Goal: Task Accomplishment & Management: Manage account settings

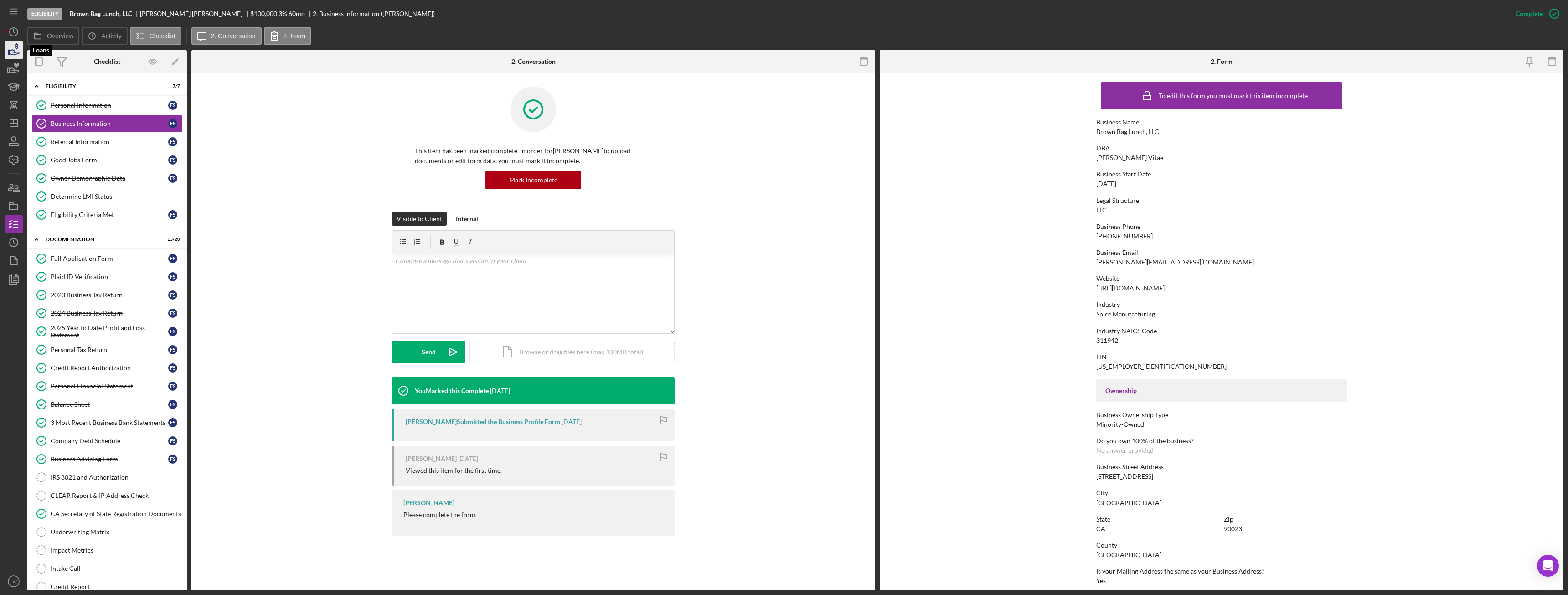
click at [12, 51] on icon "button" at bounding box center [13, 50] width 23 height 23
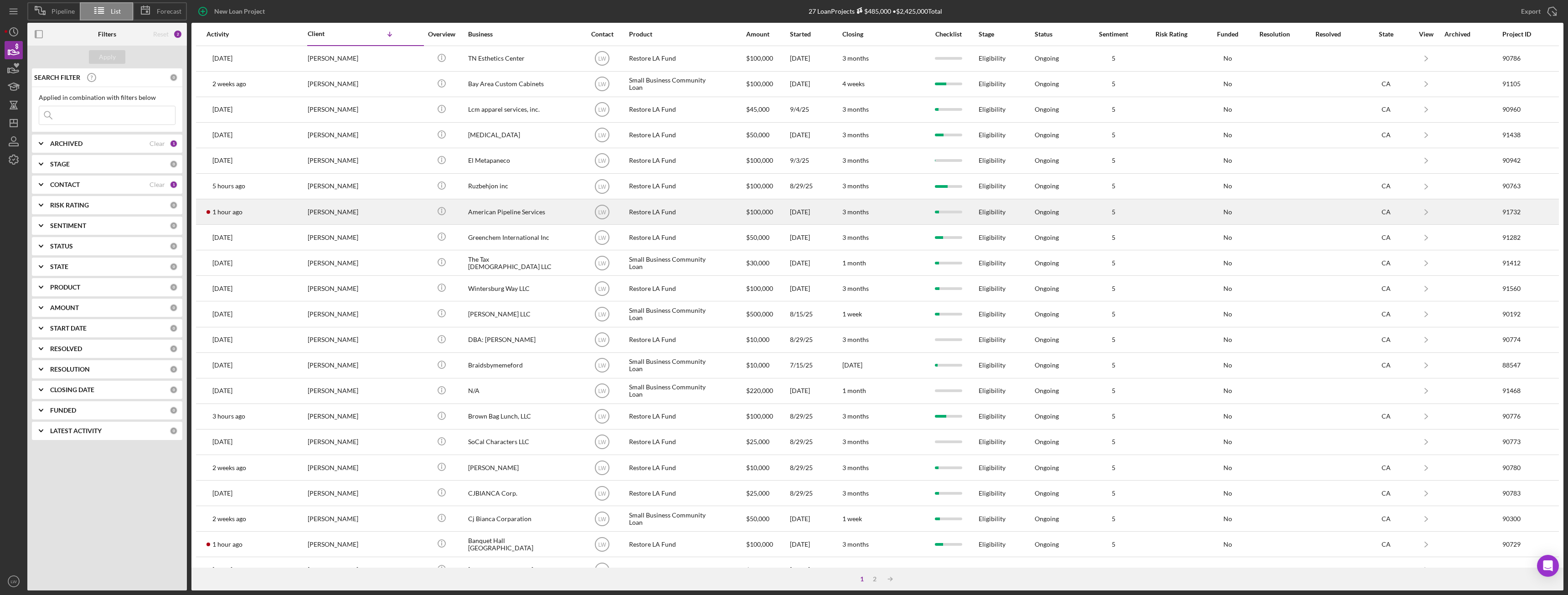
click at [338, 211] on div "[PERSON_NAME]" at bounding box center [353, 212] width 91 height 24
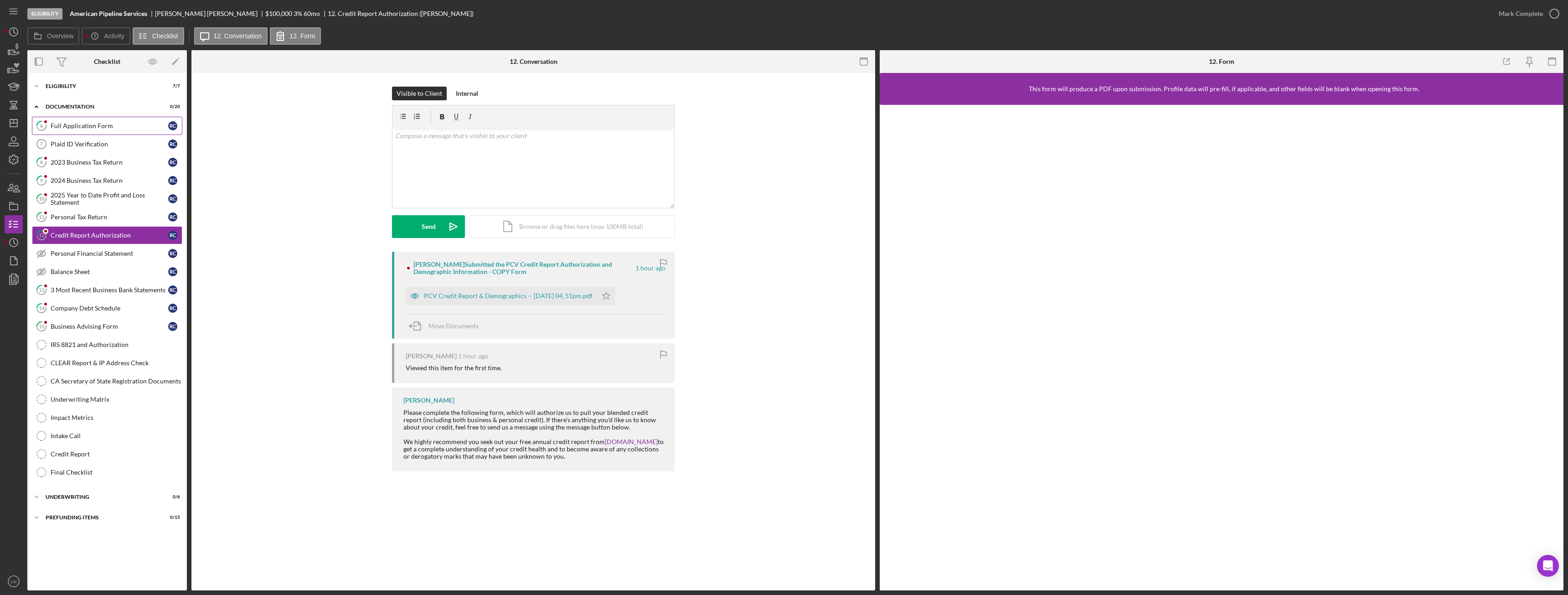
click at [97, 127] on div "Full Application Form" at bounding box center [109, 126] width 117 height 7
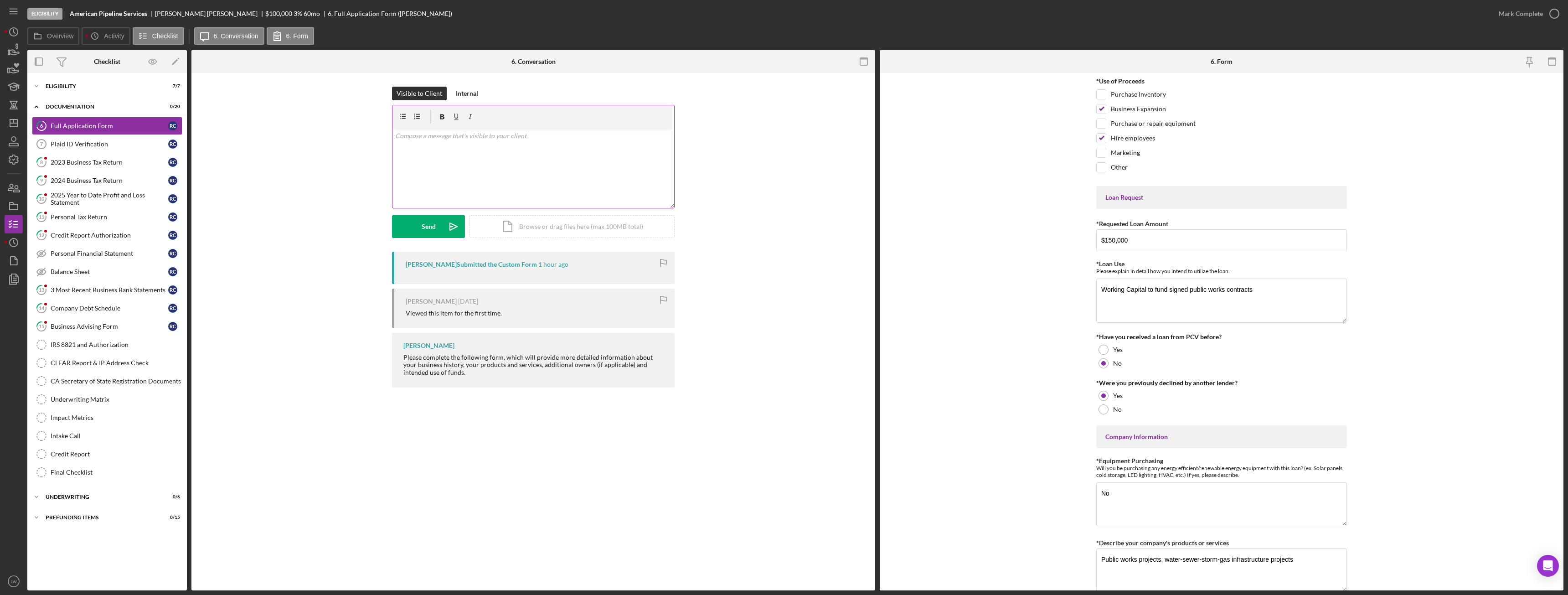
click at [559, 146] on div "v Color teal Color pink Remove color Add row above Add row below Add column bef…" at bounding box center [533, 167] width 282 height 80
click at [438, 233] on button "Send Icon/icon-invite-send" at bounding box center [429, 226] width 73 height 23
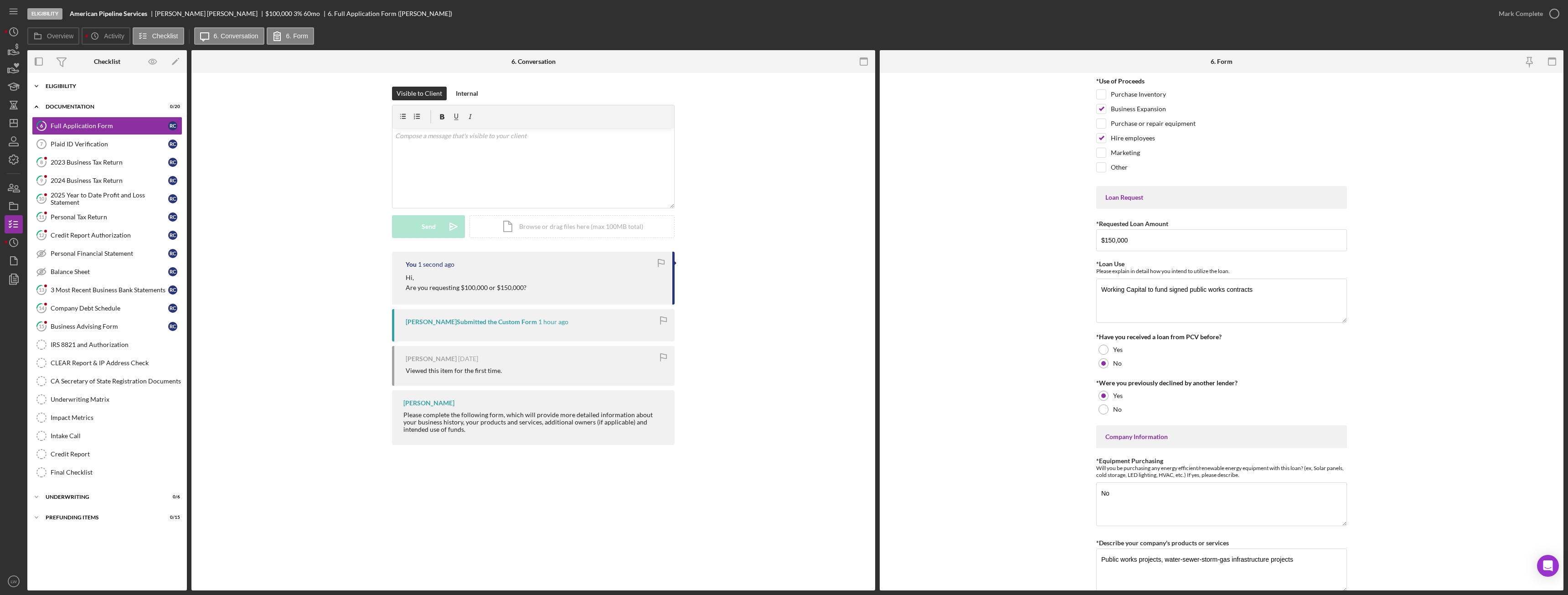
click at [82, 90] on div "Icon/Expander Eligibility 7 / 7" at bounding box center [107, 86] width 159 height 18
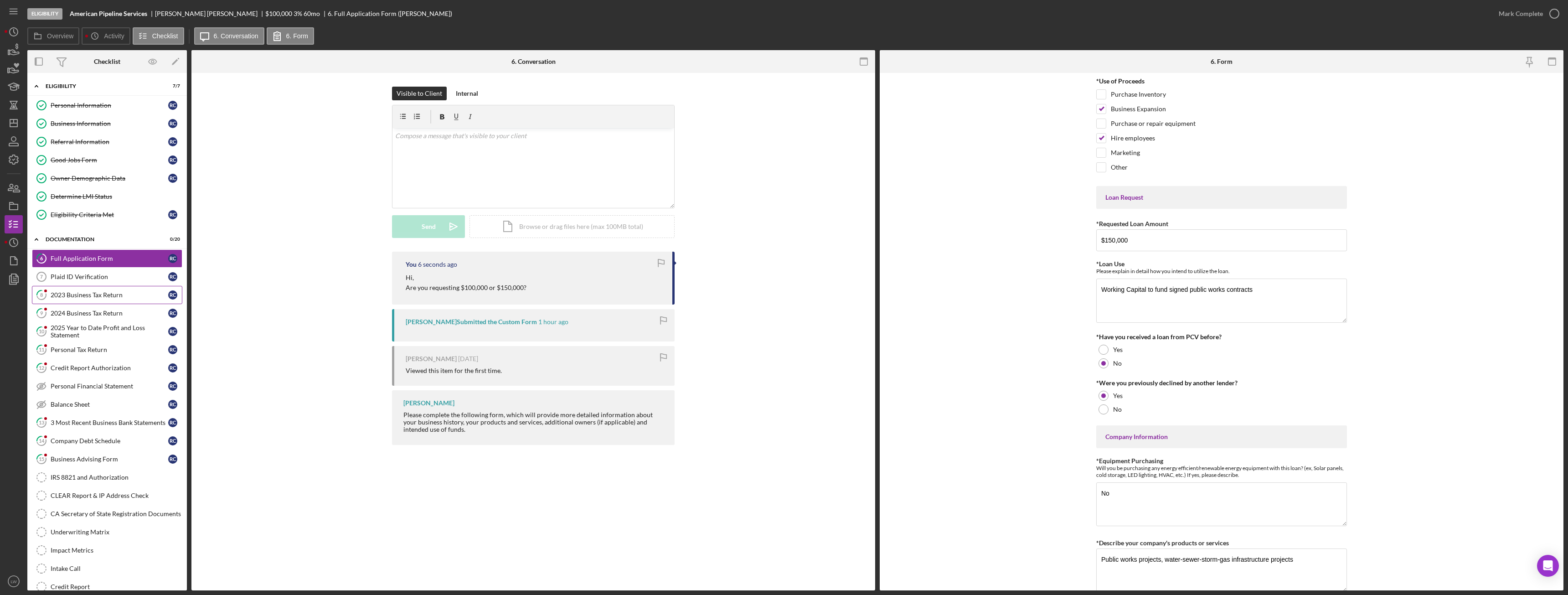
click at [122, 295] on div "2023 Business Tax Return" at bounding box center [109, 295] width 117 height 7
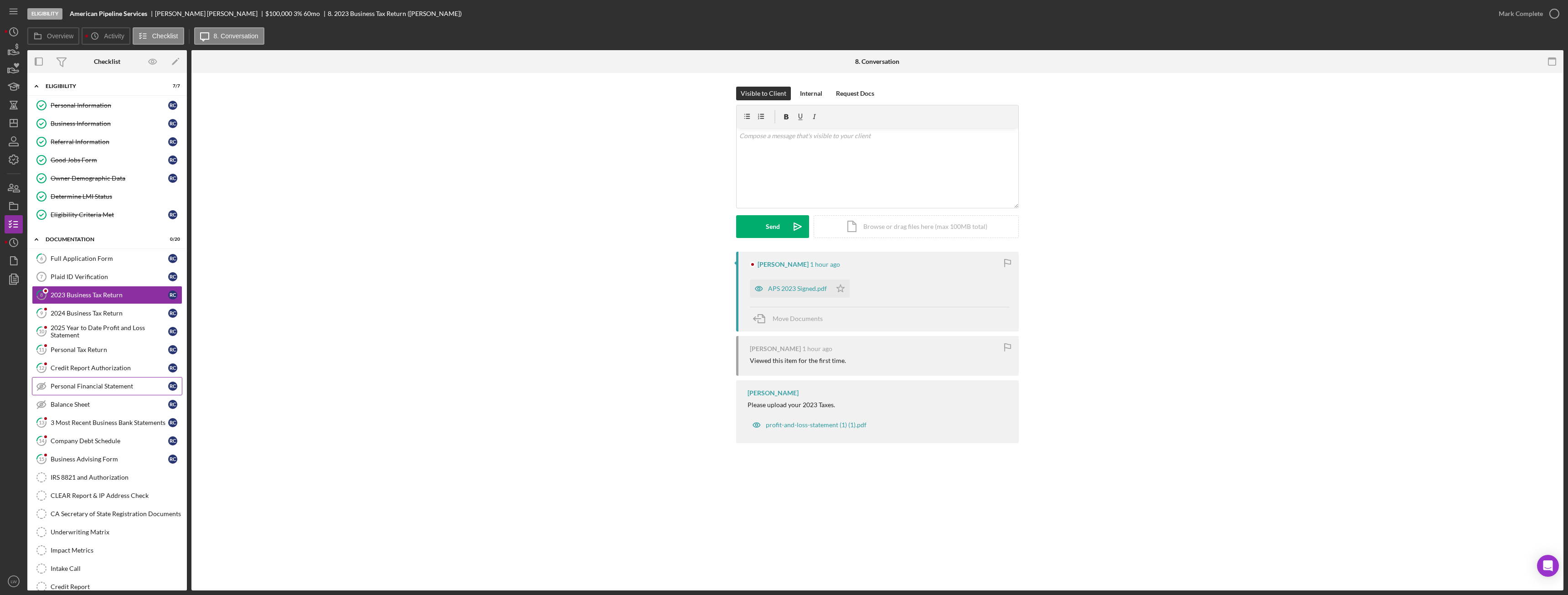
click at [91, 387] on div "Personal Financial Statement" at bounding box center [109, 386] width 117 height 7
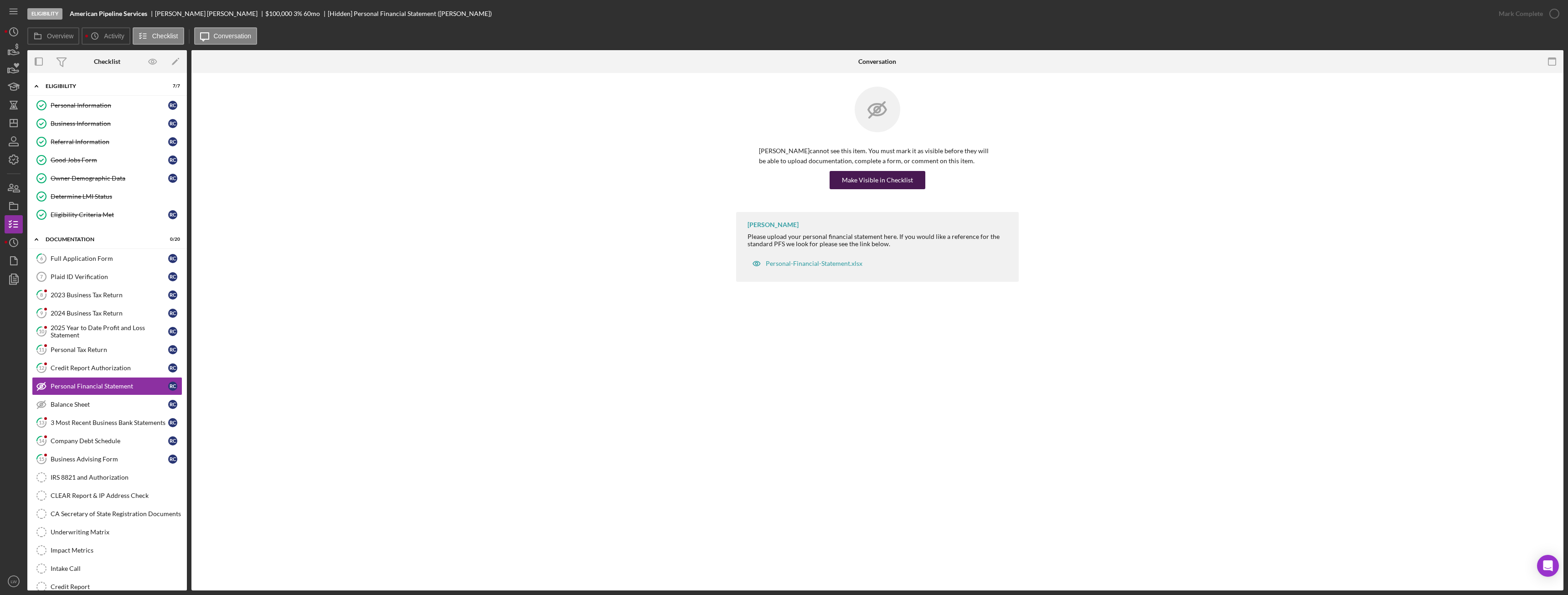
click at [876, 178] on div "Make Visible in Checklist" at bounding box center [877, 180] width 71 height 18
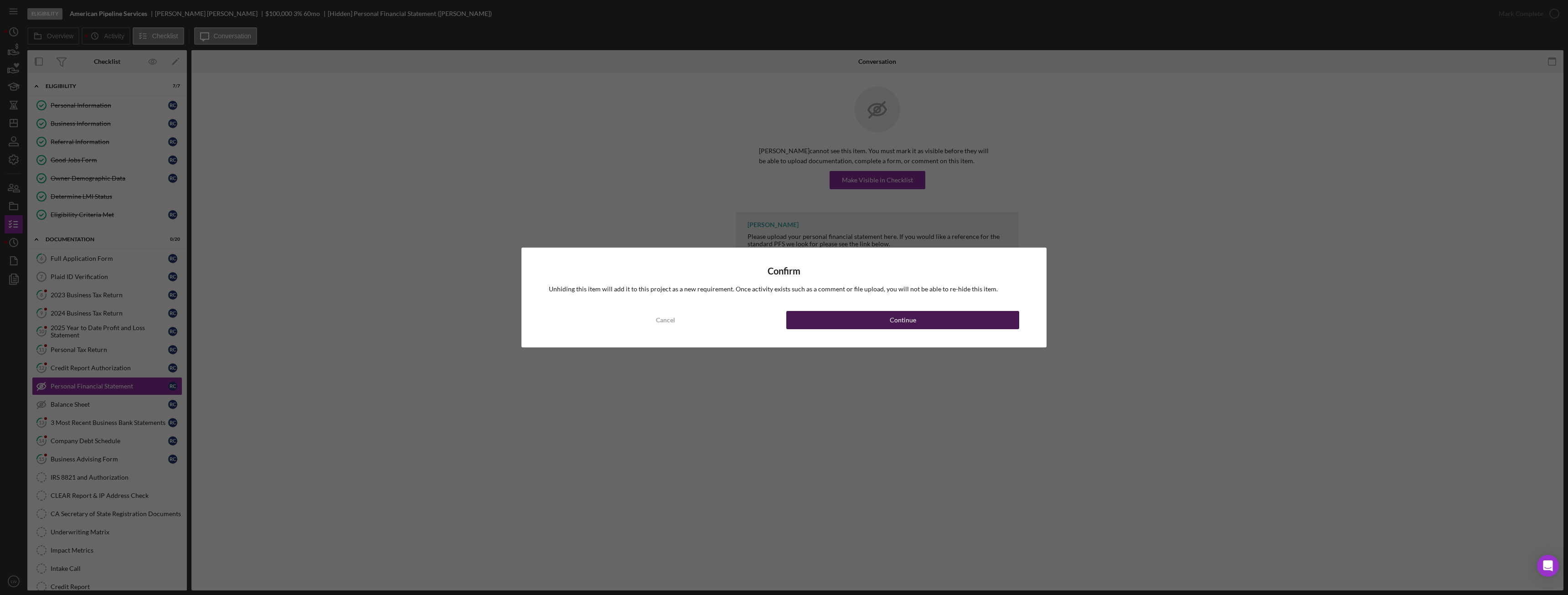
click at [950, 315] on button "Continue" at bounding box center [903, 320] width 233 height 18
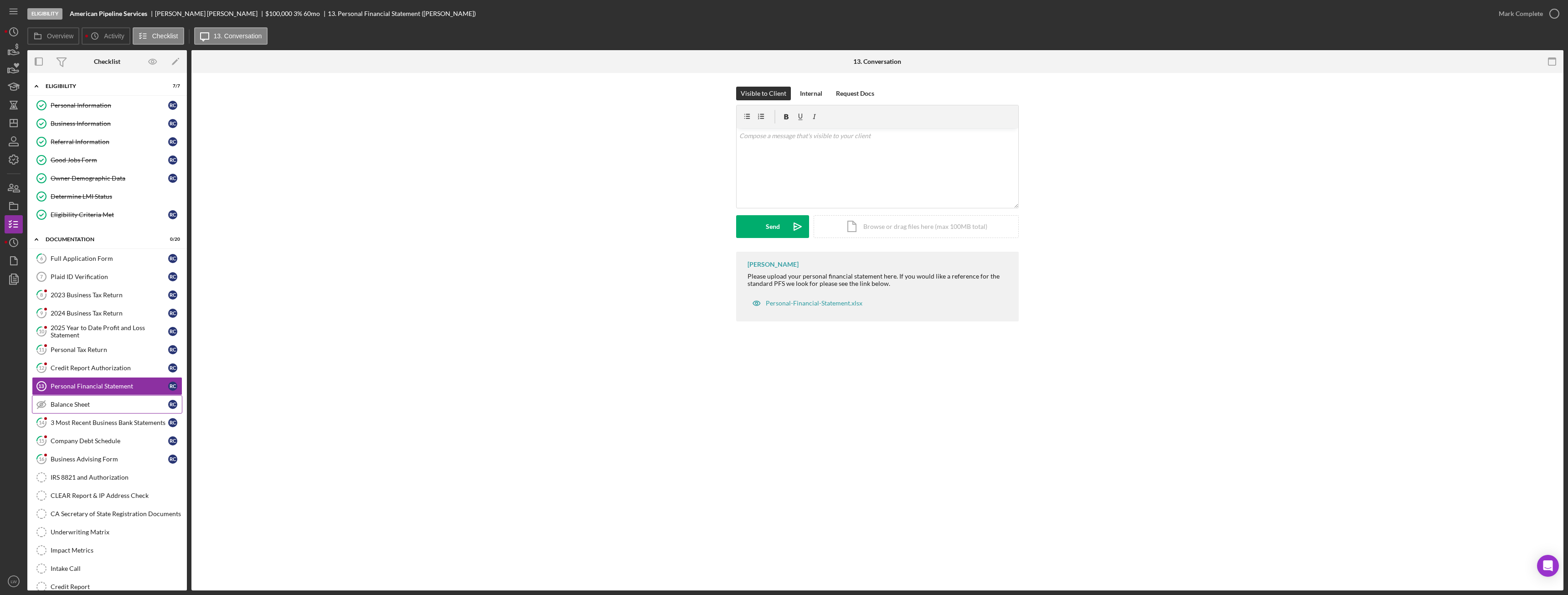
click at [113, 401] on div "Balance Sheet" at bounding box center [109, 404] width 117 height 7
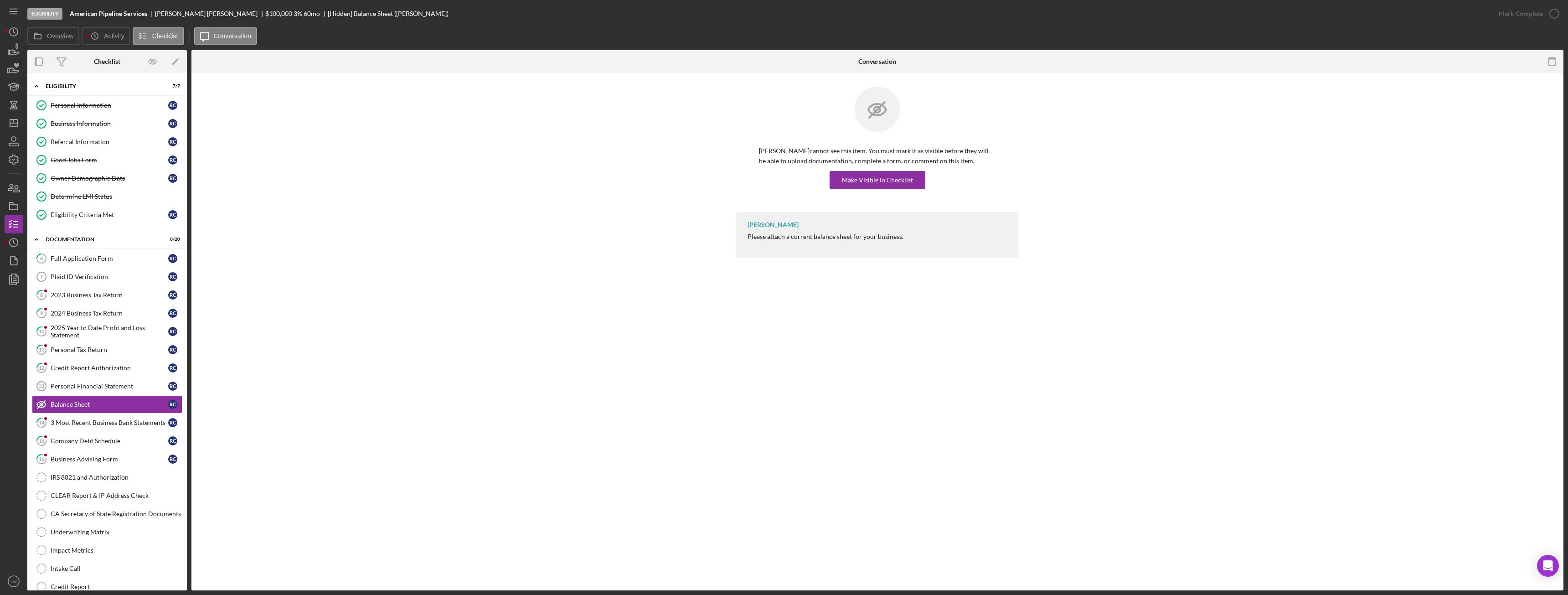
click at [897, 191] on div "Richard Craig cannot see this item. You must mark it as visible before they wil…" at bounding box center [877, 149] width 282 height 125
click at [898, 182] on div "Make Visible in Checklist" at bounding box center [877, 180] width 71 height 18
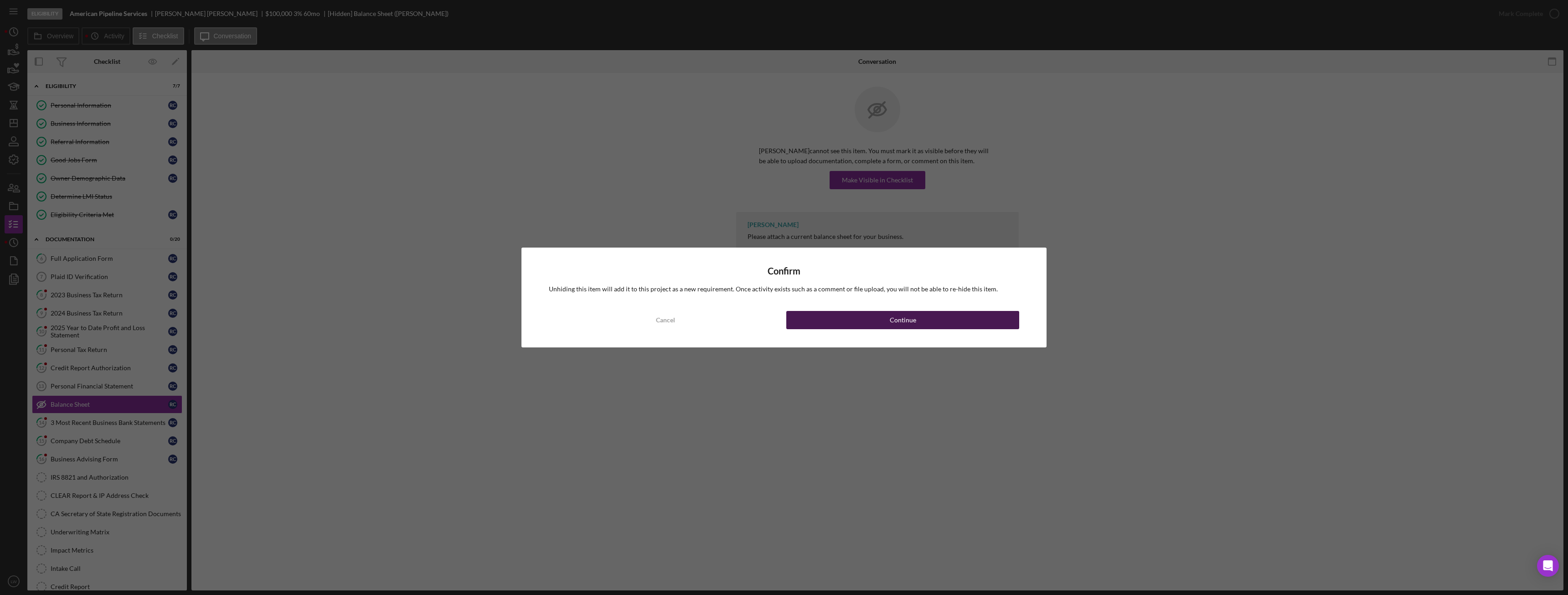
click at [842, 318] on button "Continue" at bounding box center [903, 320] width 233 height 18
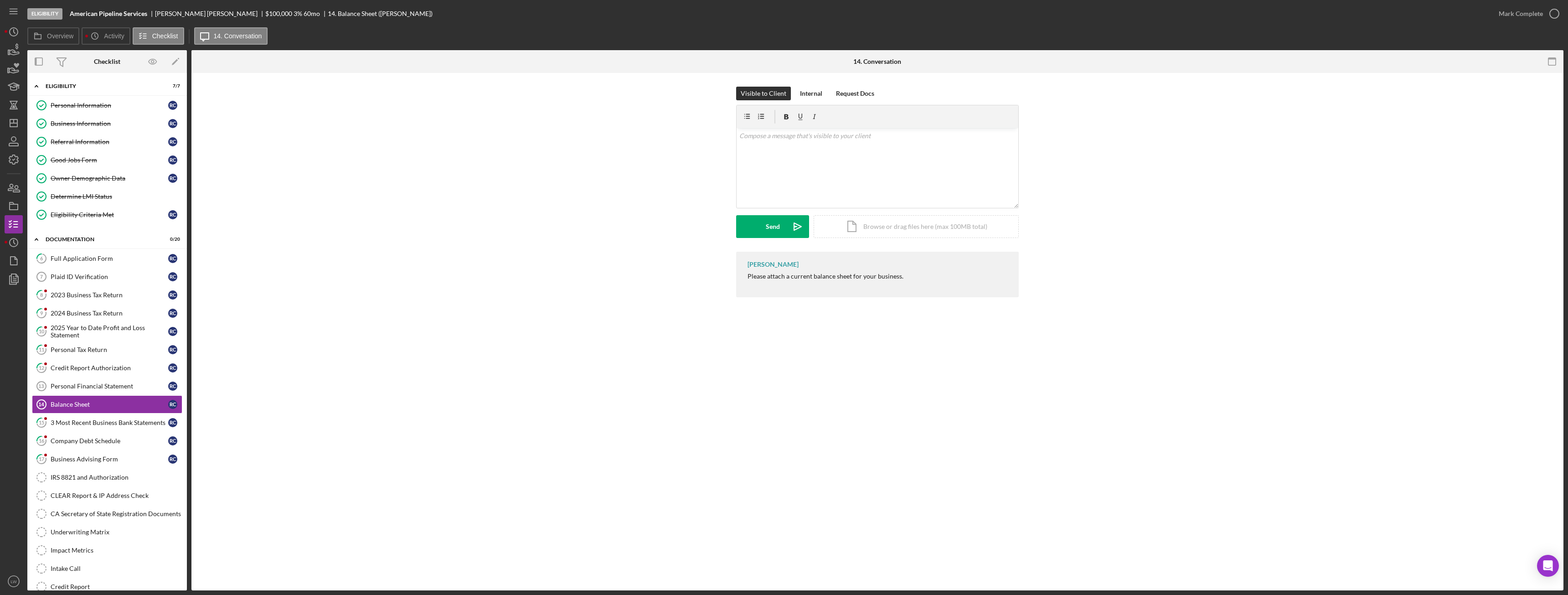
click at [172, 12] on div "Richard Craig" at bounding box center [210, 13] width 110 height 7
copy div "Richard Craig"
click at [99, 125] on div "Business Information" at bounding box center [109, 124] width 117 height 7
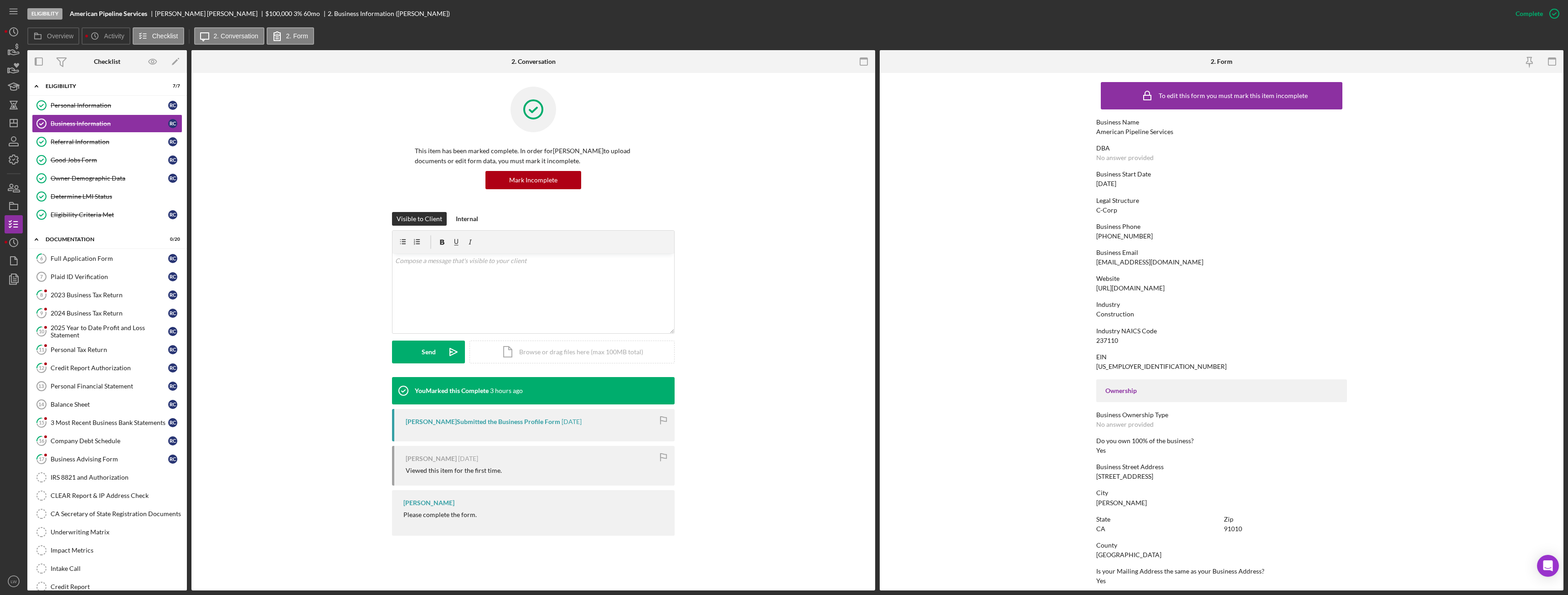
click at [1160, 262] on div "americanpipelineservices@gmail.com" at bounding box center [1150, 262] width 107 height 7
click at [1161, 262] on div "americanpipelineservices@gmail.com" at bounding box center [1150, 262] width 107 height 7
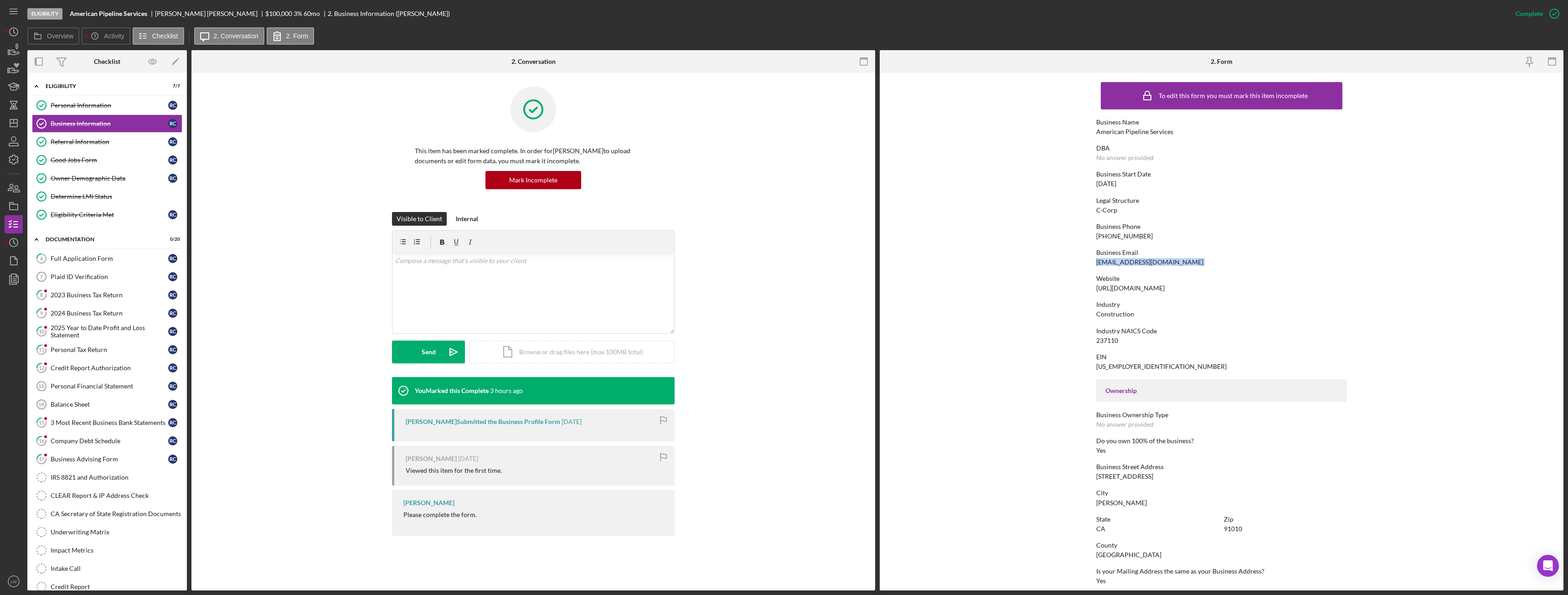
click at [1161, 262] on div "americanpipelineservices@gmail.com" at bounding box center [1150, 262] width 107 height 7
click at [90, 280] on div "Plaid ID Verification" at bounding box center [109, 277] width 117 height 7
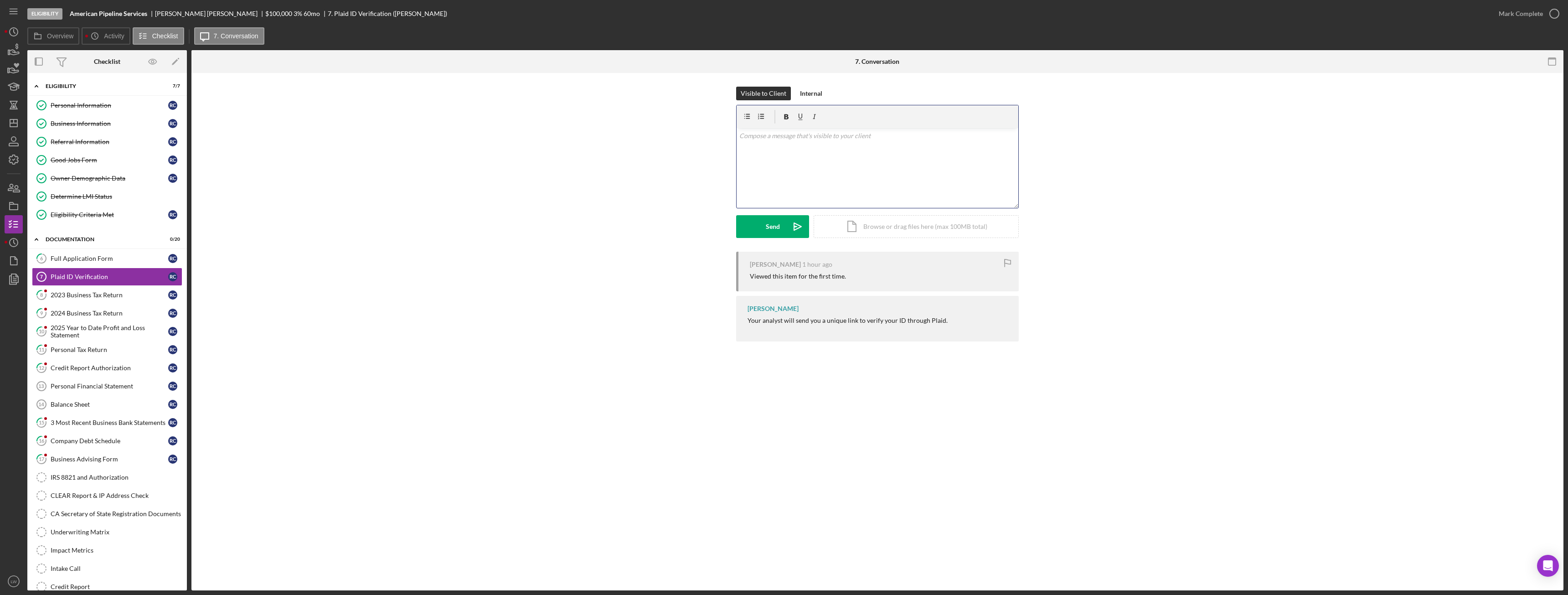
click at [832, 176] on div "v Color teal Color pink Remove color Add row above Add row below Add column bef…" at bounding box center [877, 167] width 282 height 80
click at [772, 224] on div "Send" at bounding box center [772, 226] width 14 height 23
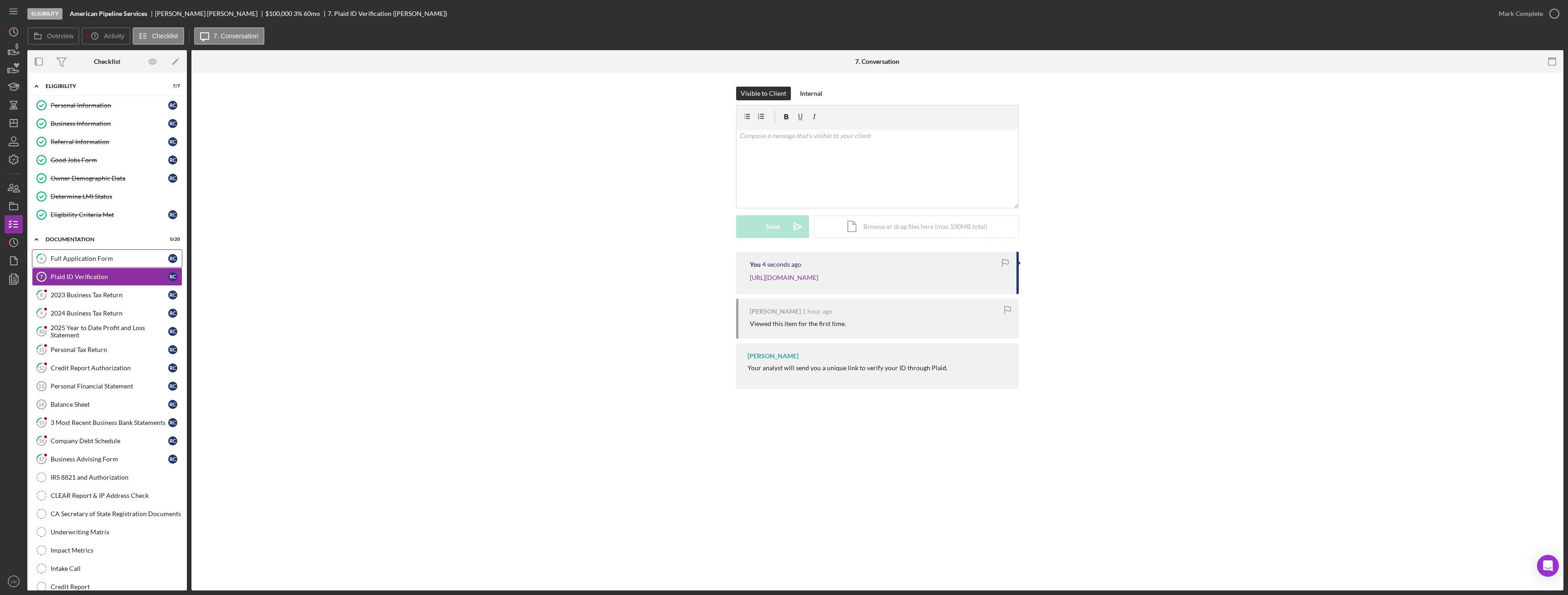
click at [79, 259] on div "Full Application Form" at bounding box center [109, 259] width 117 height 7
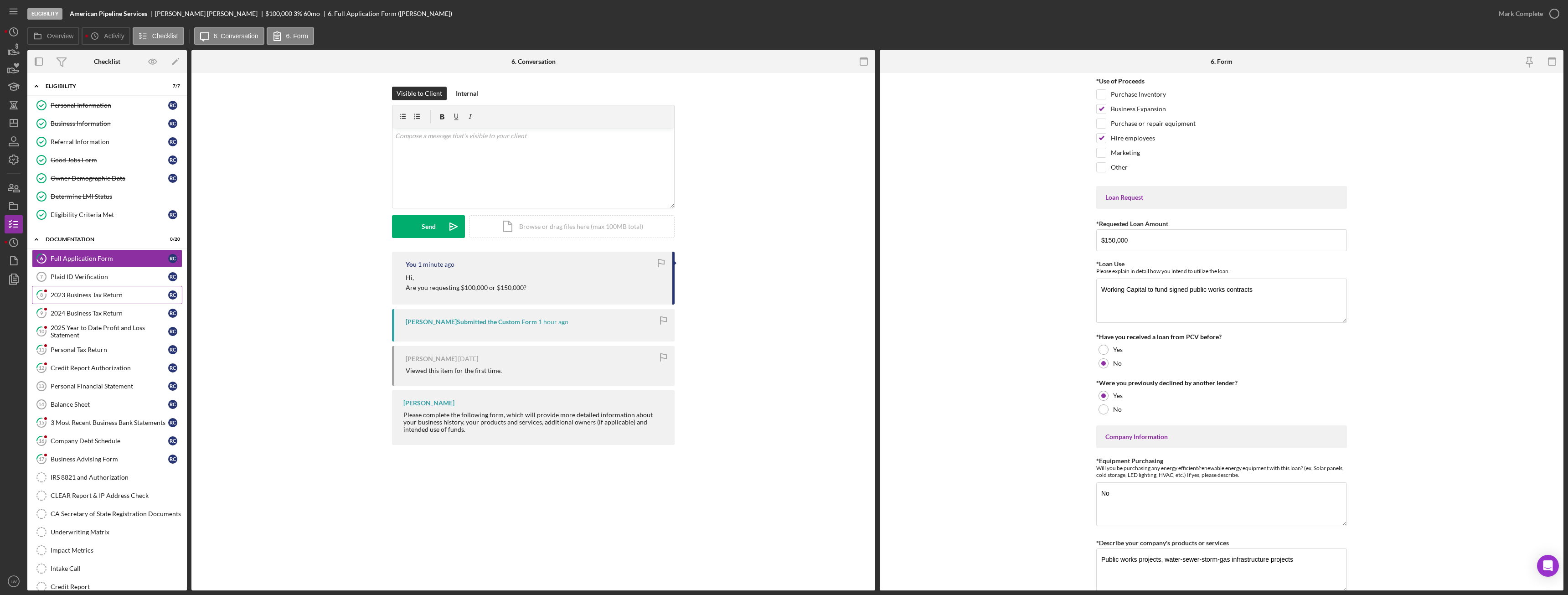
click at [103, 302] on link "8 2023 Business Tax Return R C" at bounding box center [107, 295] width 150 height 18
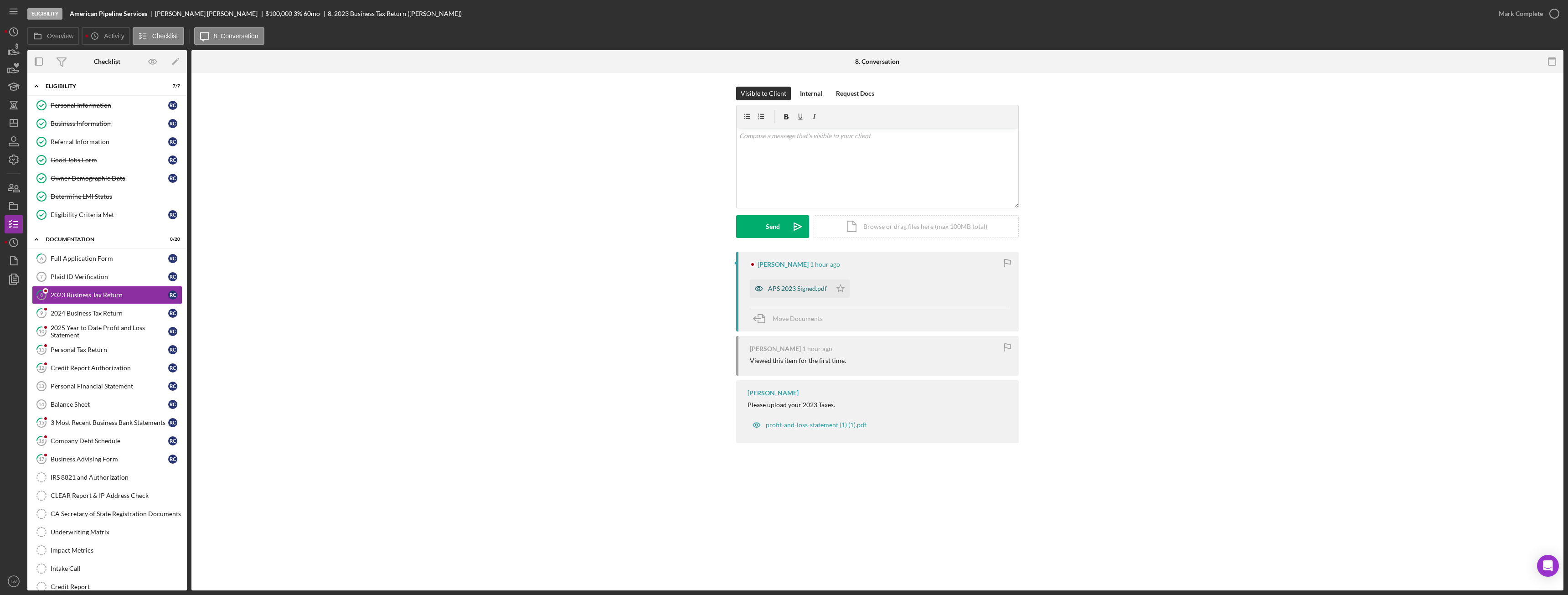
click at [791, 290] on div "APS 2023 Signed.pdf" at bounding box center [797, 289] width 59 height 7
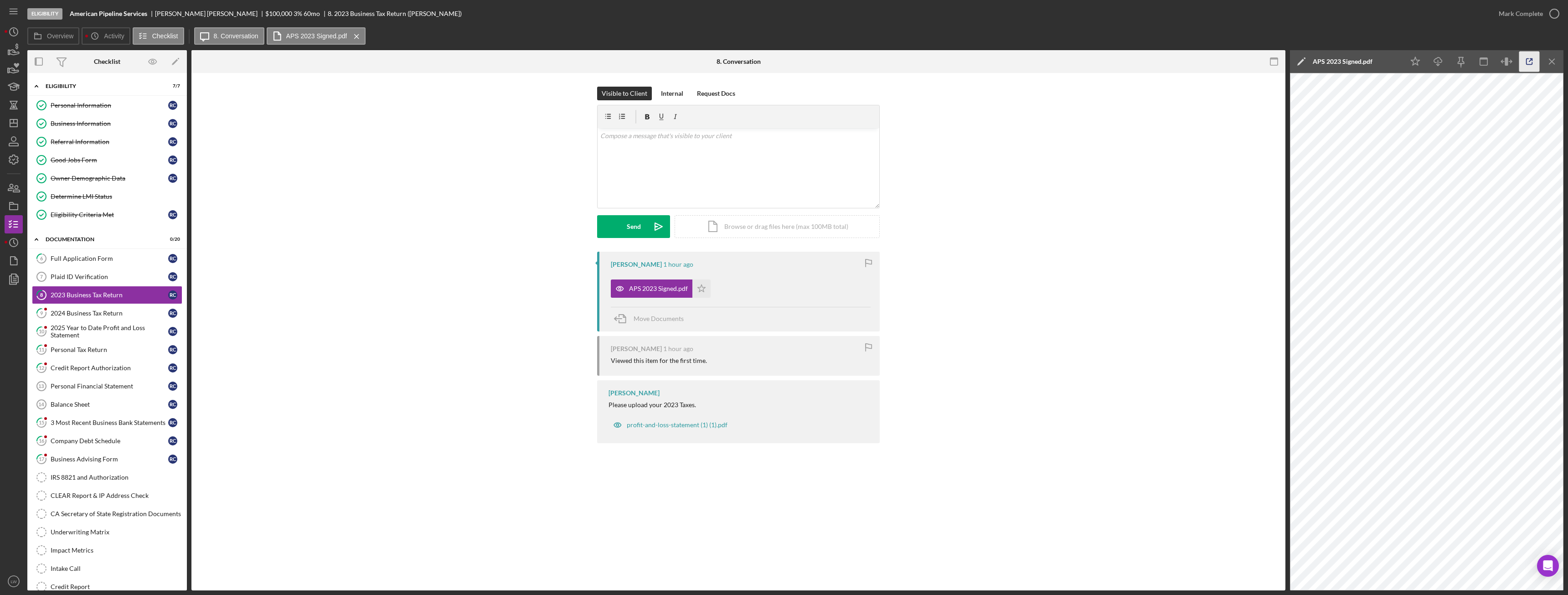
click at [1538, 63] on icon "button" at bounding box center [1530, 62] width 21 height 21
click at [1553, 59] on icon "Icon/Menu Close" at bounding box center [1552, 62] width 21 height 21
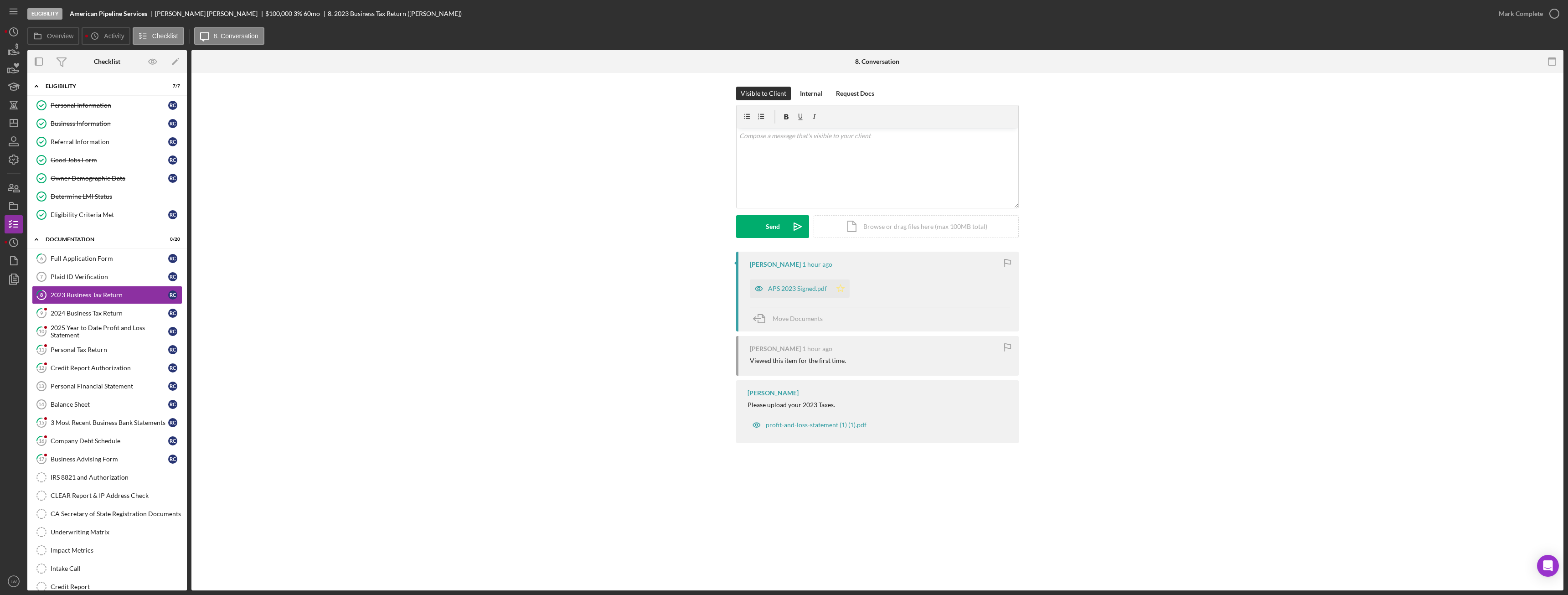
click at [840, 290] on icon "Icon/Star" at bounding box center [841, 289] width 18 height 18
click at [1533, 15] on div "Mark Complete" at bounding box center [1521, 13] width 44 height 18
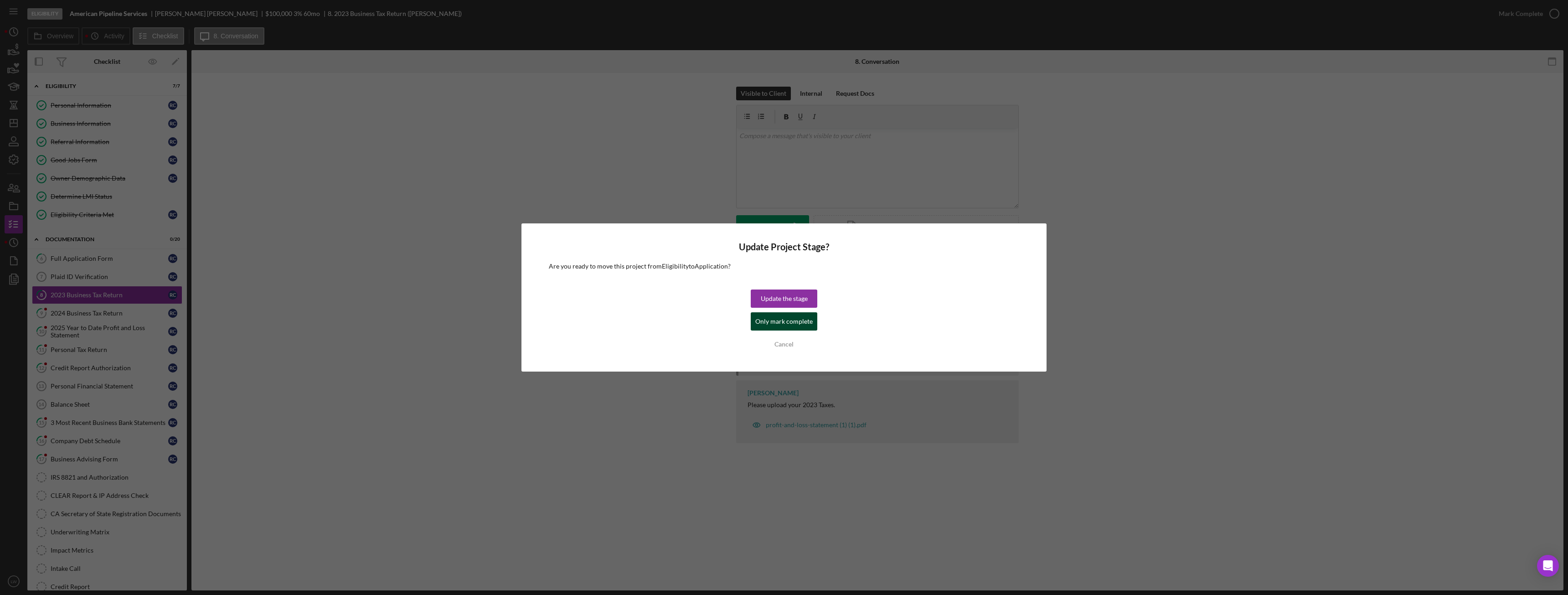
click at [774, 322] on div "Only mark complete" at bounding box center [784, 322] width 57 height 18
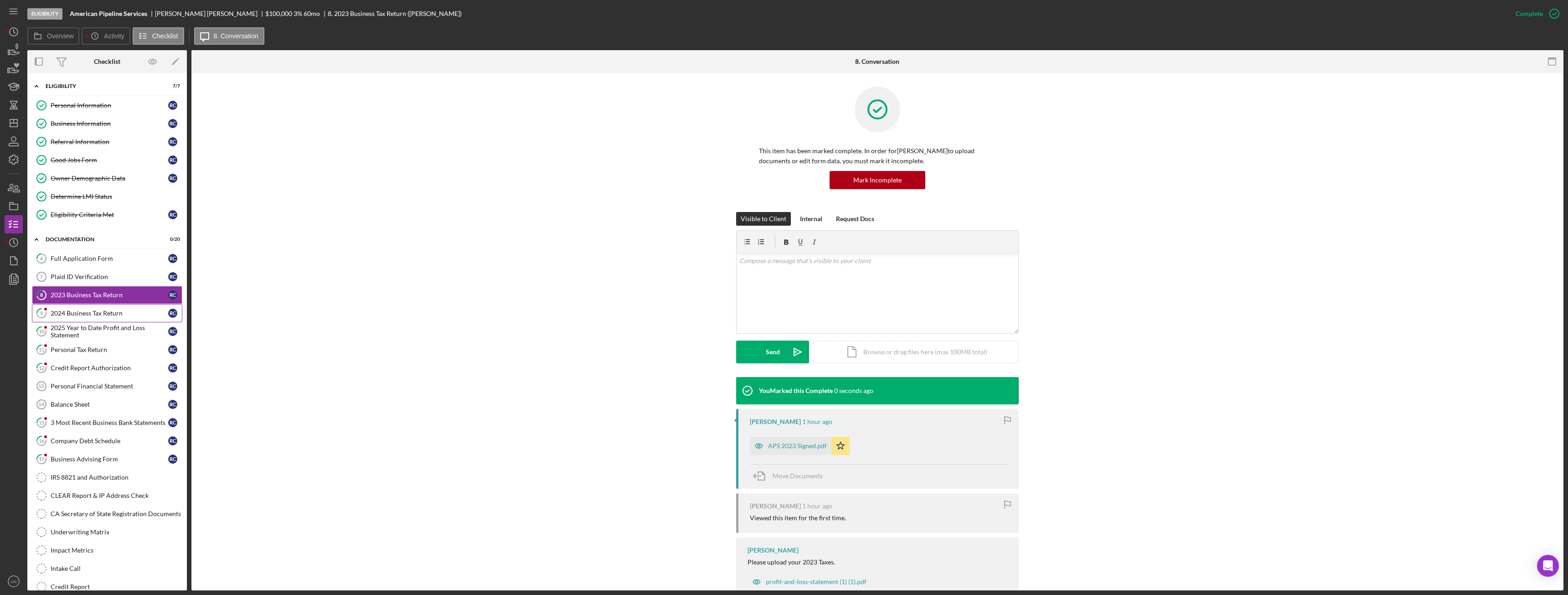
click at [99, 317] on div "2024 Business Tax Return" at bounding box center [109, 313] width 117 height 7
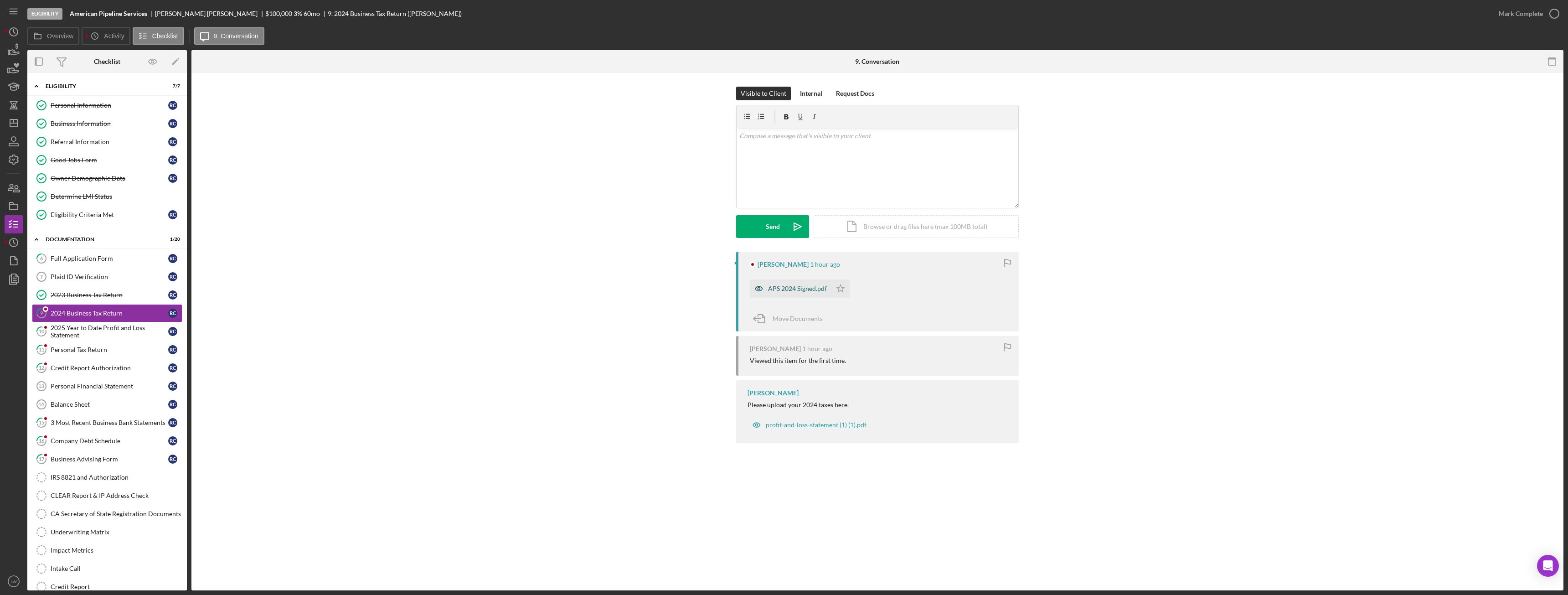
click at [797, 292] on div "APS 2024 Signed.pdf" at bounding box center [797, 289] width 59 height 7
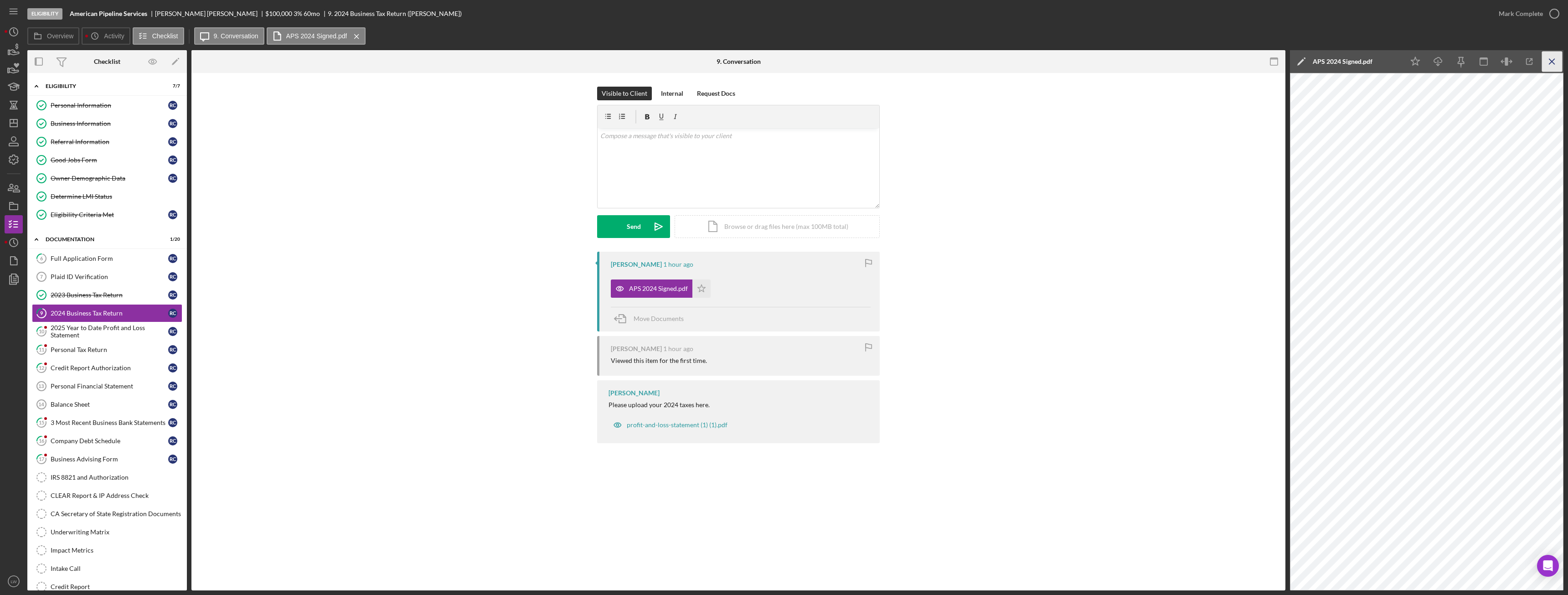
click at [1555, 63] on icon "Icon/Menu Close" at bounding box center [1552, 62] width 21 height 21
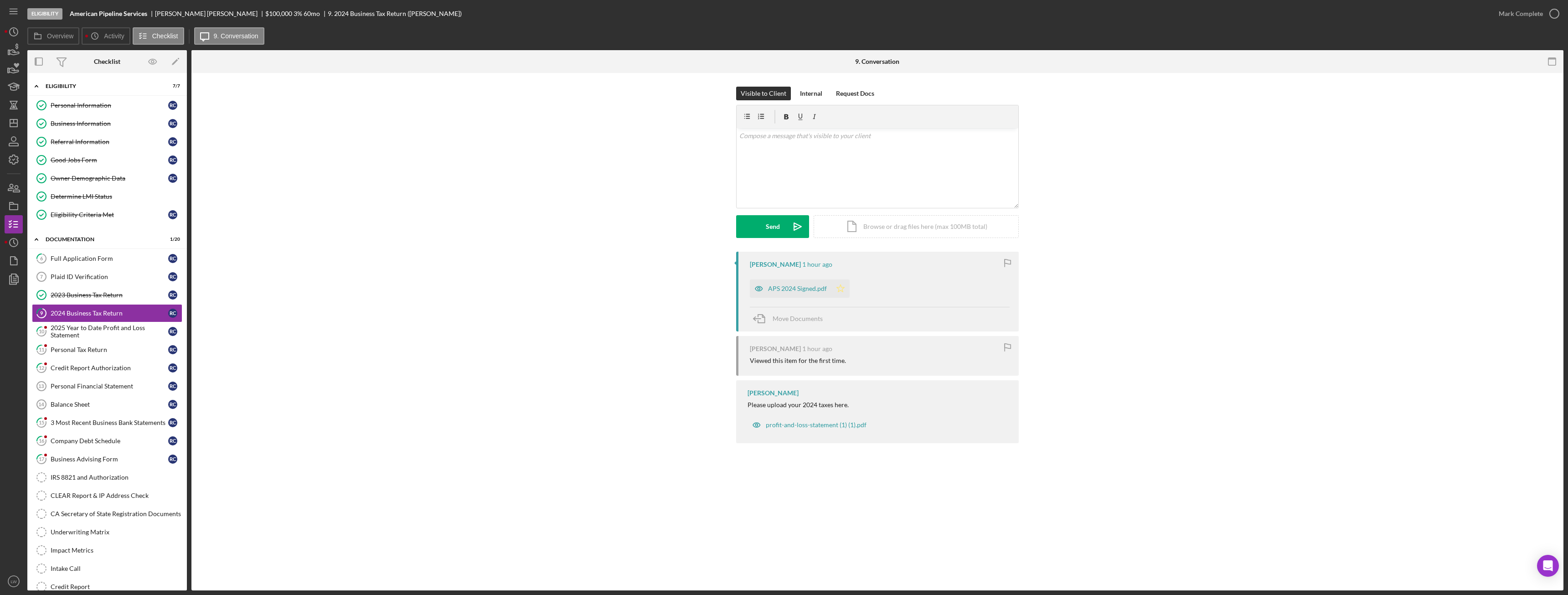
click at [838, 289] on polygon "button" at bounding box center [841, 288] width 8 height 7
click at [1522, 18] on div "Mark Complete" at bounding box center [1521, 13] width 44 height 18
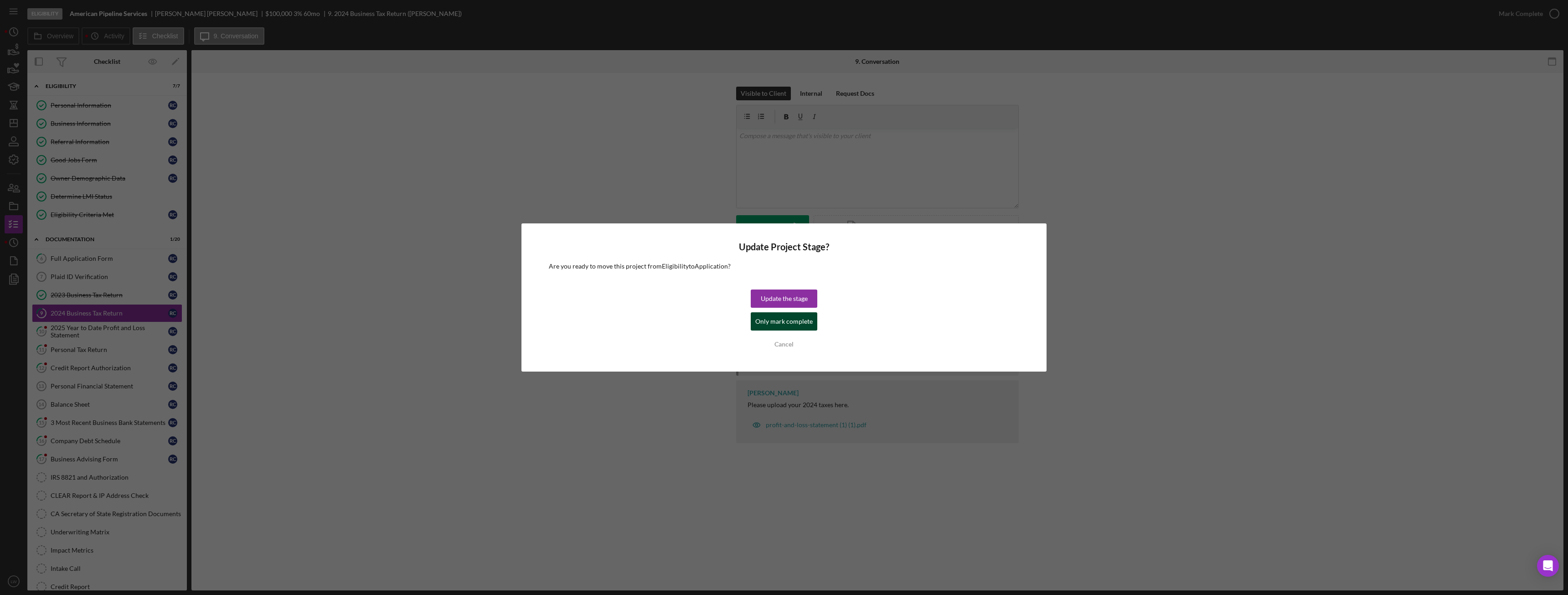
click at [785, 320] on div "Only mark complete" at bounding box center [784, 322] width 57 height 18
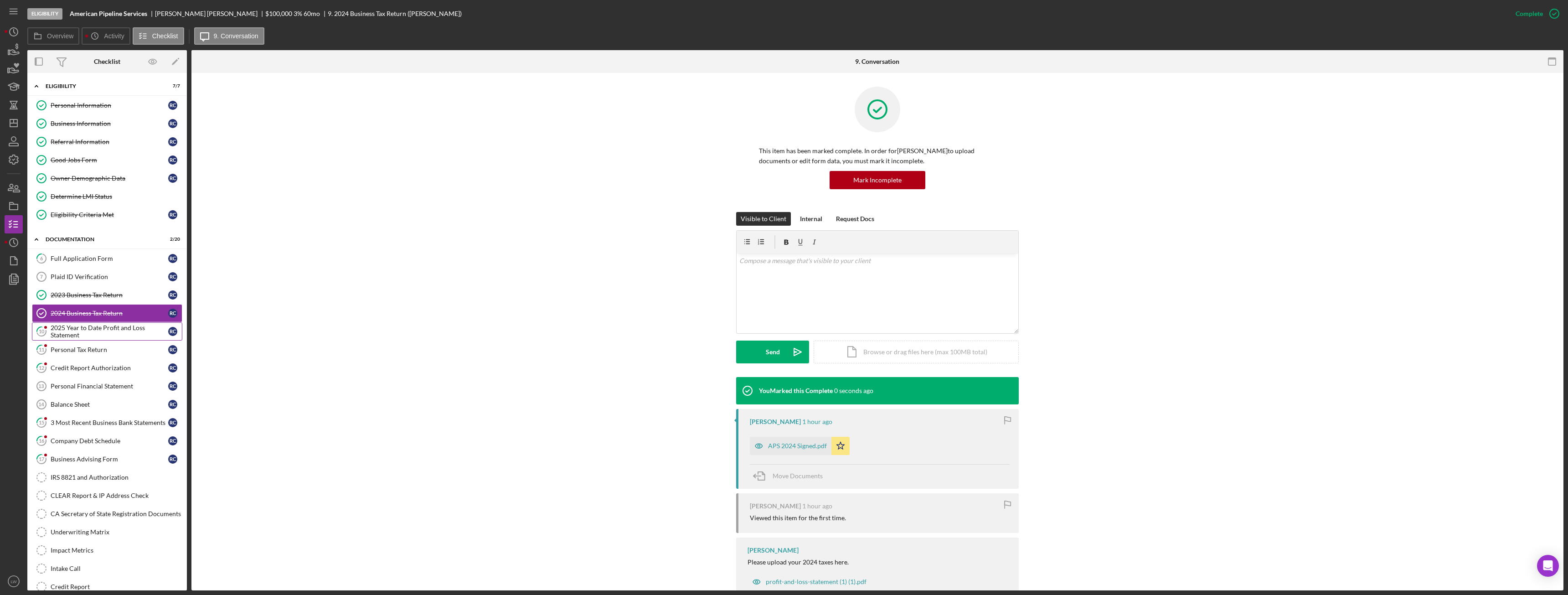
click at [71, 330] on div "2025 Year to Date Profit and Loss Statement" at bounding box center [109, 331] width 117 height 15
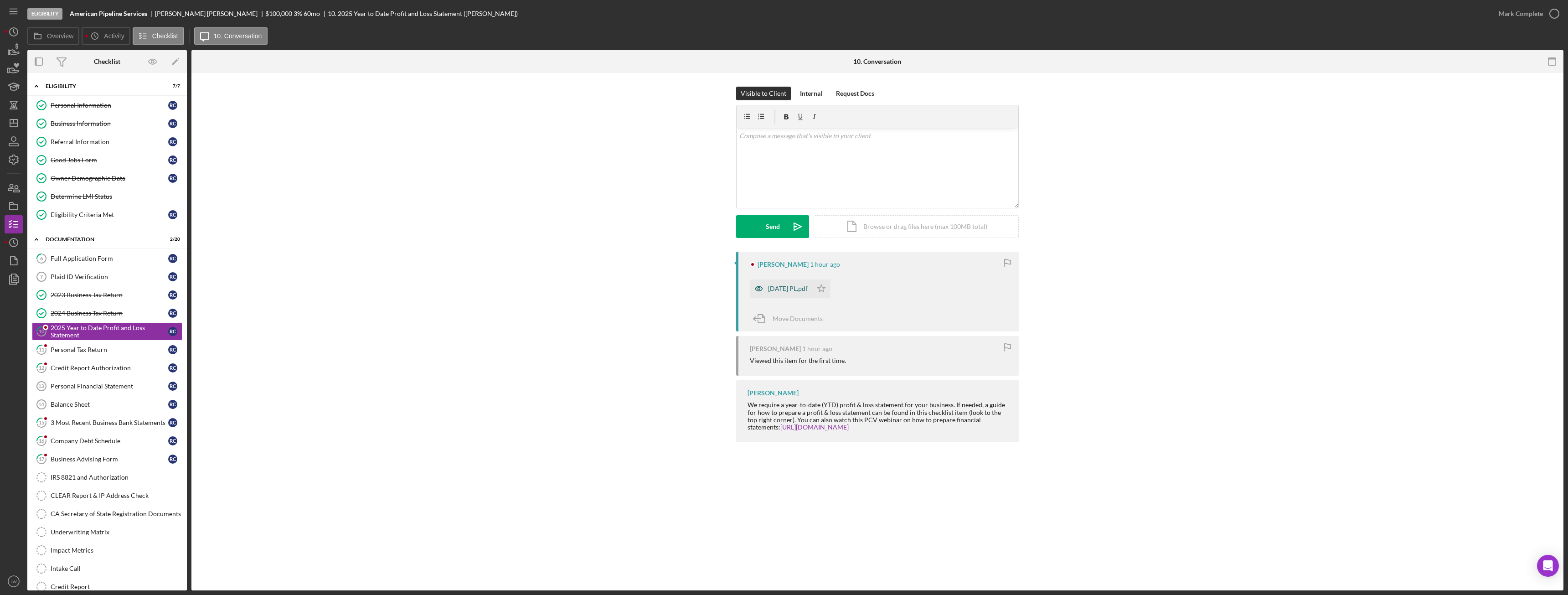
click at [785, 288] on div "08-31-25 PL.pdf" at bounding box center [788, 289] width 40 height 7
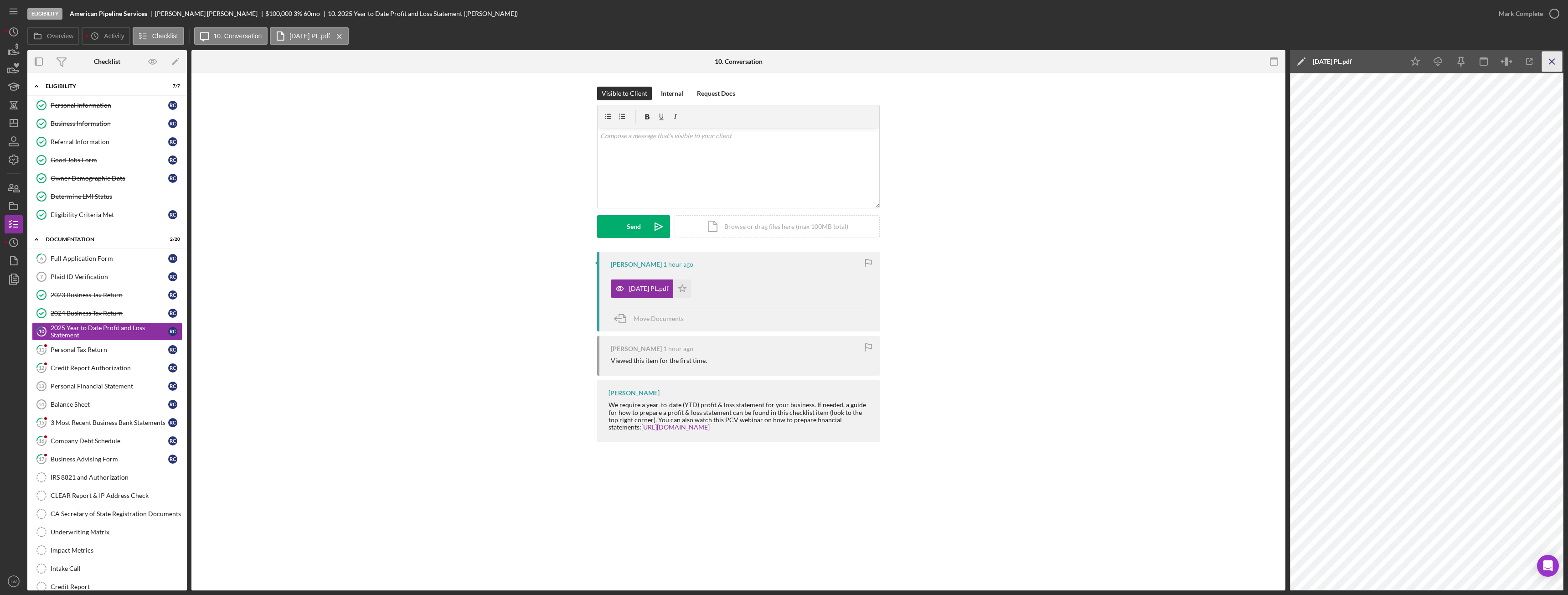
click at [1549, 65] on icon "Icon/Menu Close" at bounding box center [1552, 62] width 21 height 21
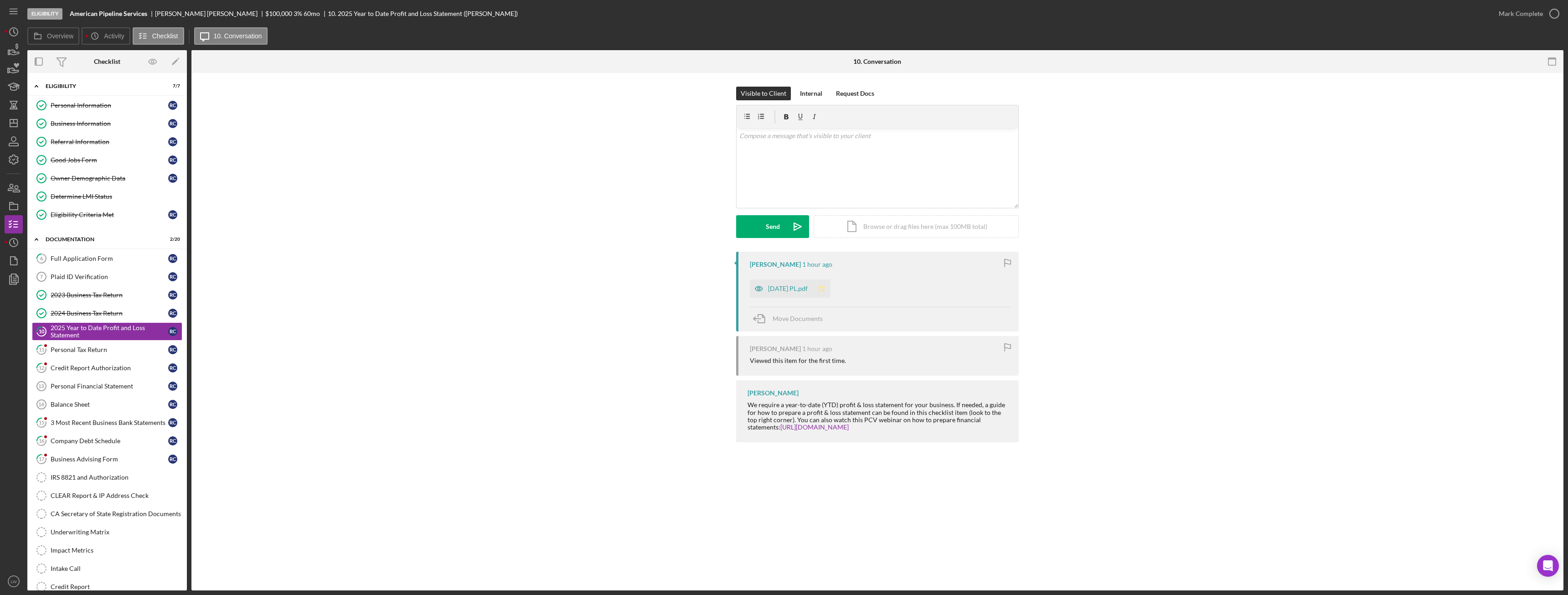
click at [825, 288] on icon "Icon/Star" at bounding box center [821, 289] width 18 height 18
click at [1524, 16] on div "Mark Complete" at bounding box center [1521, 13] width 44 height 18
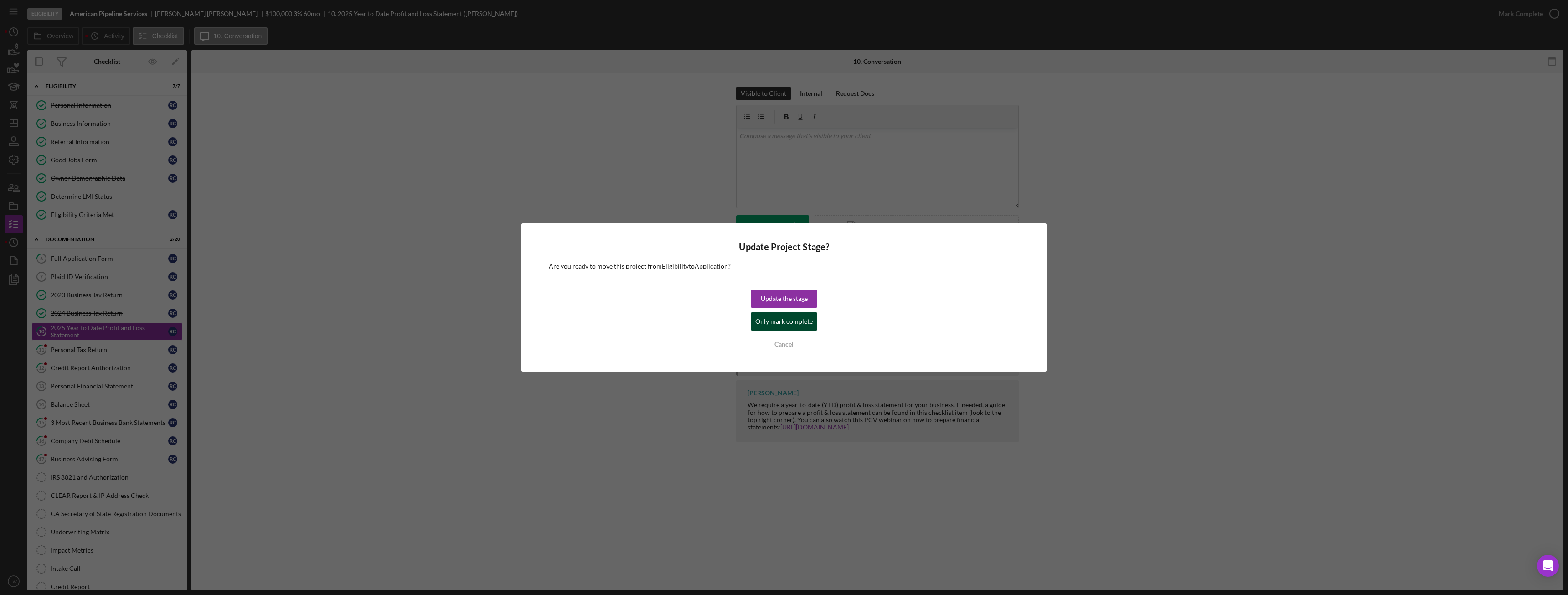
click at [761, 320] on div "Only mark complete" at bounding box center [784, 322] width 57 height 18
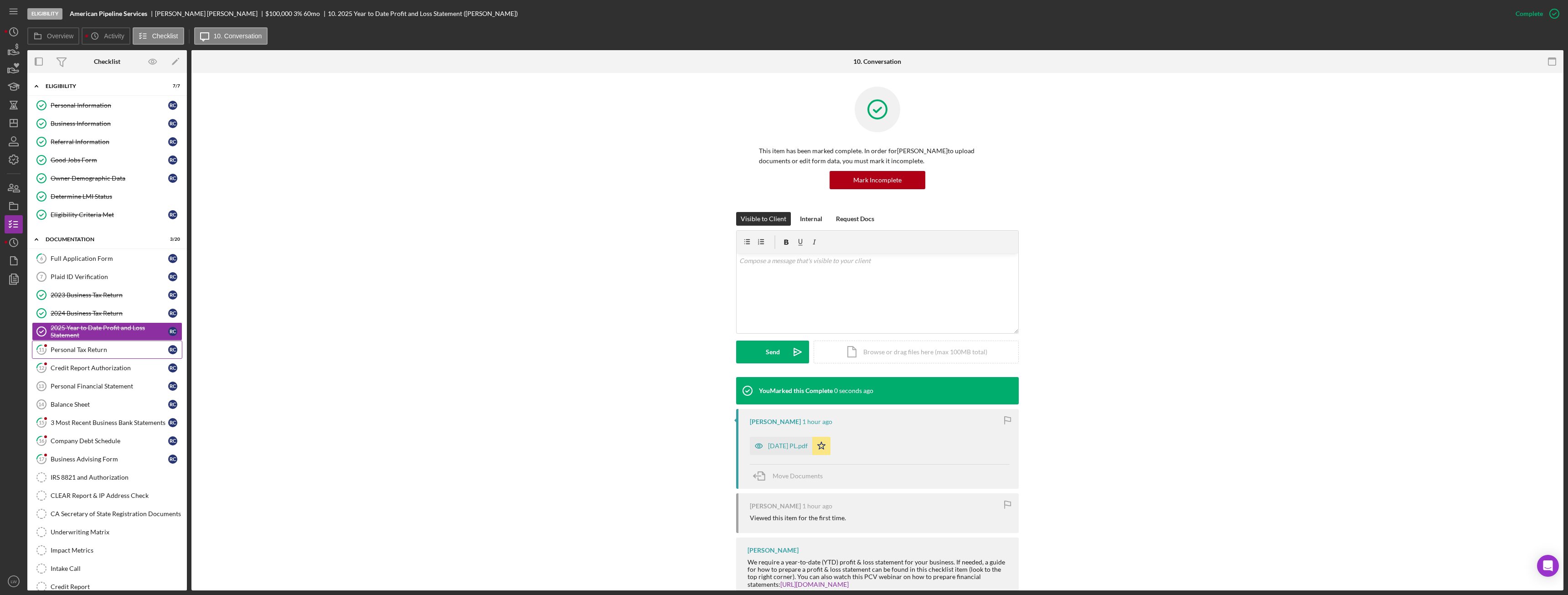
click at [114, 351] on div "Personal Tax Return" at bounding box center [109, 350] width 117 height 7
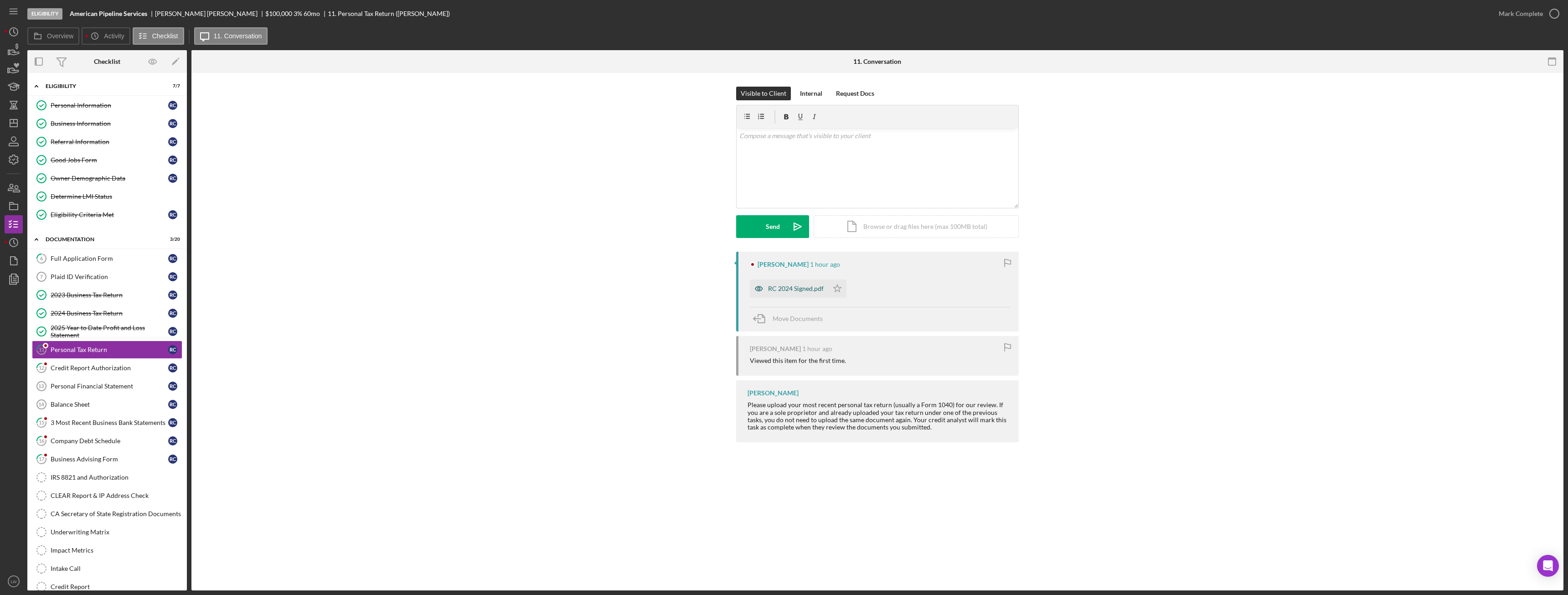
click at [783, 284] on div "RC 2024 Signed.pdf" at bounding box center [789, 289] width 79 height 18
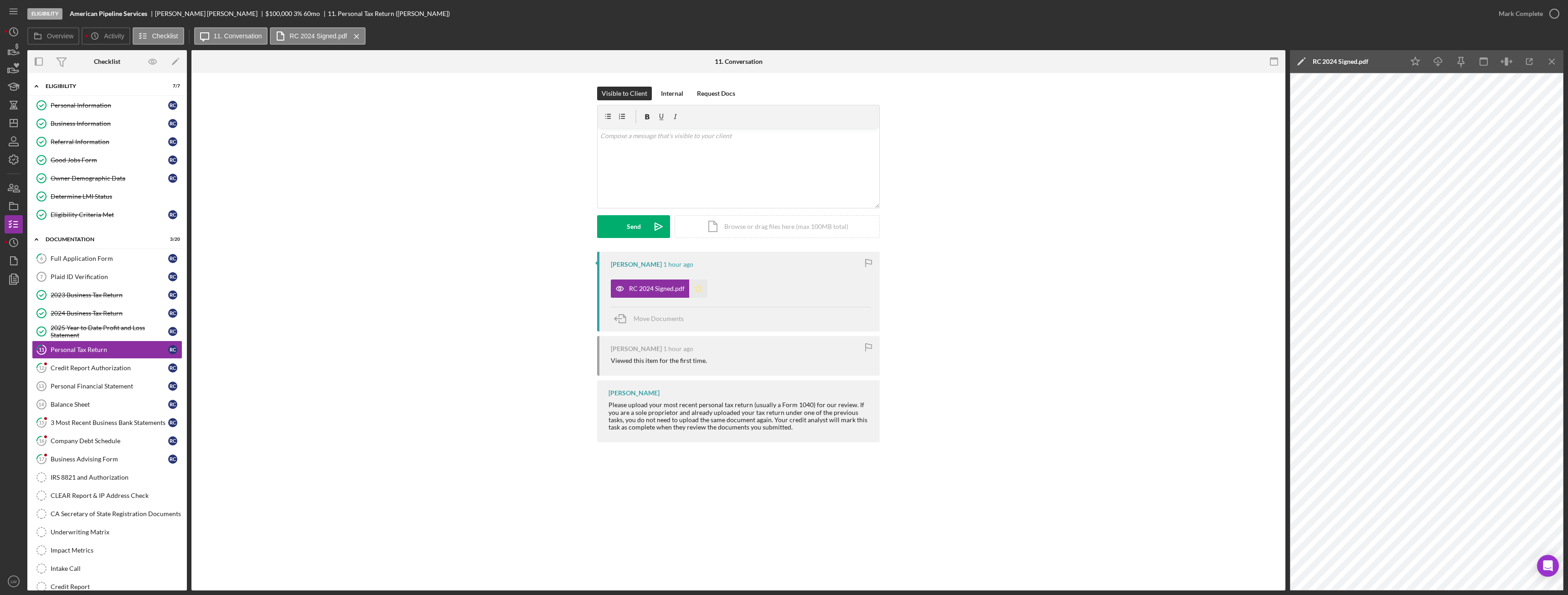
click at [705, 288] on icon "Icon/Star" at bounding box center [698, 289] width 18 height 18
click at [1531, 14] on div "Mark Complete" at bounding box center [1521, 13] width 44 height 18
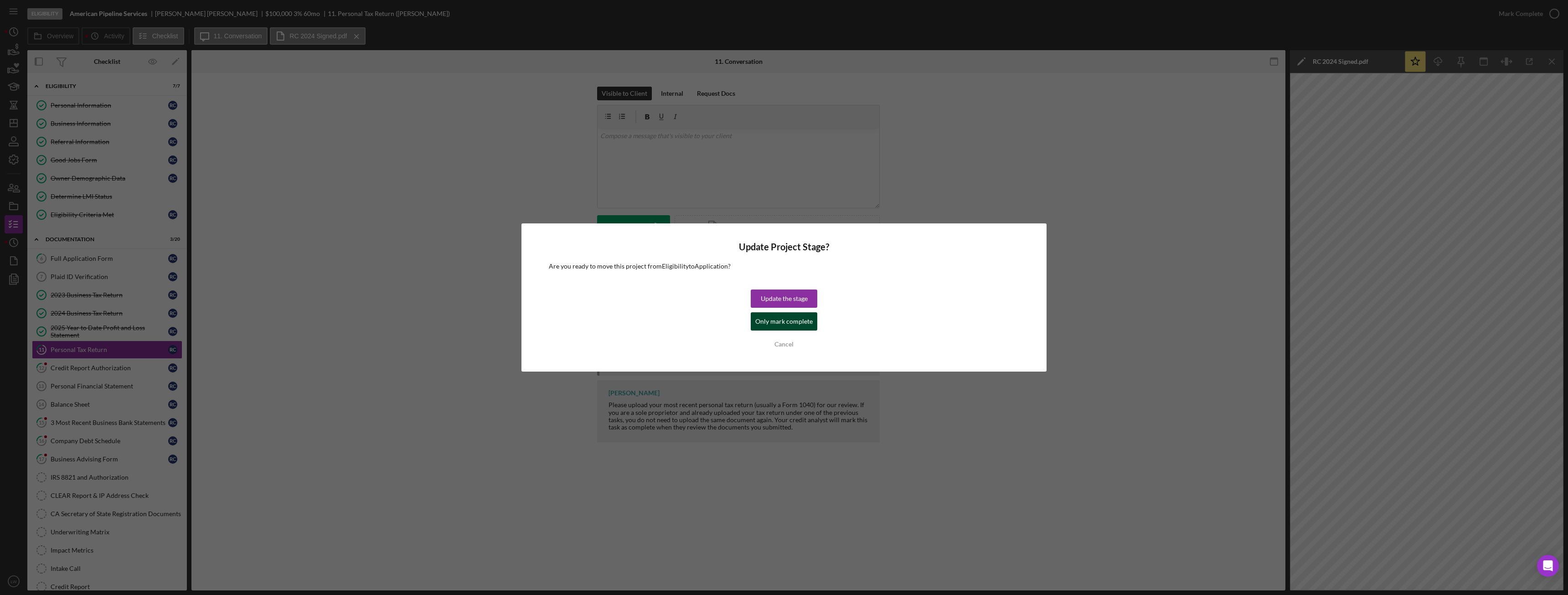
click at [787, 322] on div "Only mark complete" at bounding box center [784, 322] width 57 height 18
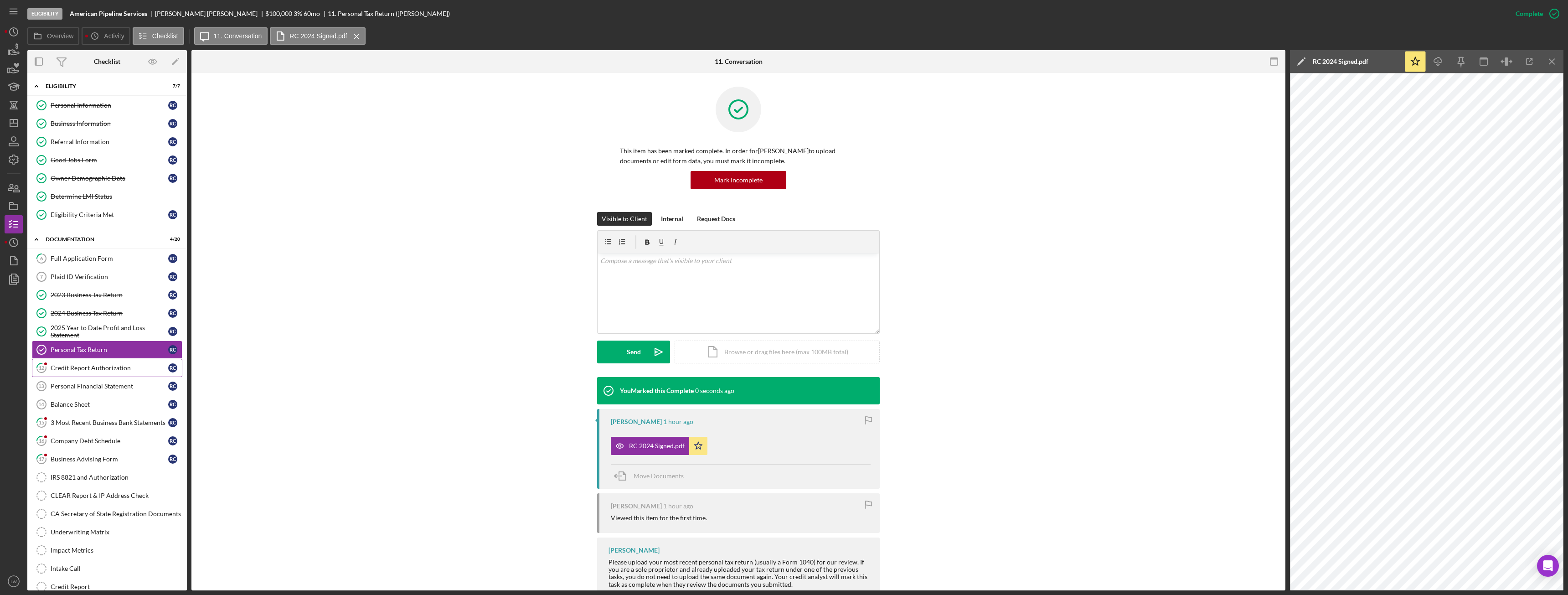
click at [81, 368] on div "Credit Report Authorization" at bounding box center [109, 368] width 117 height 7
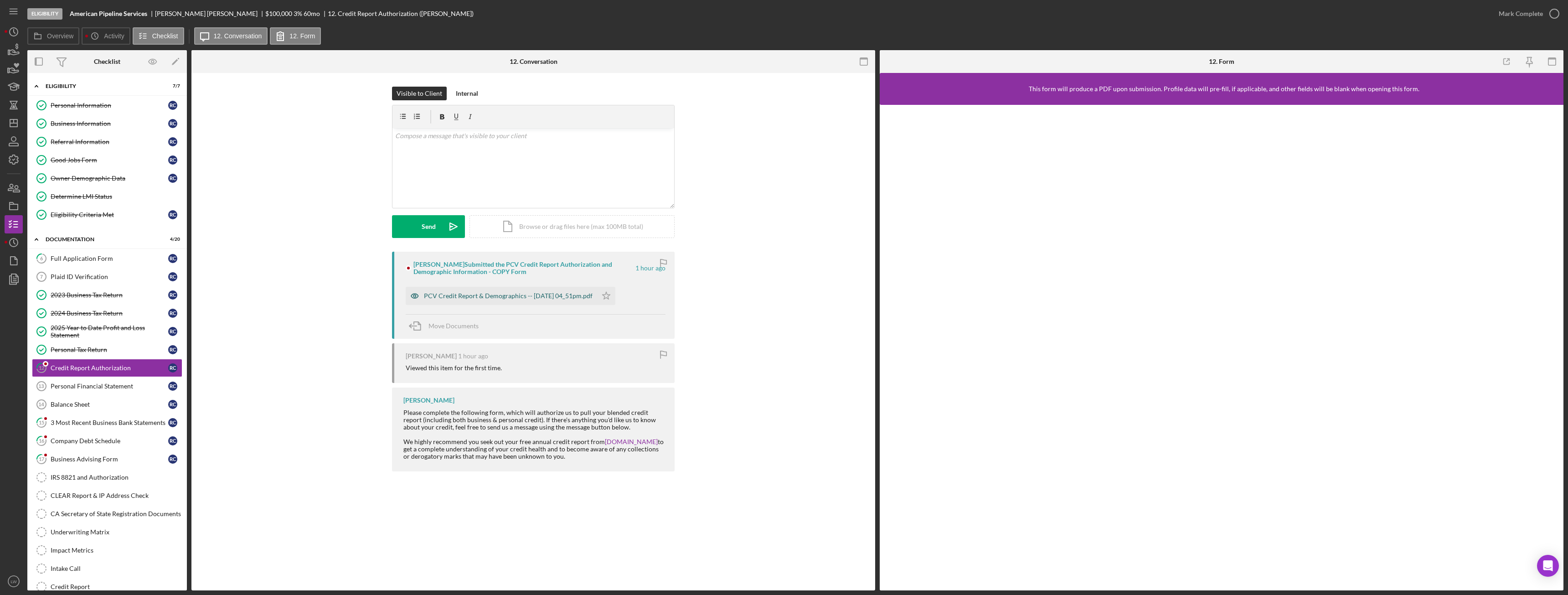
click at [559, 297] on div "PCV Credit Report & Demographics -- 2025-09-22 04_51pm.pdf" at bounding box center [508, 296] width 169 height 7
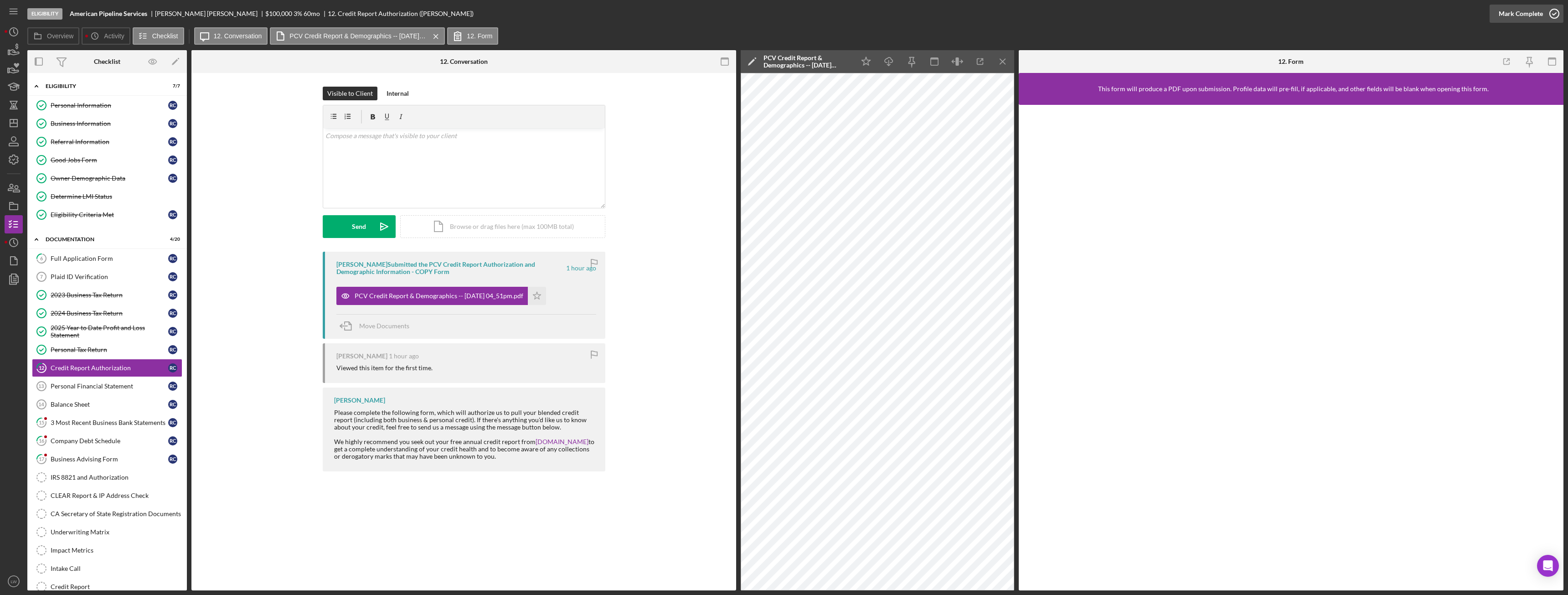
click at [1515, 12] on div "Mark Complete" at bounding box center [1521, 13] width 44 height 18
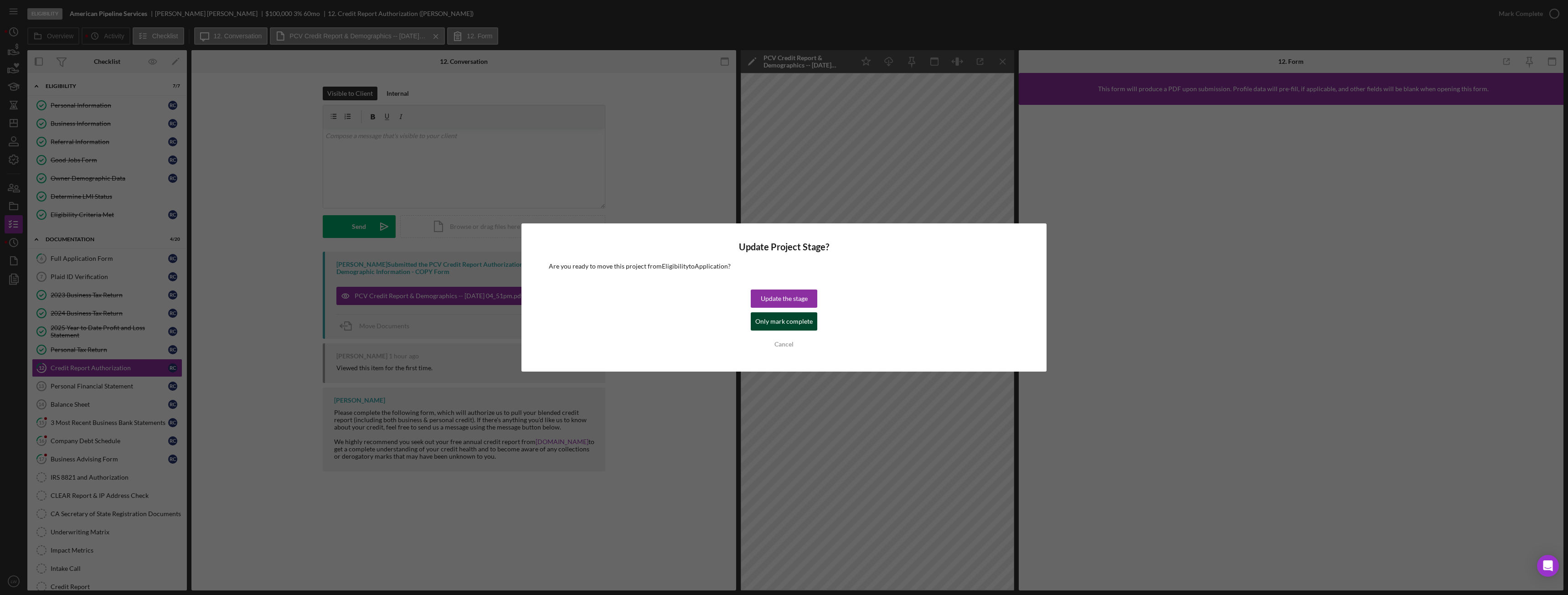
click at [783, 317] on div "Only mark complete" at bounding box center [784, 322] width 57 height 18
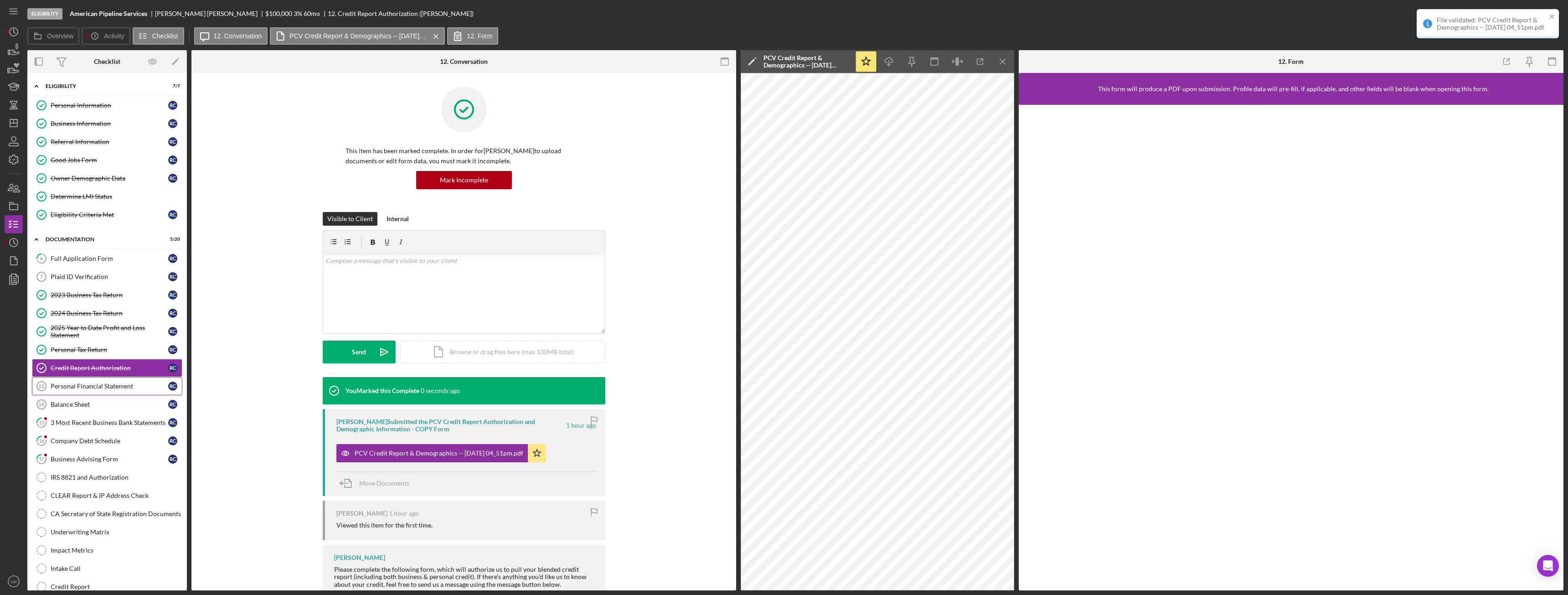
click at [88, 380] on link "Personal Financial Statement 13 Personal Financial Statement R C" at bounding box center [107, 386] width 150 height 18
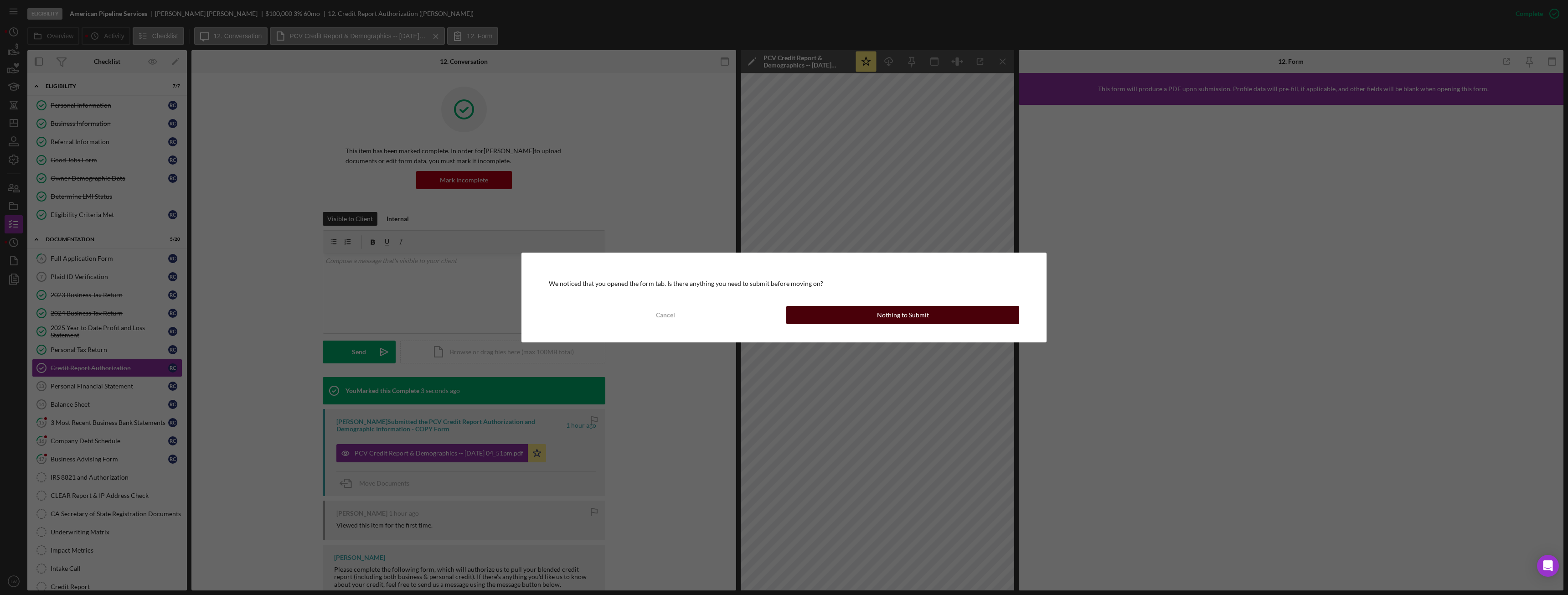
click at [825, 314] on button "Nothing to Submit" at bounding box center [903, 315] width 233 height 18
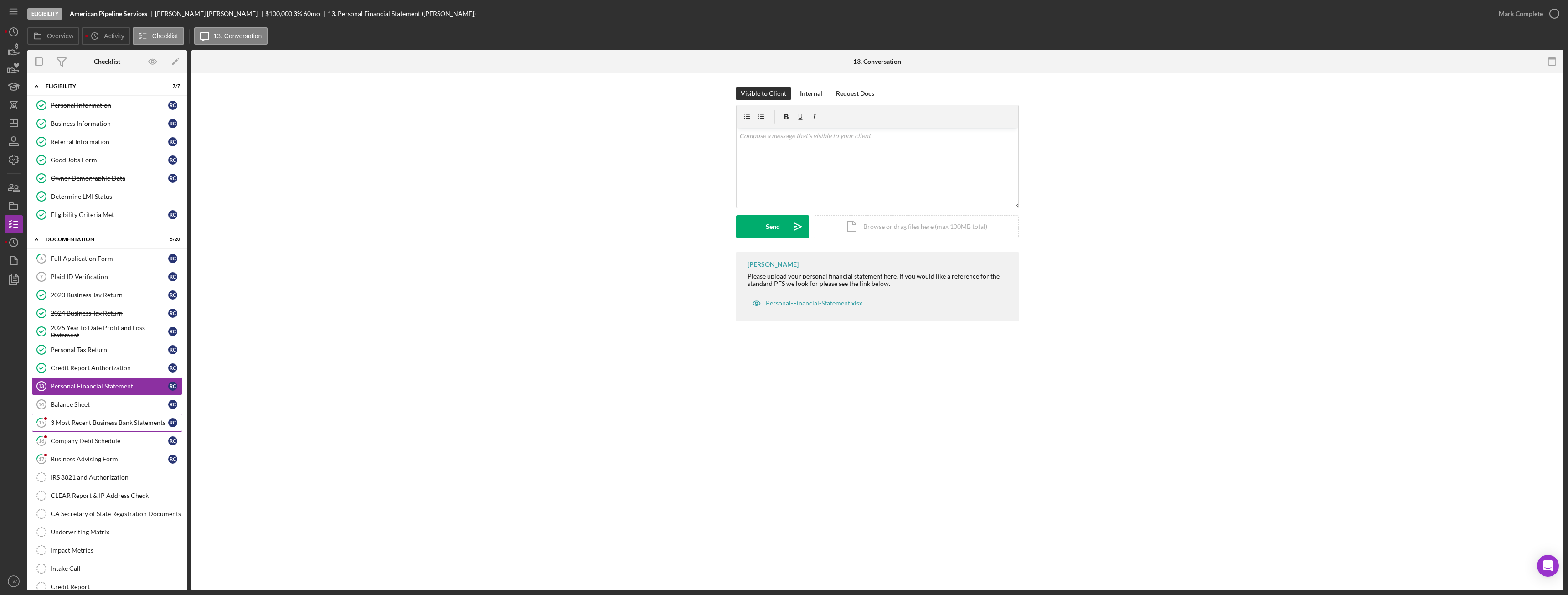
click at [89, 420] on div "3 Most Recent Business Bank Statements" at bounding box center [109, 423] width 117 height 7
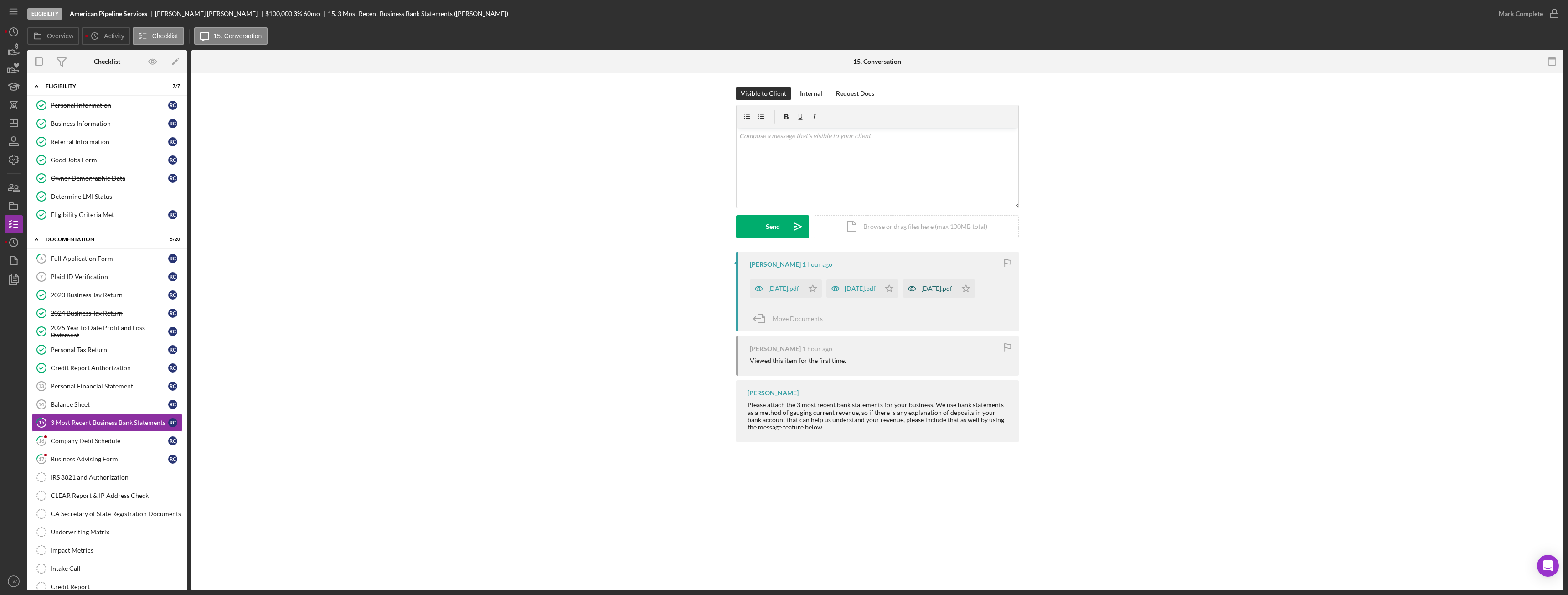
click at [952, 290] on div "June 2025.pdf" at bounding box center [936, 289] width 31 height 7
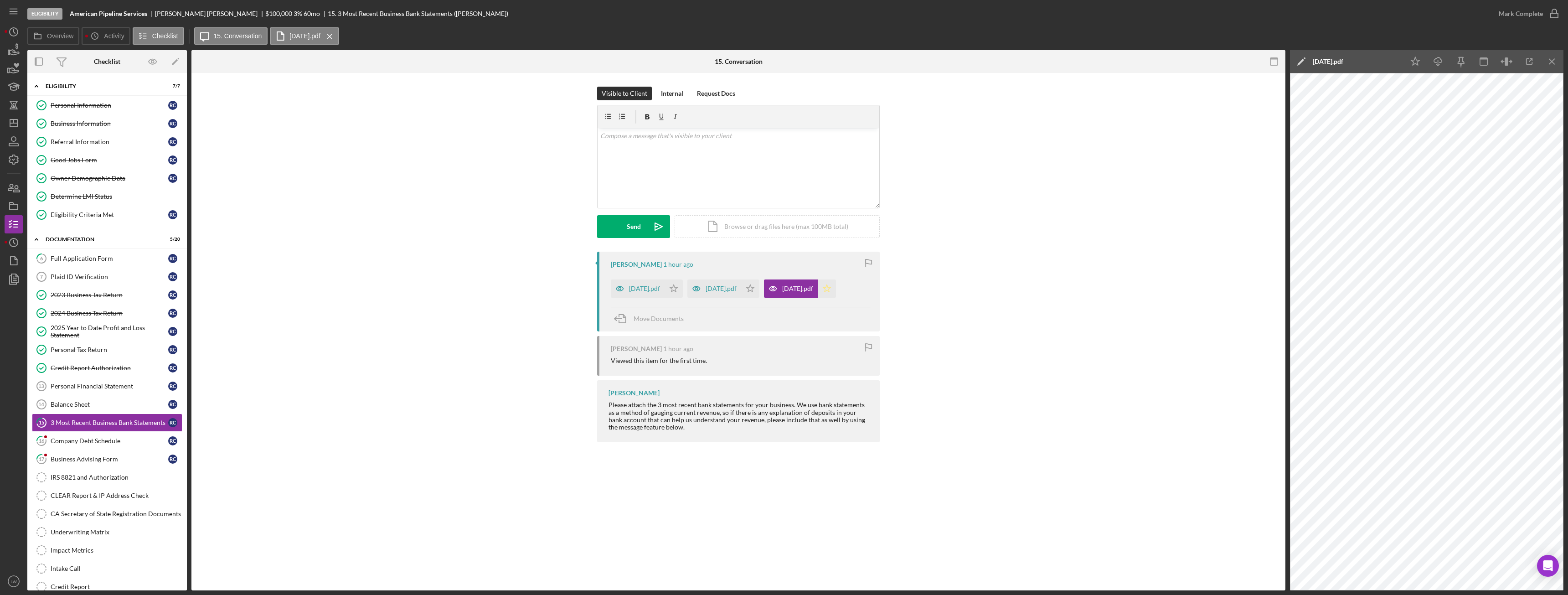
click at [831, 292] on polygon "button" at bounding box center [827, 288] width 8 height 7
click at [736, 290] on div "July 2025.pdf" at bounding box center [721, 289] width 31 height 7
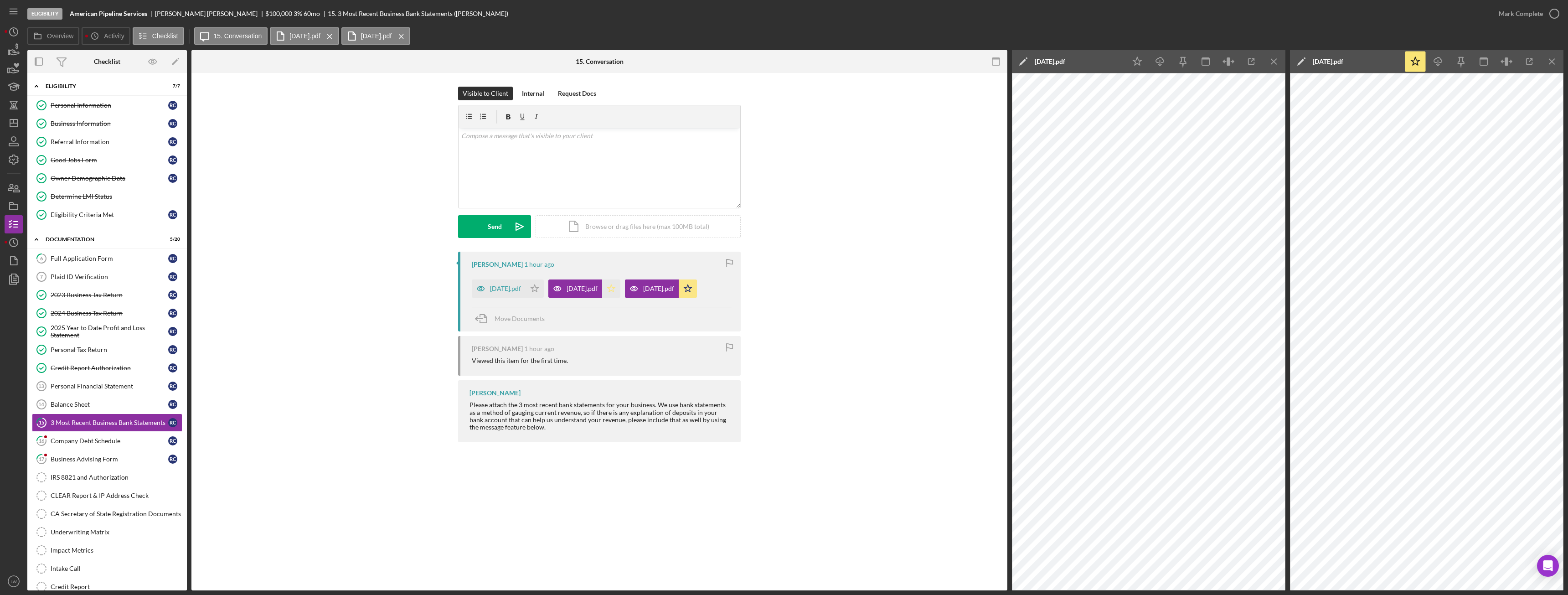
click at [620, 290] on icon "Icon/Star" at bounding box center [611, 289] width 18 height 18
click at [506, 286] on div "Aug 2025.pdf" at bounding box center [505, 289] width 31 height 7
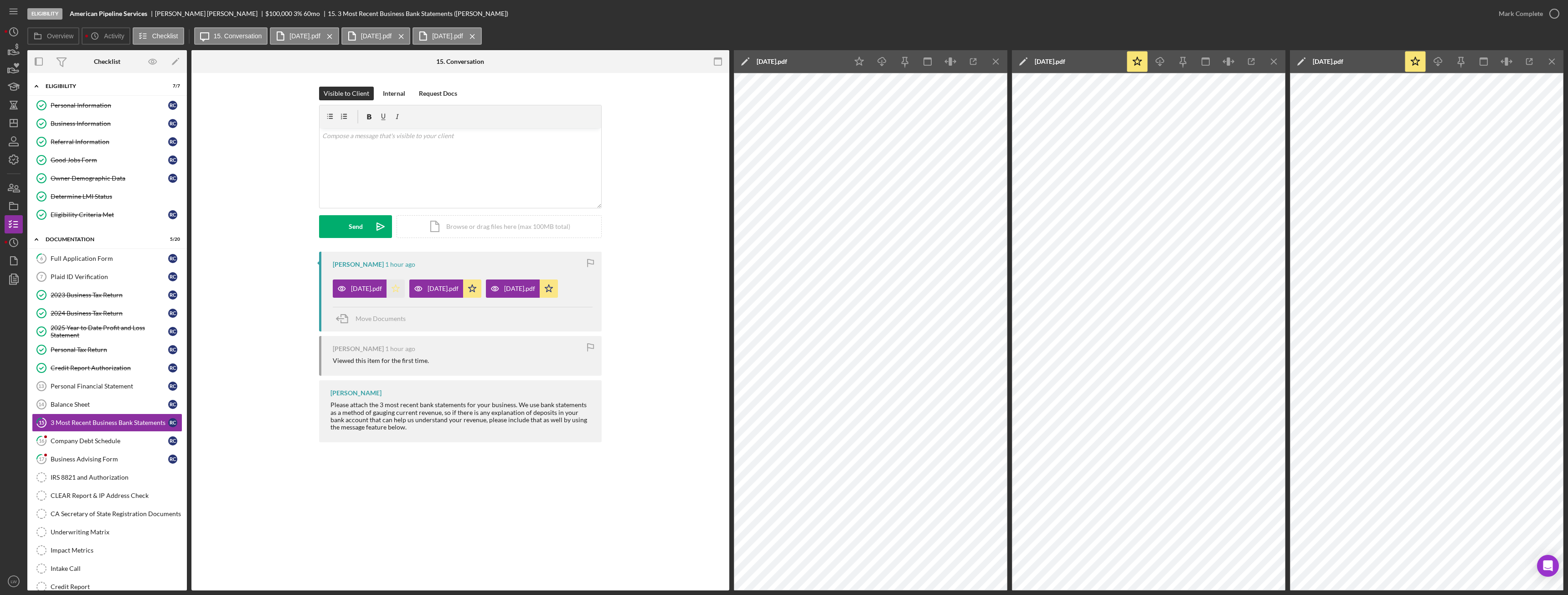
click at [401, 286] on icon "Icon/Star" at bounding box center [396, 289] width 18 height 18
click at [1517, 21] on div "Mark Complete" at bounding box center [1521, 13] width 44 height 18
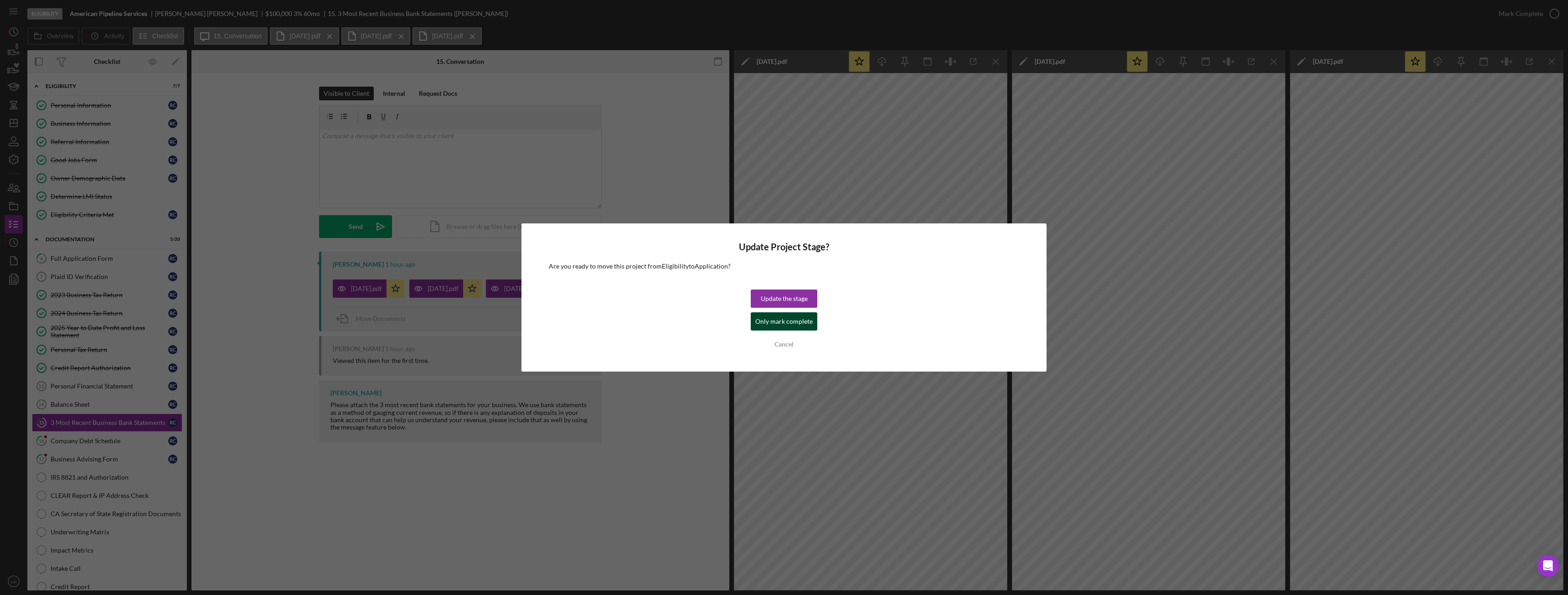
click at [785, 322] on div "Only mark complete" at bounding box center [784, 322] width 57 height 18
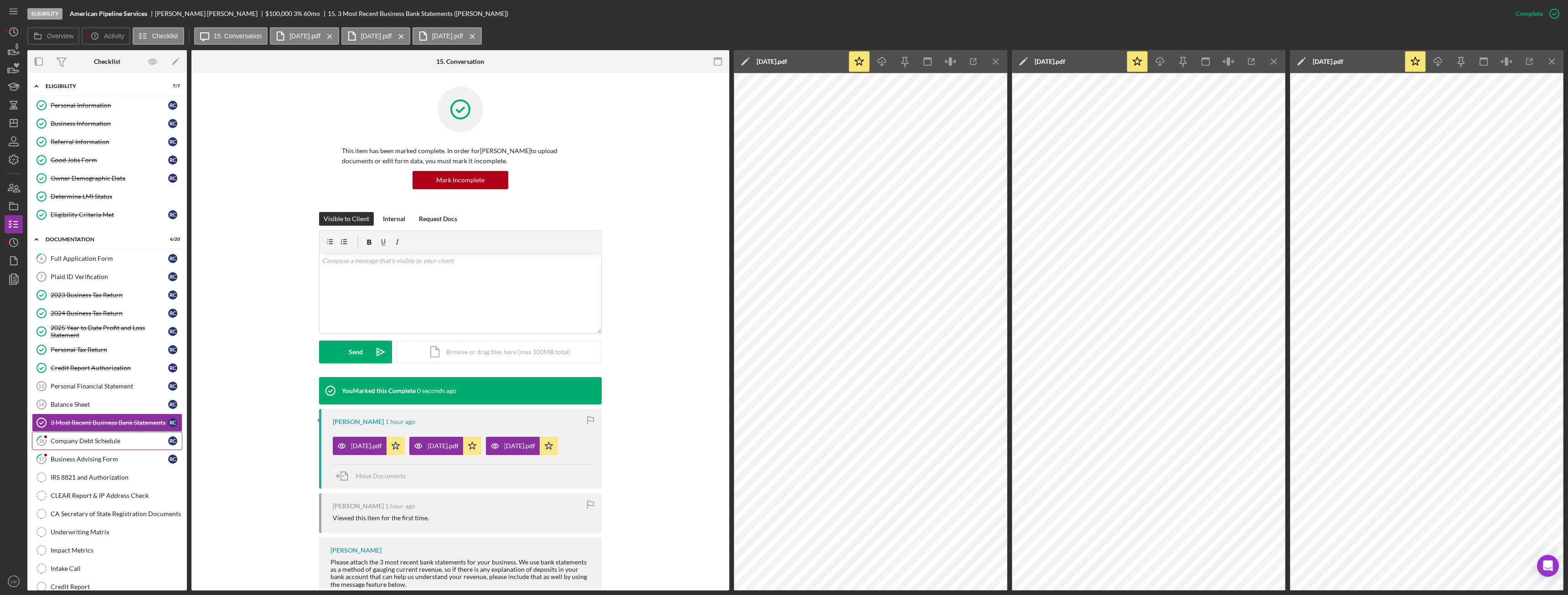
click at [99, 446] on link "16 Company Debt Schedule R C" at bounding box center [107, 441] width 150 height 18
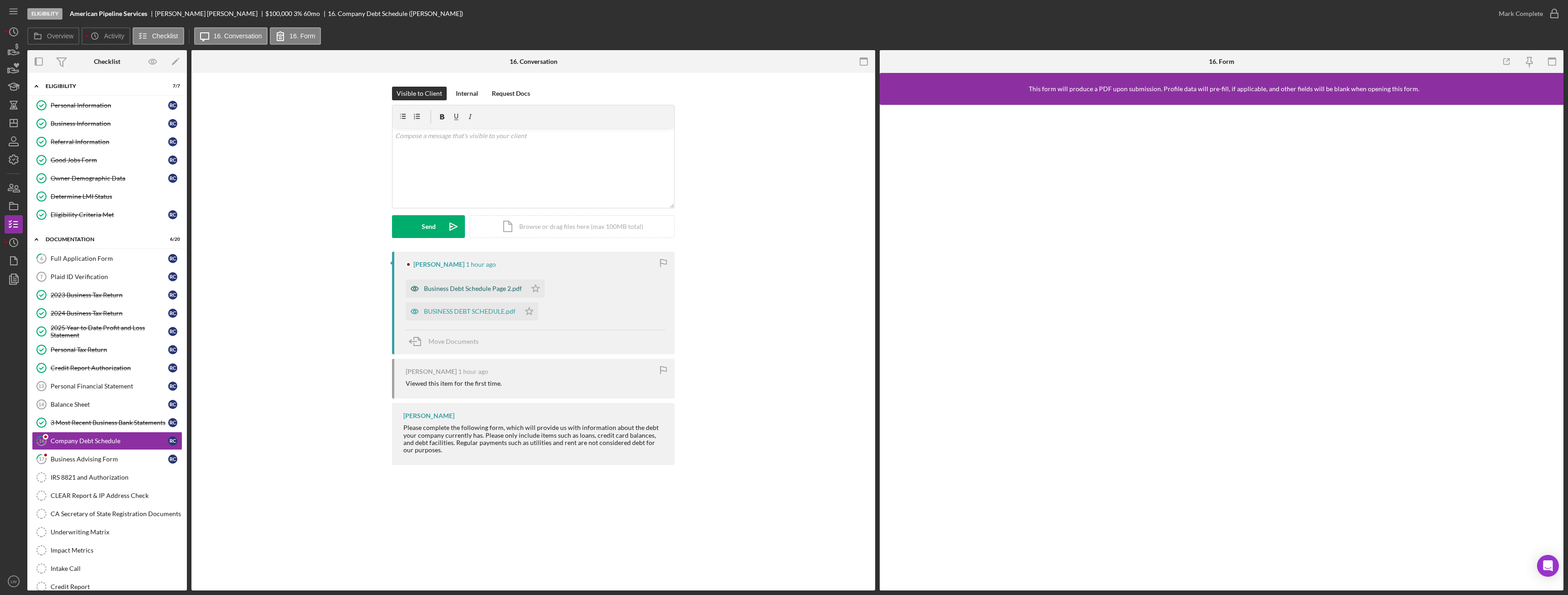
click at [482, 288] on div "Business Debt Schedule Page 2.pdf" at bounding box center [472, 289] width 98 height 7
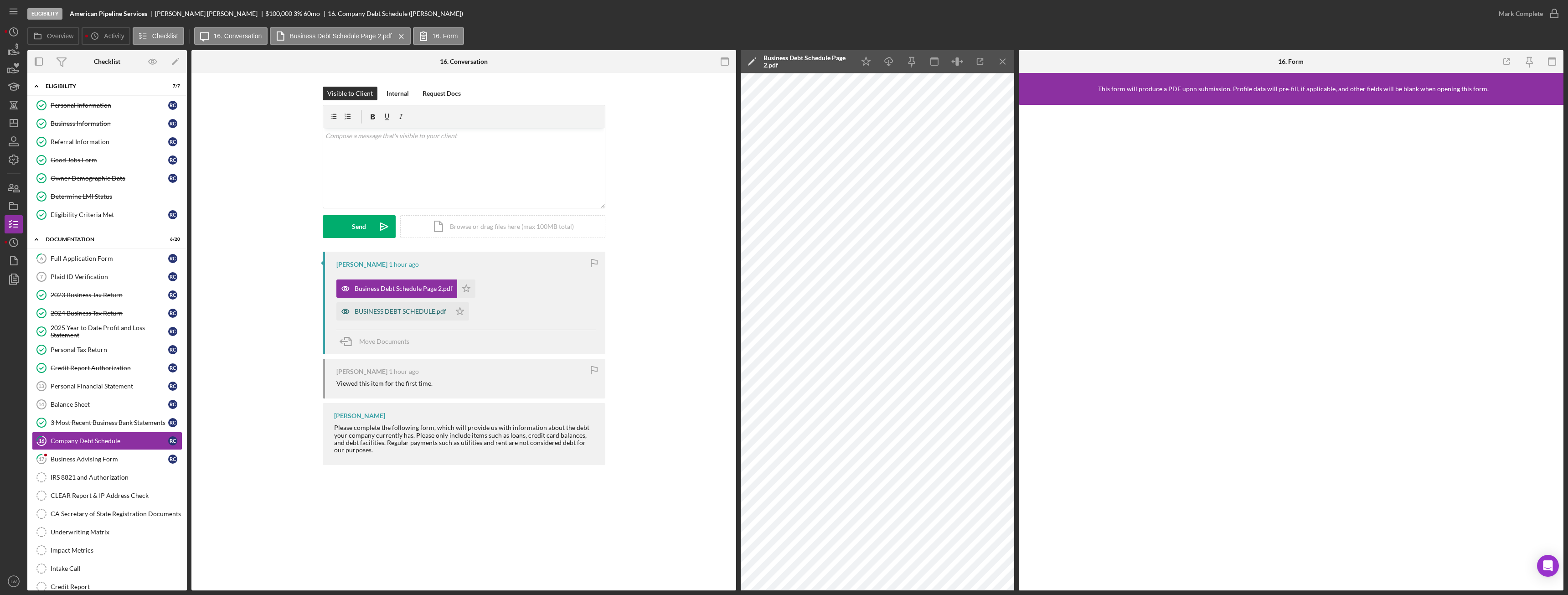
click at [404, 308] on div "BUSINESS DEBT SCHEDULE.pdf" at bounding box center [401, 311] width 92 height 7
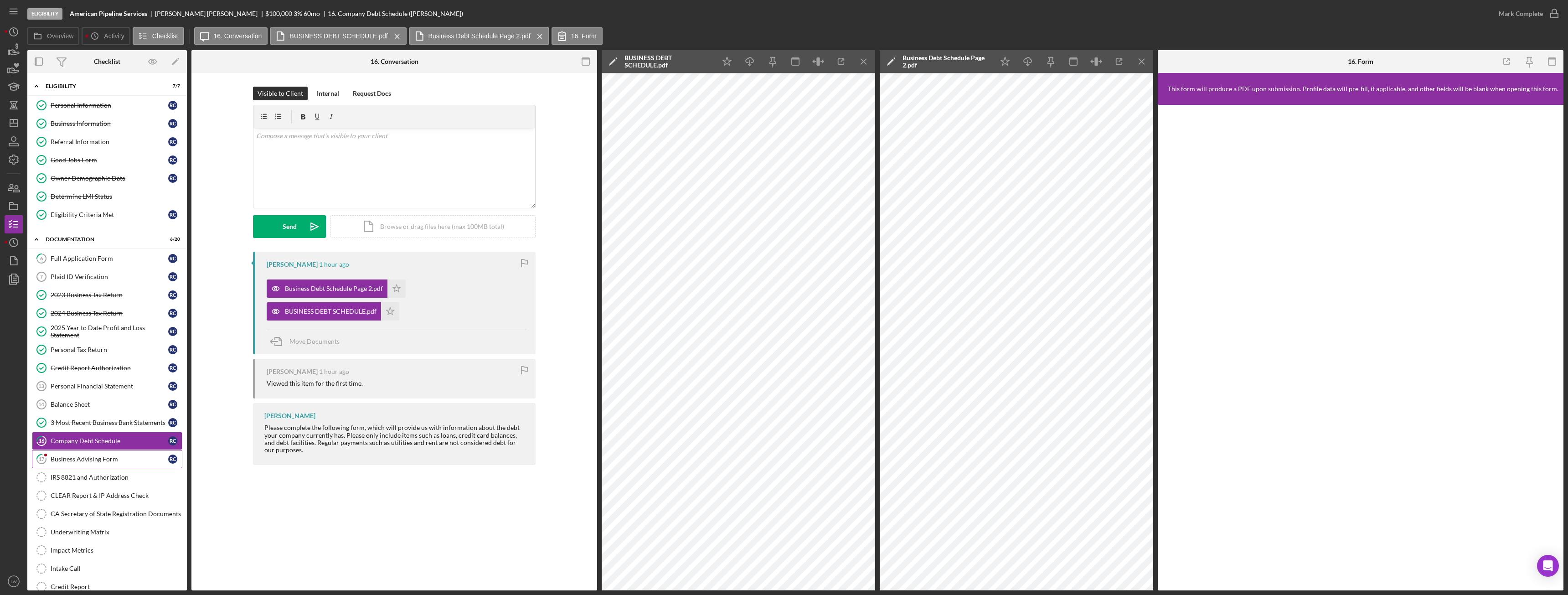
click at [92, 459] on div "Business Advising Form" at bounding box center [109, 459] width 117 height 7
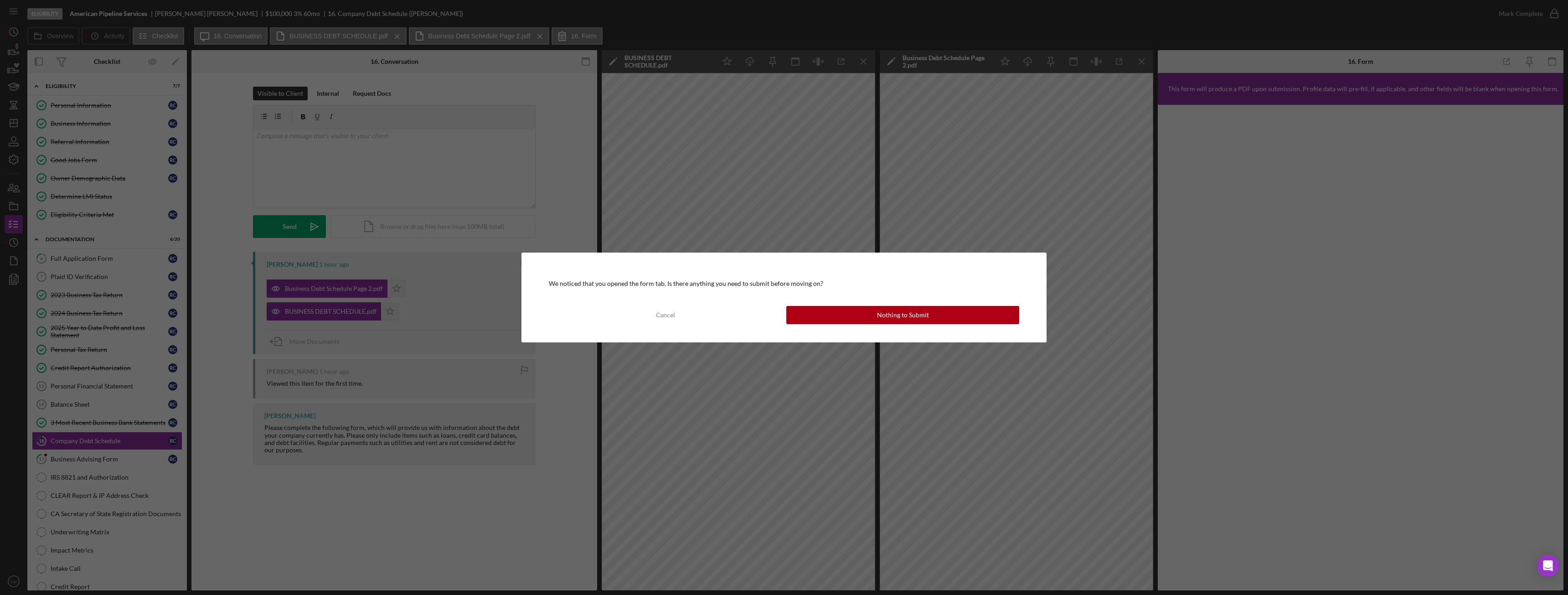
click at [816, 325] on div "We noticed that you opened the form tab. Is there anything you need to submit b…" at bounding box center [784, 297] width 525 height 90
click at [829, 317] on button "Nothing to Submit" at bounding box center [903, 315] width 233 height 18
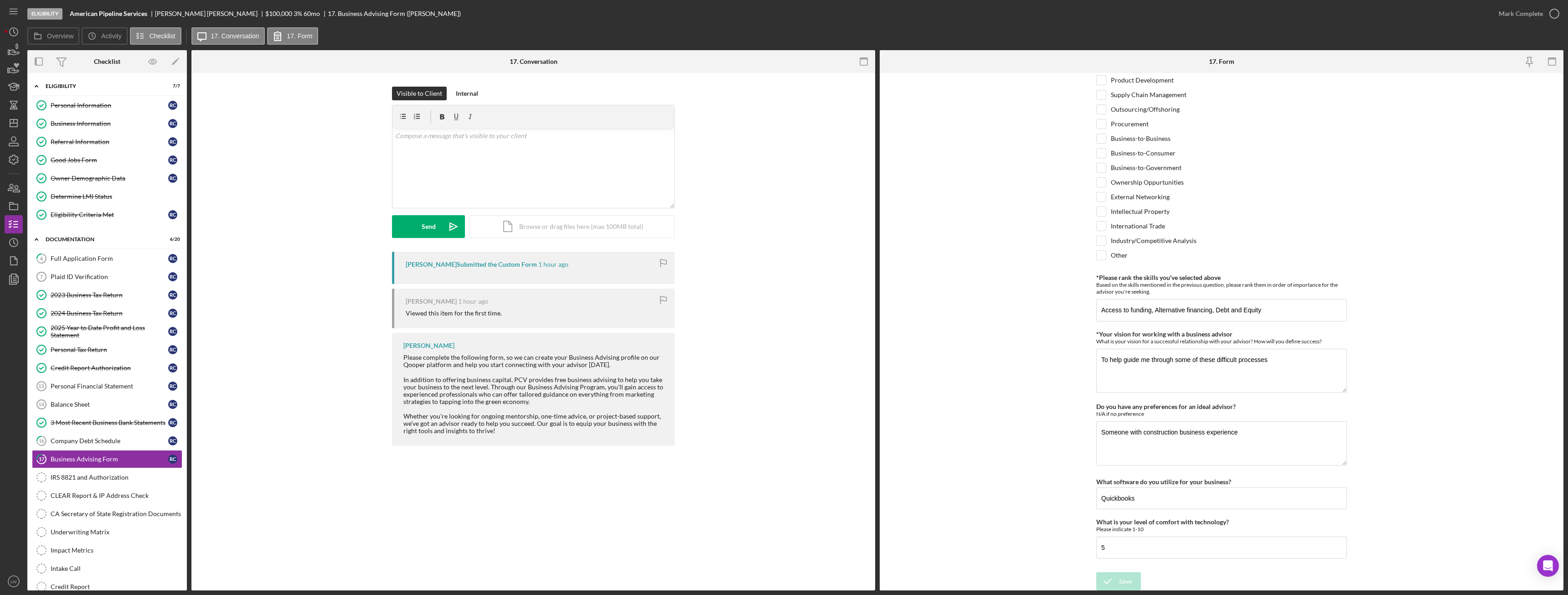
scroll to position [585, 0]
click at [1531, 12] on div "Mark Complete" at bounding box center [1521, 13] width 44 height 18
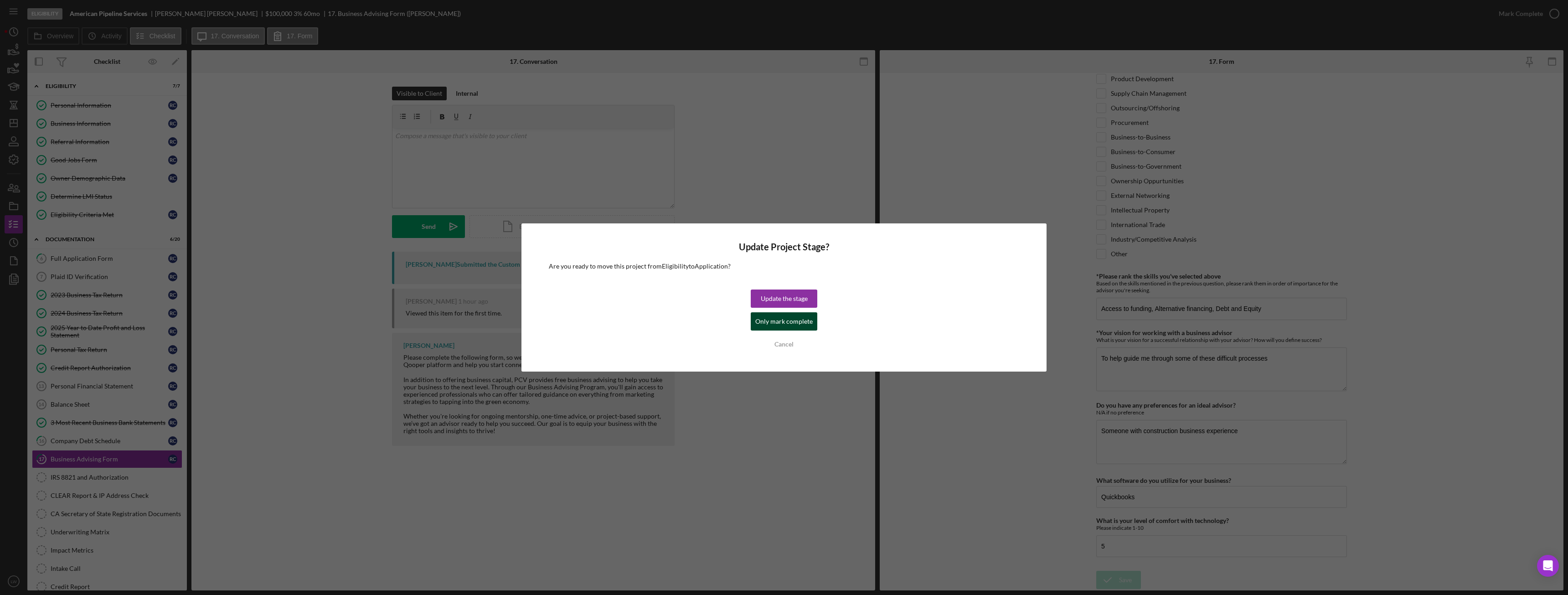
click at [771, 323] on div "Only mark complete" at bounding box center [784, 322] width 57 height 18
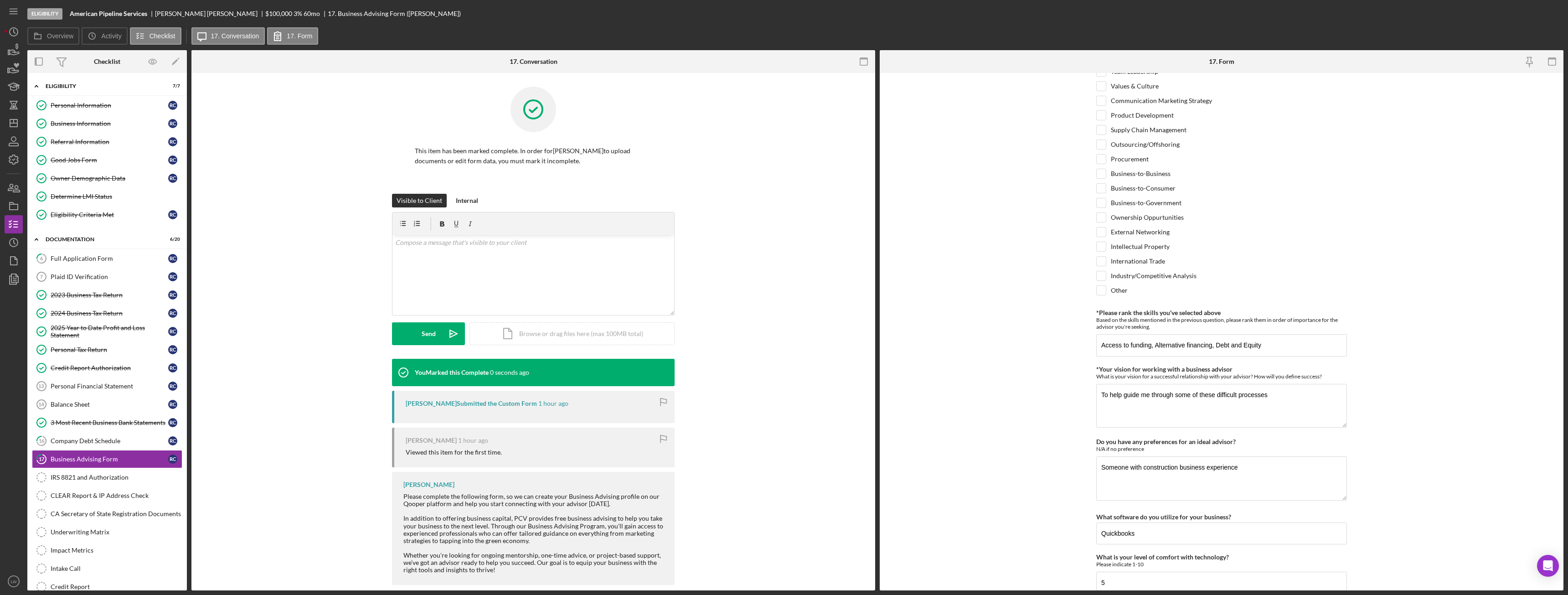
scroll to position [621, 0]
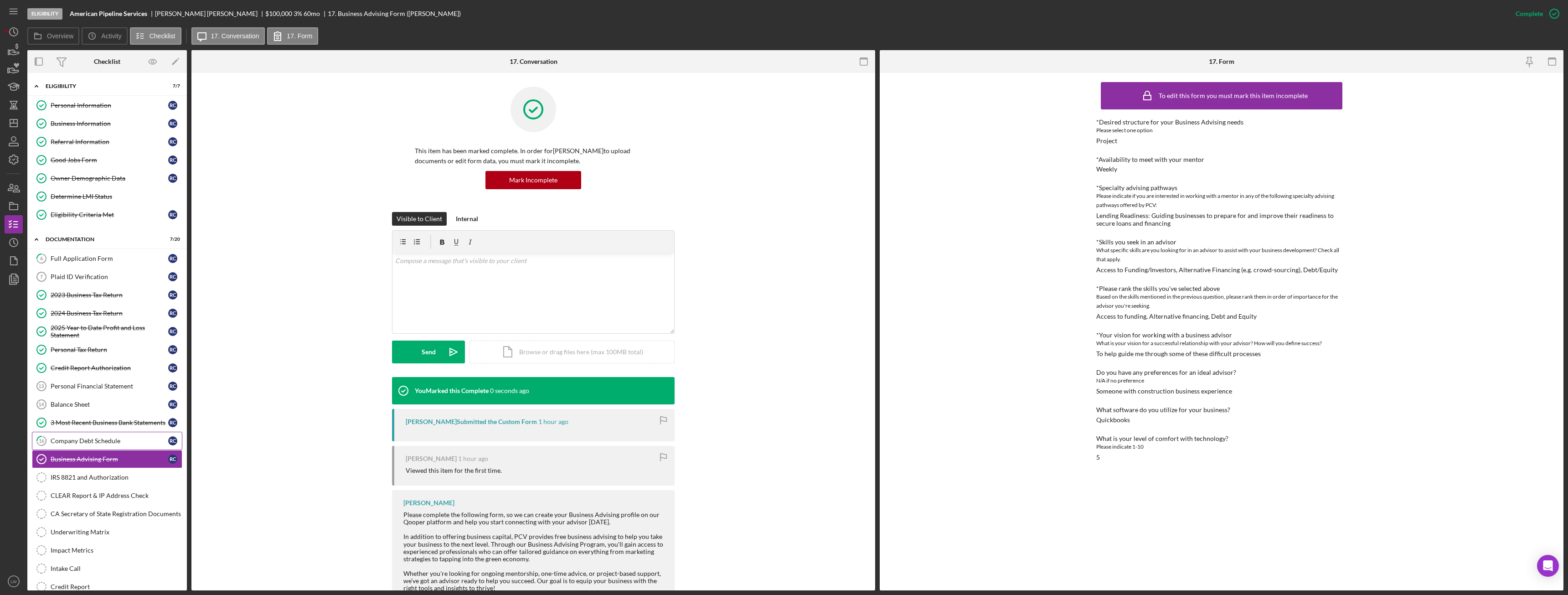
click at [111, 441] on div "Company Debt Schedule" at bounding box center [109, 441] width 117 height 7
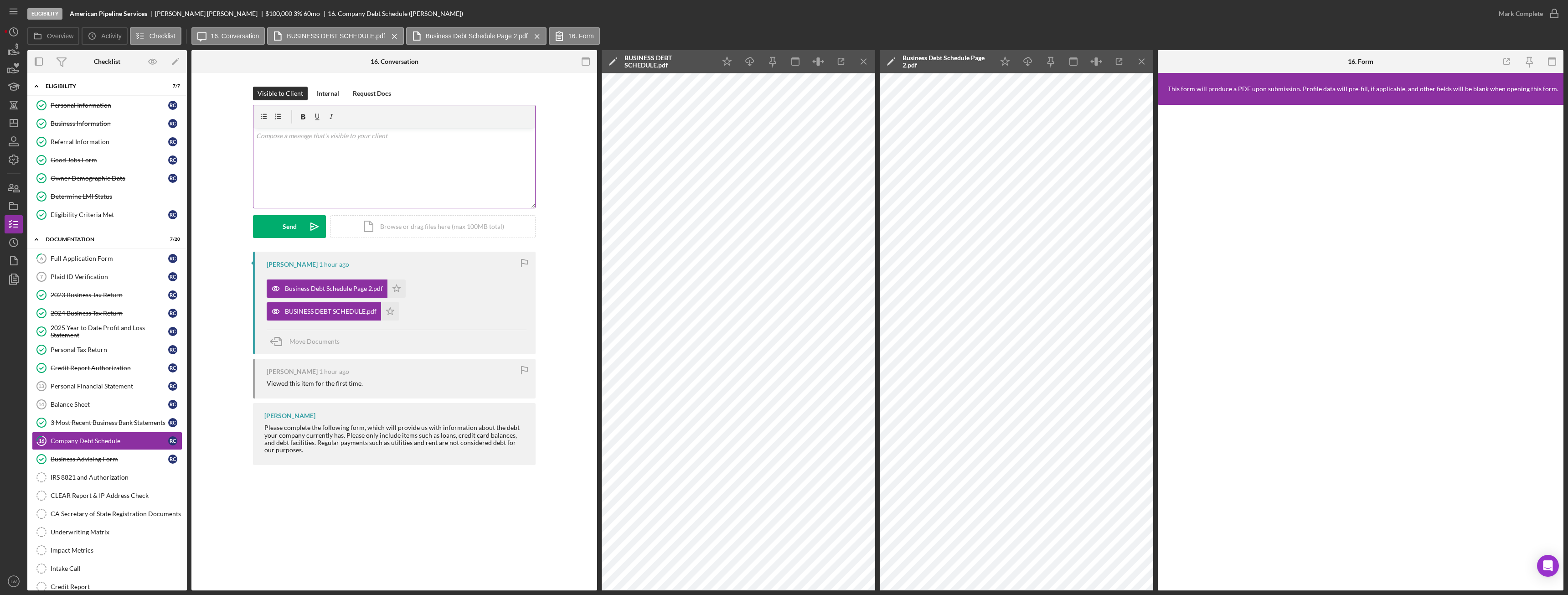
click at [419, 148] on div "v Color teal Color pink Remove color Add row above Add row below Add column bef…" at bounding box center [394, 167] width 282 height 80
click at [507, 152] on p "Please use the form that is provided to add all loans and business credit cards." at bounding box center [394, 149] width 277 height 10
click at [289, 227] on div "Send" at bounding box center [289, 226] width 14 height 23
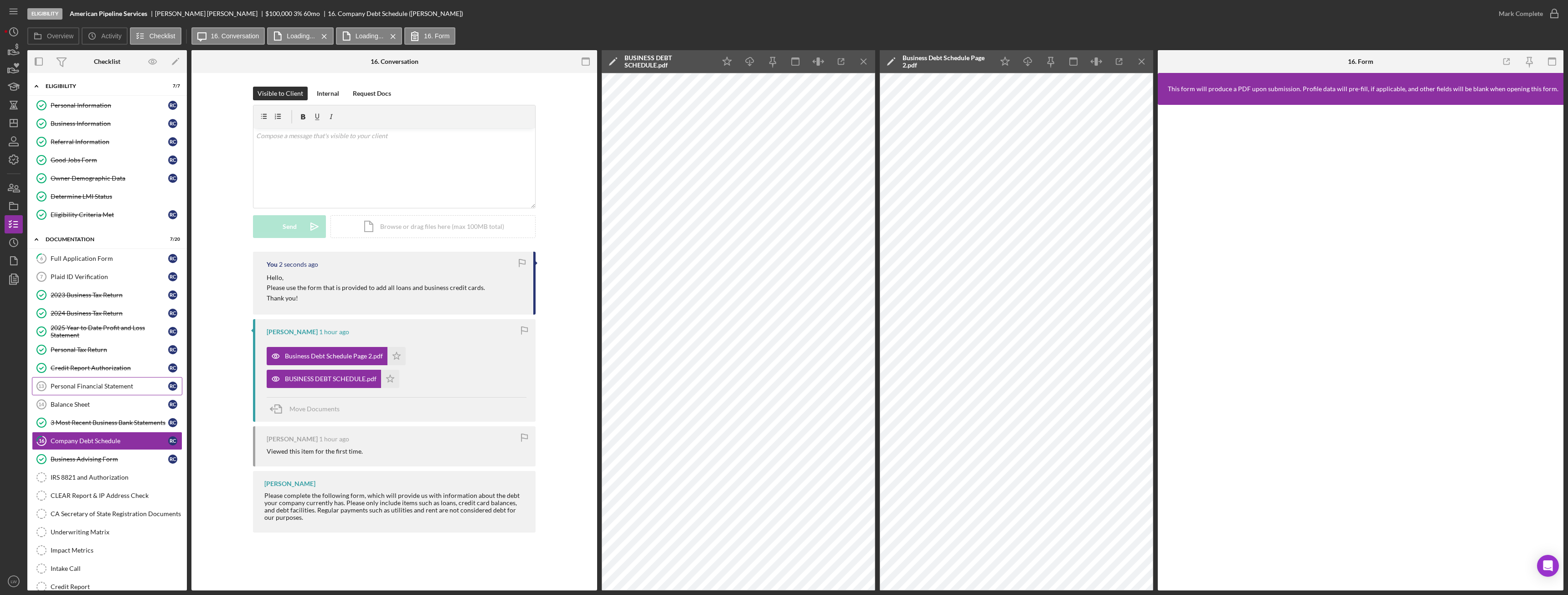
click at [106, 384] on div "Personal Financial Statement" at bounding box center [109, 386] width 117 height 7
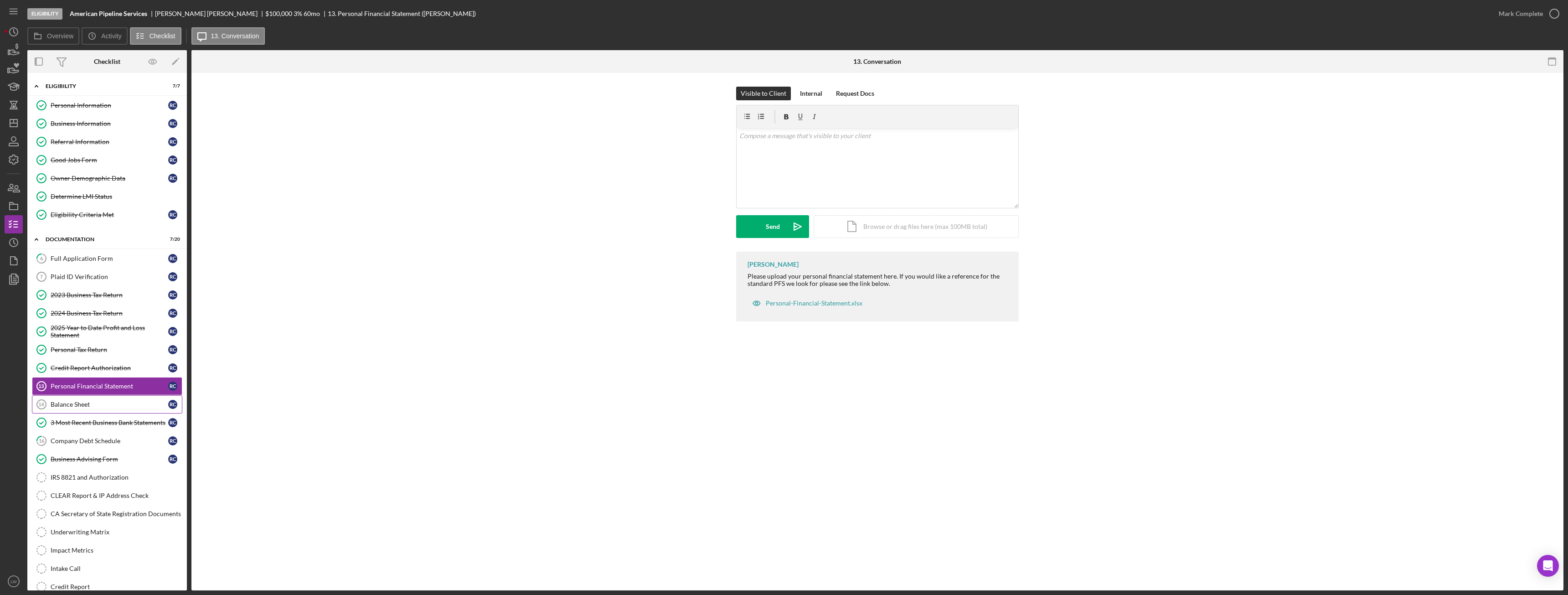
click at [108, 411] on link "Balance Sheet 14 Balance Sheet R C" at bounding box center [107, 404] width 150 height 18
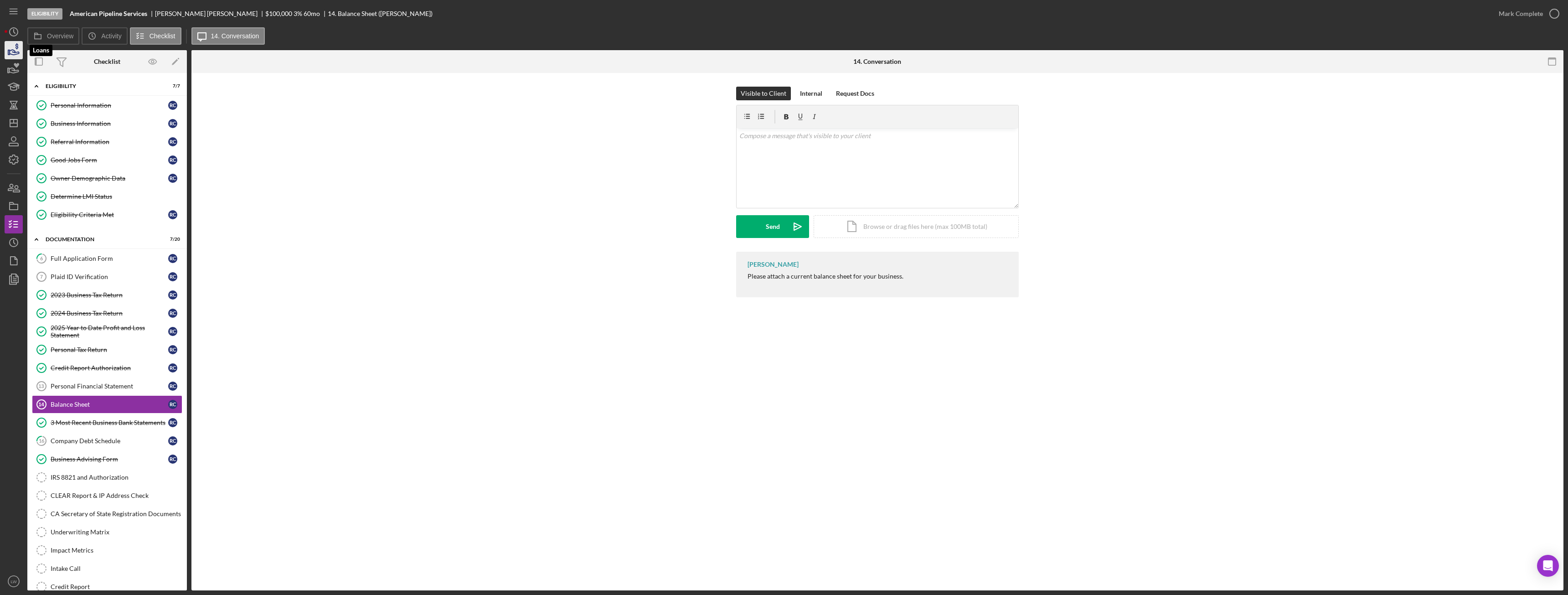
click at [7, 51] on icon "button" at bounding box center [13, 50] width 23 height 23
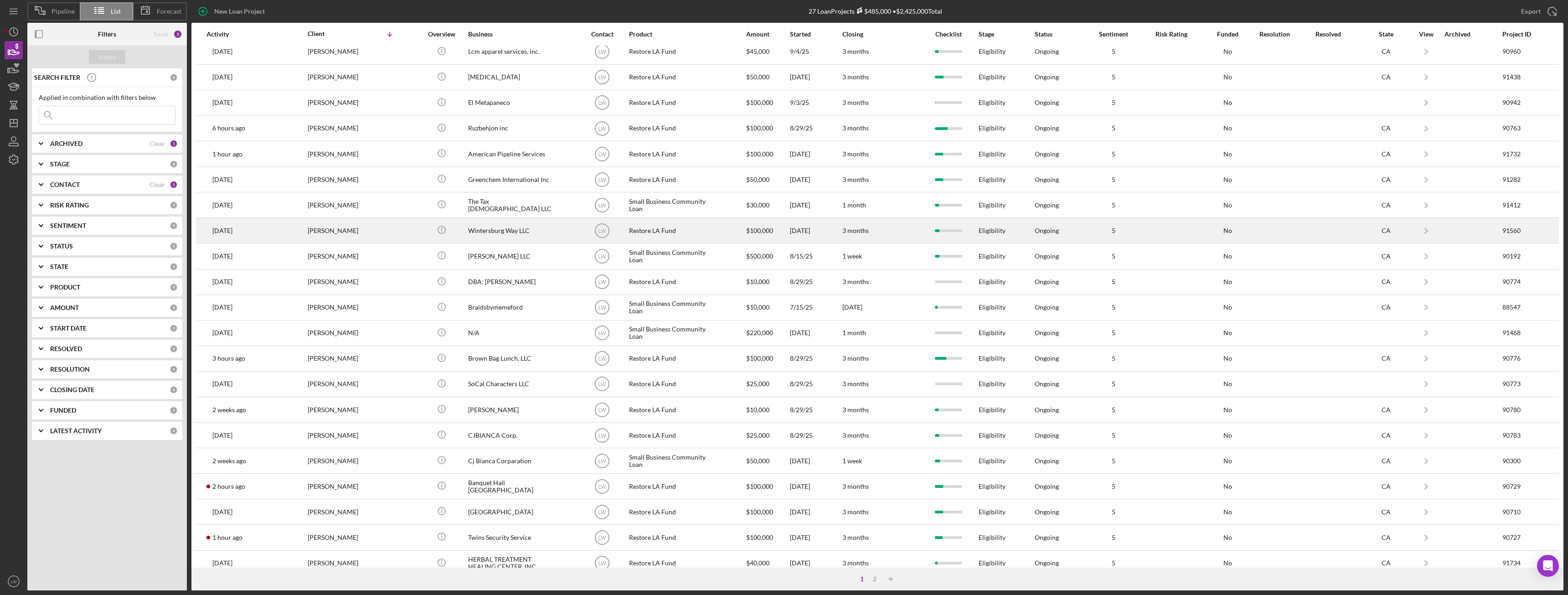
scroll to position [122, 0]
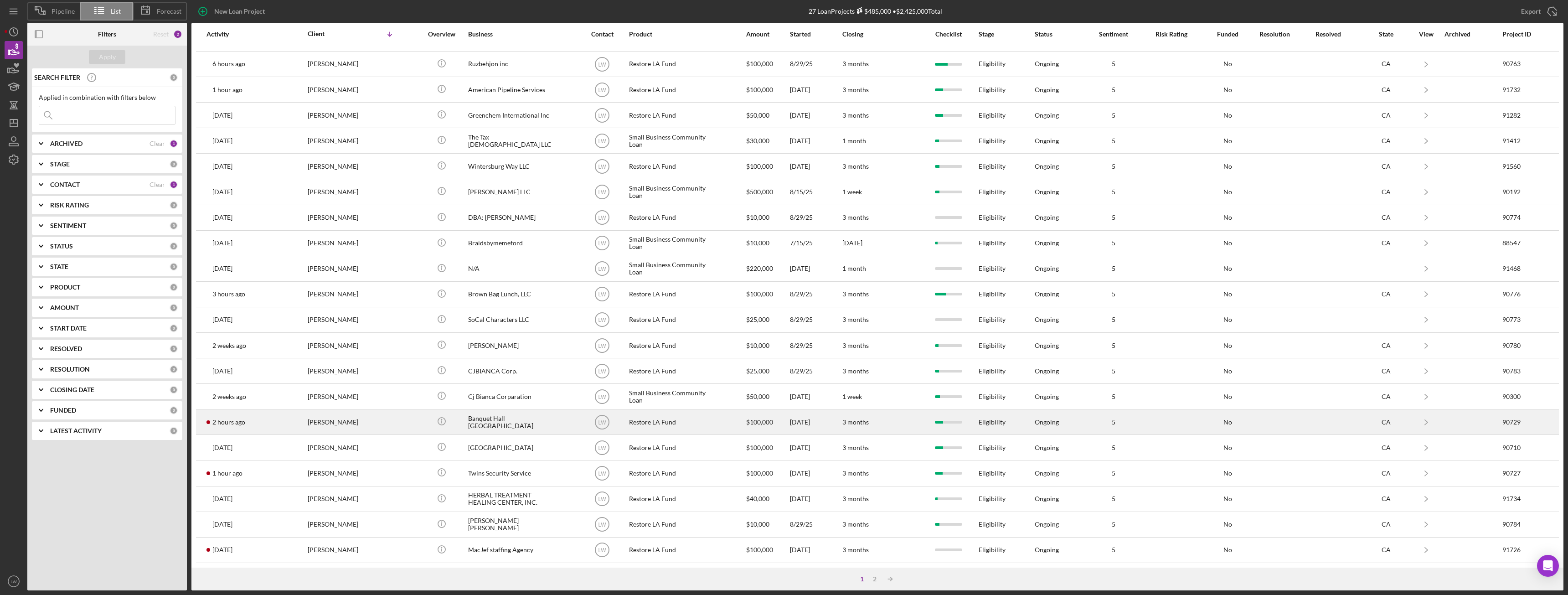
click at [346, 423] on div "Celso Hernandez" at bounding box center [353, 422] width 91 height 24
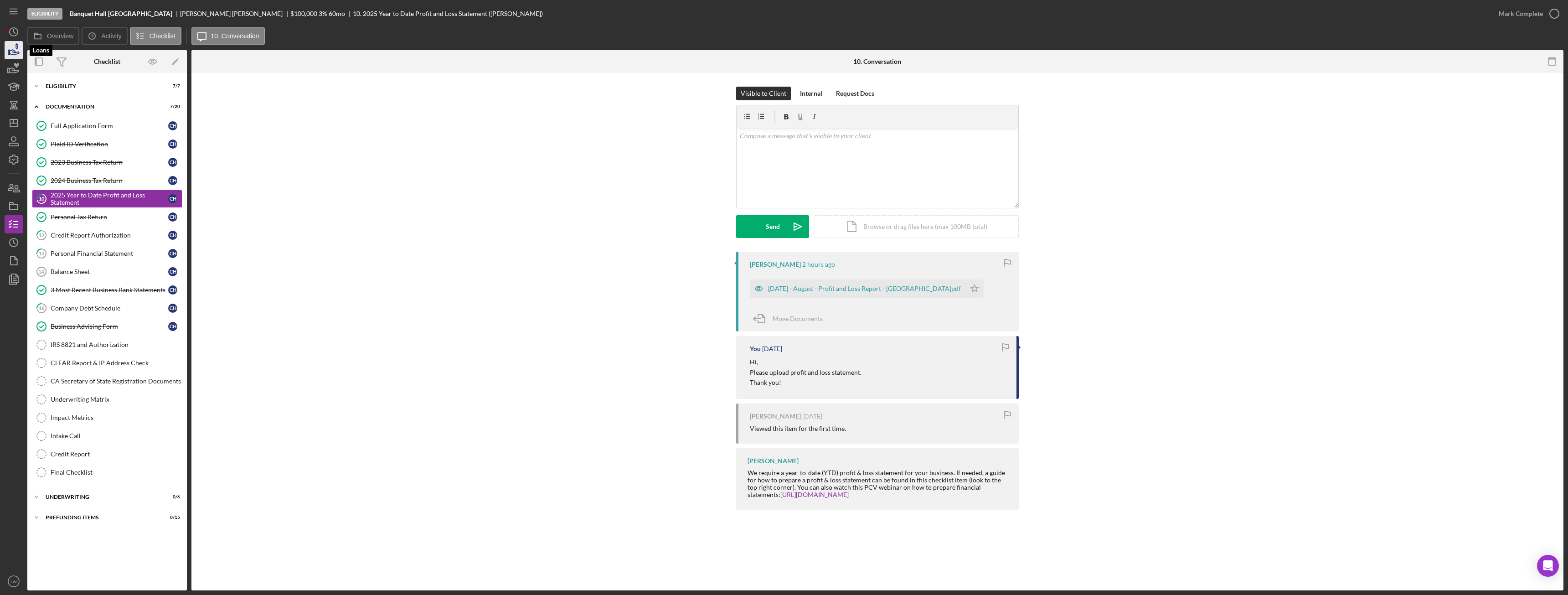
click at [17, 58] on icon "button" at bounding box center [13, 50] width 23 height 23
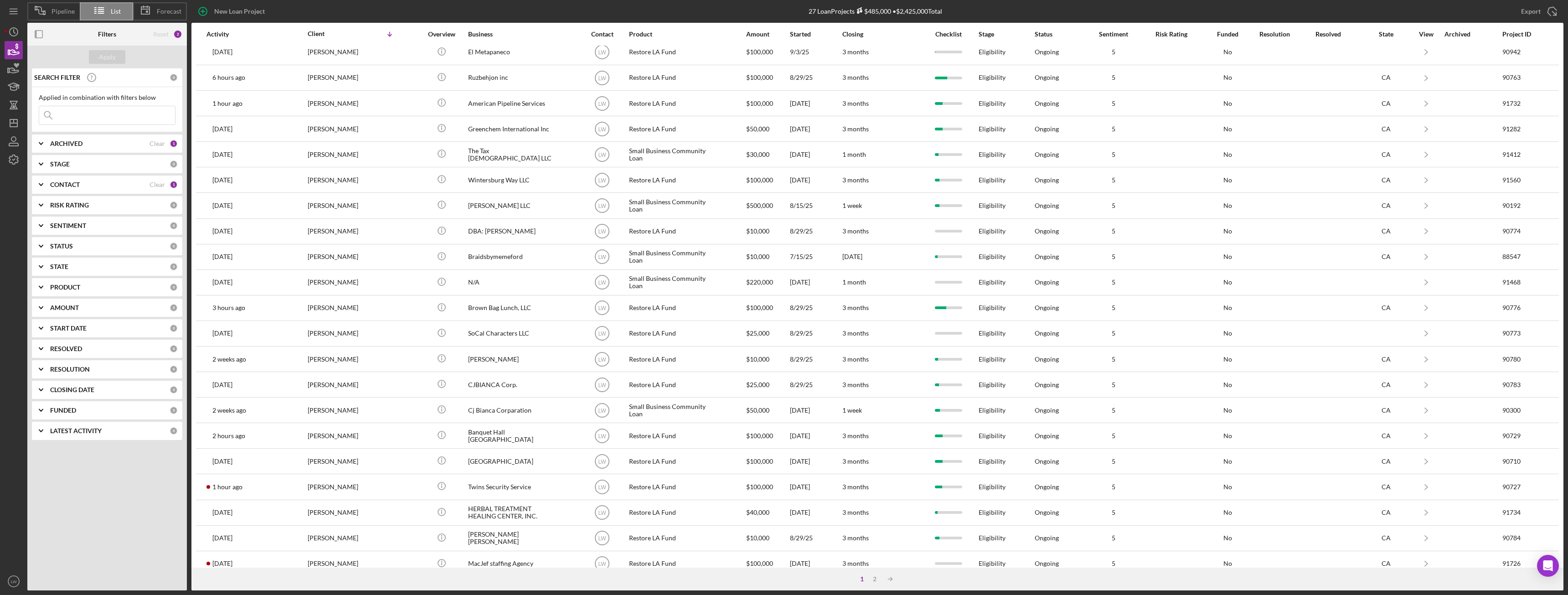
scroll to position [122, 0]
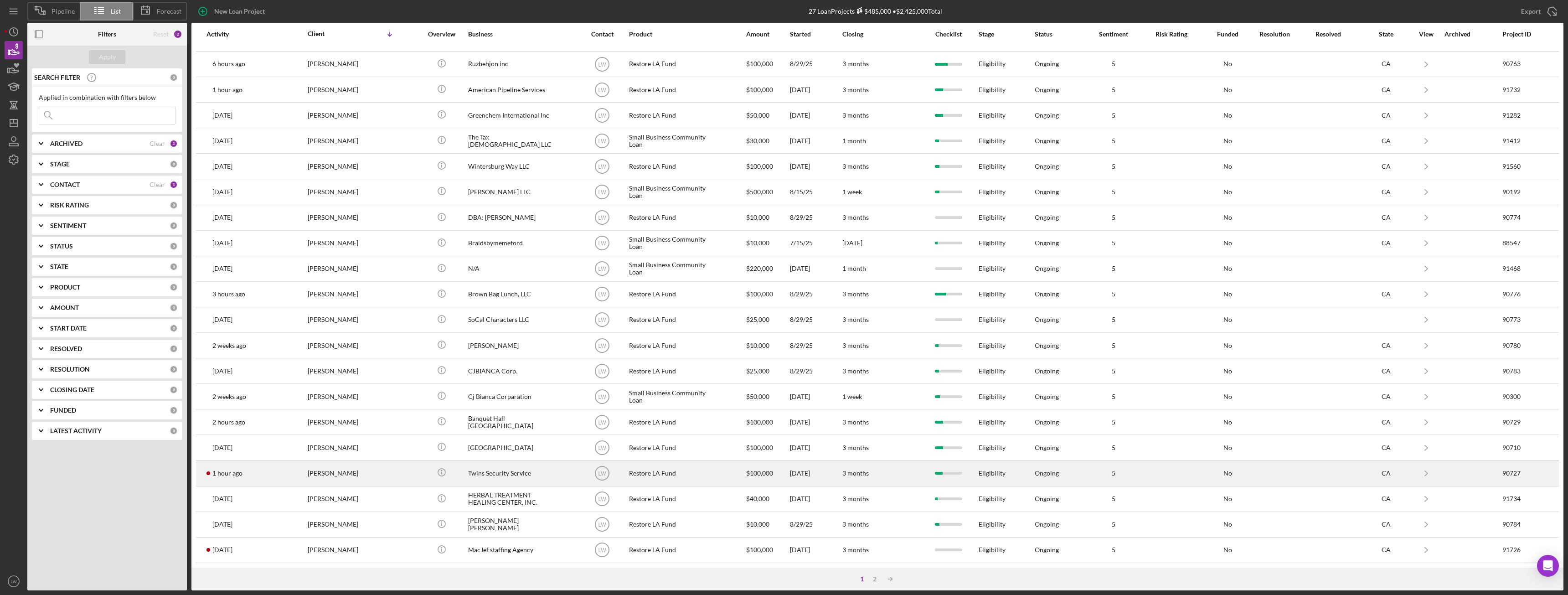
click at [315, 469] on div "Celso Hernandez" at bounding box center [353, 473] width 91 height 24
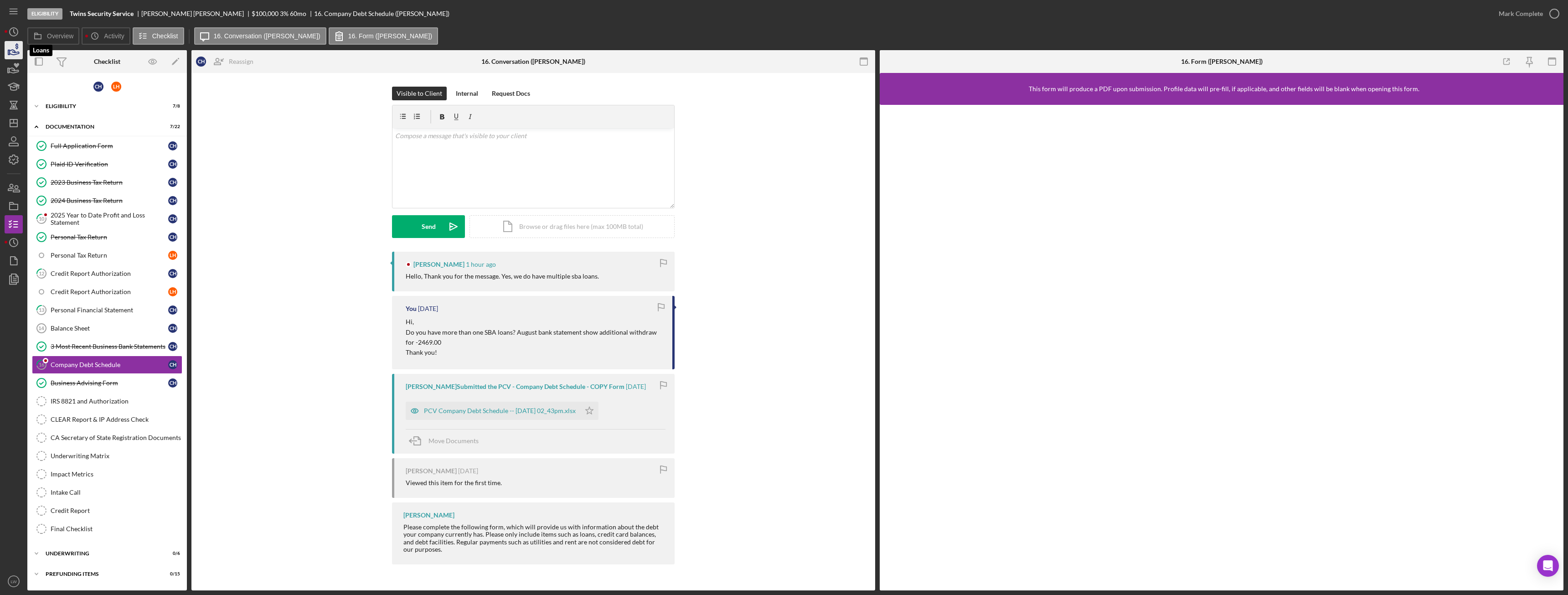
click at [8, 56] on icon "button" at bounding box center [13, 50] width 23 height 23
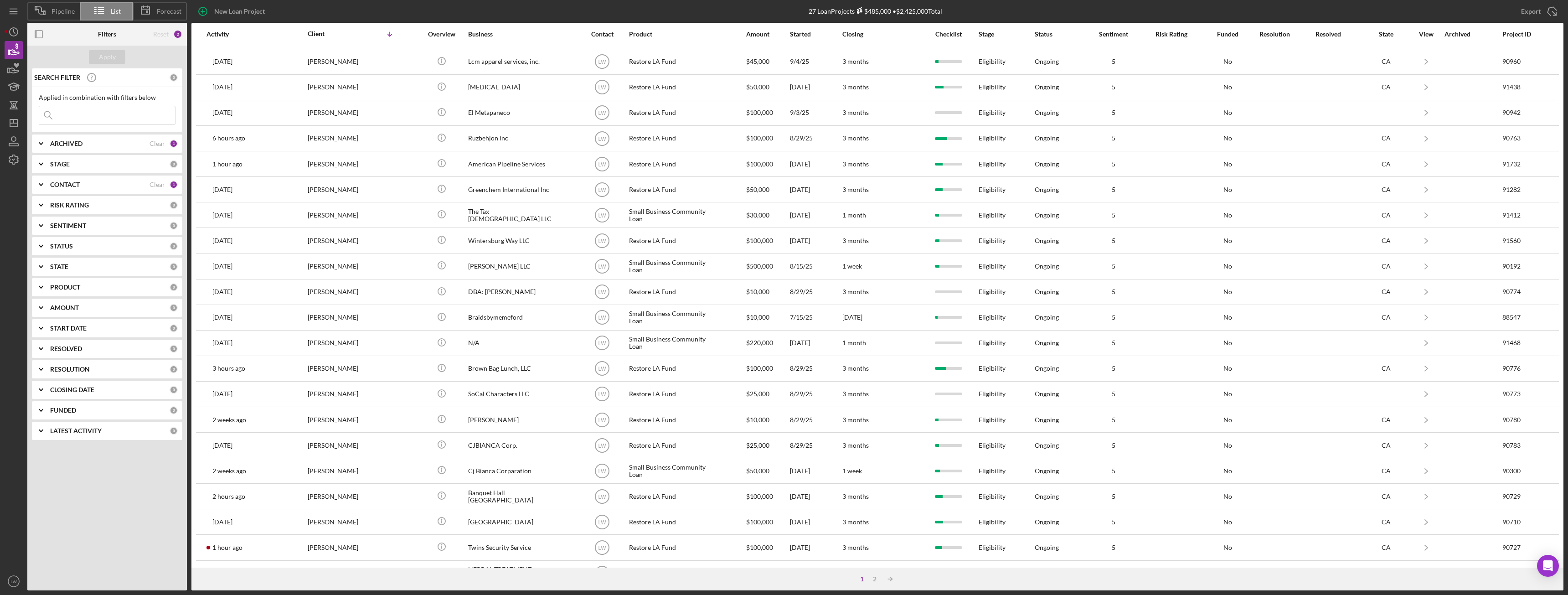
scroll to position [122, 0]
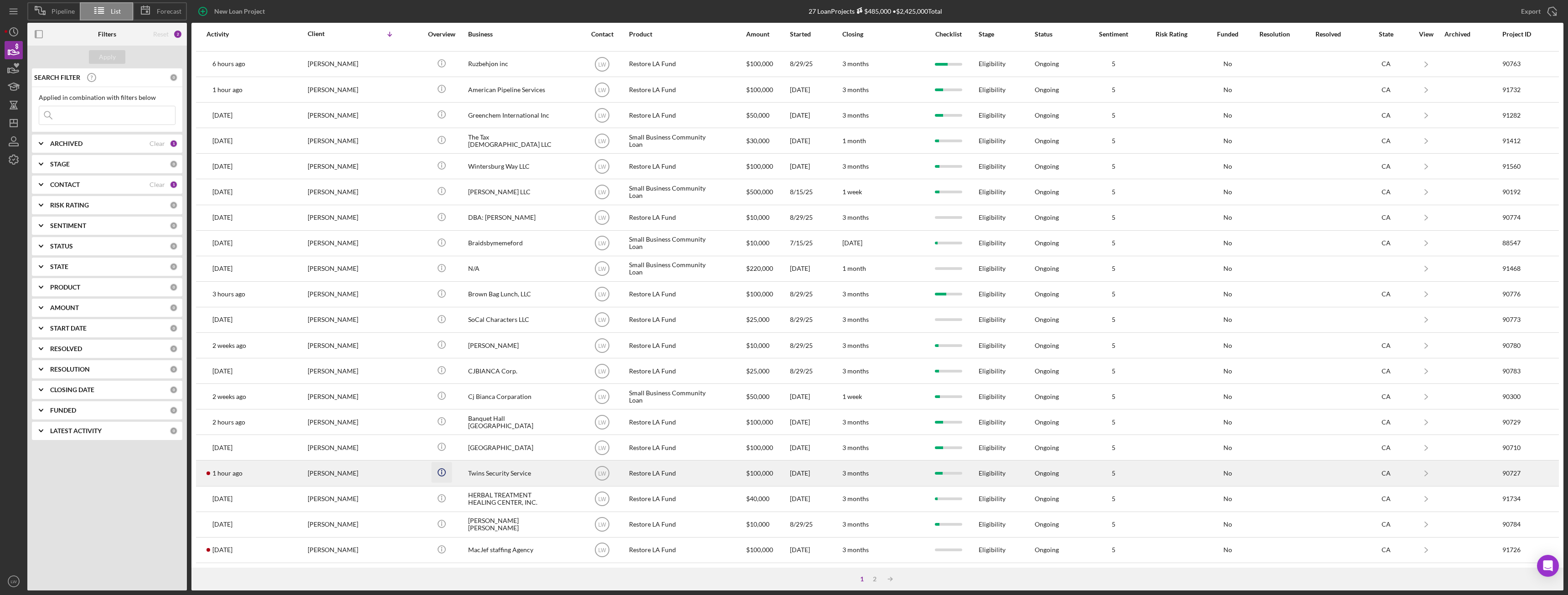
click at [431, 473] on icon "Icon/Info" at bounding box center [441, 473] width 21 height 21
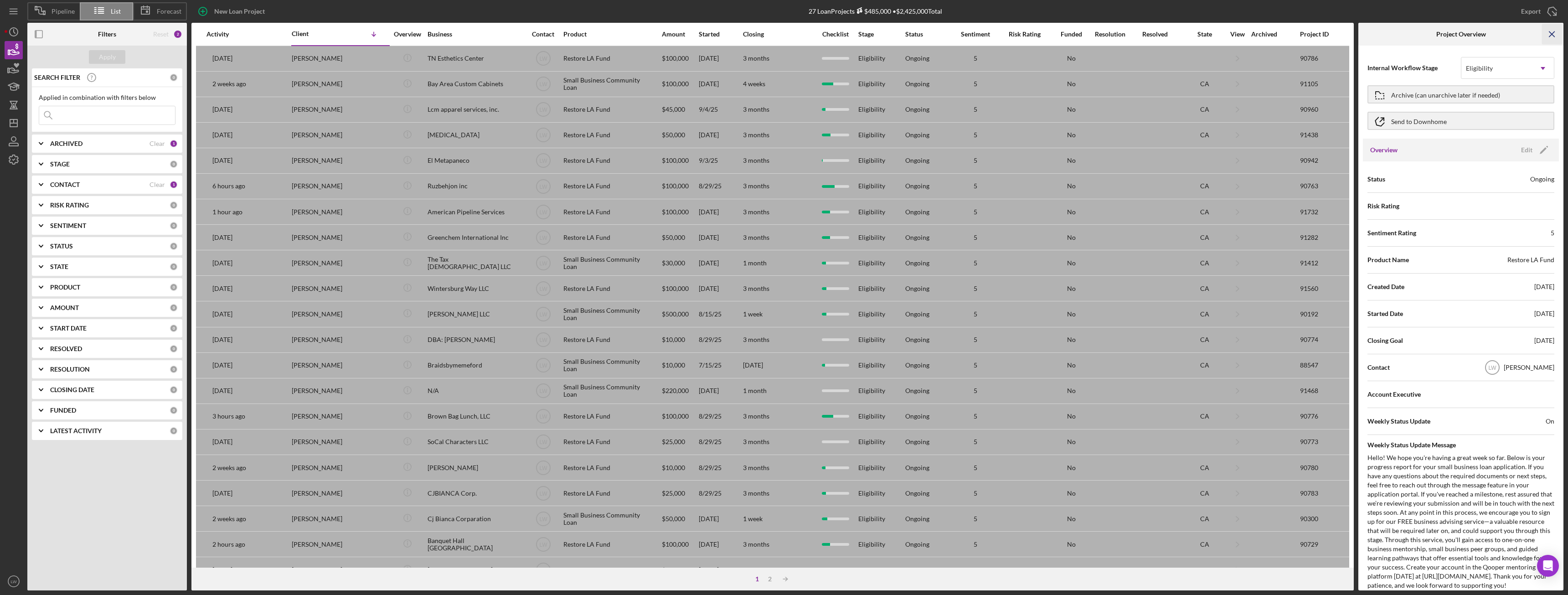
click at [1551, 37] on icon "Icon/Menu Close" at bounding box center [1552, 35] width 21 height 21
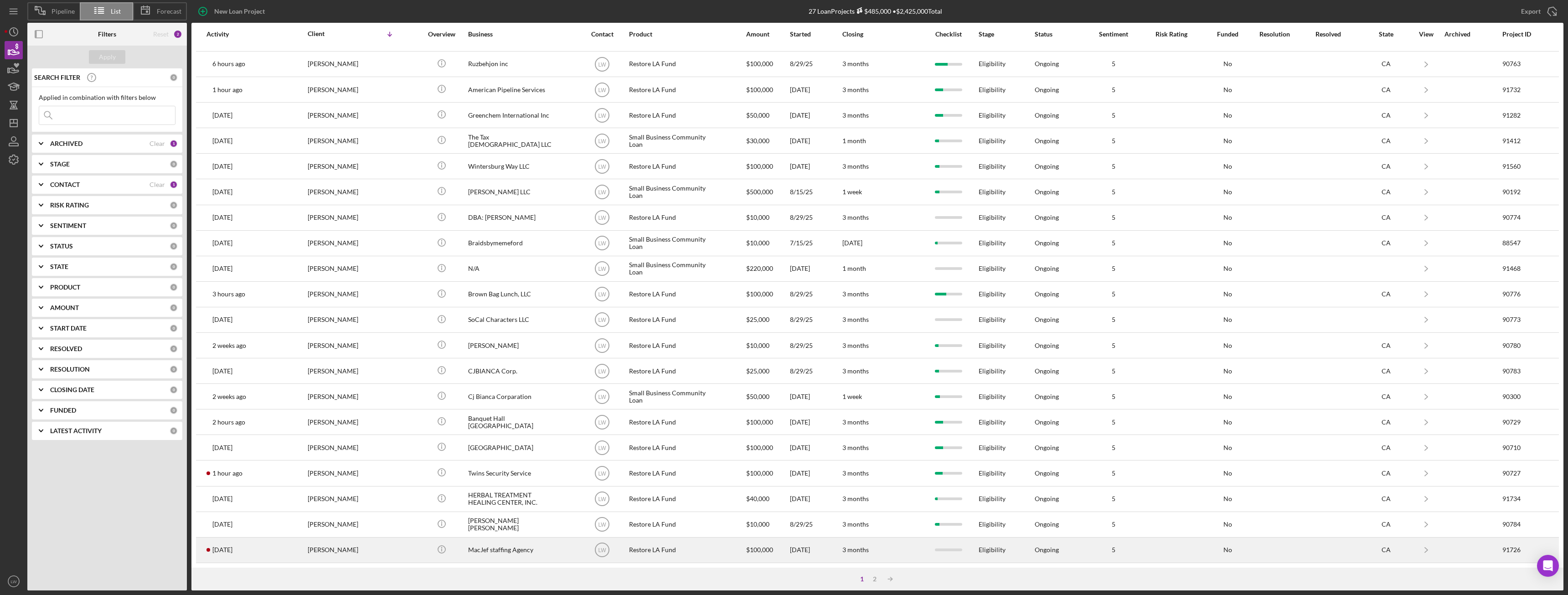
click at [315, 549] on div "Beatrice Shedrack" at bounding box center [353, 551] width 91 height 24
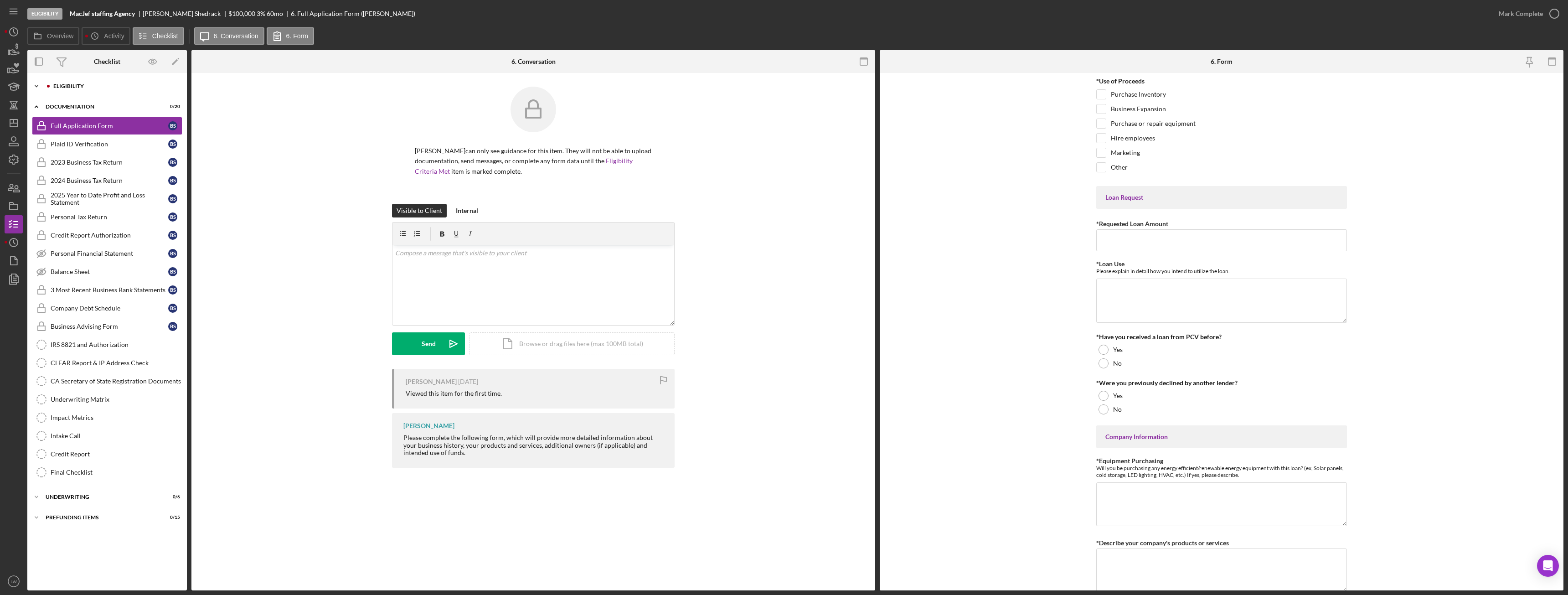
click at [61, 85] on div "Eligibility" at bounding box center [114, 86] width 122 height 5
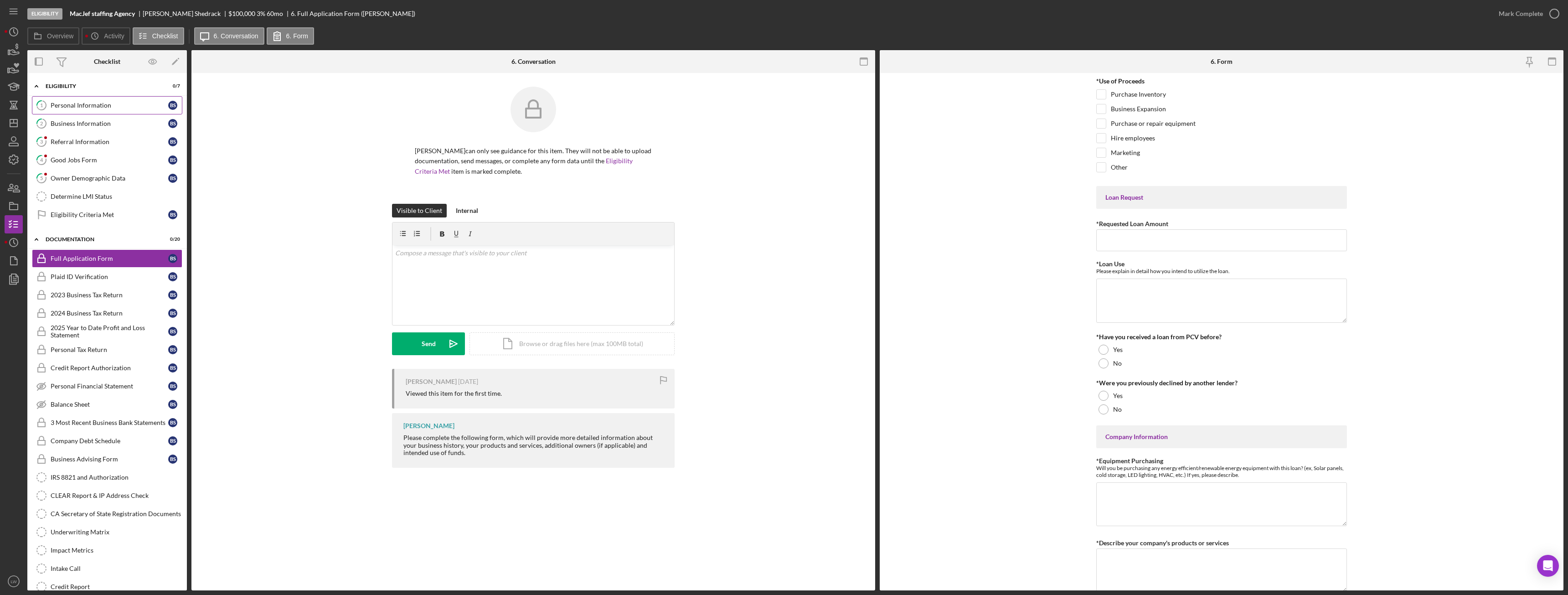
click at [66, 104] on div "Personal Information" at bounding box center [109, 105] width 117 height 7
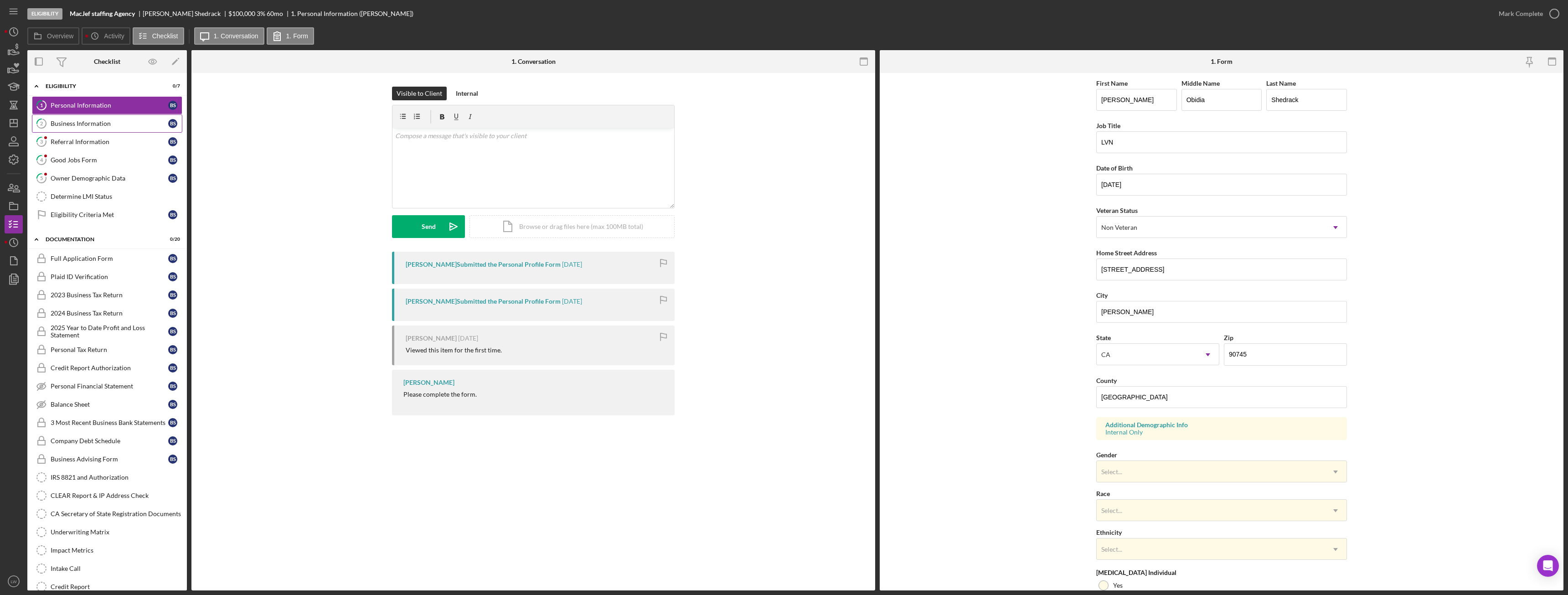
click at [104, 122] on div "Business Information" at bounding box center [109, 124] width 117 height 7
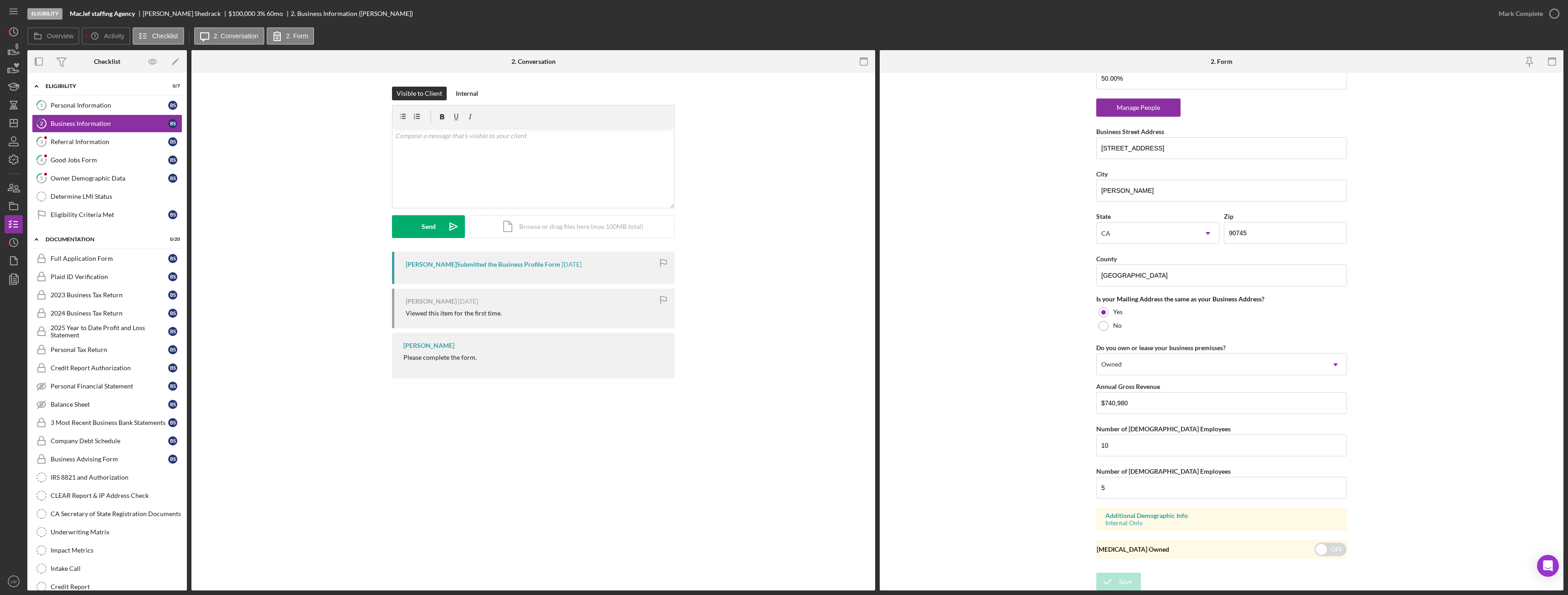
scroll to position [565, 0]
drag, startPoint x: 1130, startPoint y: 404, endPoint x: 1105, endPoint y: 401, distance: 25.2
click at [1105, 401] on input "$740,980" at bounding box center [1222, 401] width 251 height 22
click at [956, 320] on form "Business Name MacJef staffing Agency DBA Business Start Date 12/30/2022 Legal S…" at bounding box center [1221, 332] width 684 height 518
click at [44, 138] on div at bounding box center [45, 138] width 5 height 5
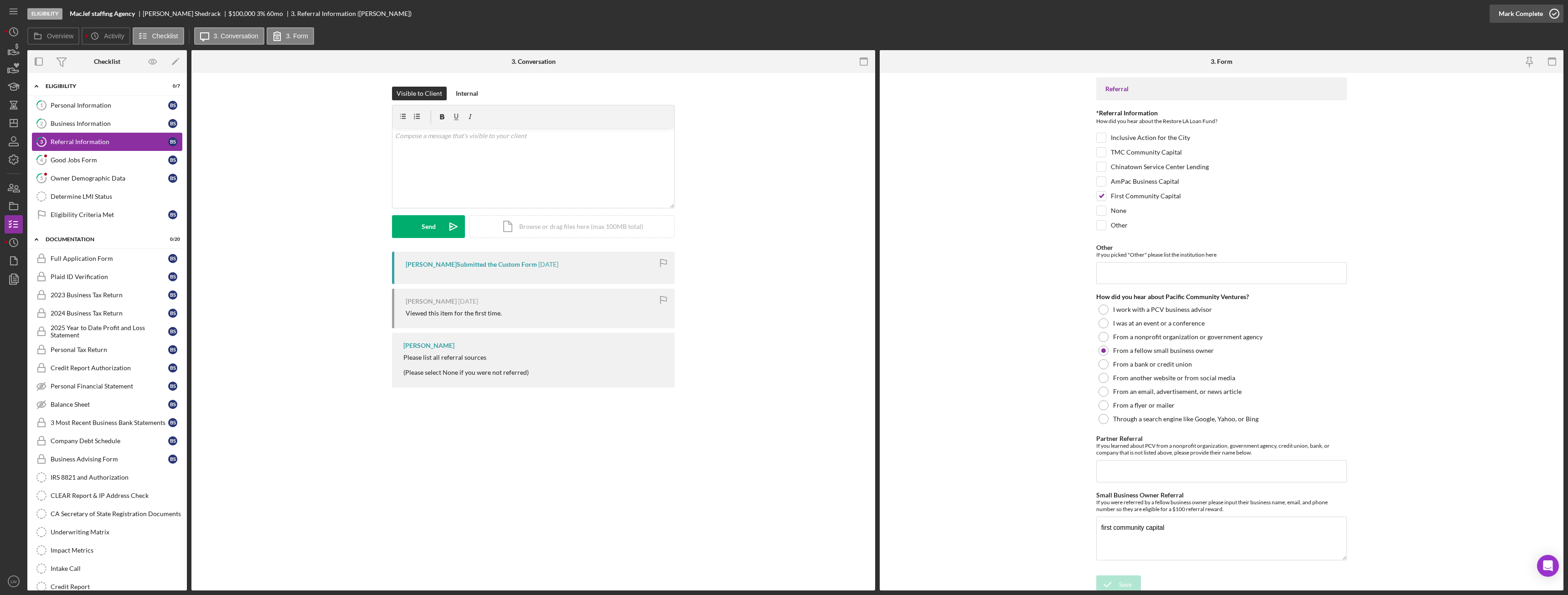
click at [1524, 15] on div "Mark Complete" at bounding box center [1521, 13] width 44 height 18
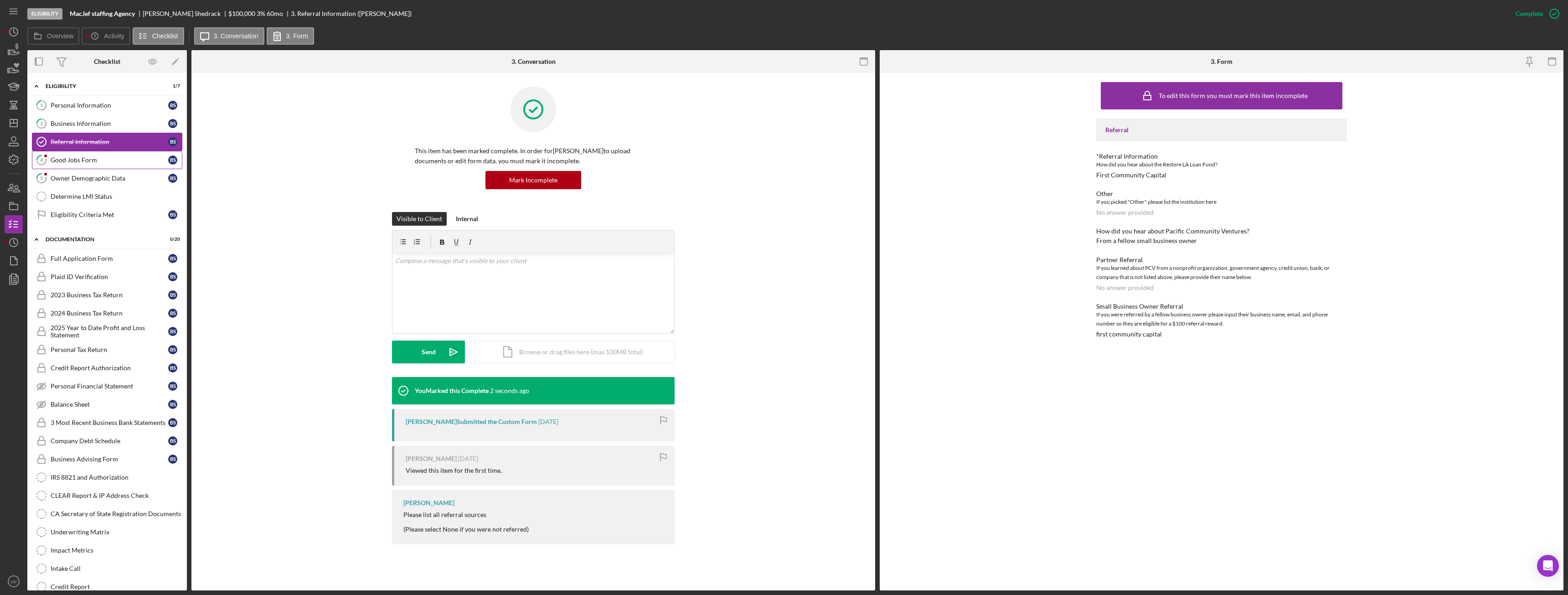
click at [59, 153] on link "4 Good Jobs Form B S" at bounding box center [107, 160] width 150 height 18
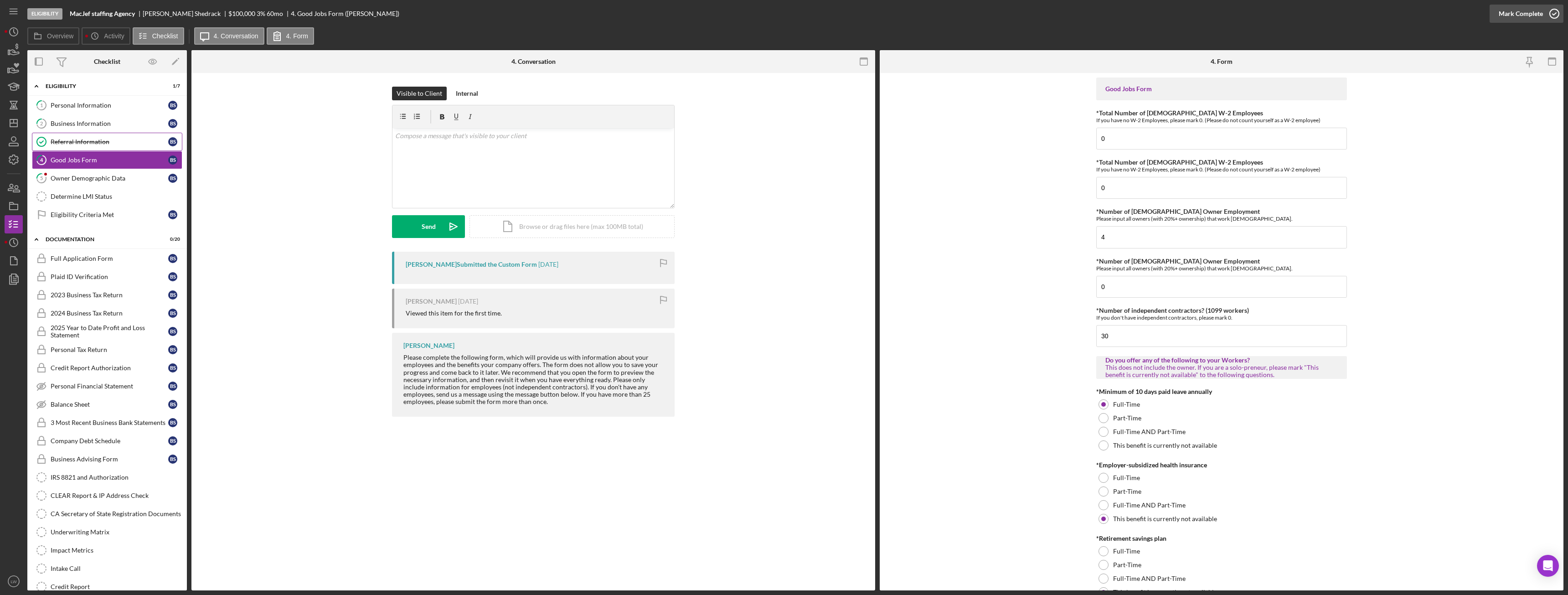
click at [1524, 16] on div "Mark Complete" at bounding box center [1521, 13] width 44 height 18
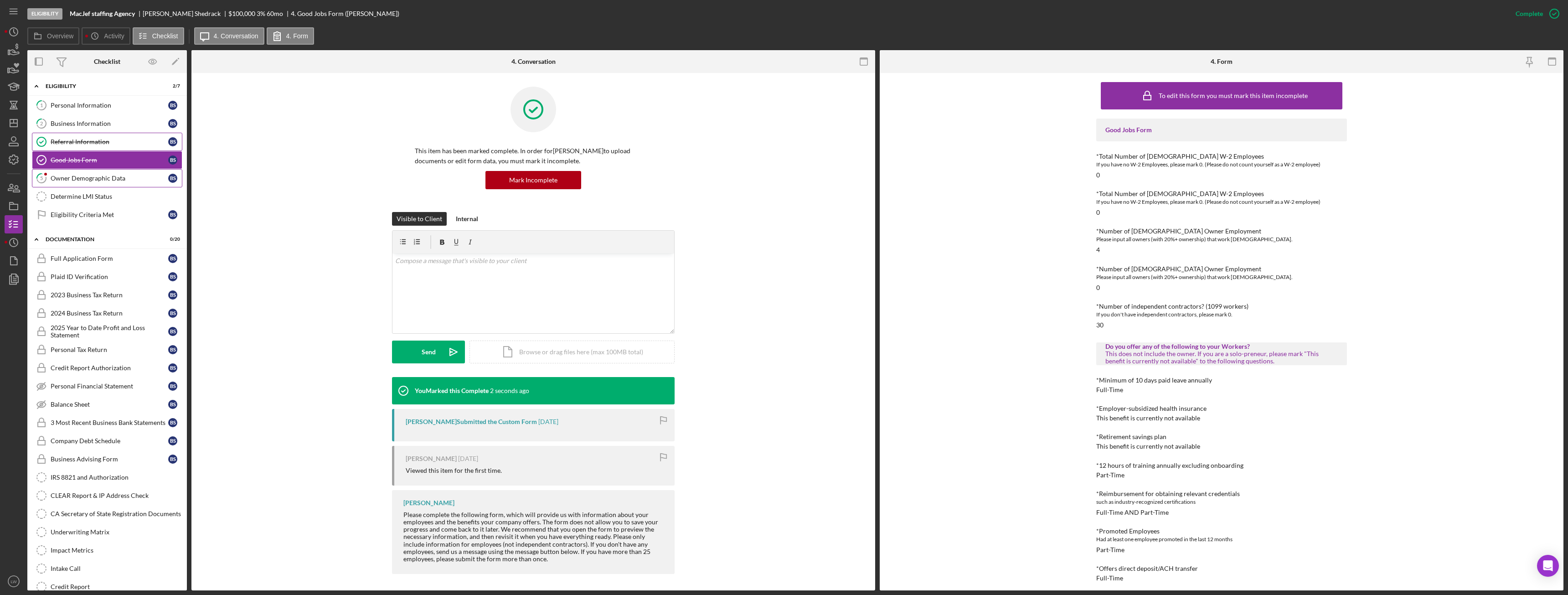
click at [75, 180] on div "Owner Demographic Data" at bounding box center [109, 178] width 117 height 7
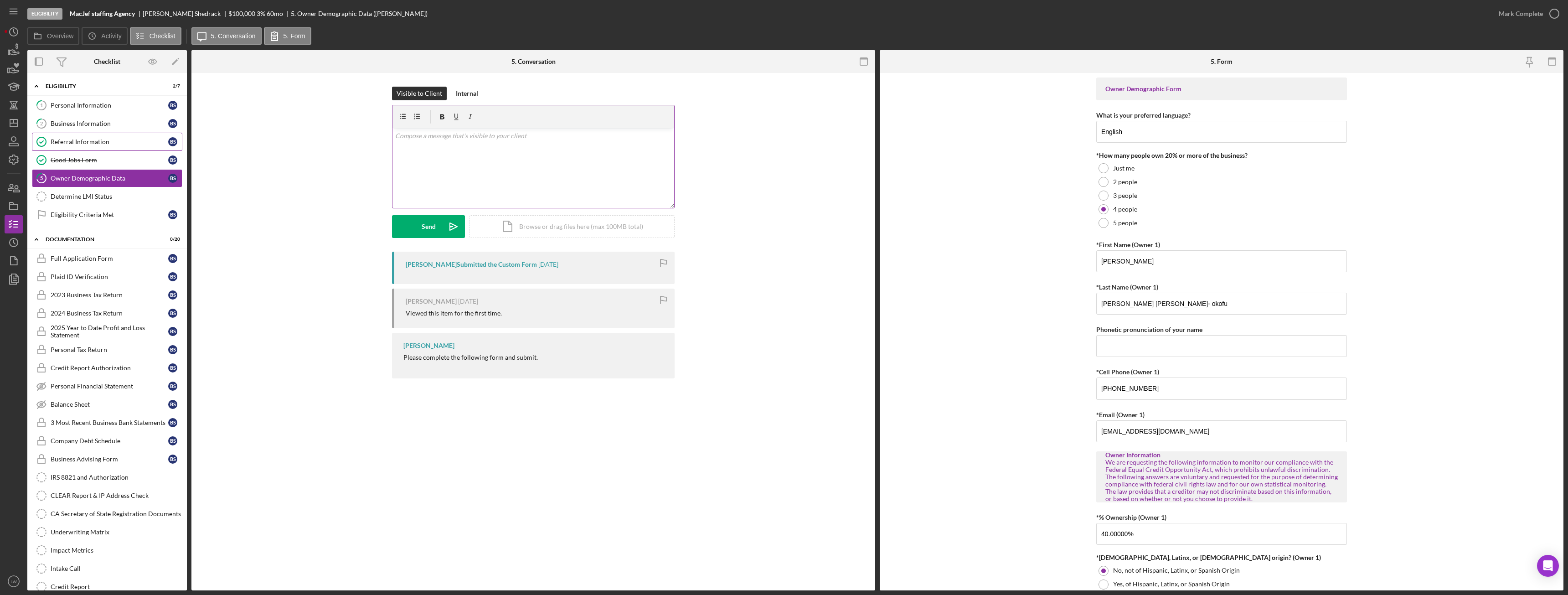
click at [572, 171] on div "v Color teal Color pink Remove color Add row above Add row below Add column bef…" at bounding box center [533, 167] width 282 height 80
click at [529, 147] on p "It seems like only 2 people that own 20% or more. is that correct?" at bounding box center [533, 149] width 277 height 10
click at [427, 226] on div "Send" at bounding box center [429, 226] width 14 height 23
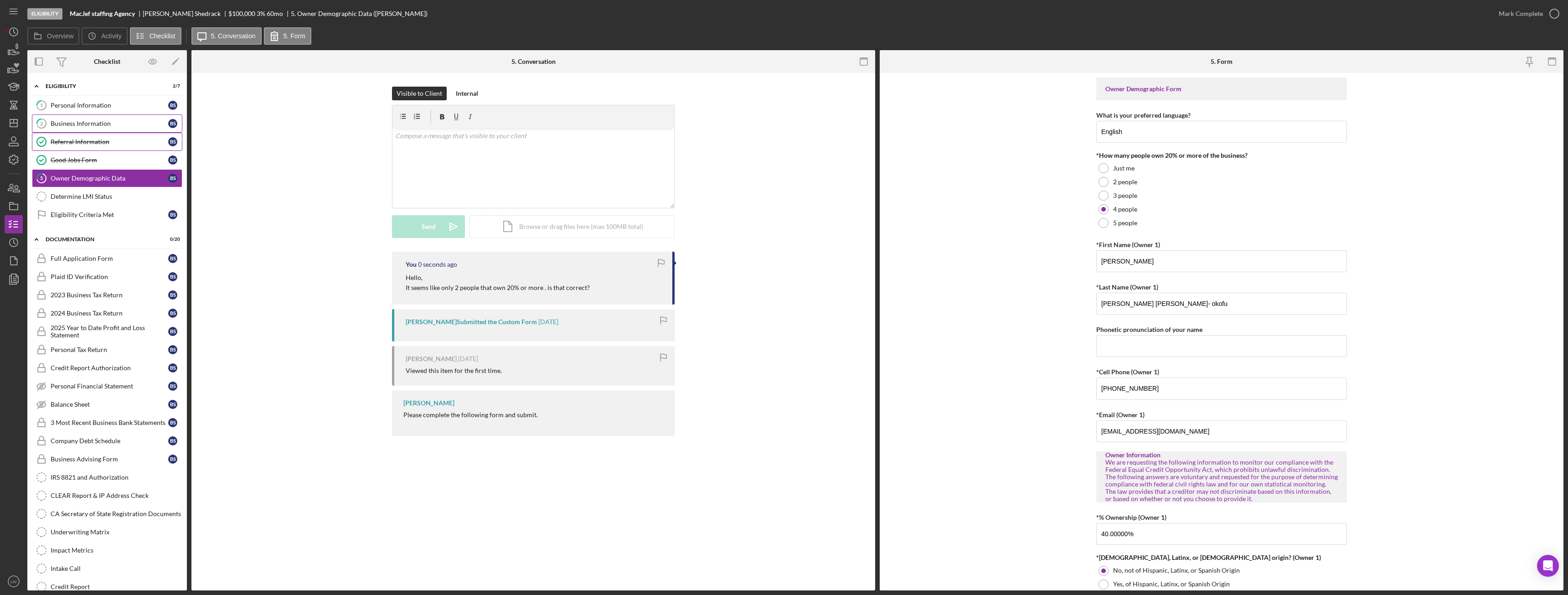
click at [85, 122] on div "Business Information" at bounding box center [109, 124] width 117 height 7
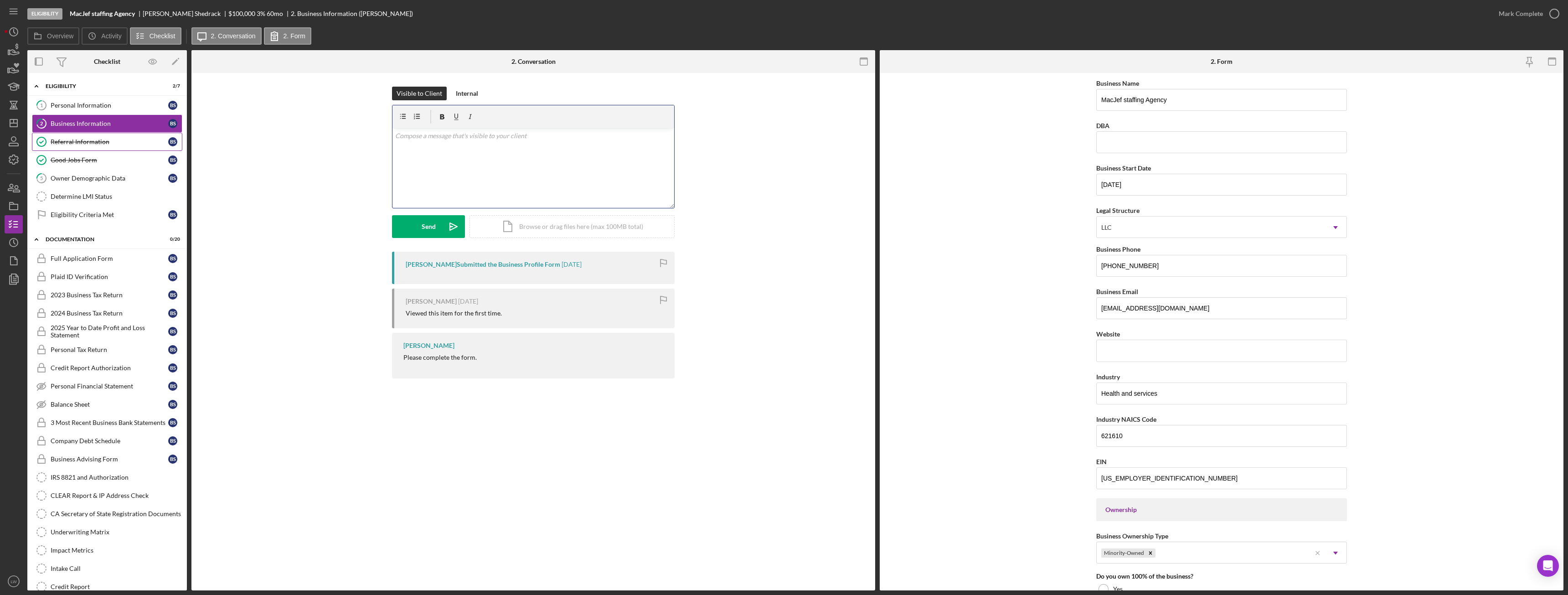
click at [601, 175] on div "v Color teal Color pink Remove color Add row above Add row below Add column bef…" at bounding box center [533, 167] width 282 height 80
click at [578, 134] on p "Do you have a business website? if not, how do you adertise?" at bounding box center [533, 136] width 277 height 10
click at [424, 226] on div "Send" at bounding box center [429, 226] width 14 height 23
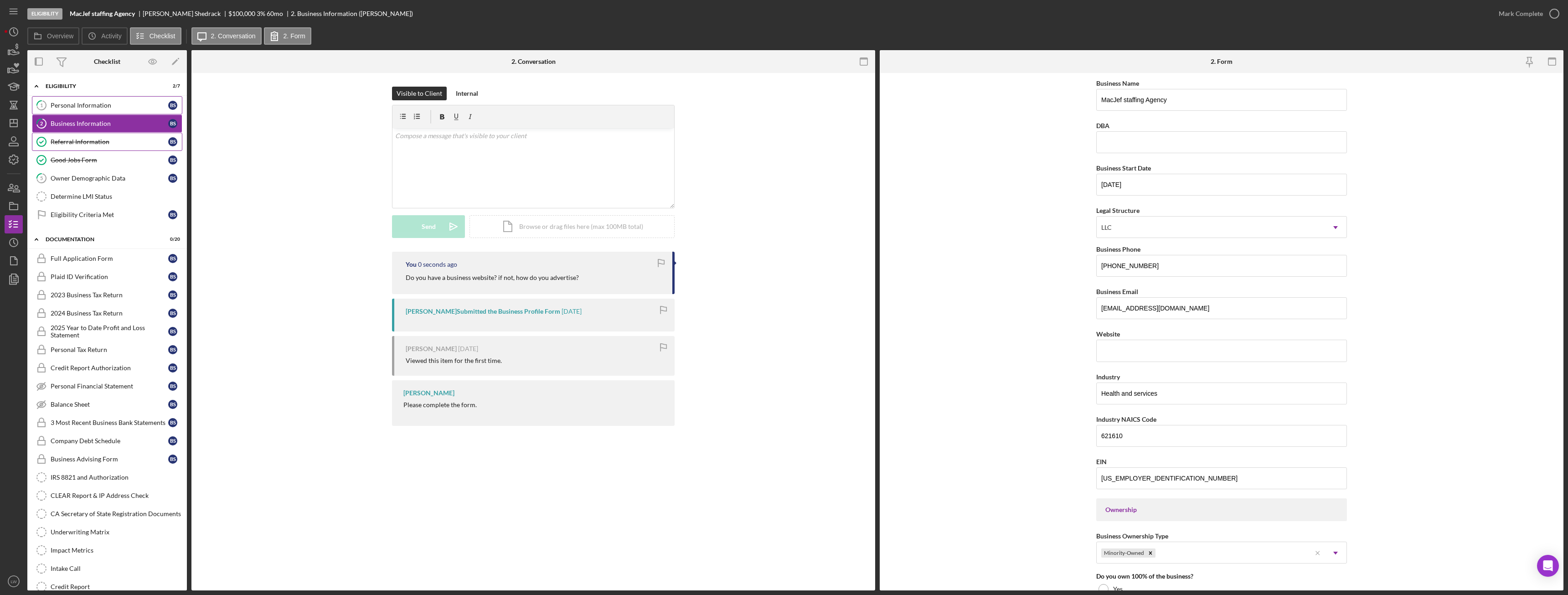
click at [64, 108] on div "Personal Information" at bounding box center [109, 105] width 117 height 7
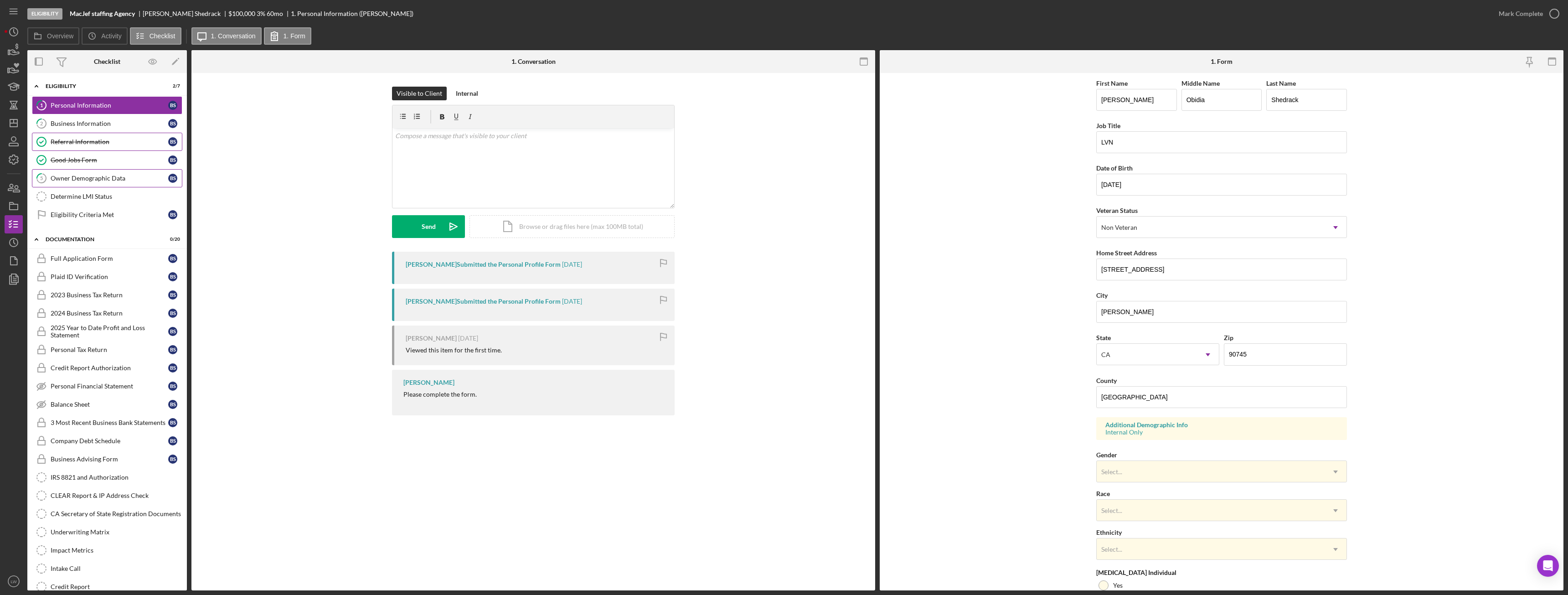
click at [83, 182] on div "Owner Demographic Data" at bounding box center [109, 178] width 117 height 7
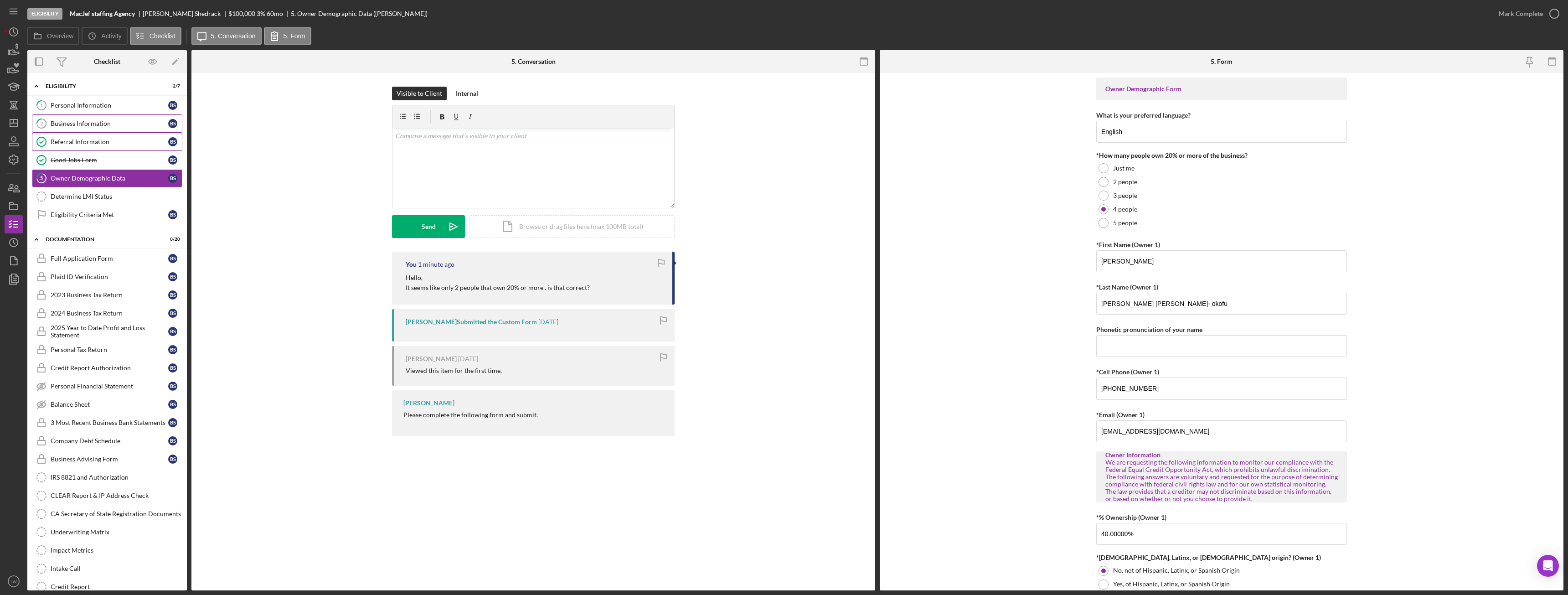
click at [77, 119] on link "2 Business Information B S" at bounding box center [107, 124] width 150 height 18
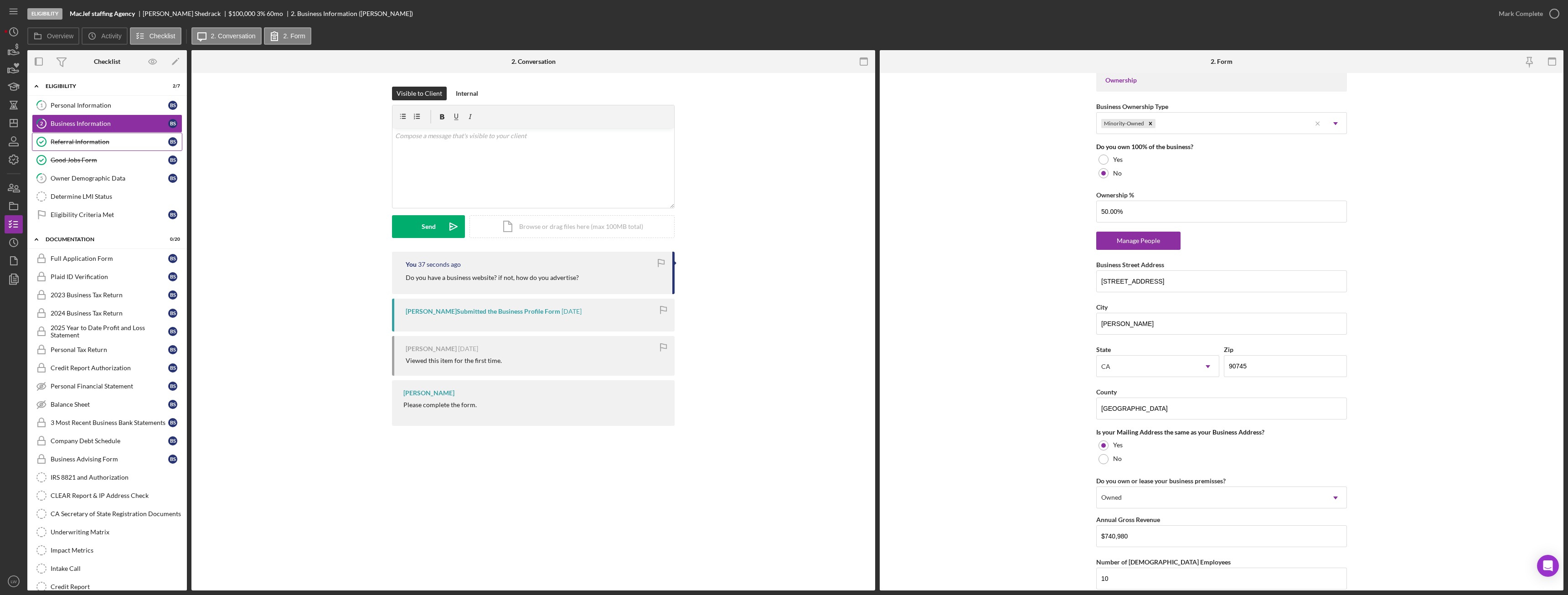
scroll to position [565, 0]
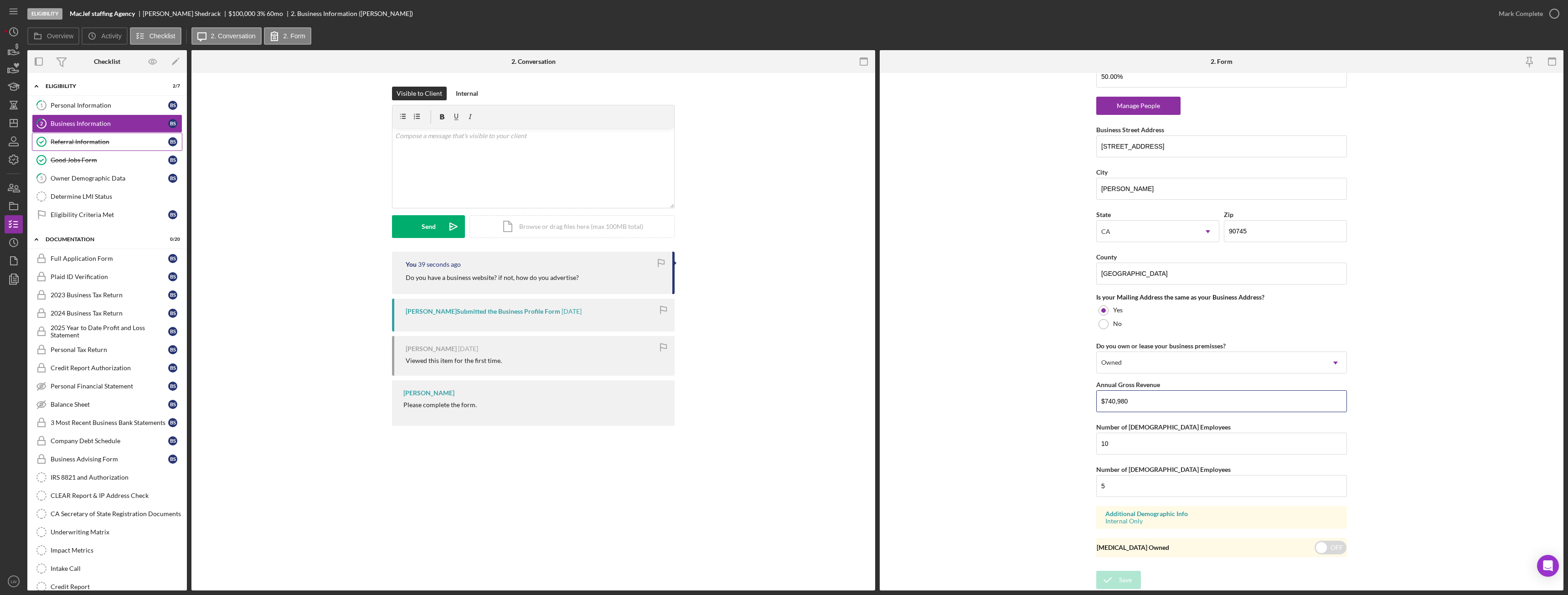
drag, startPoint x: 1117, startPoint y: 402, endPoint x: 1091, endPoint y: 401, distance: 26.0
click at [1091, 401] on form "Business Name MacJef staffing Agency DBA Business Start Date 12/30/2022 Legal S…" at bounding box center [1221, 332] width 684 height 518
click at [99, 100] on link "1 Personal Information B S" at bounding box center [107, 105] width 150 height 18
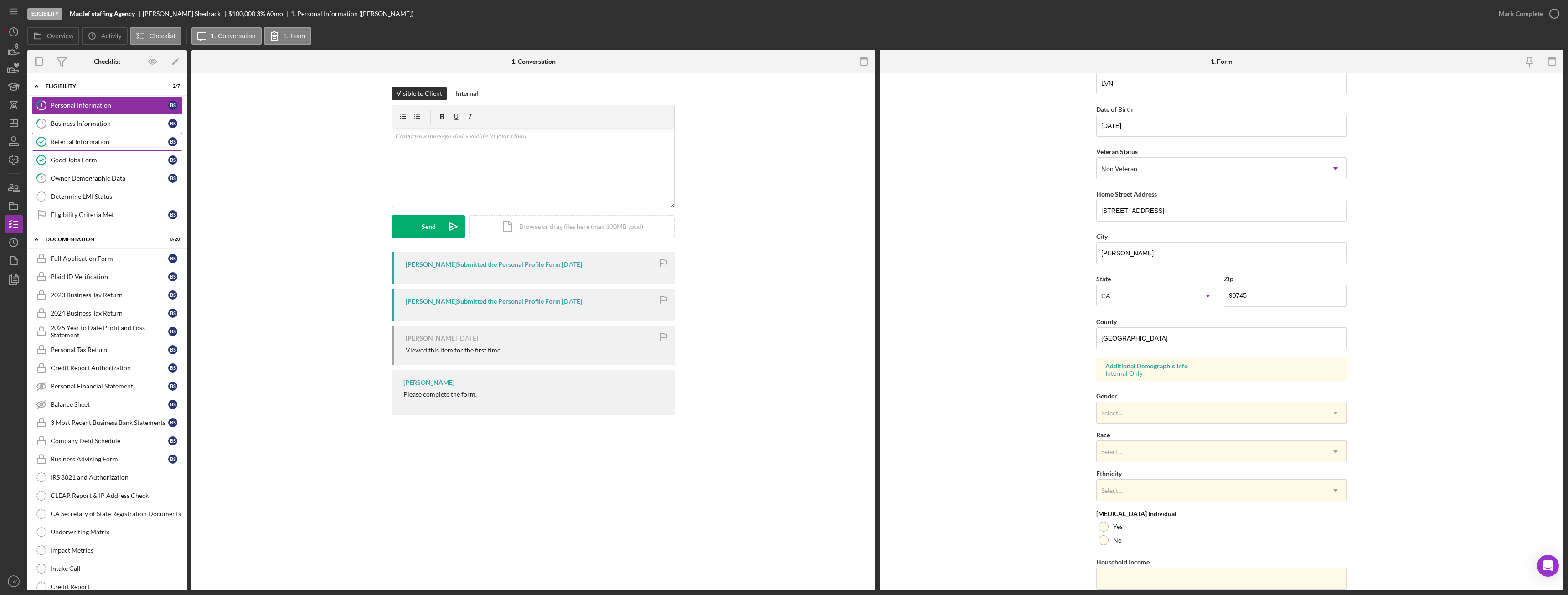
scroll to position [91, 0]
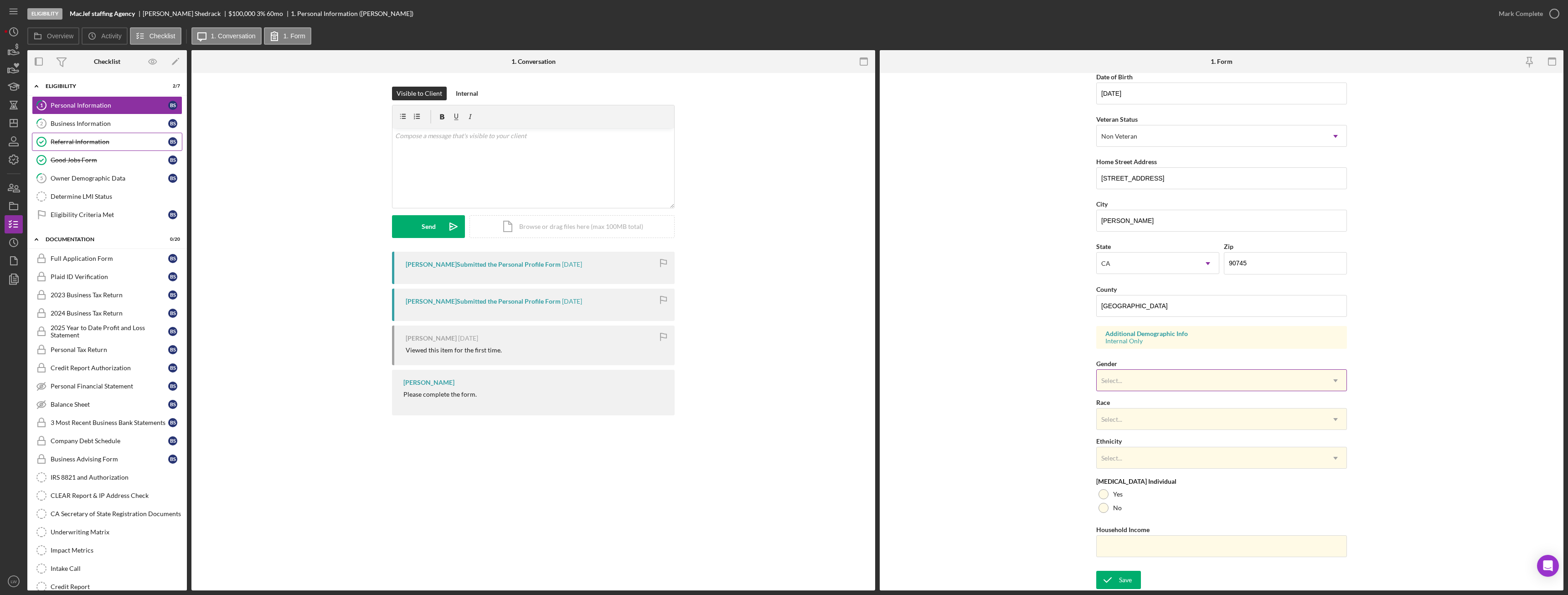
click at [1124, 376] on div "Select..." at bounding box center [1211, 381] width 228 height 21
click at [998, 339] on form "First Name Beatrice Middle Name Obidia Last Name Shedrack Job Title LVN Date of…" at bounding box center [1221, 332] width 684 height 518
click at [90, 180] on div "Owner Demographic Data" at bounding box center [109, 178] width 117 height 7
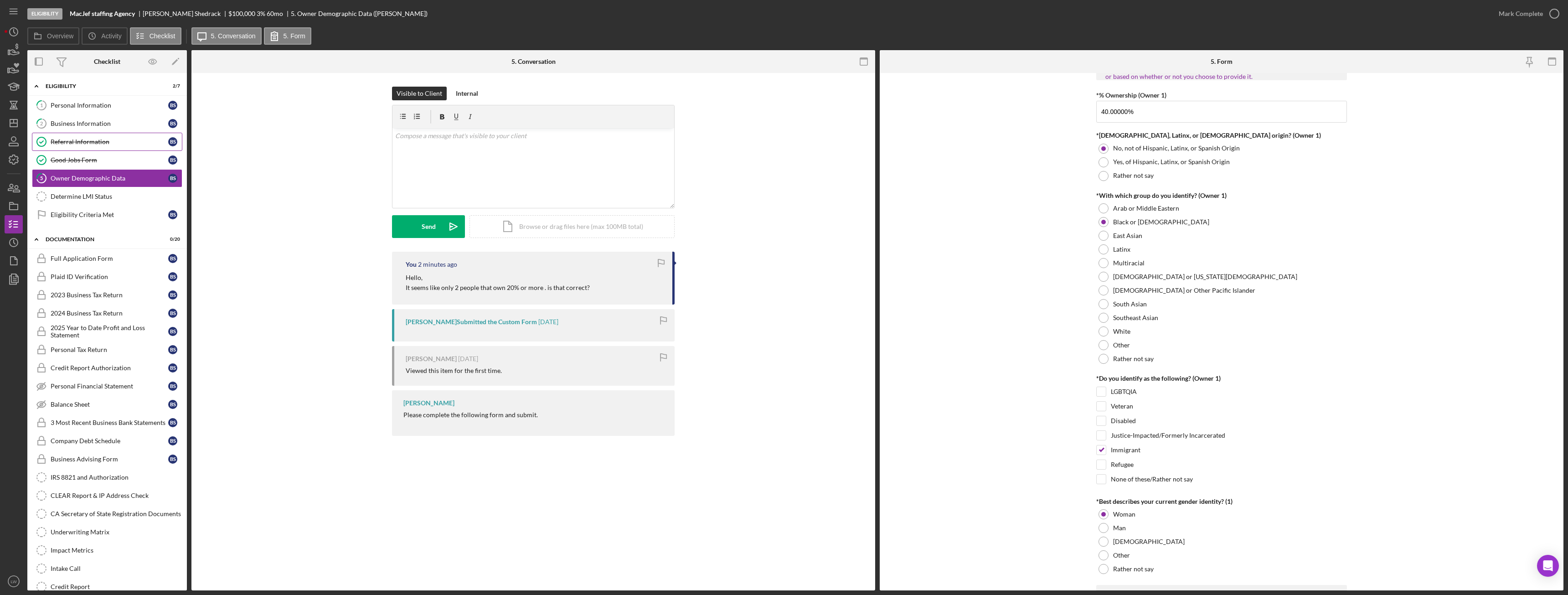
scroll to position [456, 0]
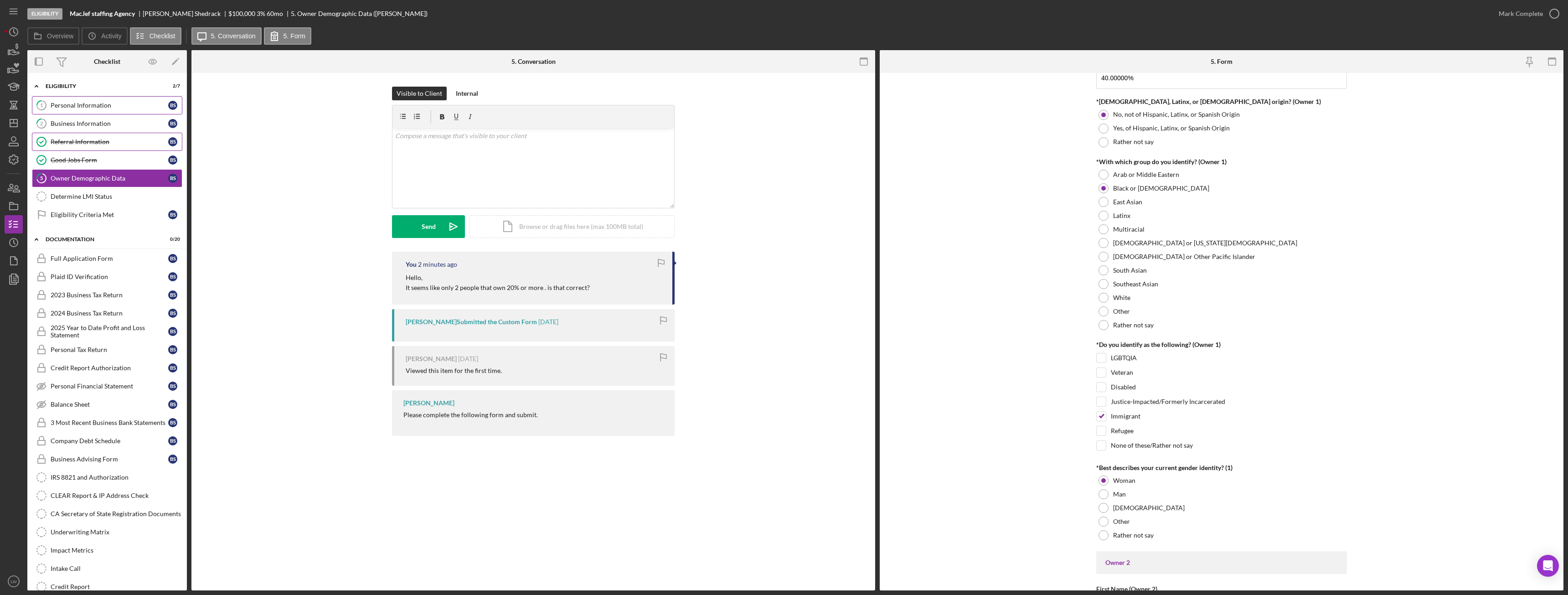
click at [88, 105] on div "Personal Information" at bounding box center [109, 105] width 117 height 7
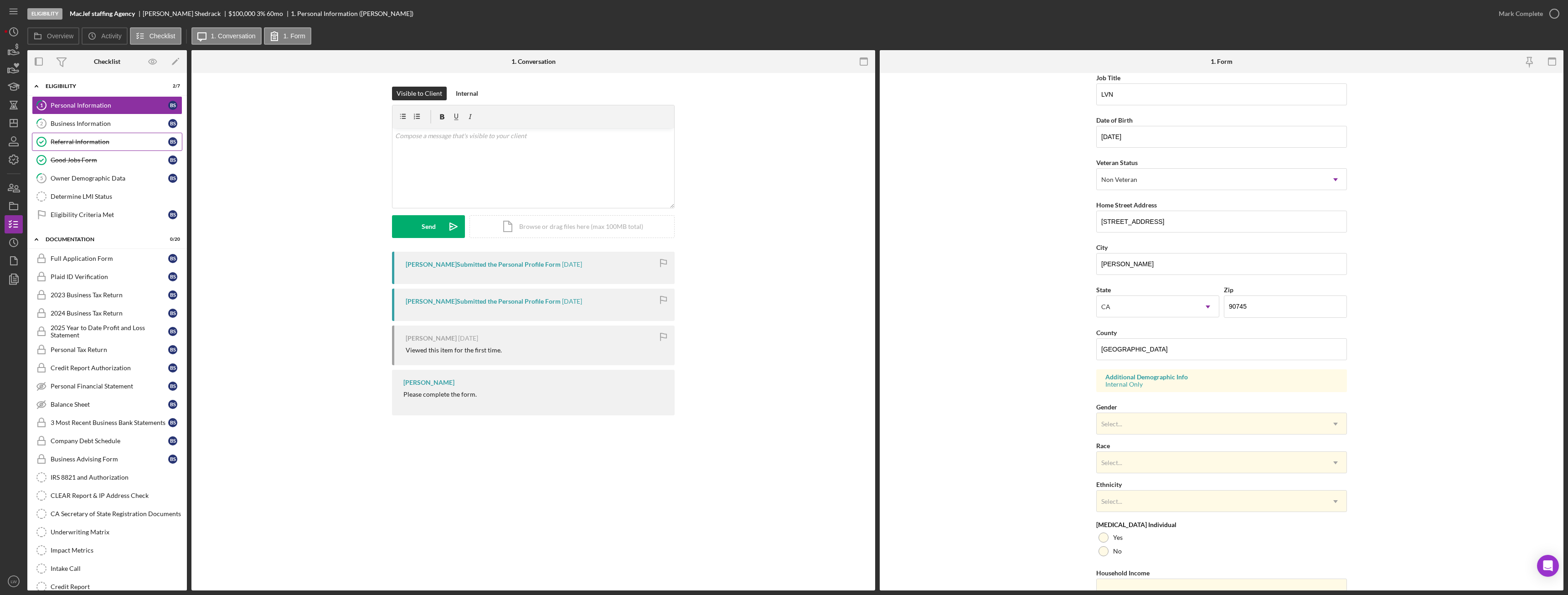
scroll to position [91, 0]
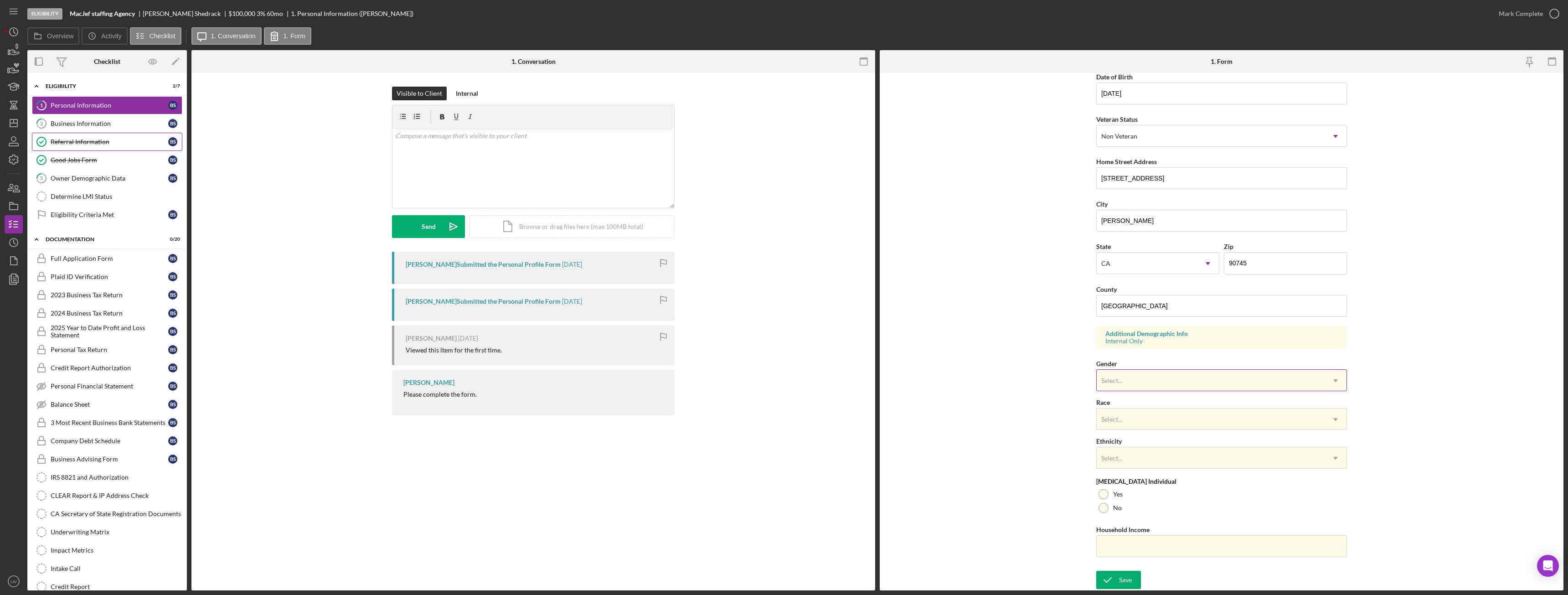
click at [1197, 383] on div "Select..." at bounding box center [1211, 381] width 228 height 21
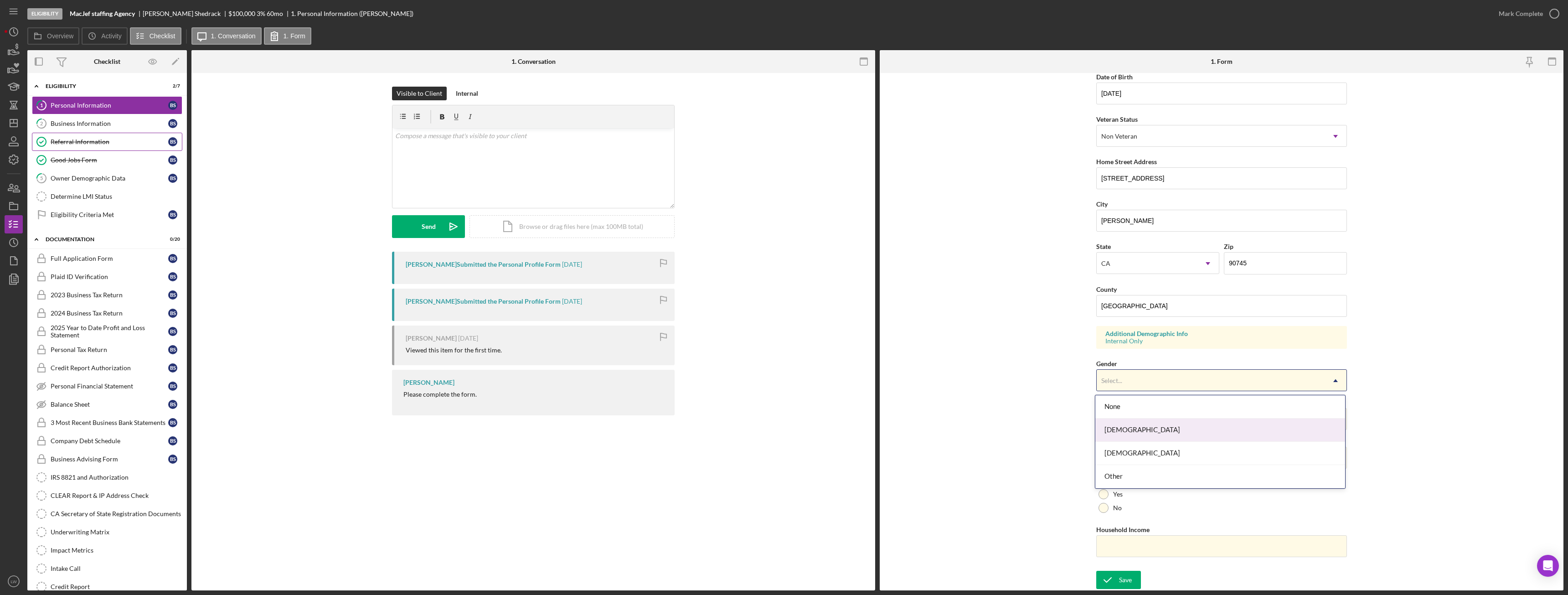
click at [1112, 433] on div "Female" at bounding box center [1220, 430] width 250 height 23
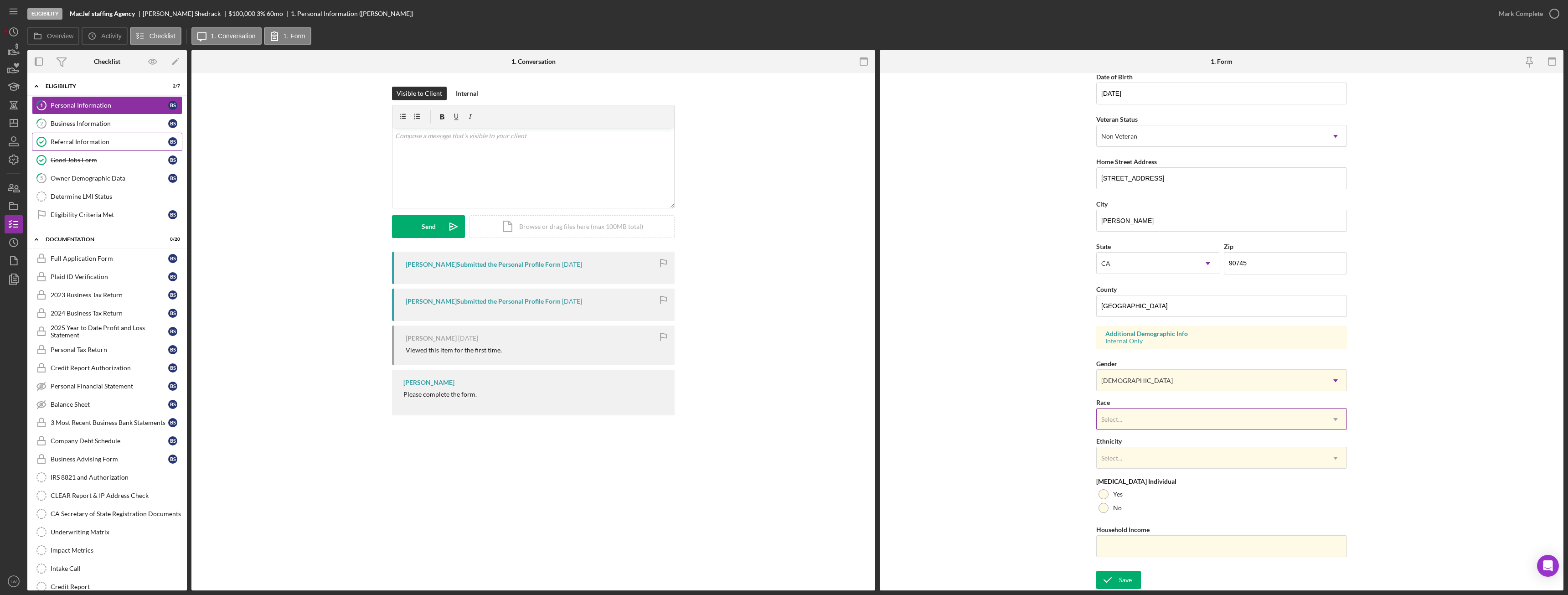
click at [1118, 417] on div "Select..." at bounding box center [1111, 420] width 21 height 7
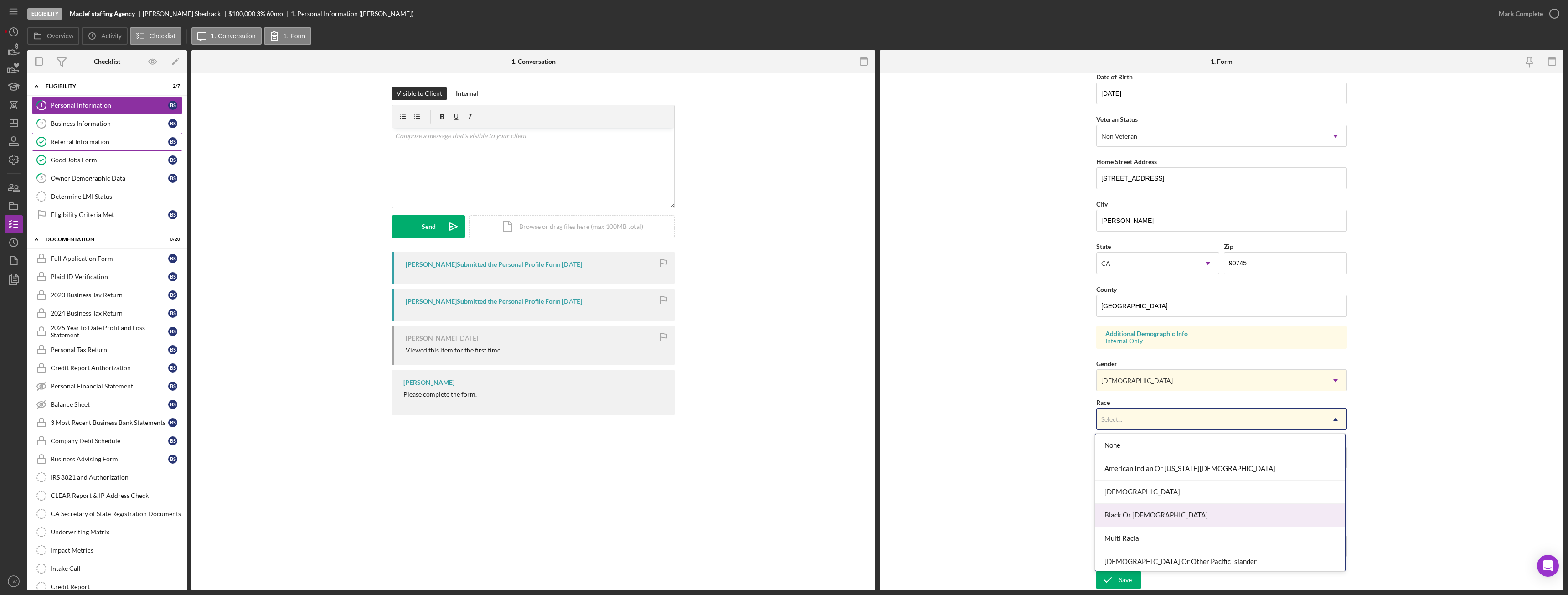
click at [1139, 510] on div "Black Or African American" at bounding box center [1220, 515] width 250 height 23
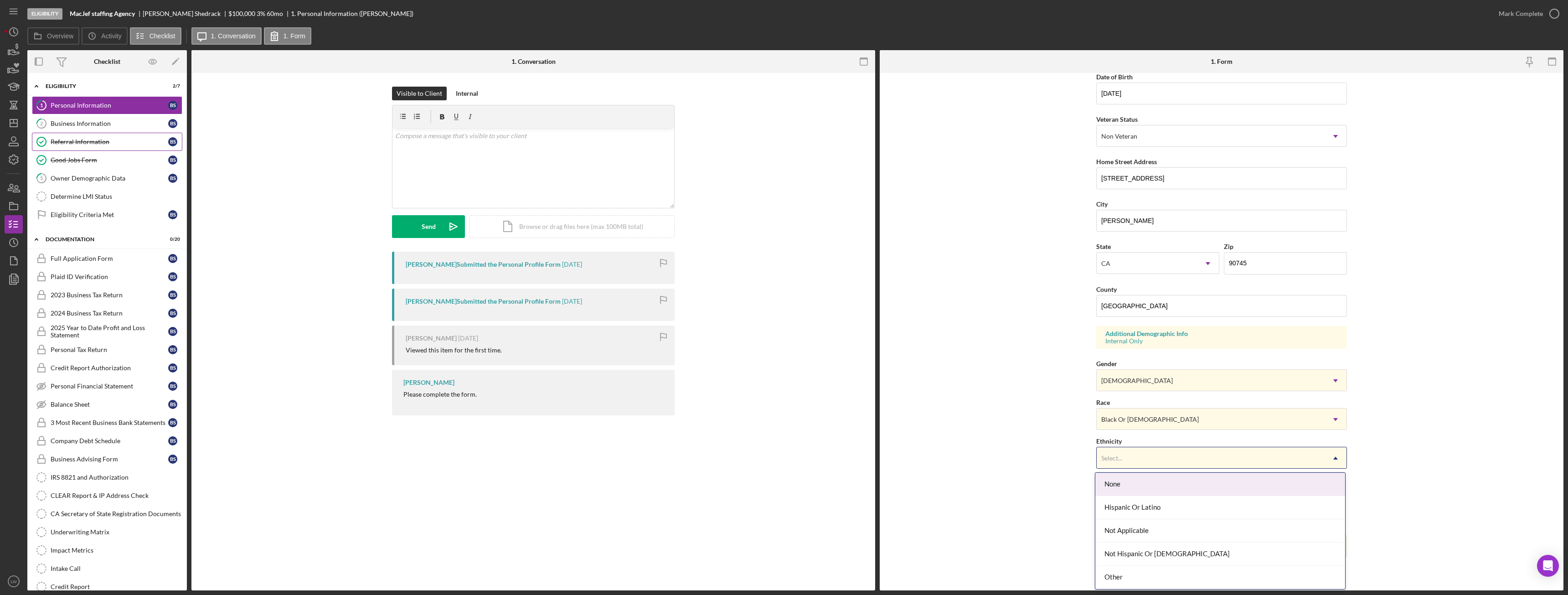
click at [1135, 460] on div "Select..." at bounding box center [1211, 458] width 228 height 21
click at [1139, 551] on div "Not Hispanic Or Latino" at bounding box center [1220, 554] width 250 height 23
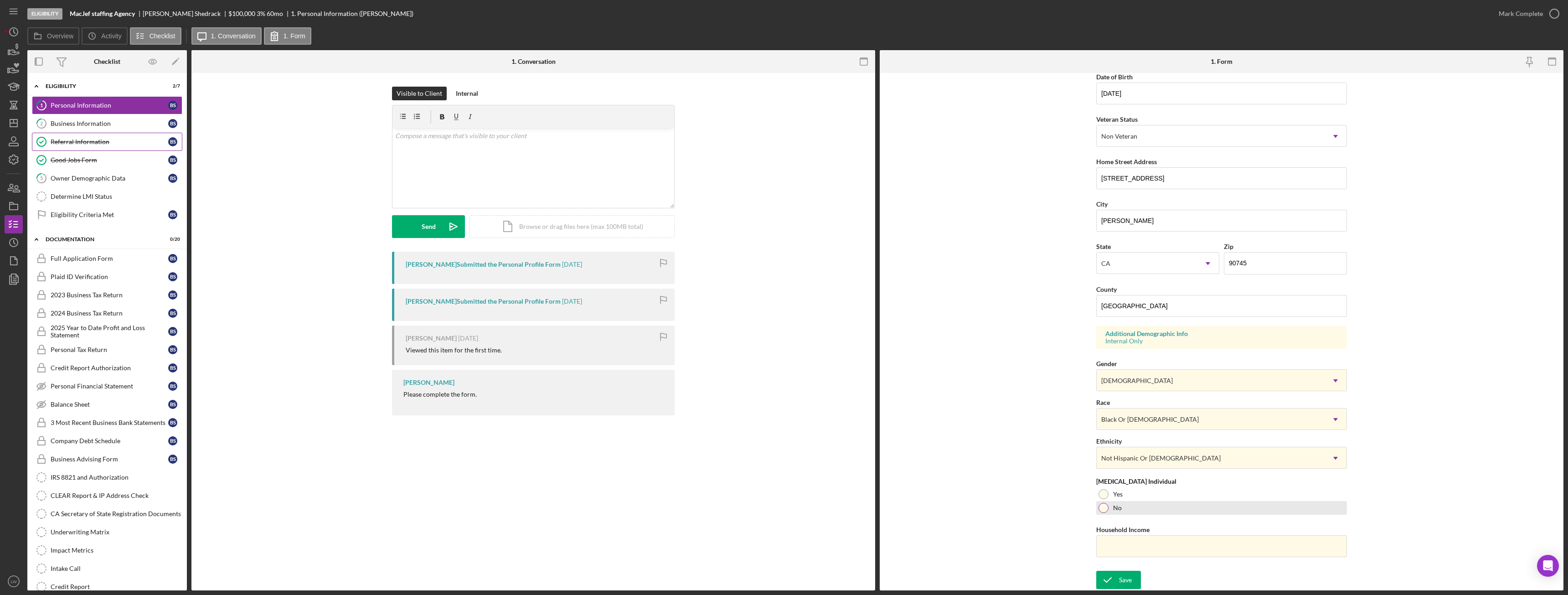
click at [1102, 507] on div at bounding box center [1104, 508] width 10 height 10
click at [1140, 542] on input "Household Income" at bounding box center [1222, 546] width 251 height 22
paste input "$740,980"
type input "$740,980"
click at [1124, 579] on div "Save" at bounding box center [1125, 580] width 13 height 18
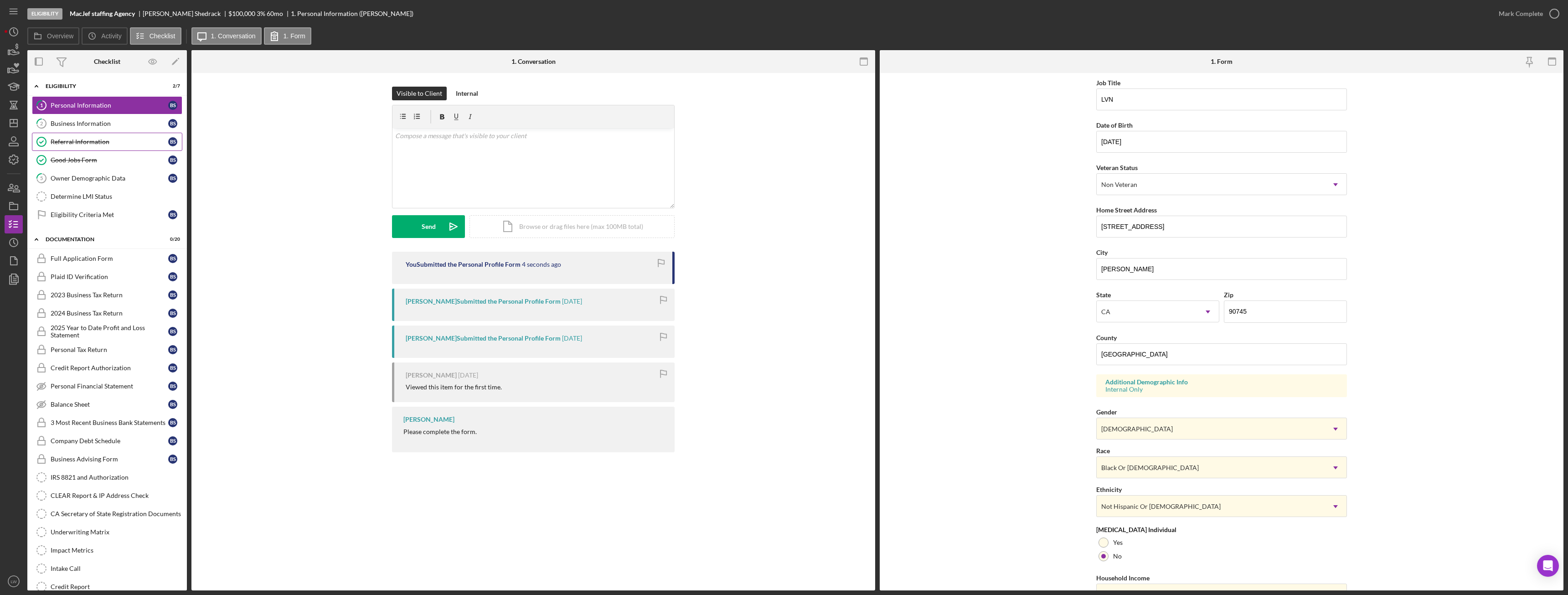
scroll to position [0, 0]
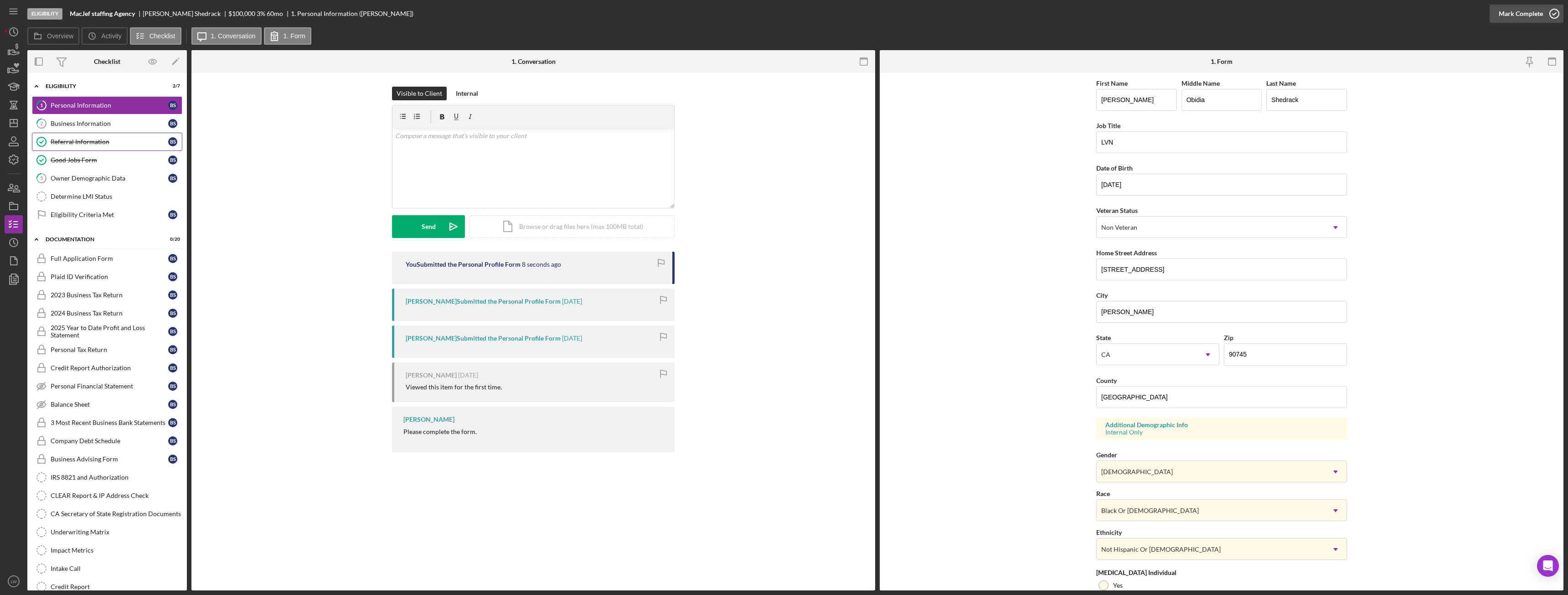
click at [1542, 13] on button "Mark Complete" at bounding box center [1526, 13] width 74 height 18
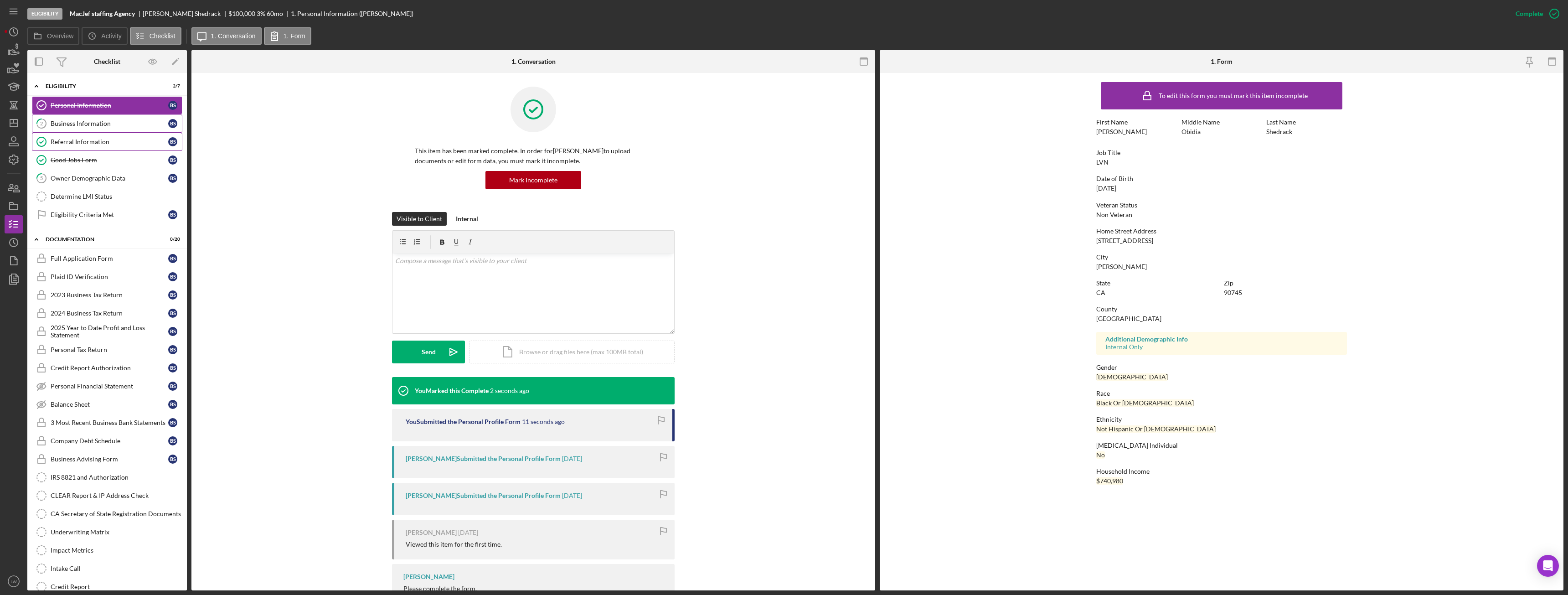
click at [98, 128] on link "2 Business Information B S" at bounding box center [107, 124] width 150 height 18
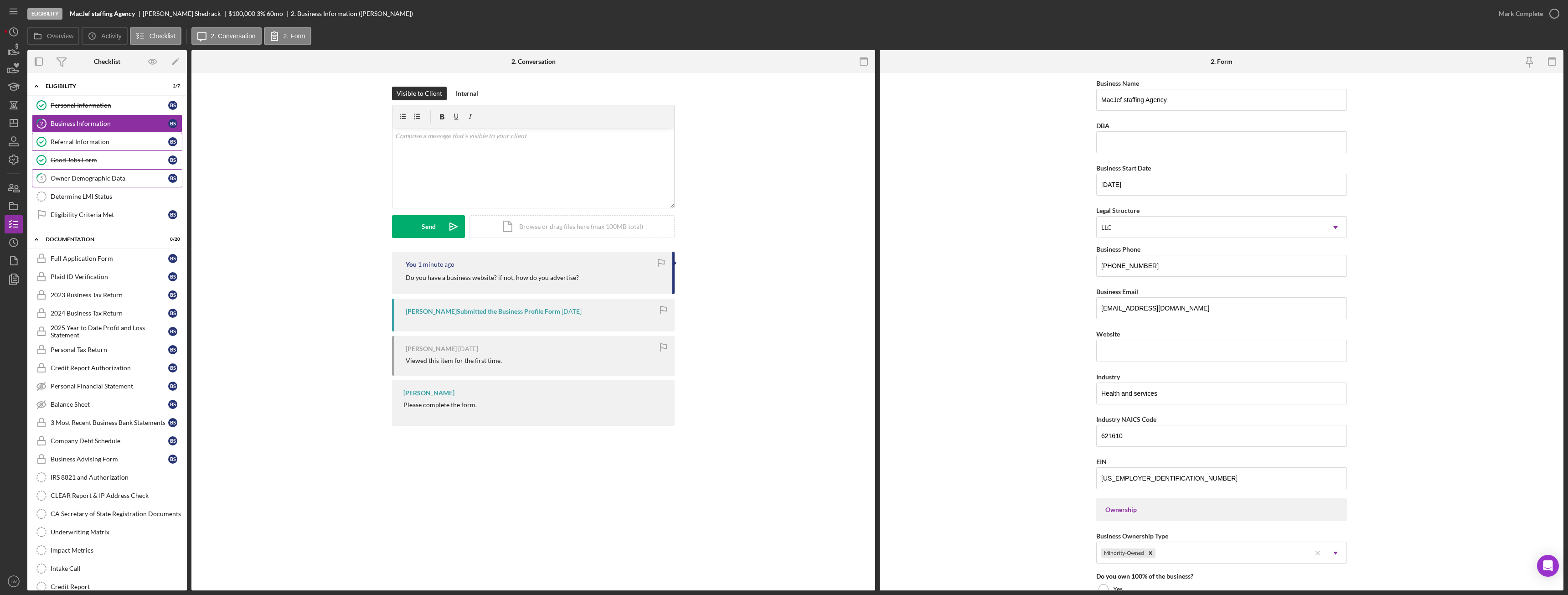
click at [80, 185] on link "5 Owner Demographic Data B S" at bounding box center [107, 178] width 150 height 18
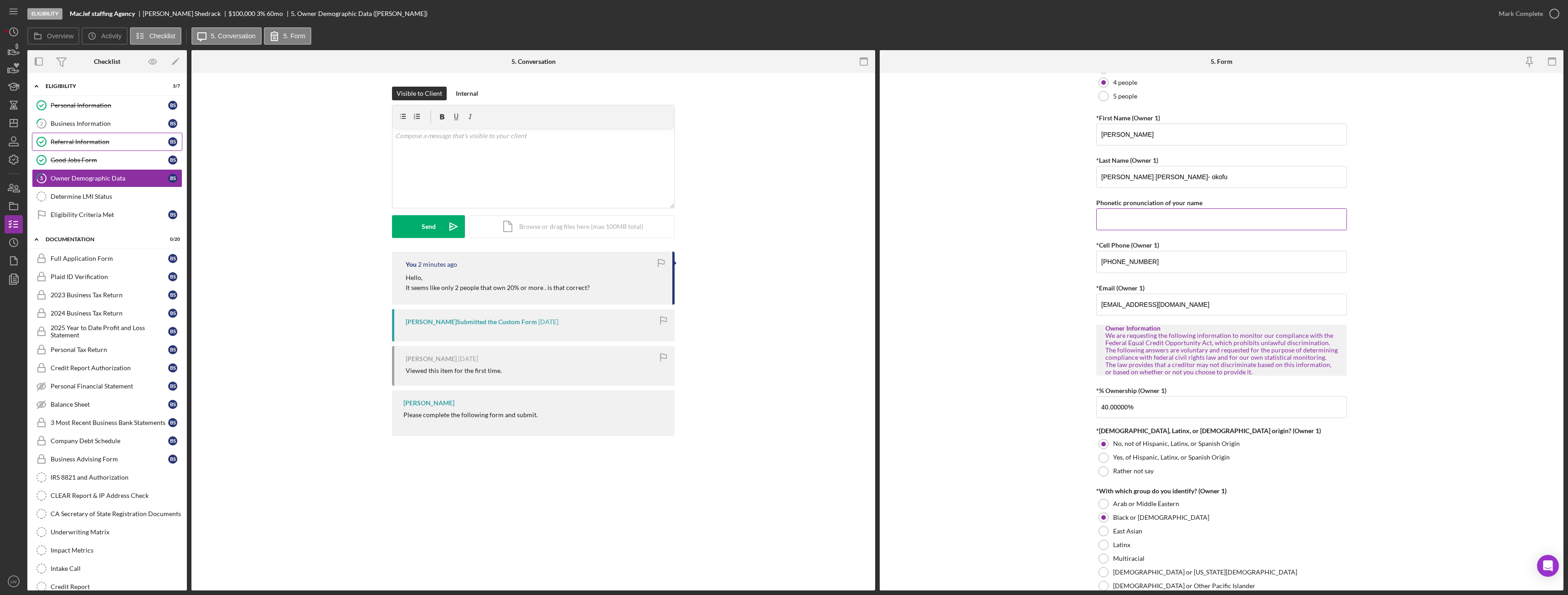
scroll to position [410, 0]
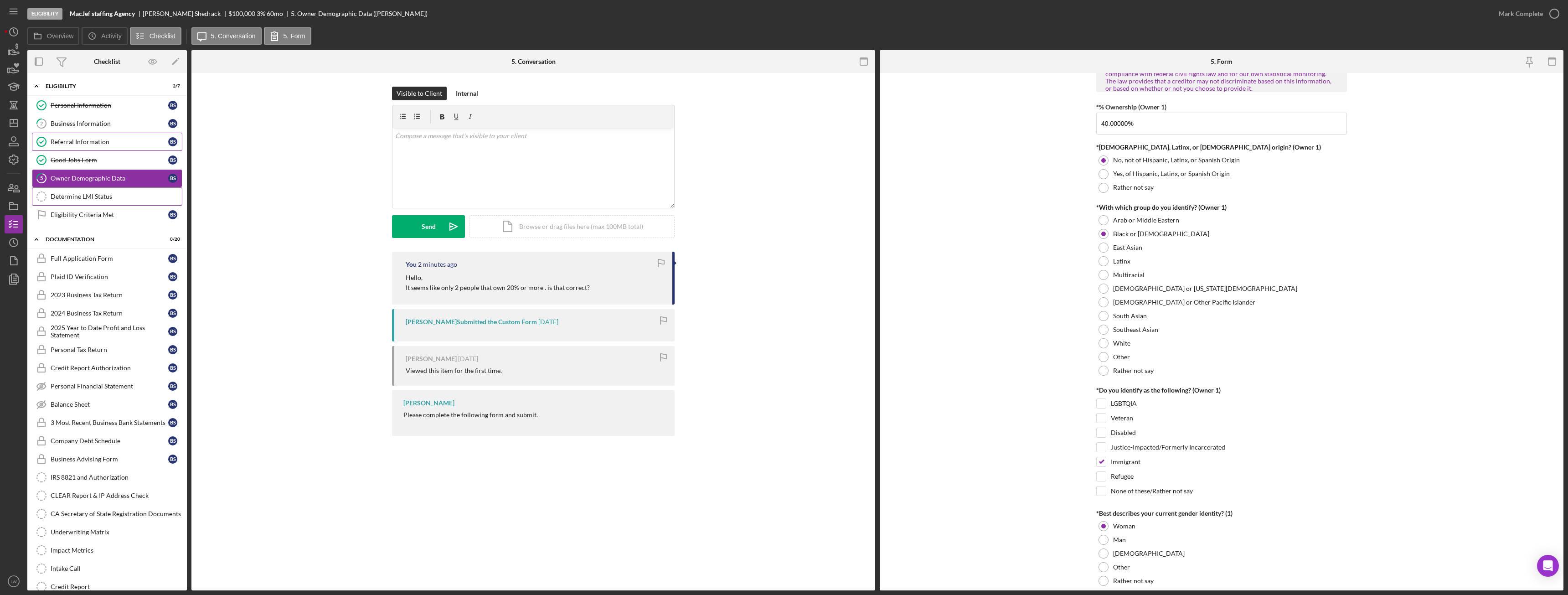
click at [89, 195] on div "Determine LMI Status" at bounding box center [116, 197] width 131 height 7
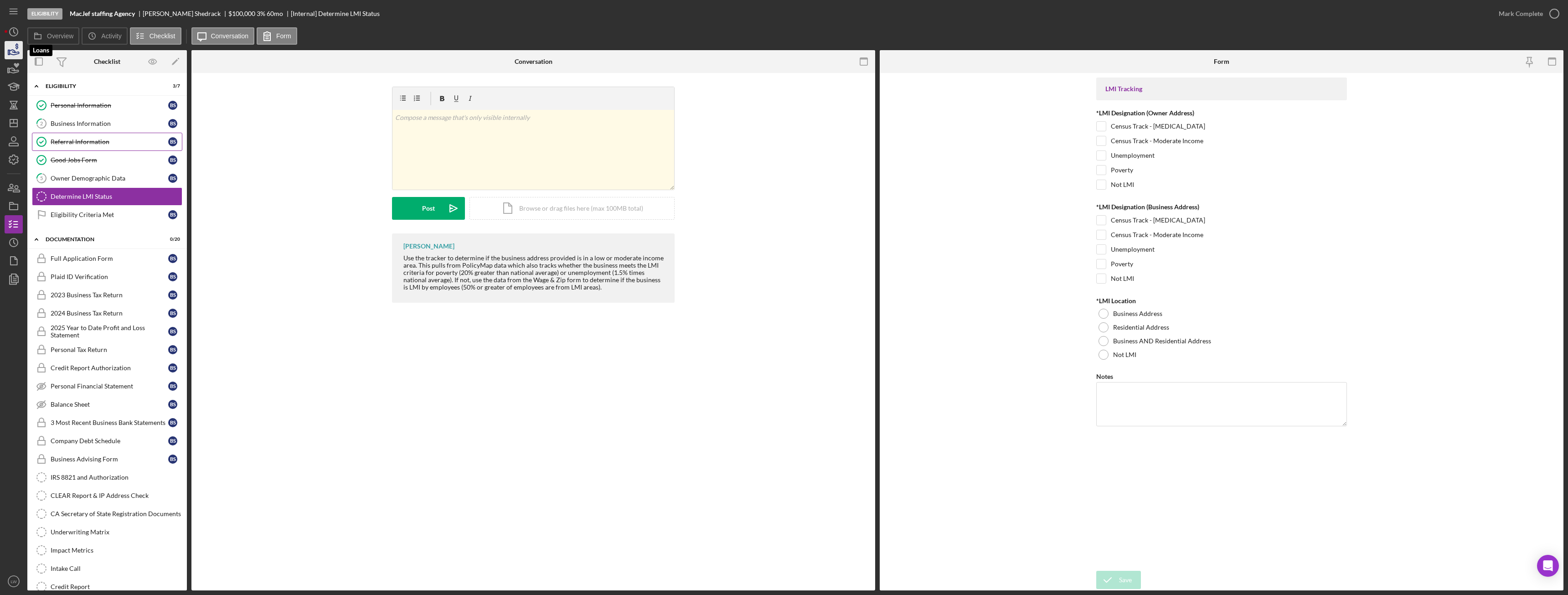
click at [8, 50] on icon "button" at bounding box center [13, 50] width 23 height 23
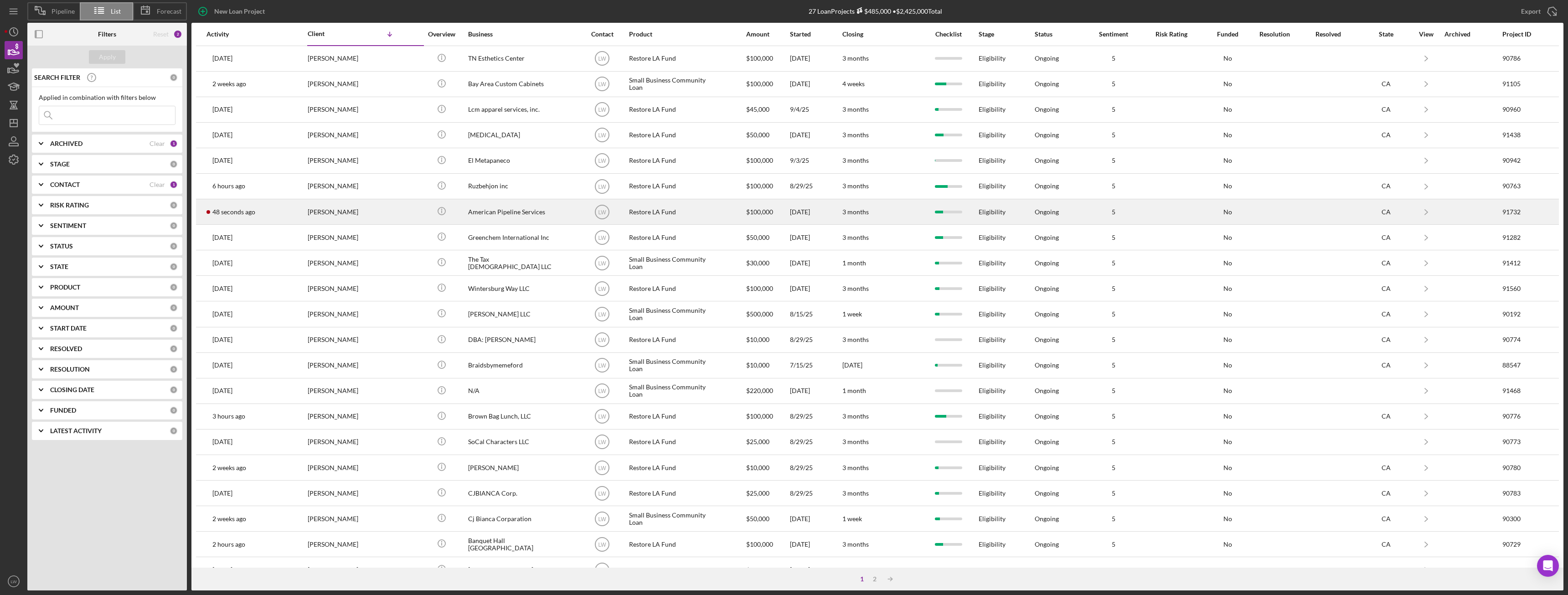
click at [353, 216] on div "[PERSON_NAME]" at bounding box center [353, 212] width 91 height 24
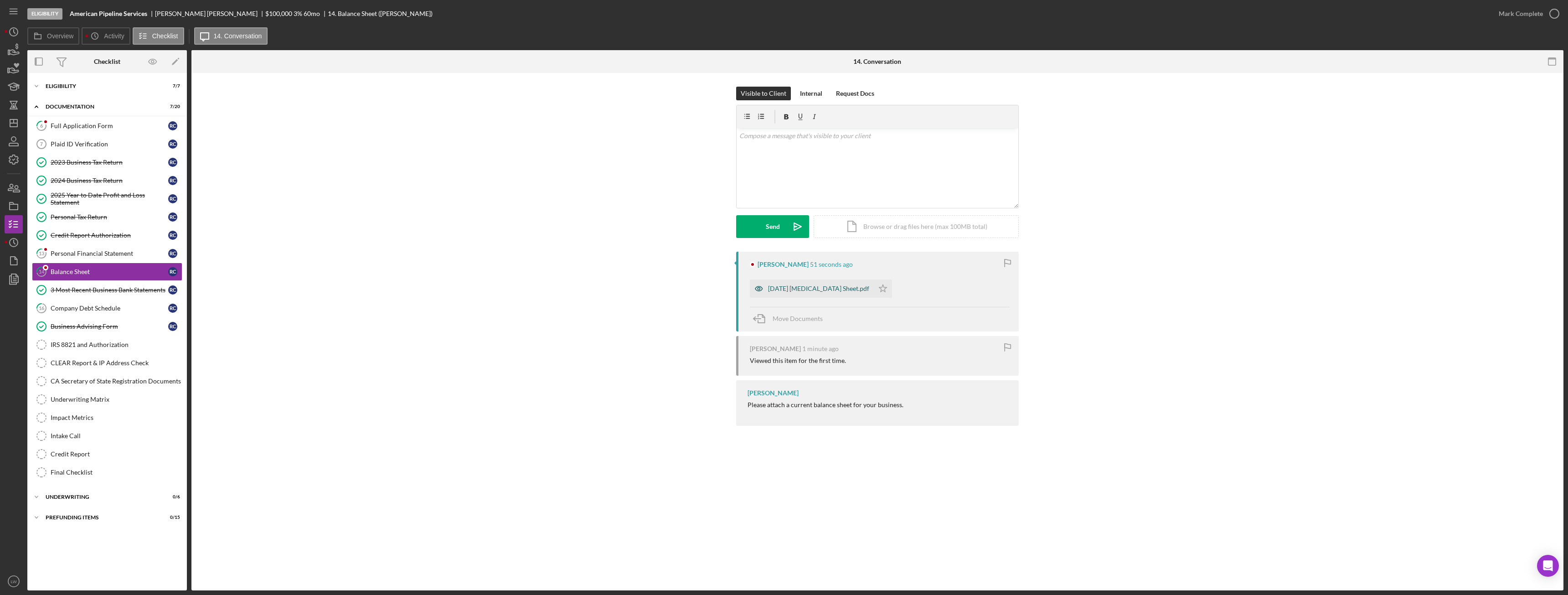
click at [785, 297] on div "08-31-25 Bal Sheet.pdf" at bounding box center [812, 289] width 124 height 18
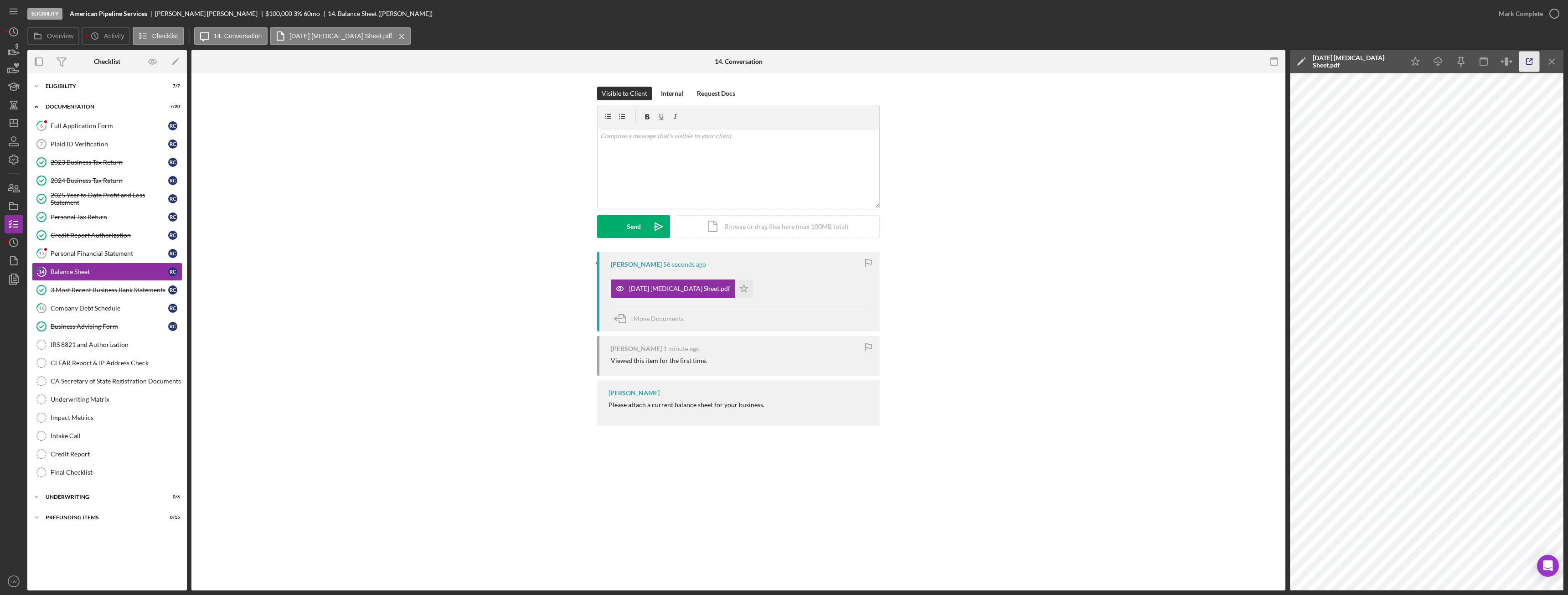
click at [1524, 63] on icon "button" at bounding box center [1530, 62] width 21 height 21
click at [9, 48] on icon "button" at bounding box center [13, 50] width 23 height 23
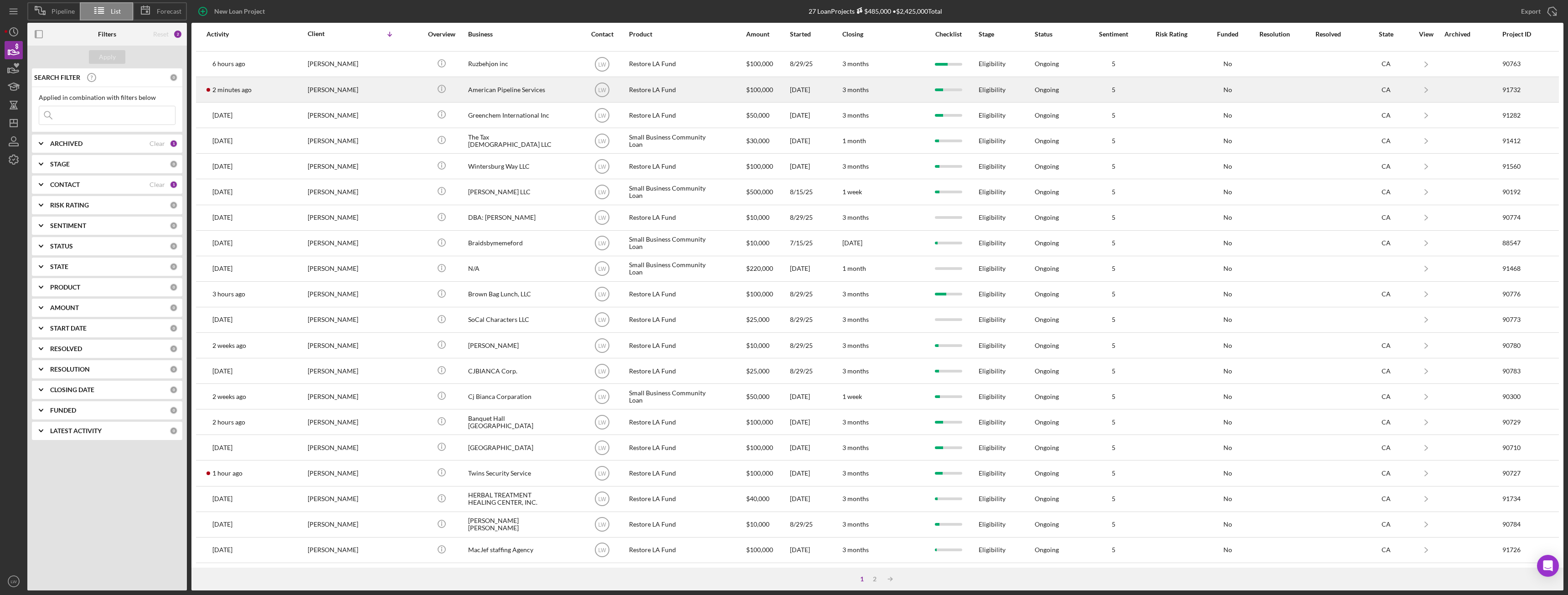
scroll to position [31, 0]
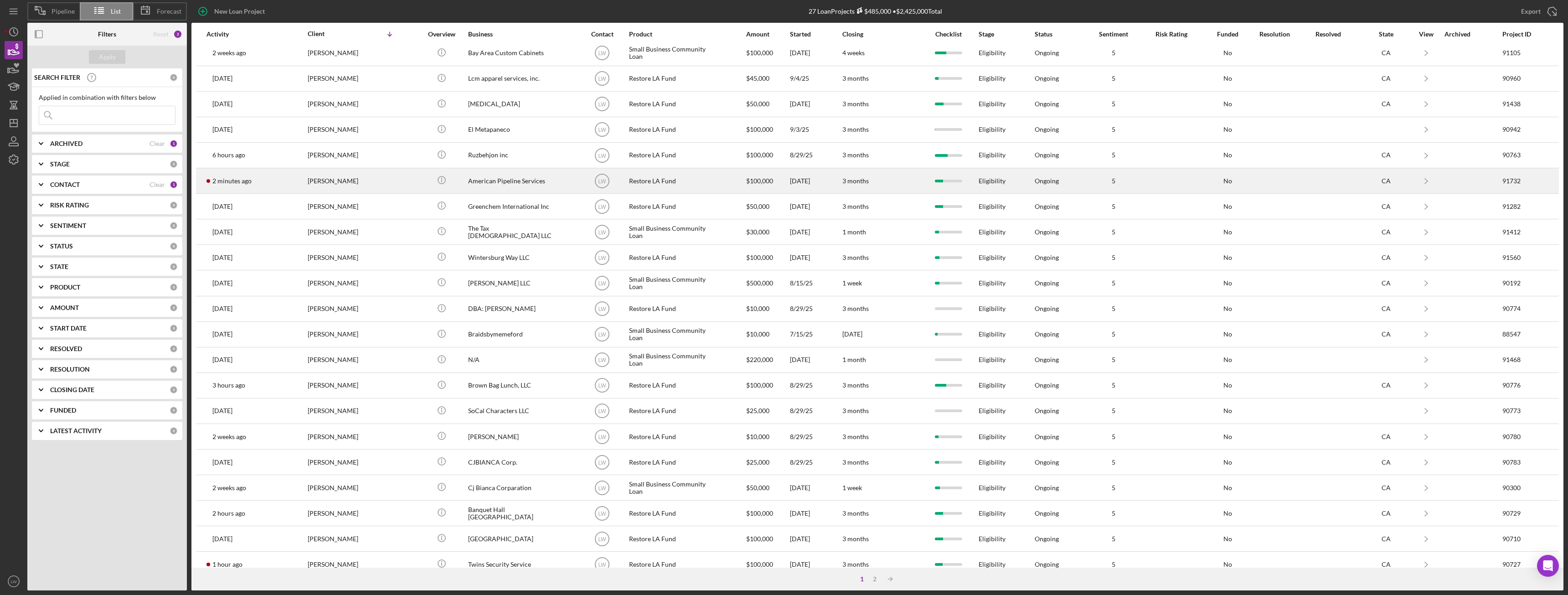
click at [317, 178] on div "[PERSON_NAME]" at bounding box center [353, 181] width 91 height 24
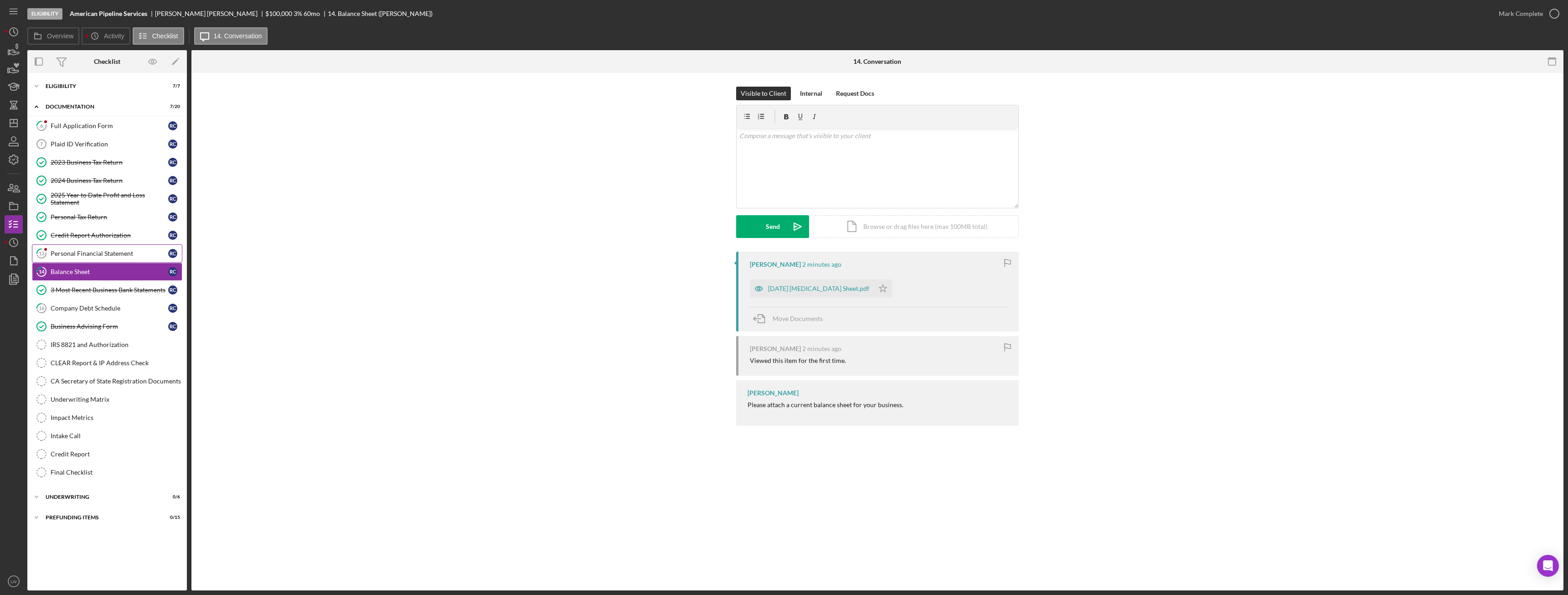
click at [102, 257] on div "Personal Financial Statement" at bounding box center [109, 253] width 117 height 7
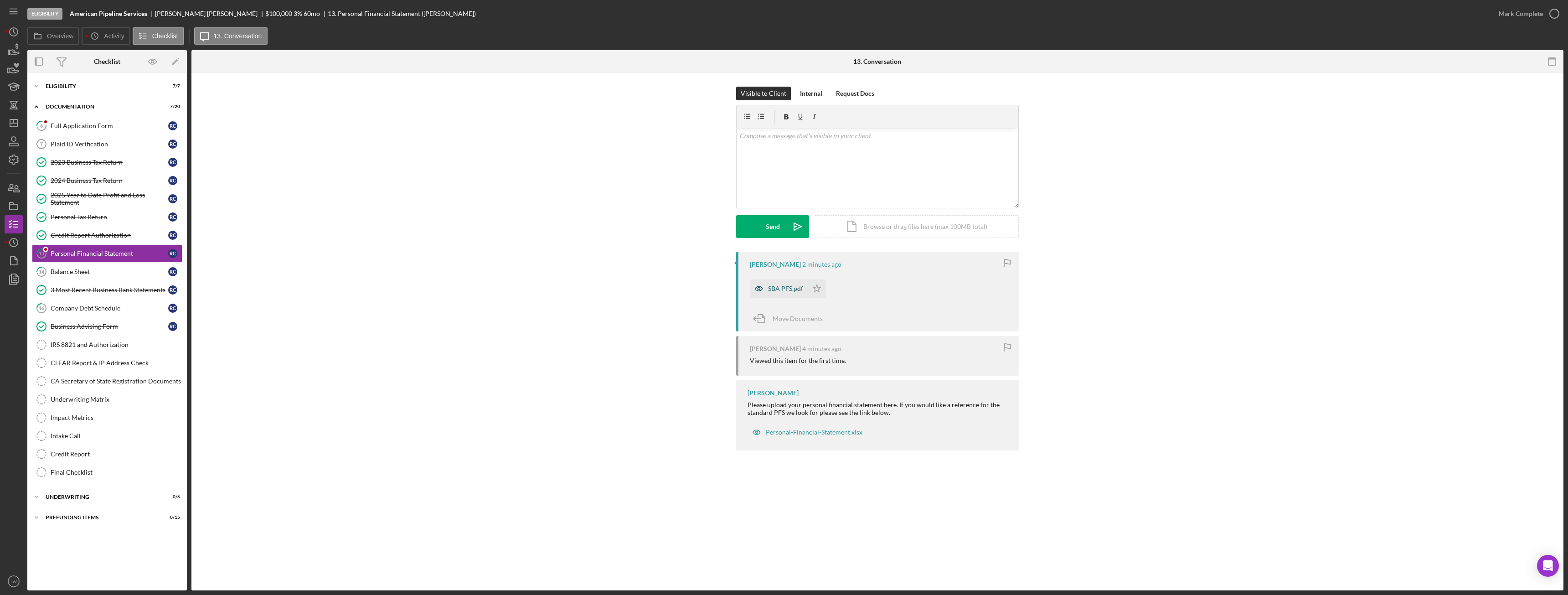
click at [791, 286] on div "SBA PFS.pdf" at bounding box center [786, 289] width 35 height 7
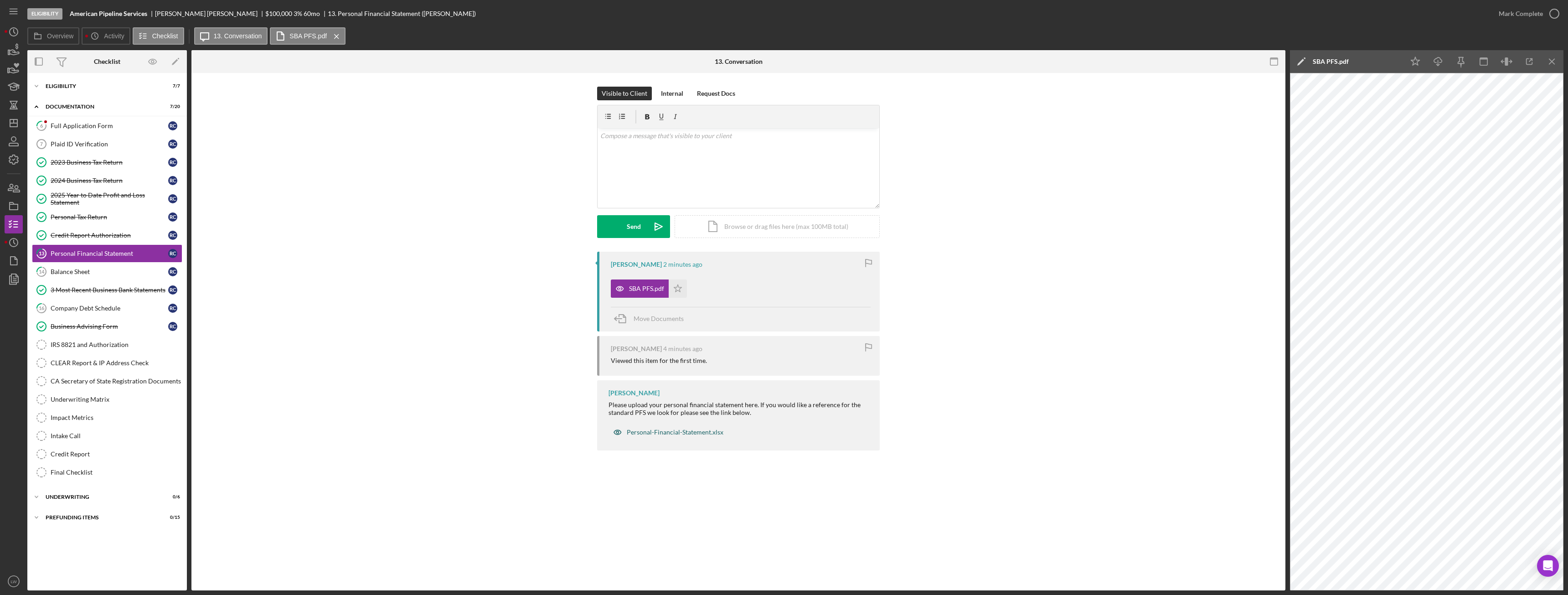
click at [668, 435] on div "Personal-Financial-Statement.xlsx" at bounding box center [675, 432] width 97 height 7
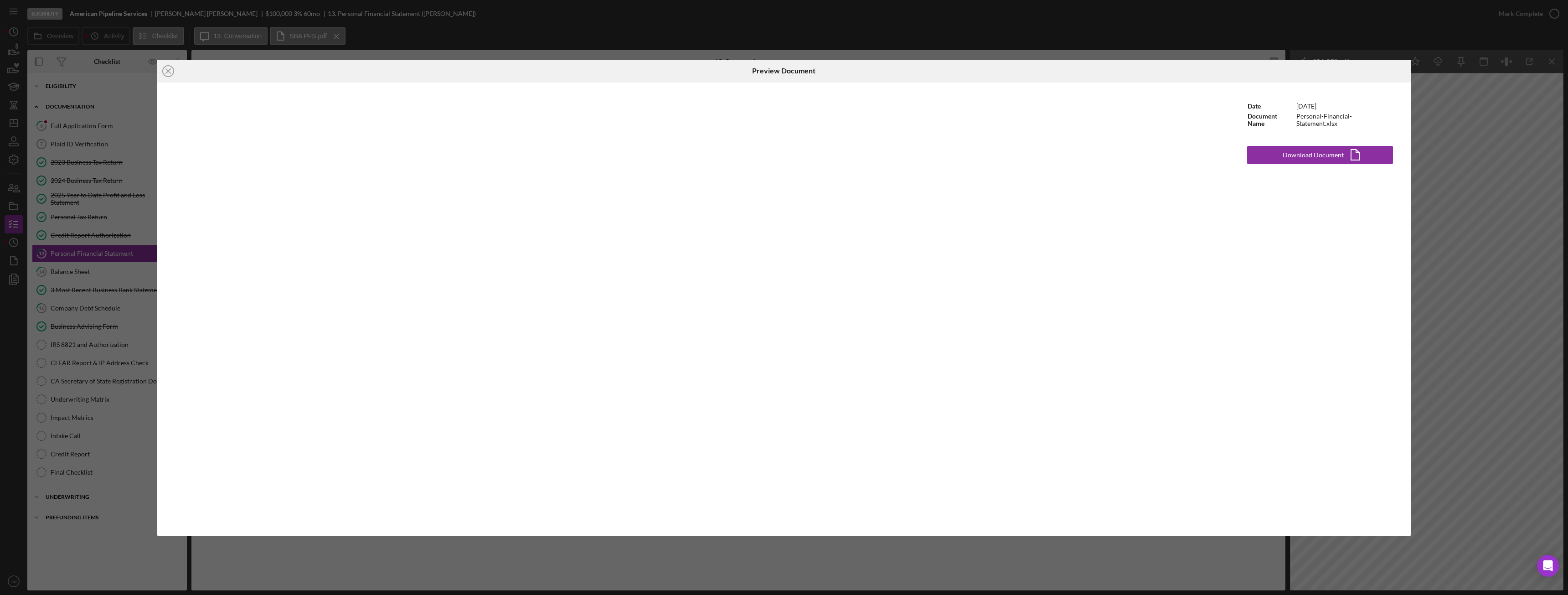
click at [1461, 336] on div "Icon/Close Preview Document Date 12/12/2024 Document Name Personal-Financial-St…" at bounding box center [784, 297] width 1568 height 595
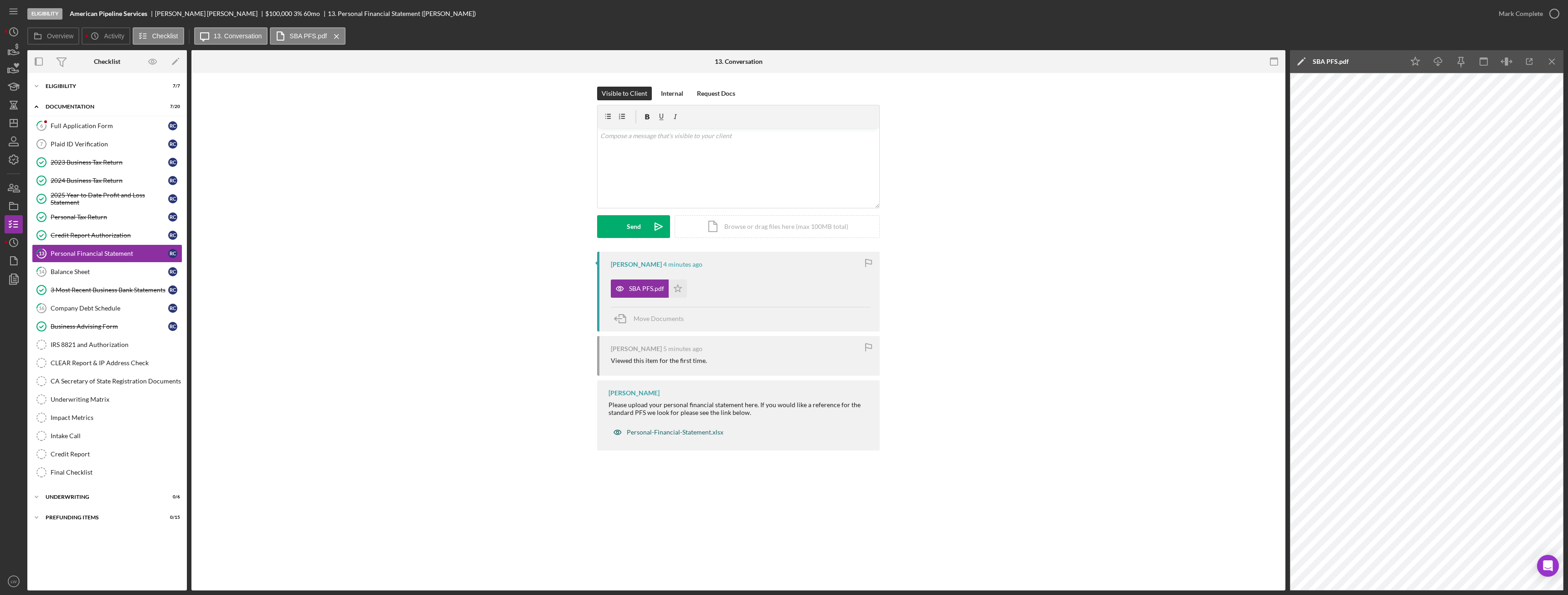
click at [660, 435] on div "Personal-Financial-Statement.xlsx" at bounding box center [675, 432] width 97 height 7
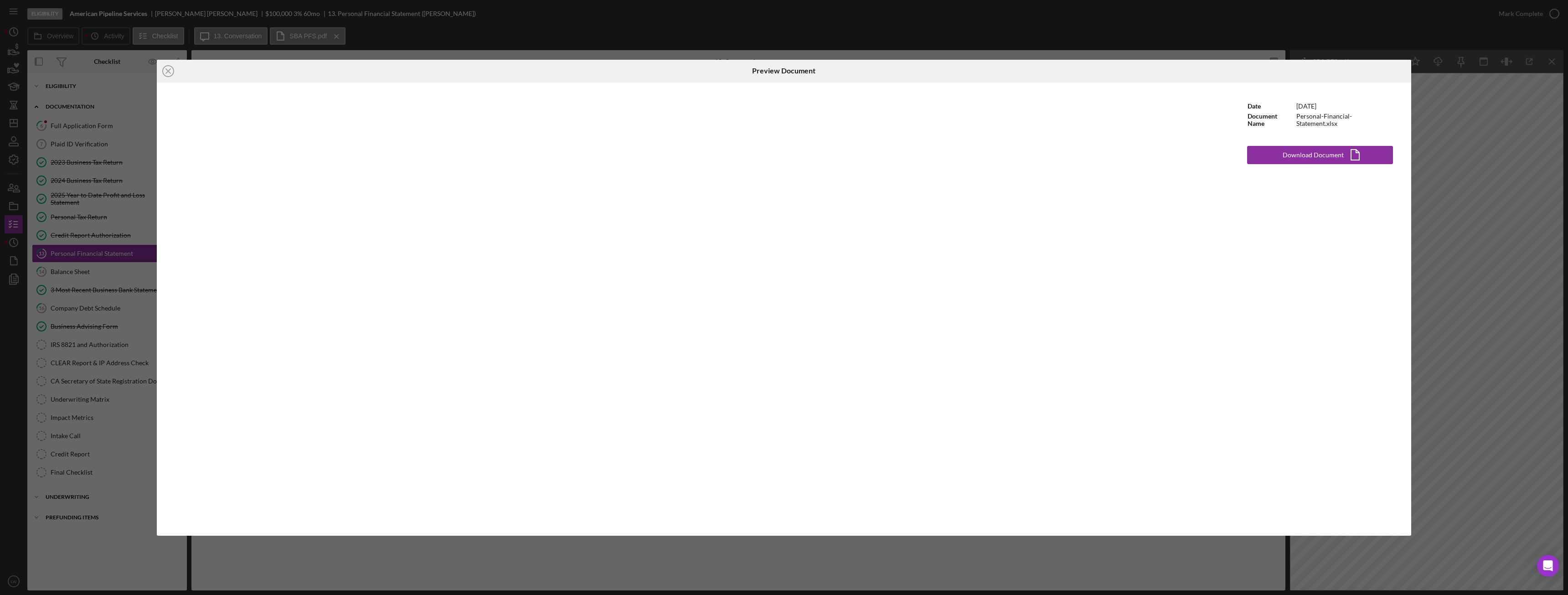
click at [1224, 569] on div "Icon/Close Preview Document Date 12/12/2024 Document Name Personal-Financial-St…" at bounding box center [784, 297] width 1568 height 595
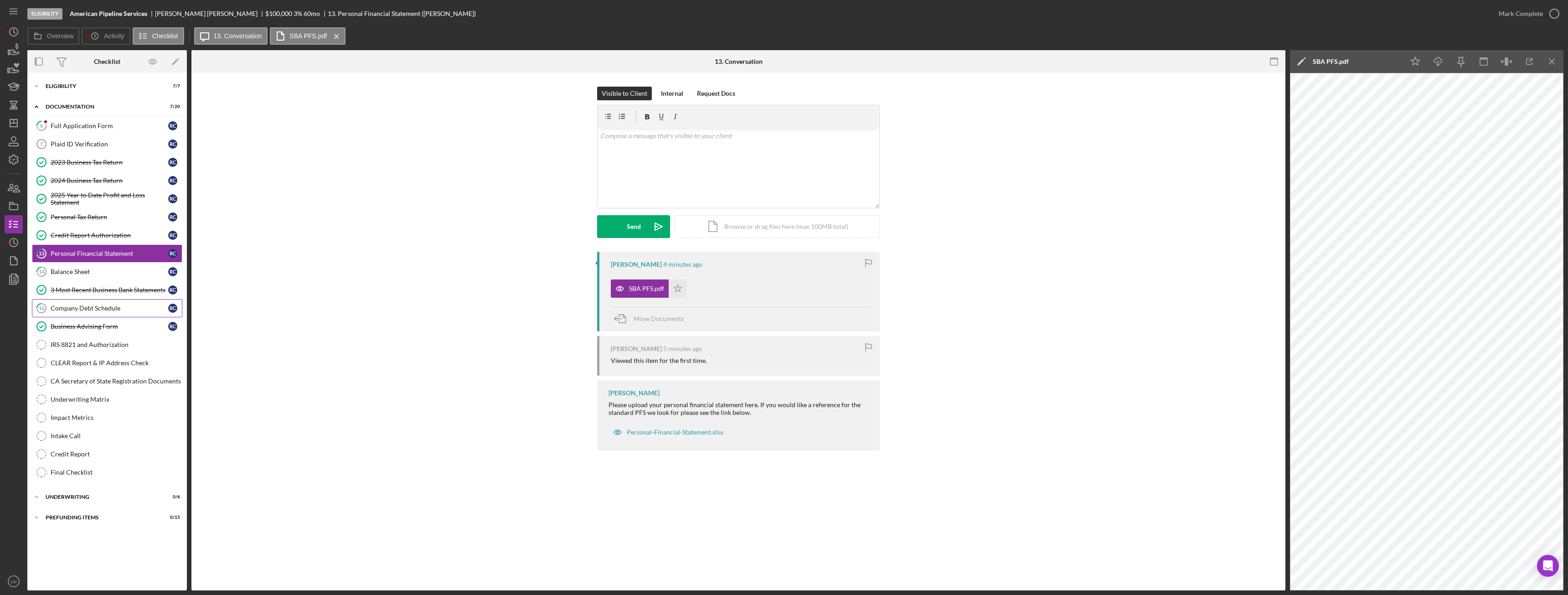
click at [112, 304] on link "16 Company Debt Schedule R C" at bounding box center [107, 308] width 150 height 18
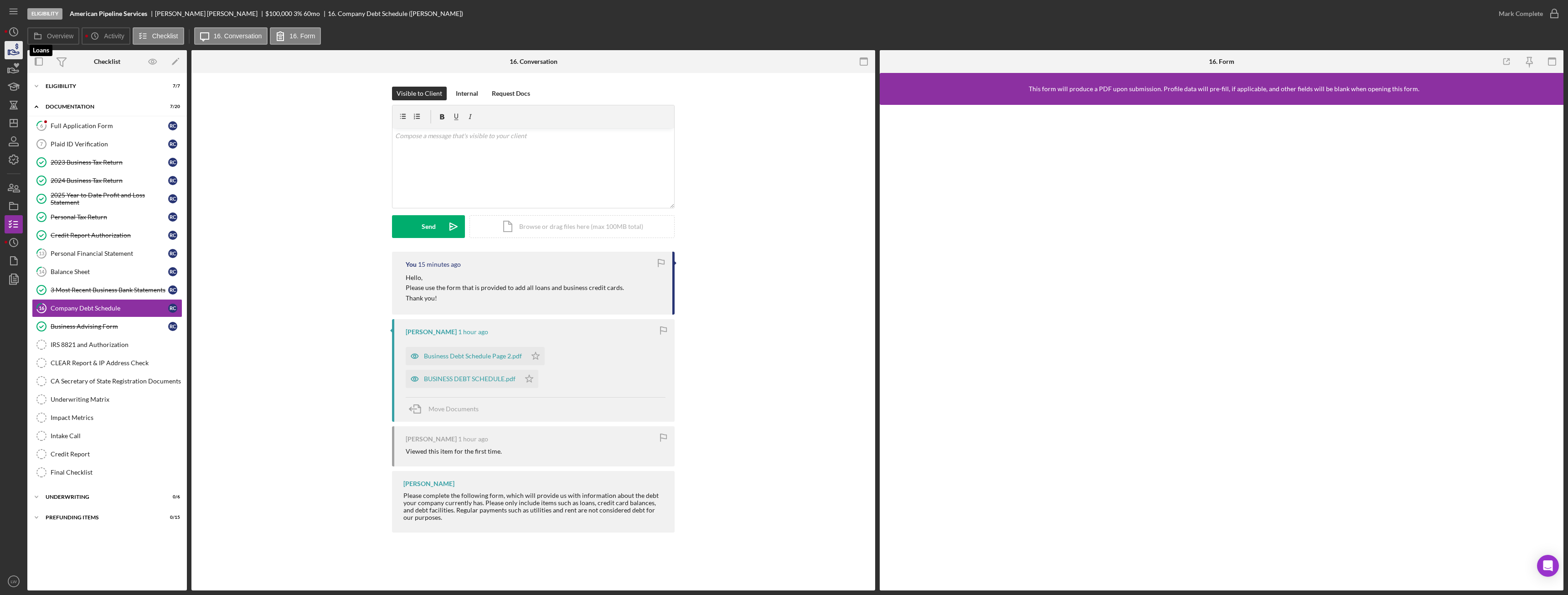
click at [19, 55] on icon "button" at bounding box center [13, 50] width 23 height 23
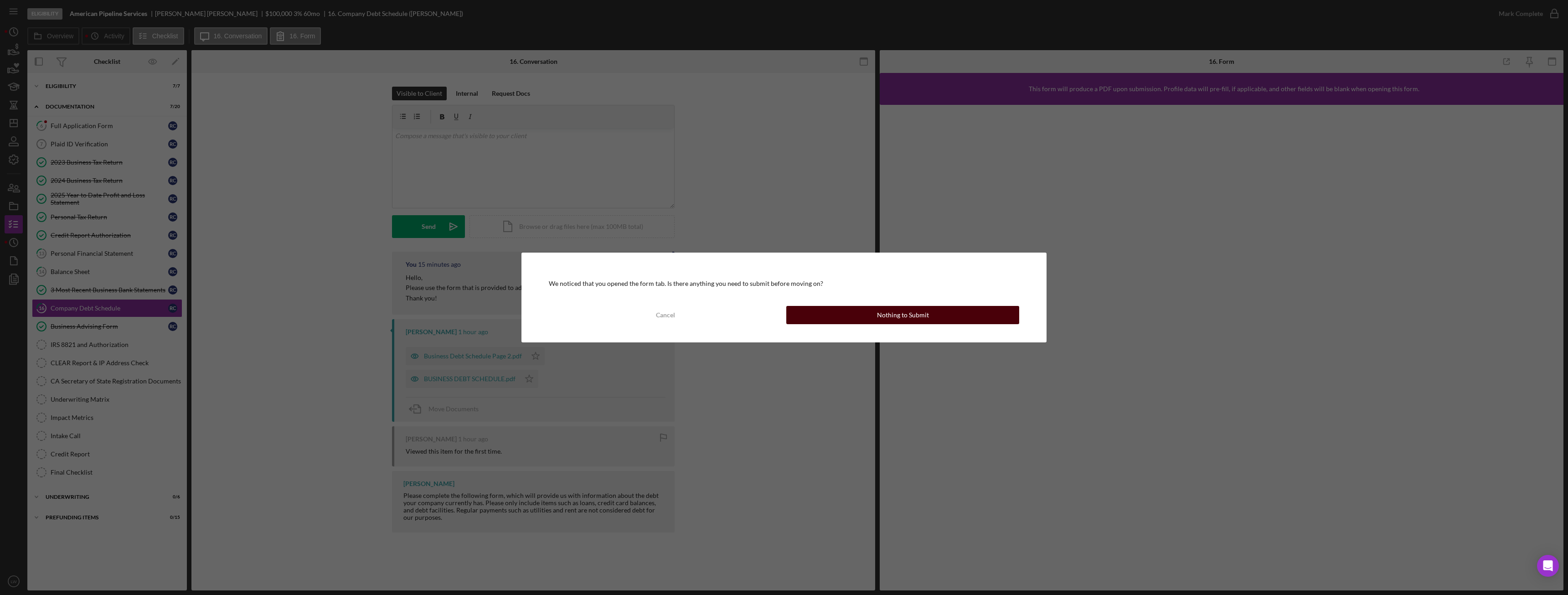
click at [905, 312] on div "Nothing to Submit" at bounding box center [903, 315] width 52 height 18
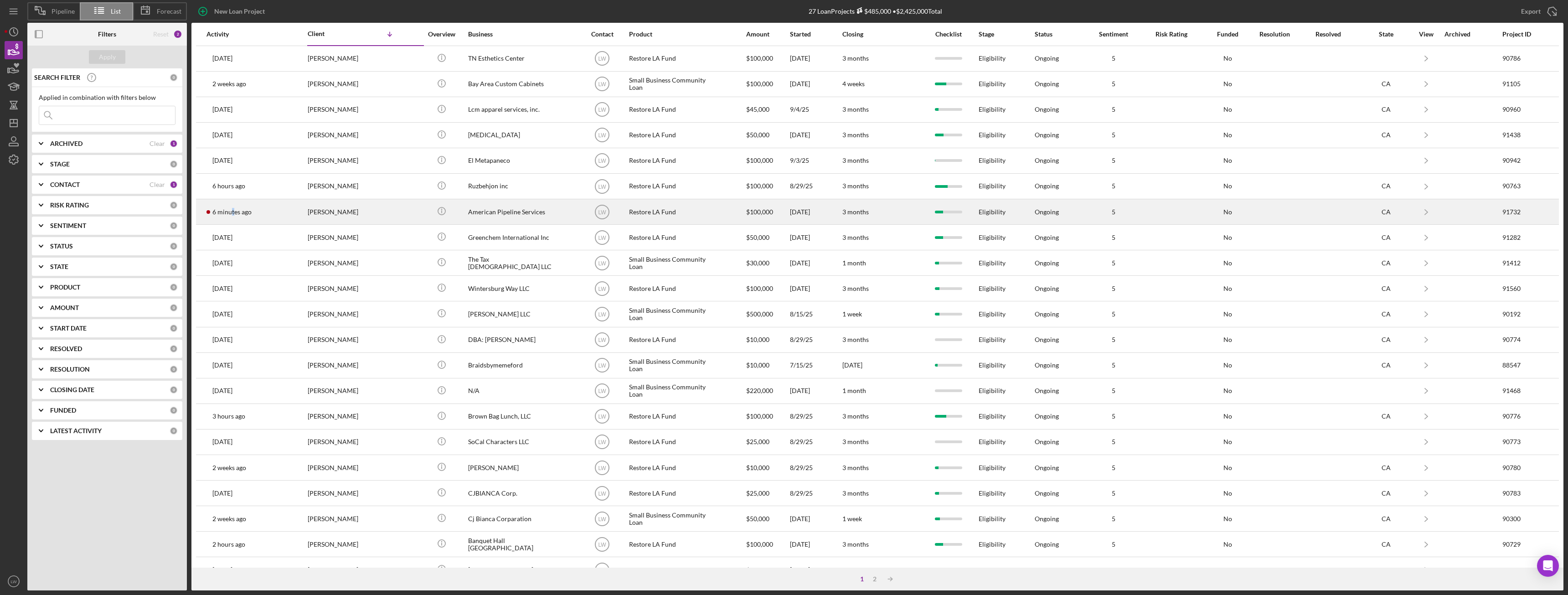
click at [233, 210] on time "6 minutes ago" at bounding box center [232, 212] width 39 height 7
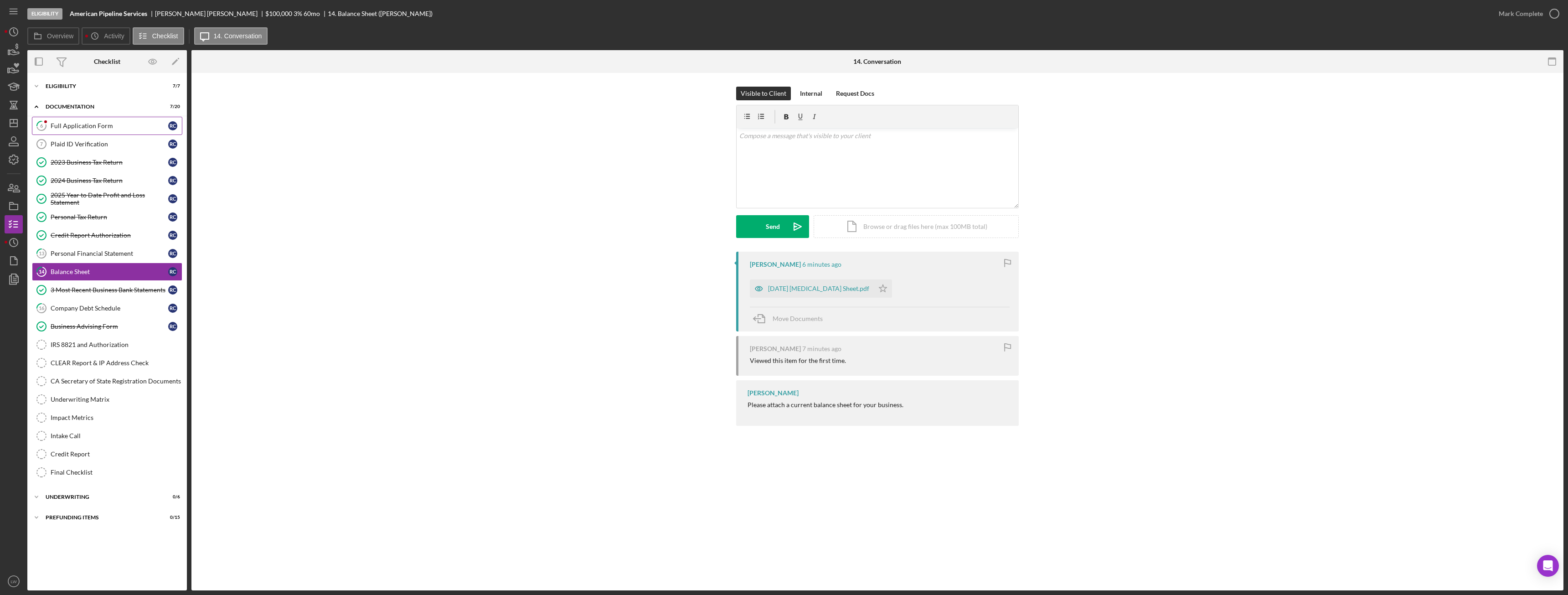
click at [130, 131] on link "6 Full Application Form R C" at bounding box center [107, 126] width 150 height 18
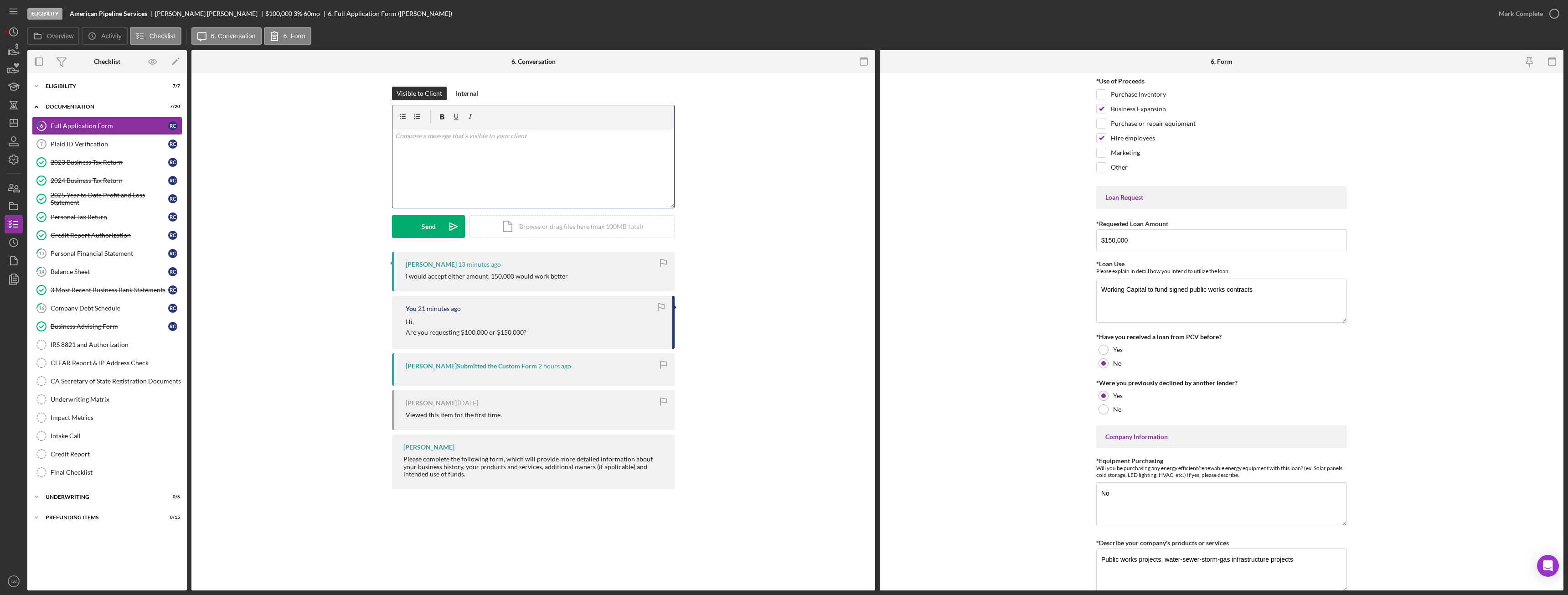
click at [575, 182] on div "v Color teal Color pink Remove color Add row above Add row below Add column bef…" at bounding box center [533, 167] width 282 height 80
click at [435, 224] on button "Send Icon/icon-invite-send" at bounding box center [429, 226] width 73 height 23
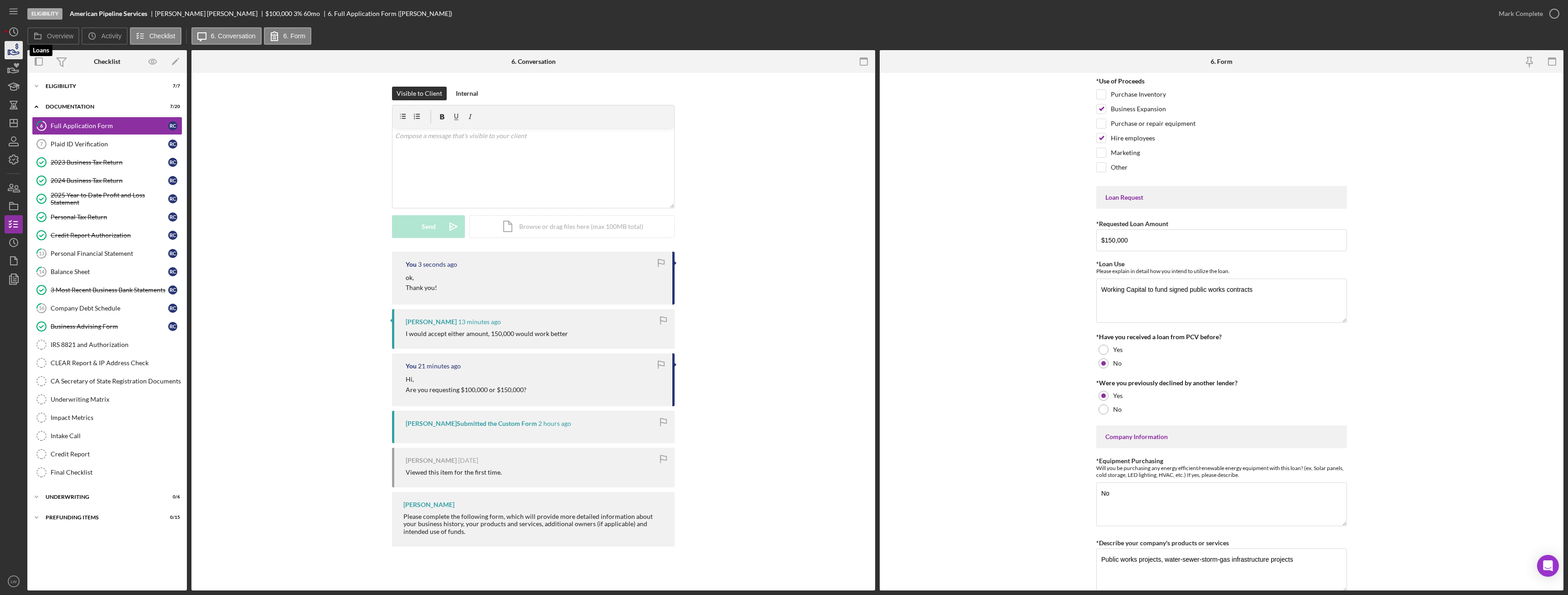
click at [8, 50] on icon "button" at bounding box center [13, 50] width 23 height 23
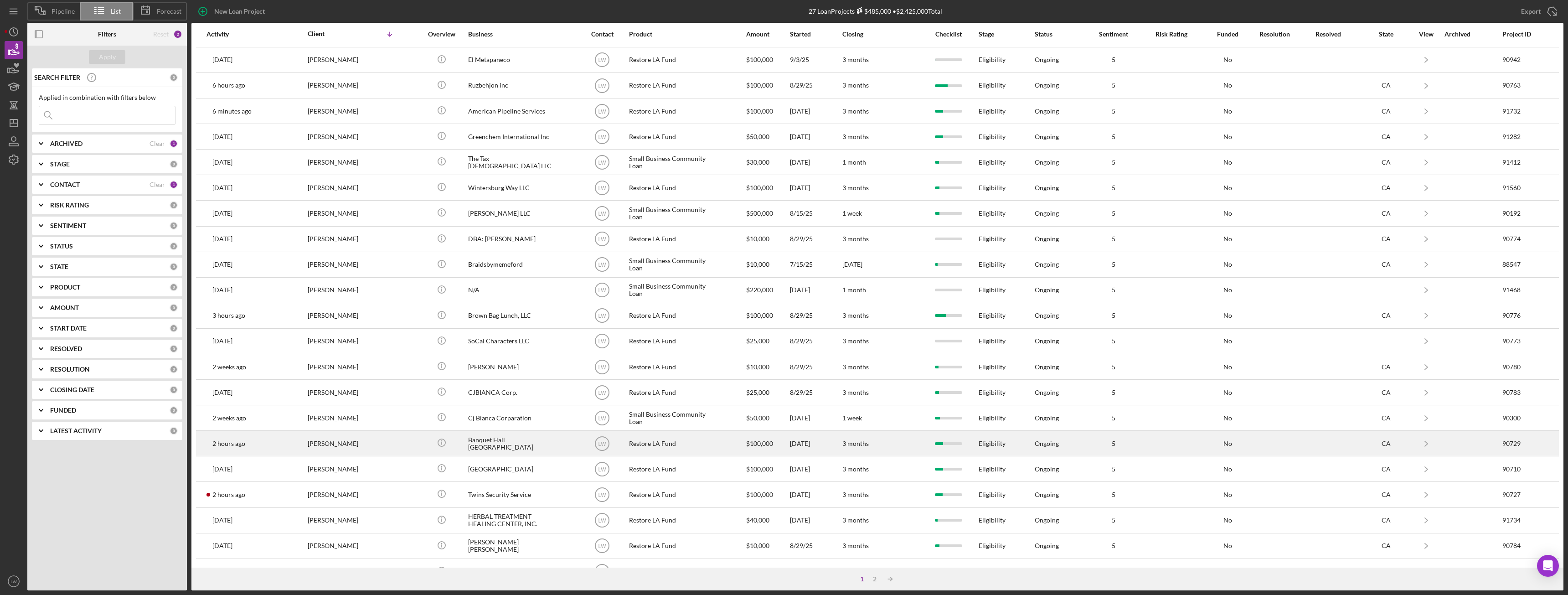
scroll to position [122, 0]
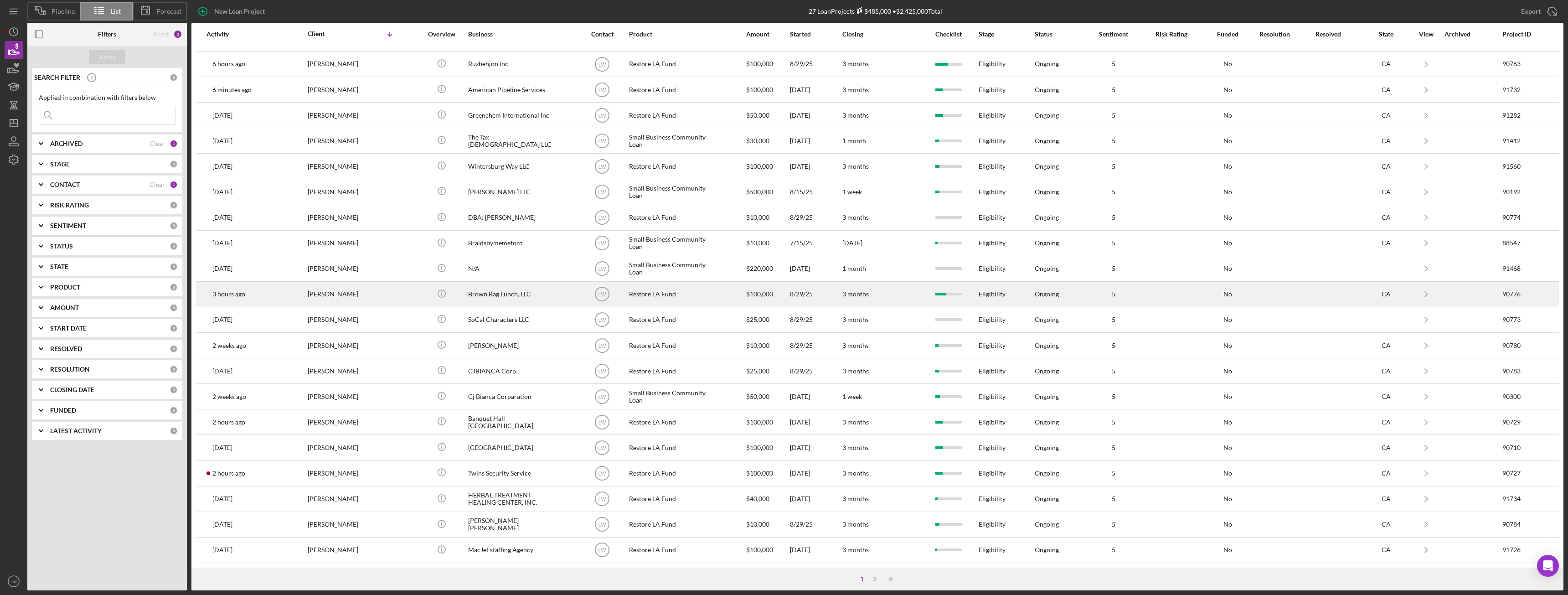
click at [336, 295] on div "Francis Scanlon" at bounding box center [353, 295] width 91 height 24
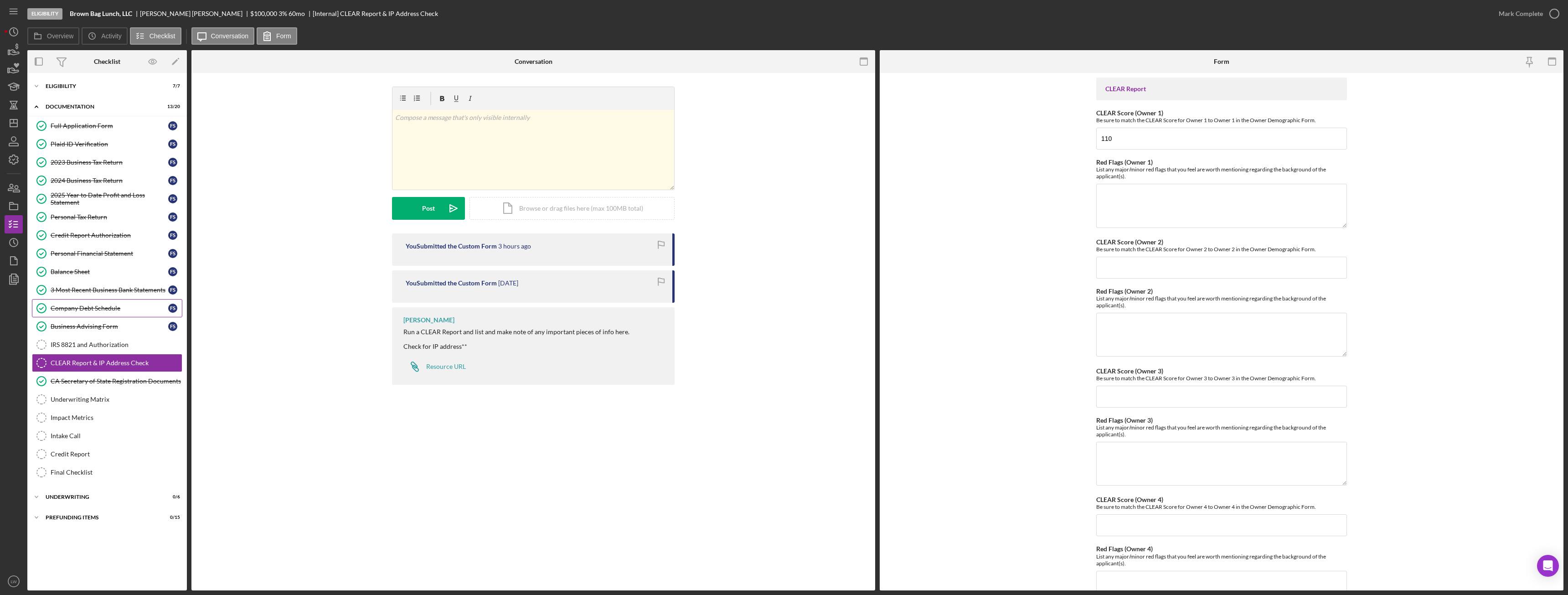
click at [102, 309] on div "Company Debt Schedule" at bounding box center [109, 308] width 117 height 7
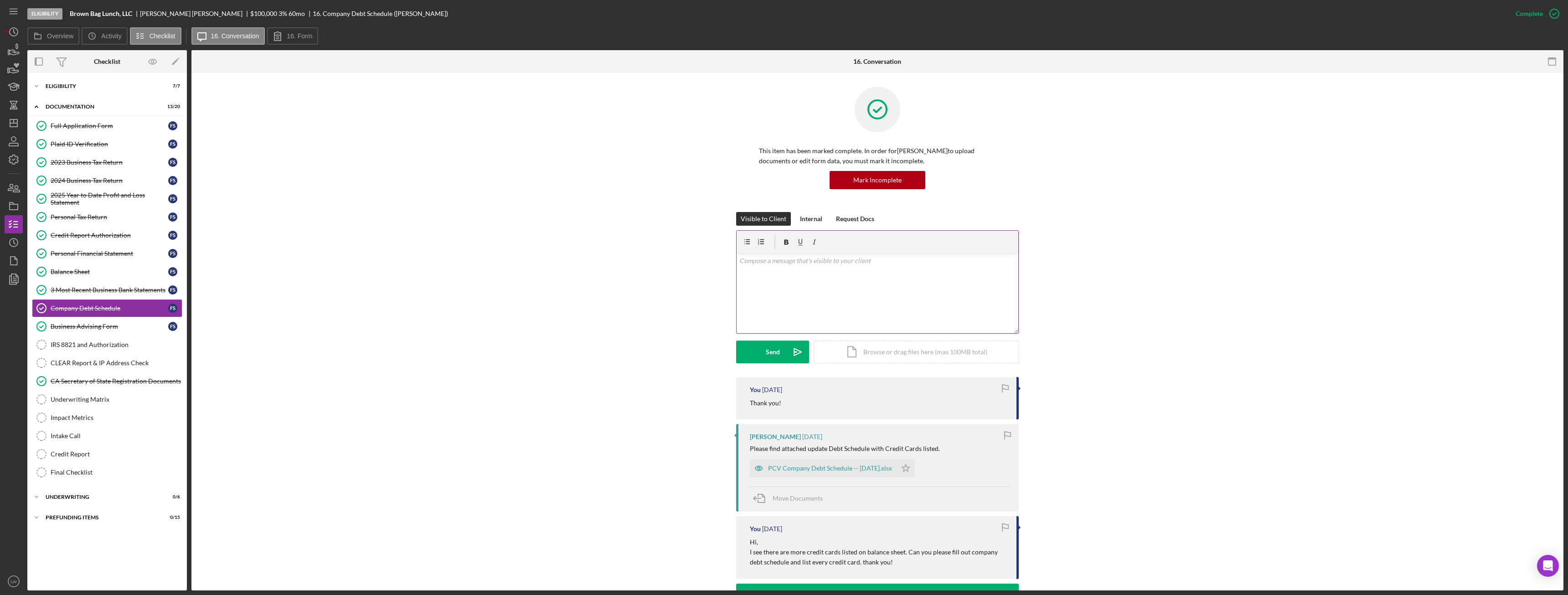
click at [878, 266] on p at bounding box center [878, 261] width 277 height 10
click at [801, 273] on p "Can you please upload credit card statements" at bounding box center [878, 273] width 277 height 10
click at [926, 272] on p "Can you please upload three most recent credit card statements" at bounding box center [878, 273] width 277 height 10
click at [741, 272] on p "Can you please upload three most recent credit card statements." at bounding box center [878, 273] width 277 height 10
click at [956, 278] on p "Can you please upload three most recent credit card statements." at bounding box center [884, 278] width 263 height 10
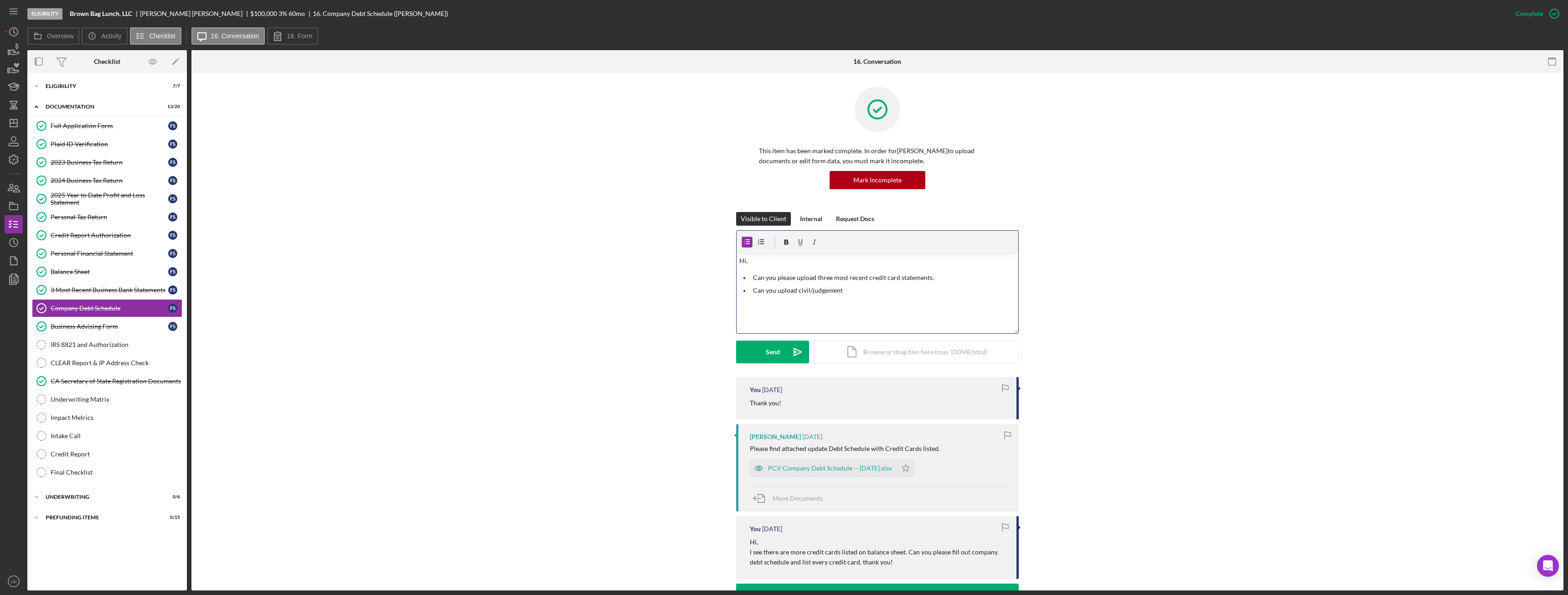
click at [849, 288] on p "Can you upload civil/judgement" at bounding box center [884, 290] width 263 height 10
click at [747, 245] on icon "button" at bounding box center [747, 242] width 21 height 21
click at [749, 244] on icon "button" at bounding box center [747, 241] width 6 height 5
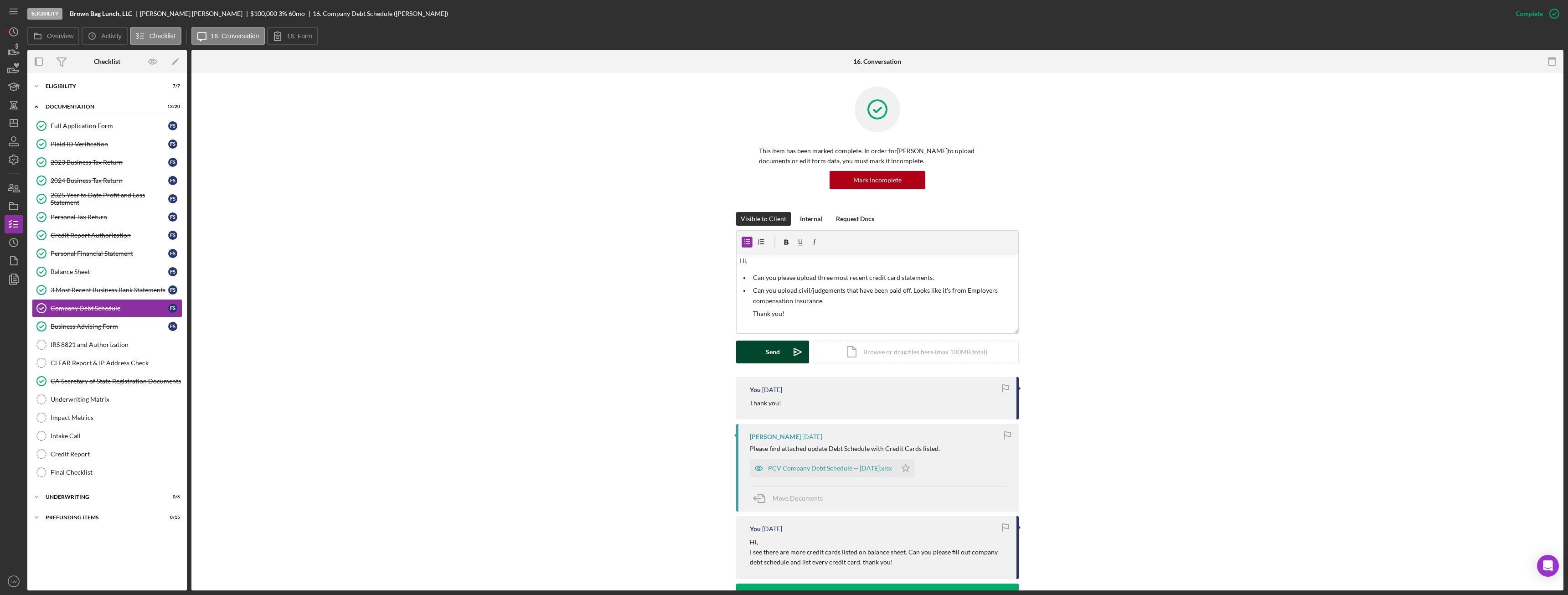
click at [774, 355] on div "Send" at bounding box center [772, 351] width 14 height 23
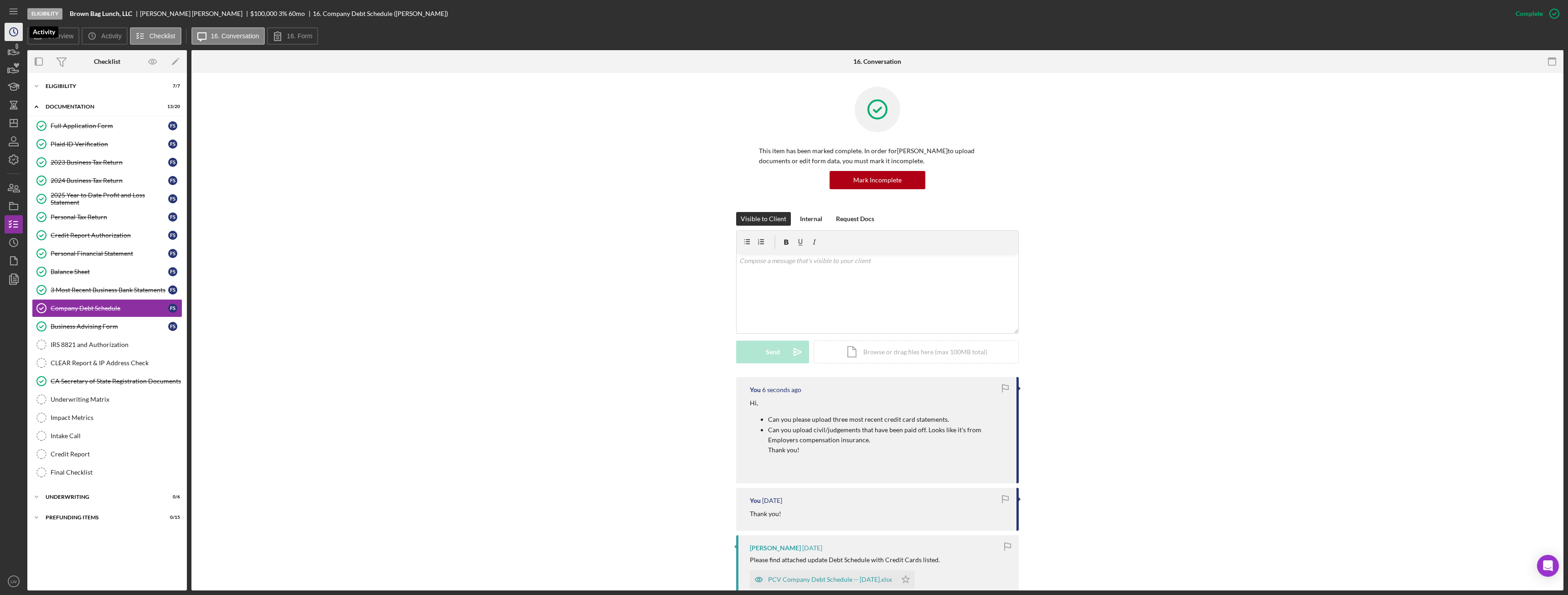
click at [8, 32] on icon "Icon/History" at bounding box center [13, 32] width 23 height 23
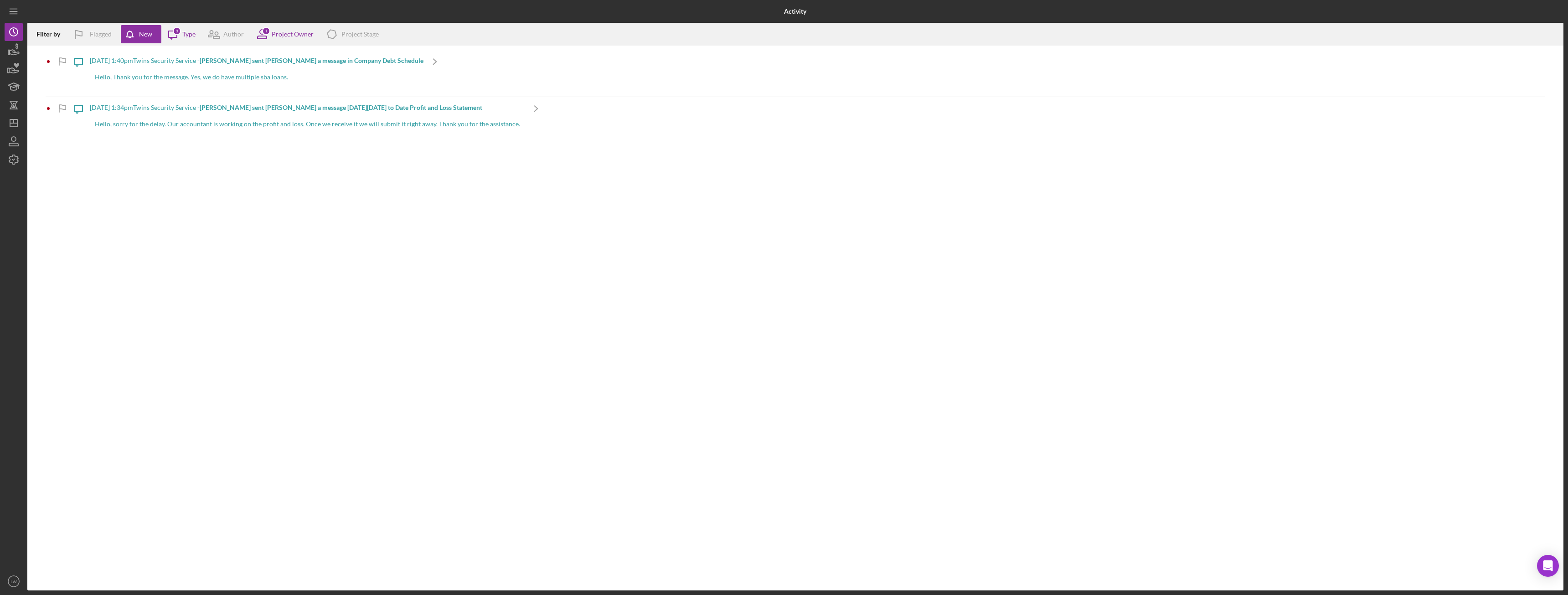
click at [138, 79] on div "Hello, Thank you for the message. Yes, we do have multiple sba loans." at bounding box center [257, 77] width 334 height 16
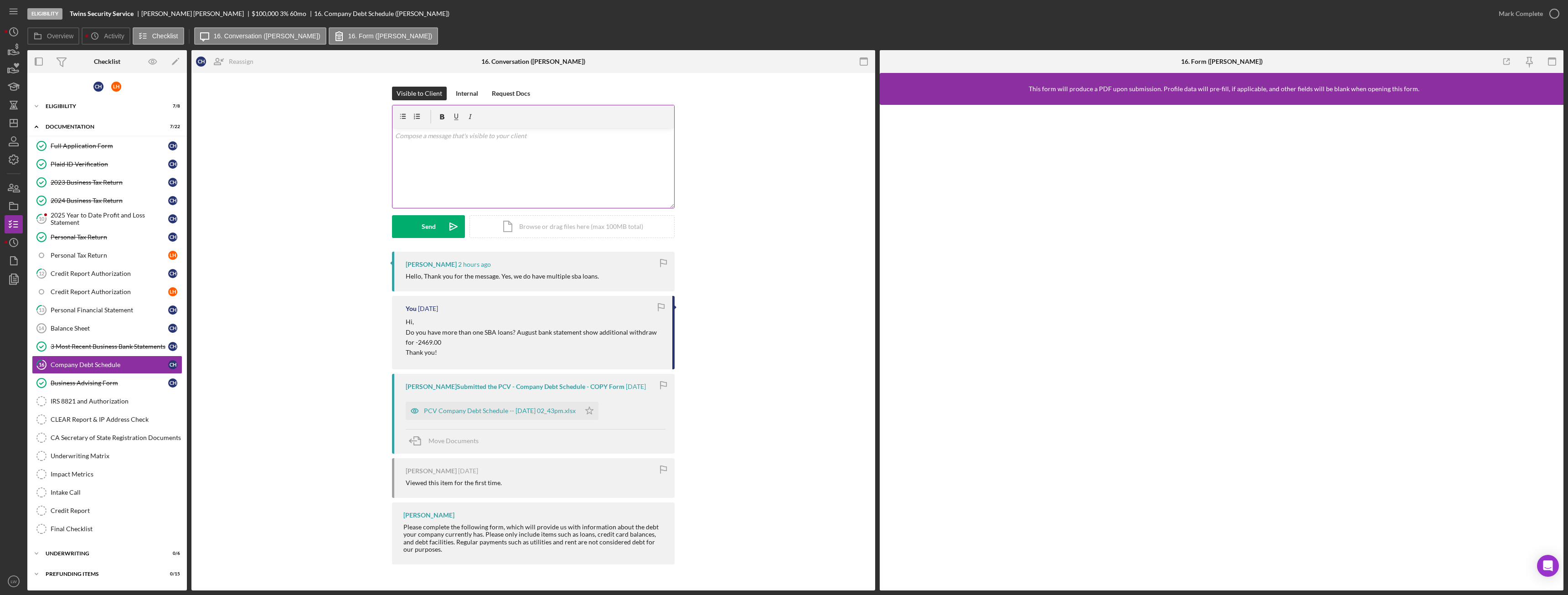
click at [493, 184] on div "v Color teal Color pink Remove color Add row above Add row below Add column bef…" at bounding box center [533, 167] width 282 height 80
click at [525, 407] on div "PCV Company Debt Schedule -- 2025-09-15 02_43pm.xlsx" at bounding box center [499, 411] width 152 height 7
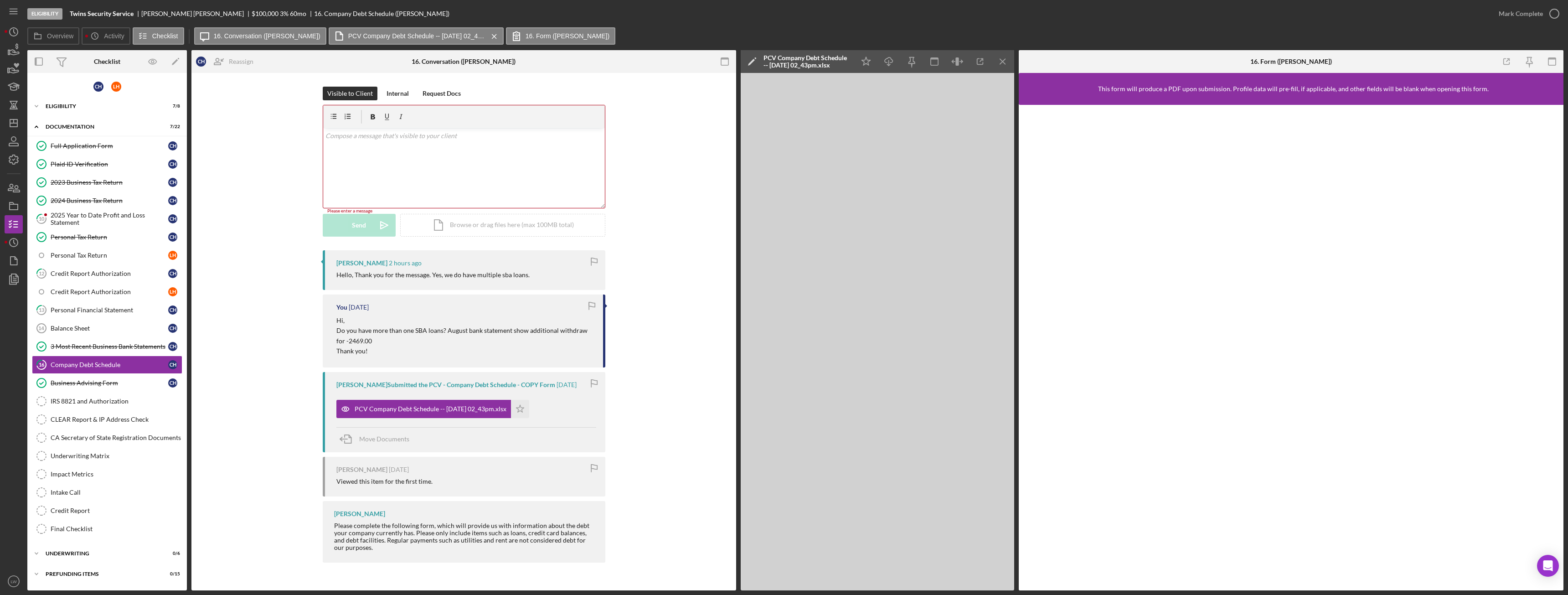
click at [497, 156] on div "v Color teal Color pink Remove color Add row above Add row below Add column bef…" at bounding box center [464, 167] width 282 height 80
click at [327, 135] on p "Okay, please add all loans and business credit cards to company debt schedule." at bounding box center [464, 136] width 277 height 10
click at [326, 161] on p "Okay, please add all loans and business credit cards to company debt schedule." at bounding box center [464, 161] width 277 height 10
click at [338, 137] on p at bounding box center [464, 136] width 277 height 10
drag, startPoint x: 342, startPoint y: 149, endPoint x: 353, endPoint y: 154, distance: 12.1
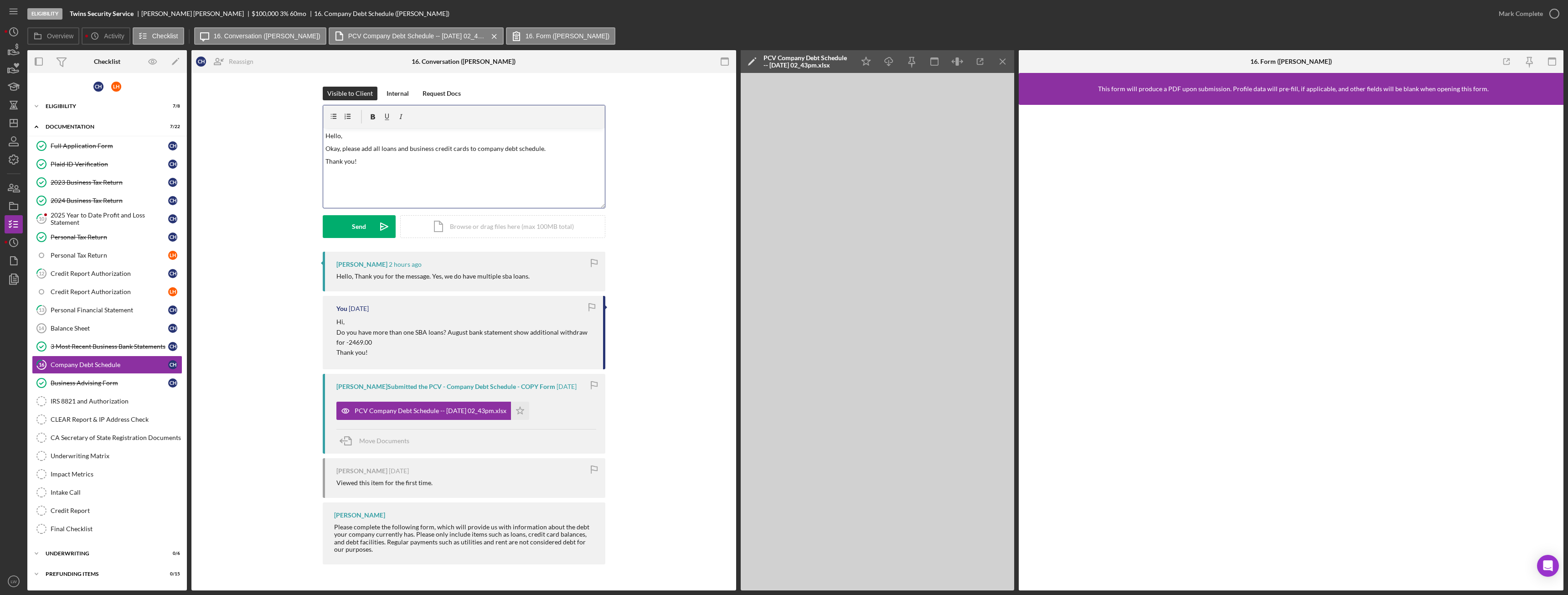
click at [344, 150] on p "Okay, please add all loans and business credit cards to company debt schedule." at bounding box center [464, 149] width 277 height 10
click at [354, 231] on div "Send" at bounding box center [359, 226] width 14 height 23
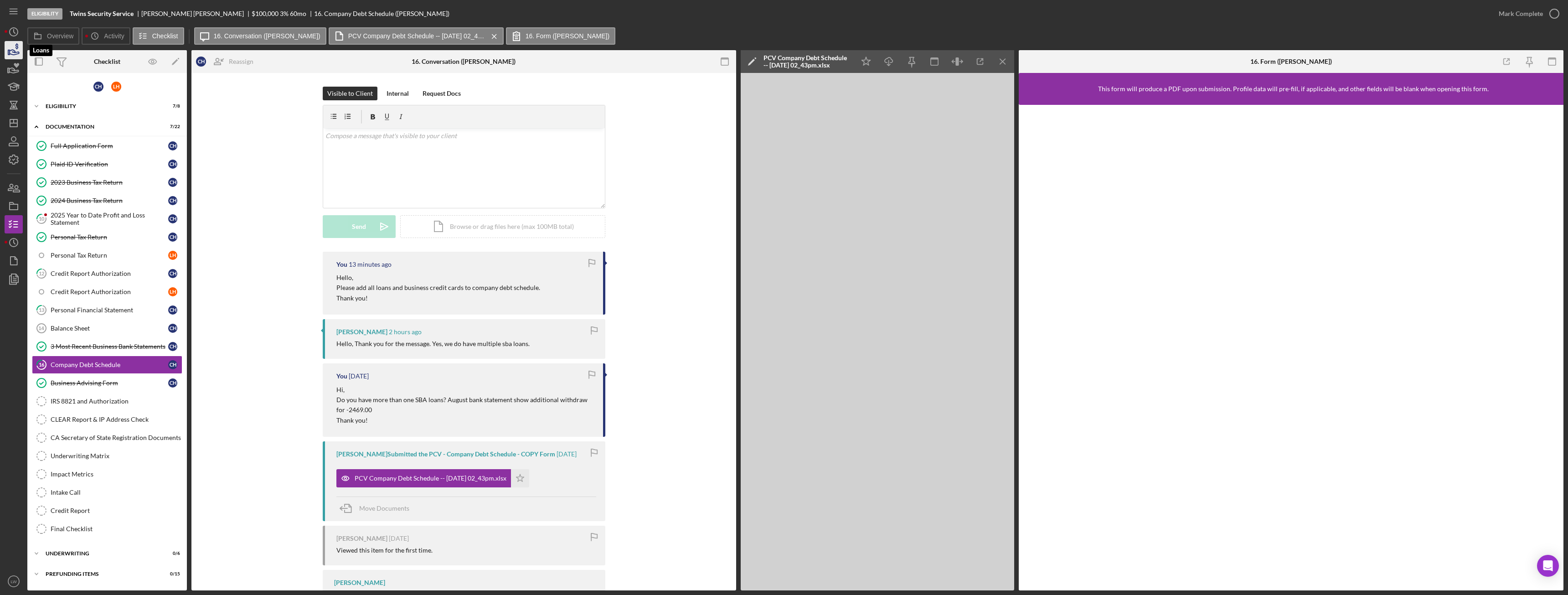
click at [15, 52] on icon "button" at bounding box center [15, 52] width 10 height 5
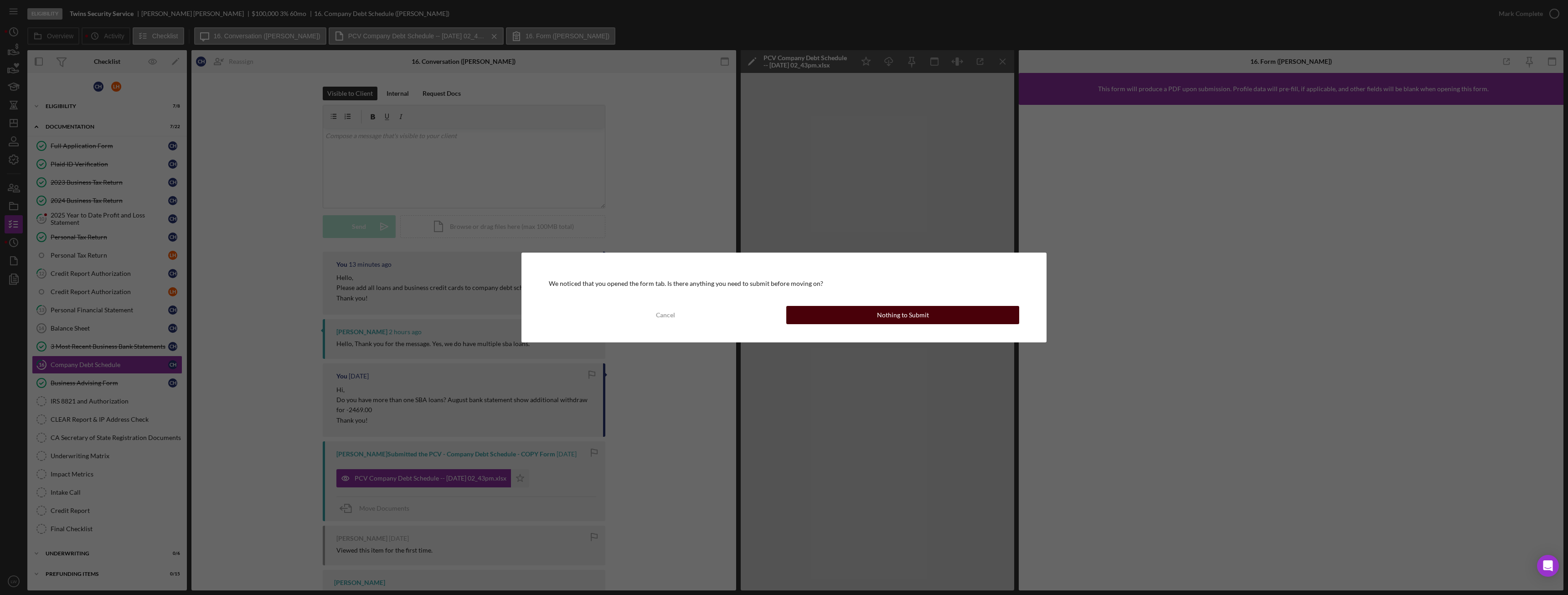
click at [836, 316] on button "Nothing to Submit" at bounding box center [903, 315] width 233 height 18
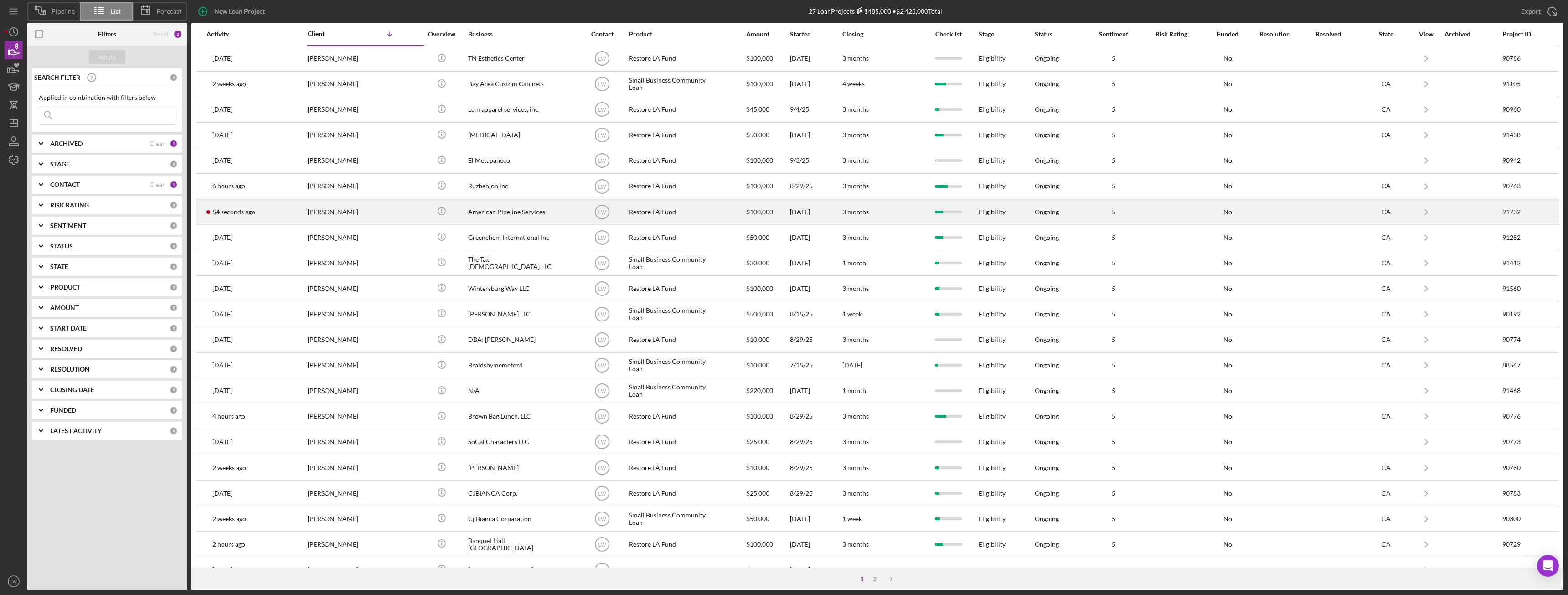
click at [329, 216] on div "[PERSON_NAME]" at bounding box center [353, 212] width 91 height 24
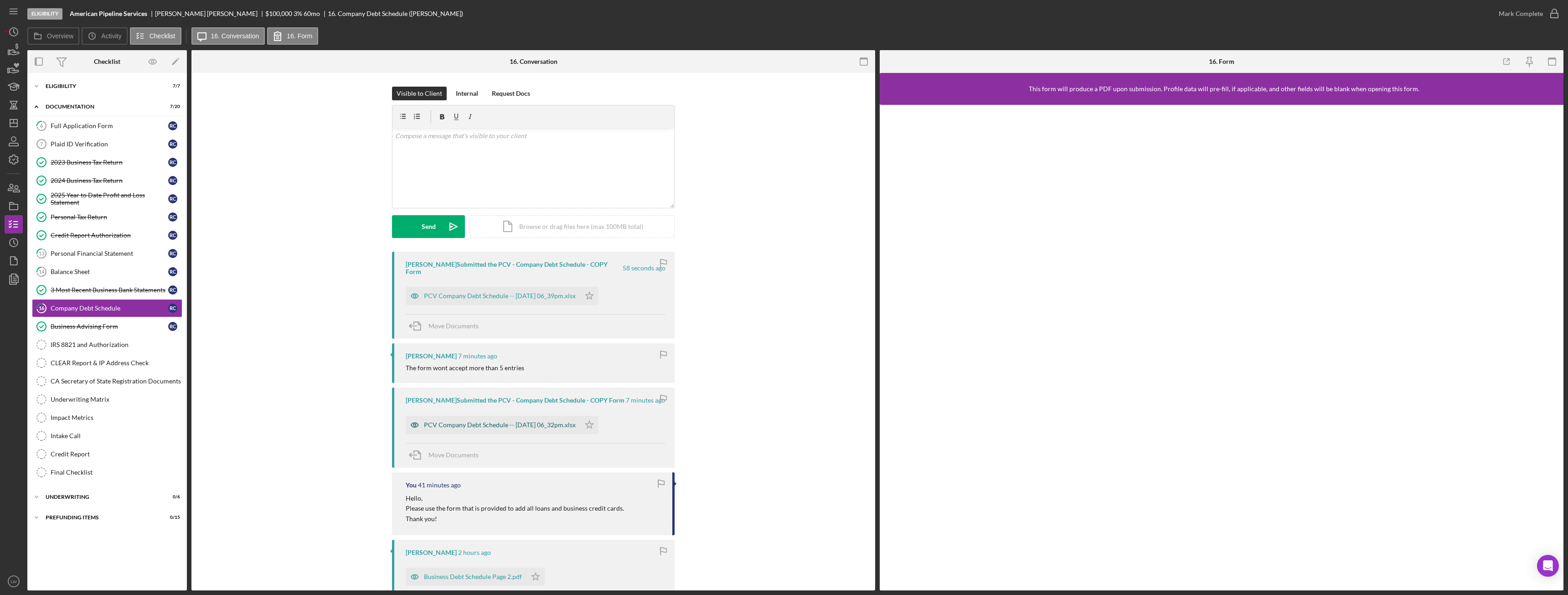
click at [519, 421] on div "PCV Company Debt Schedule -- 2025-09-22 06_32pm.xlsx" at bounding box center [499, 425] width 152 height 7
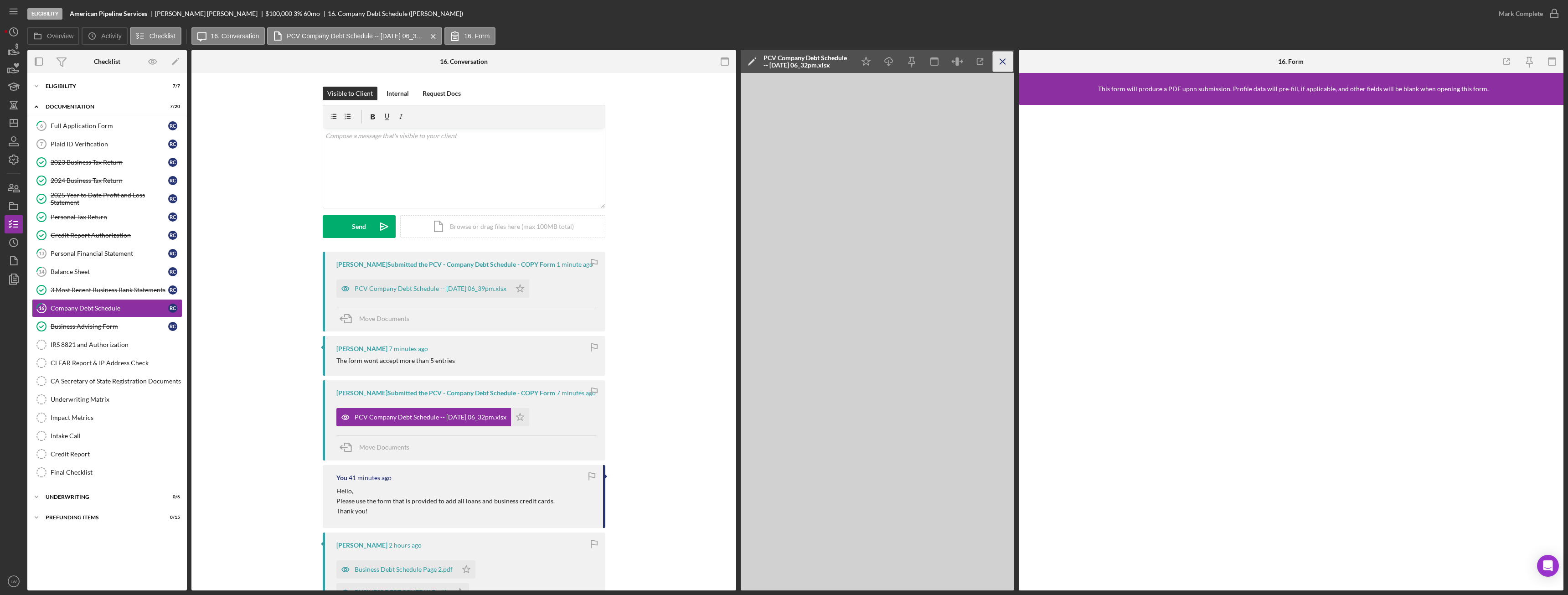
click at [1002, 65] on icon "Icon/Menu Close" at bounding box center [1003, 62] width 21 height 21
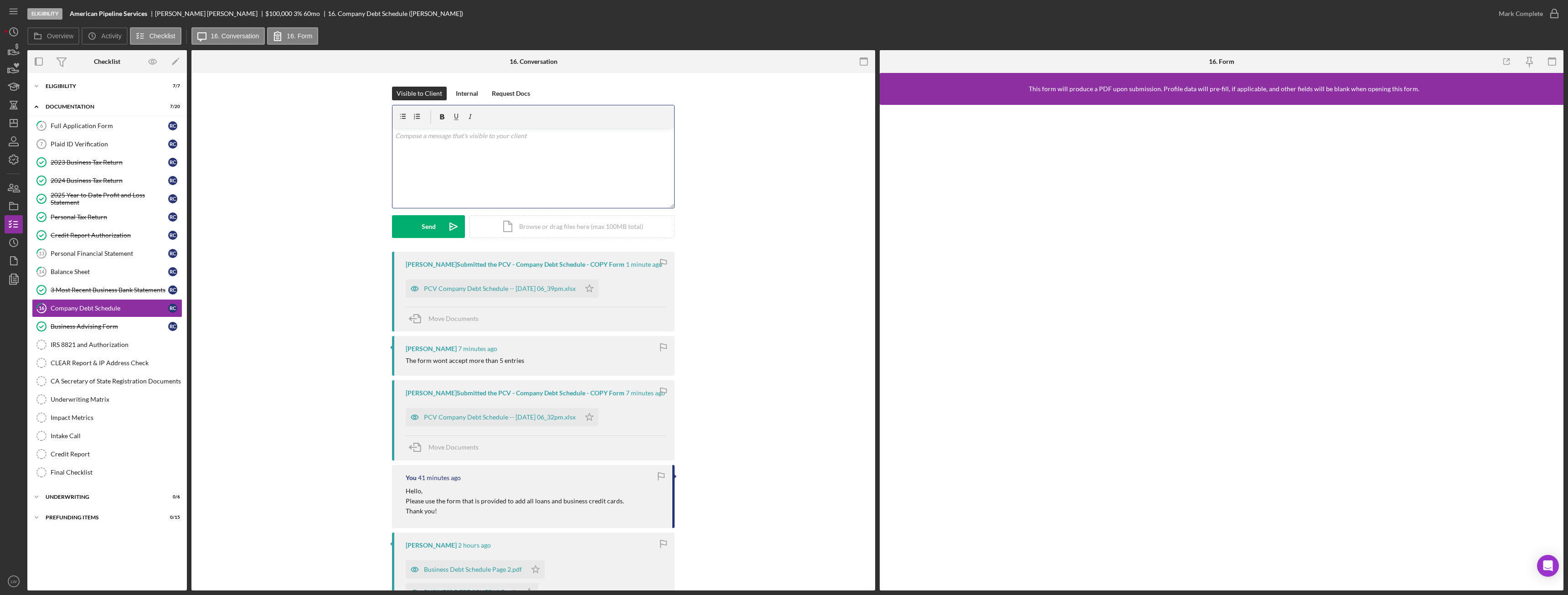
click at [521, 158] on div "v Color teal Color pink Remove color Add row above Add row below Add column bef…" at bounding box center [533, 167] width 282 height 80
click at [500, 132] on p "You can do two separate debt schedules forms." at bounding box center [533, 136] width 277 height 10
click at [418, 226] on button "Send Icon/icon-invite-send" at bounding box center [429, 226] width 73 height 23
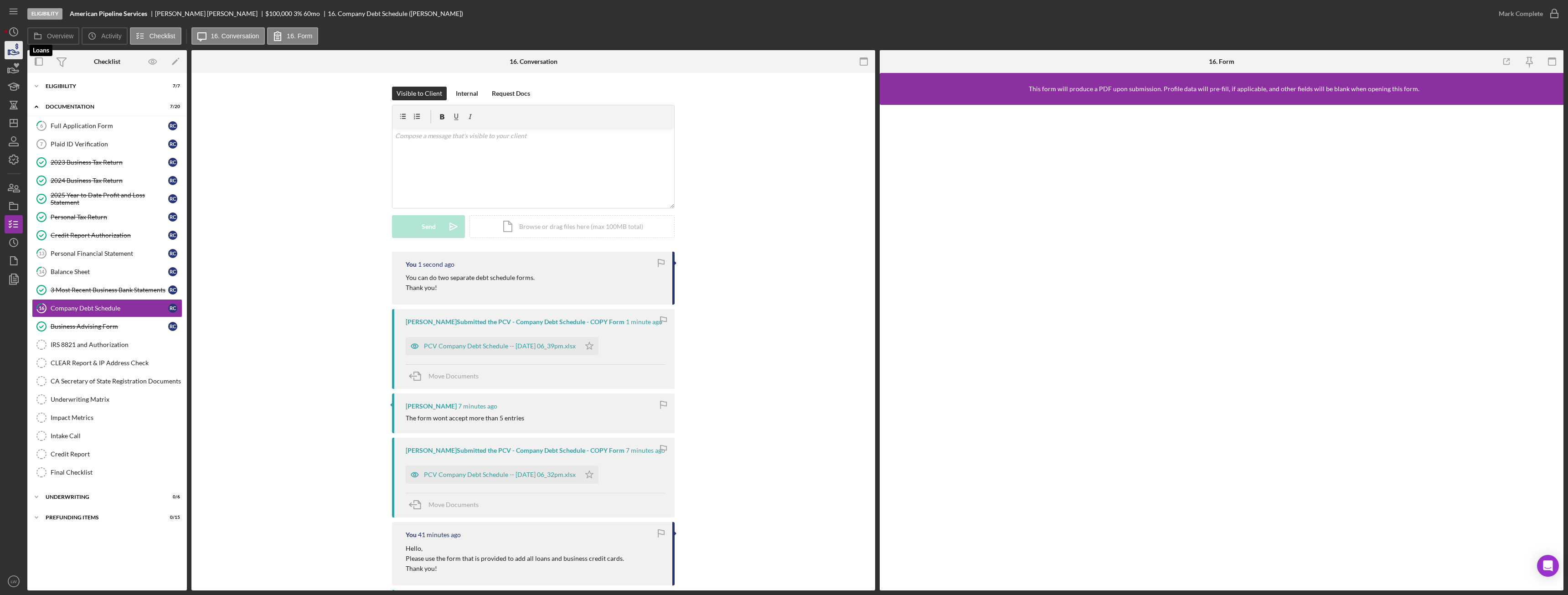
click at [10, 46] on icon "button" at bounding box center [13, 50] width 23 height 23
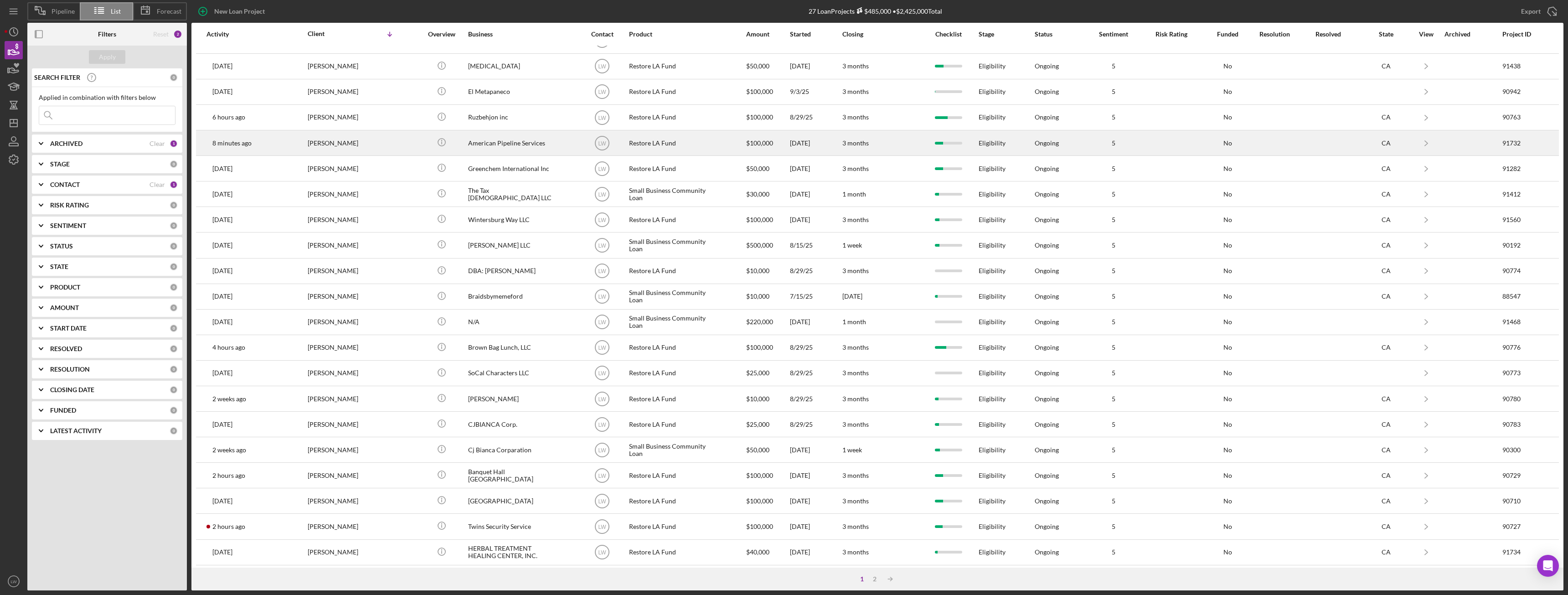
scroll to position [122, 0]
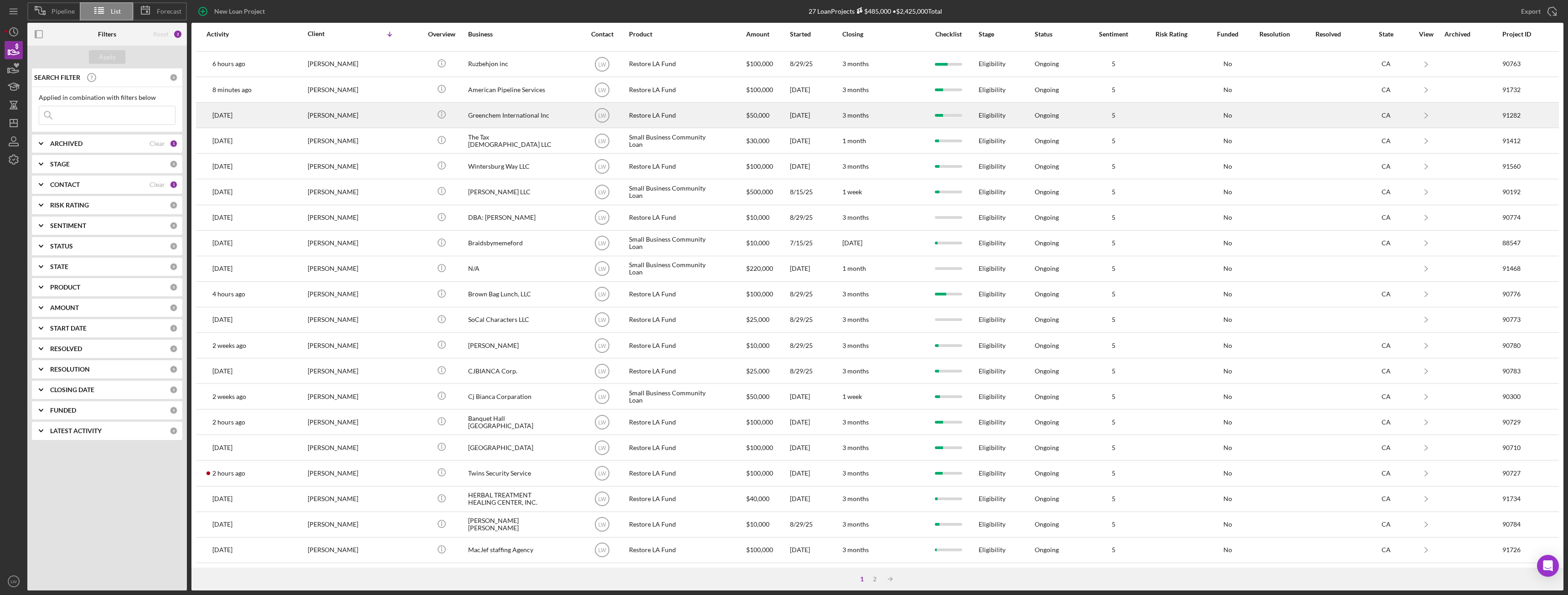
click at [331, 113] on div "Paul Kim" at bounding box center [353, 115] width 91 height 24
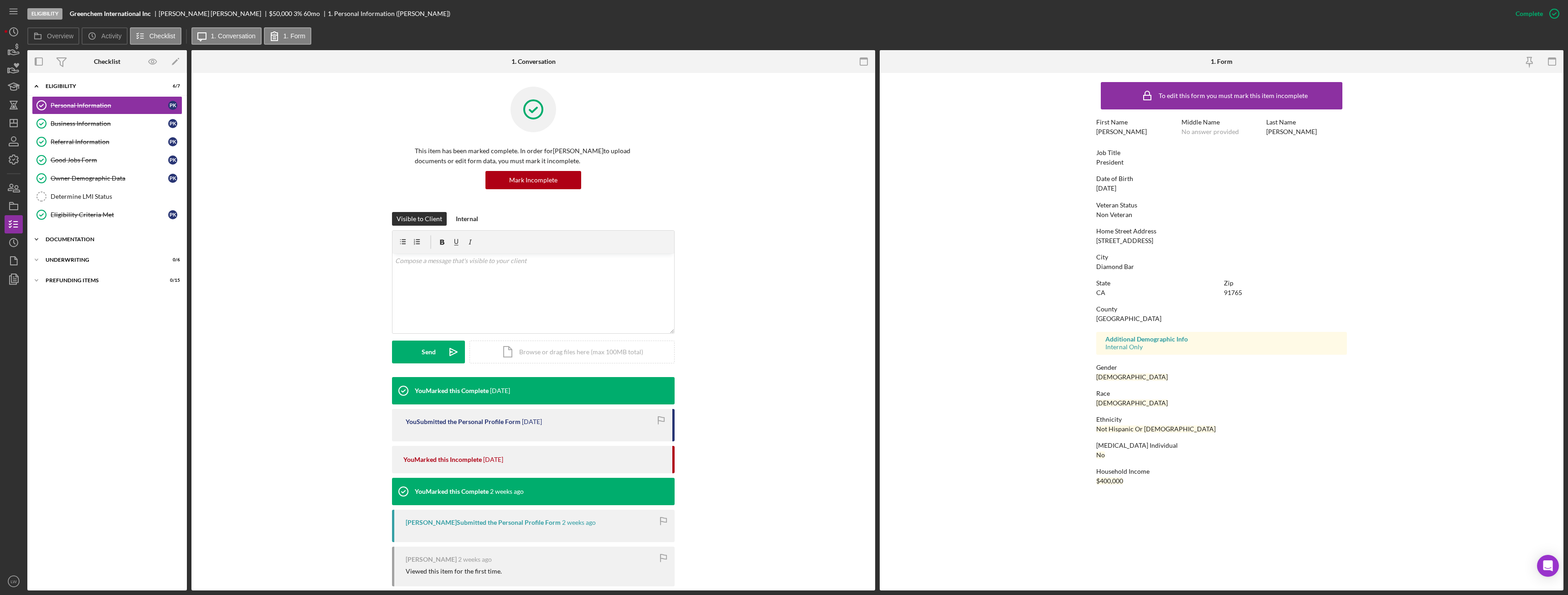
click at [72, 237] on div "Documentation" at bounding box center [110, 239] width 130 height 5
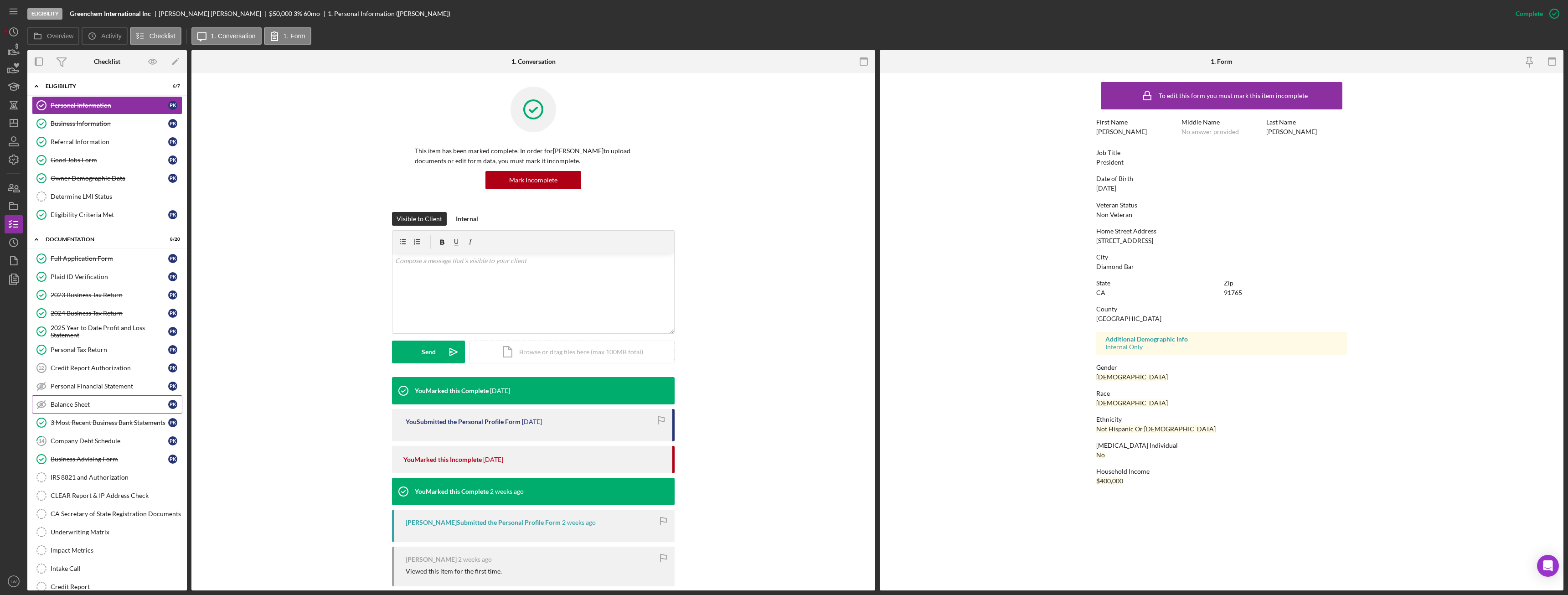
click at [88, 406] on div "Balance Sheet" at bounding box center [109, 404] width 117 height 7
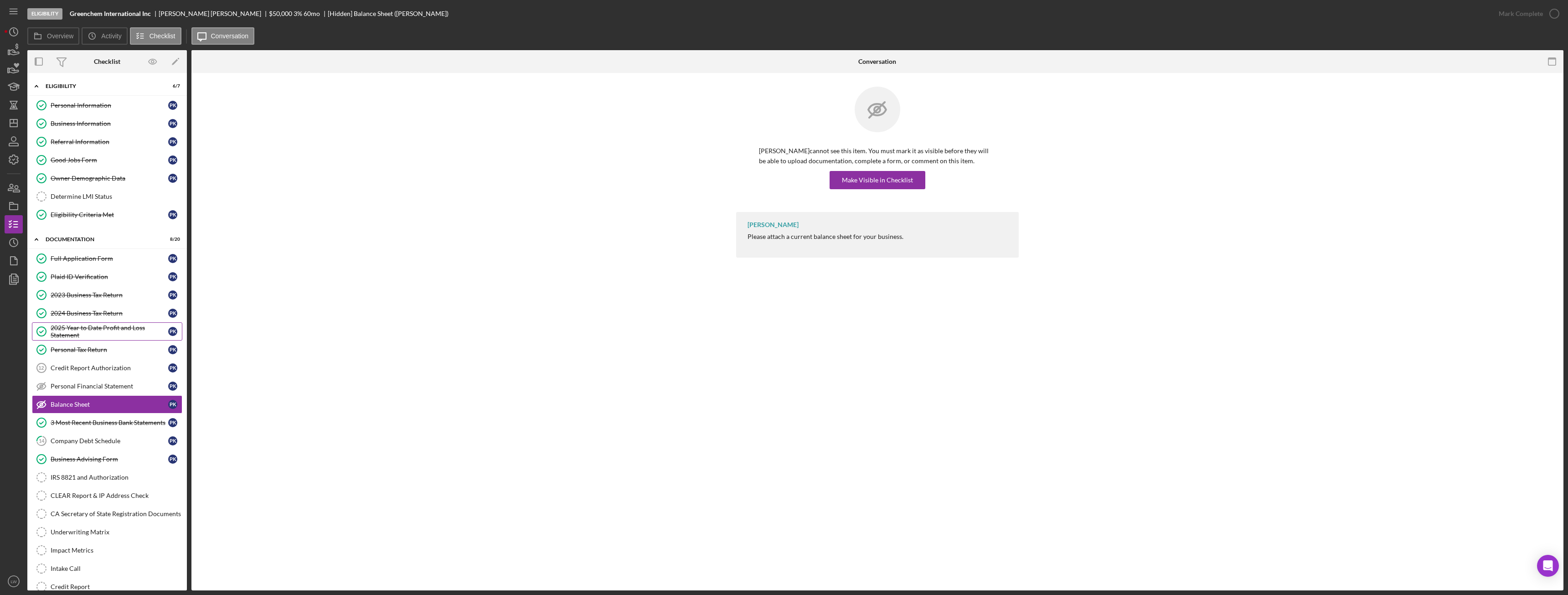
click at [83, 331] on div "2025 Year to Date Profit and Loss Statement" at bounding box center [109, 331] width 117 height 15
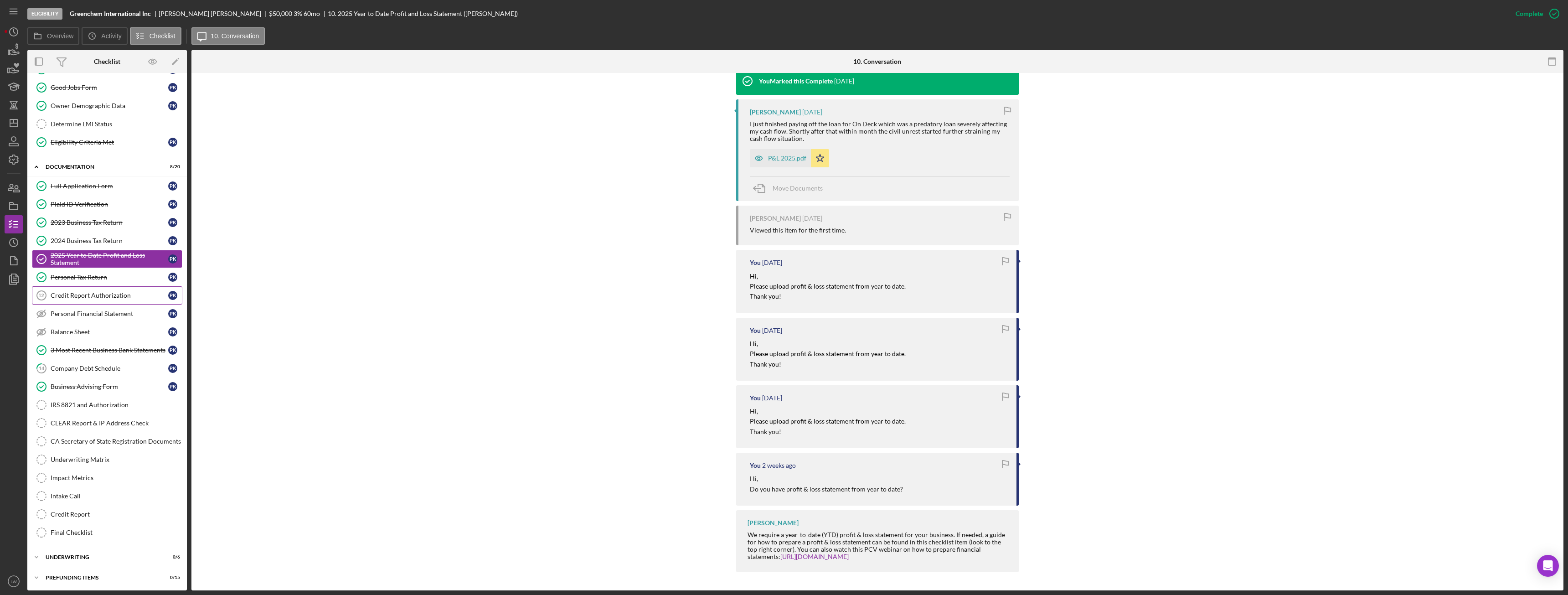
scroll to position [74, 0]
click at [102, 364] on div "Company Debt Schedule" at bounding box center [109, 367] width 117 height 7
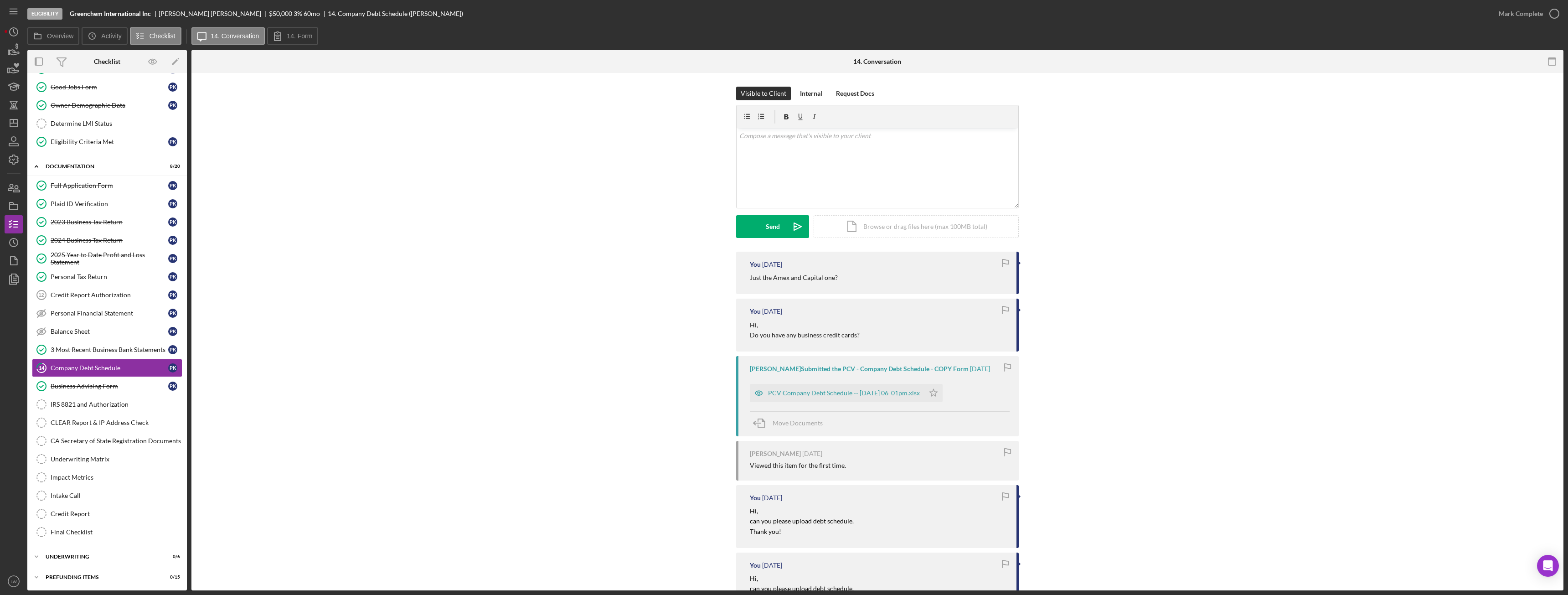
scroll to position [74, 0]
click at [801, 389] on div "PCV Company Debt Schedule -- 2025-09-19 06_01pm.xlsx" at bounding box center [837, 393] width 175 height 18
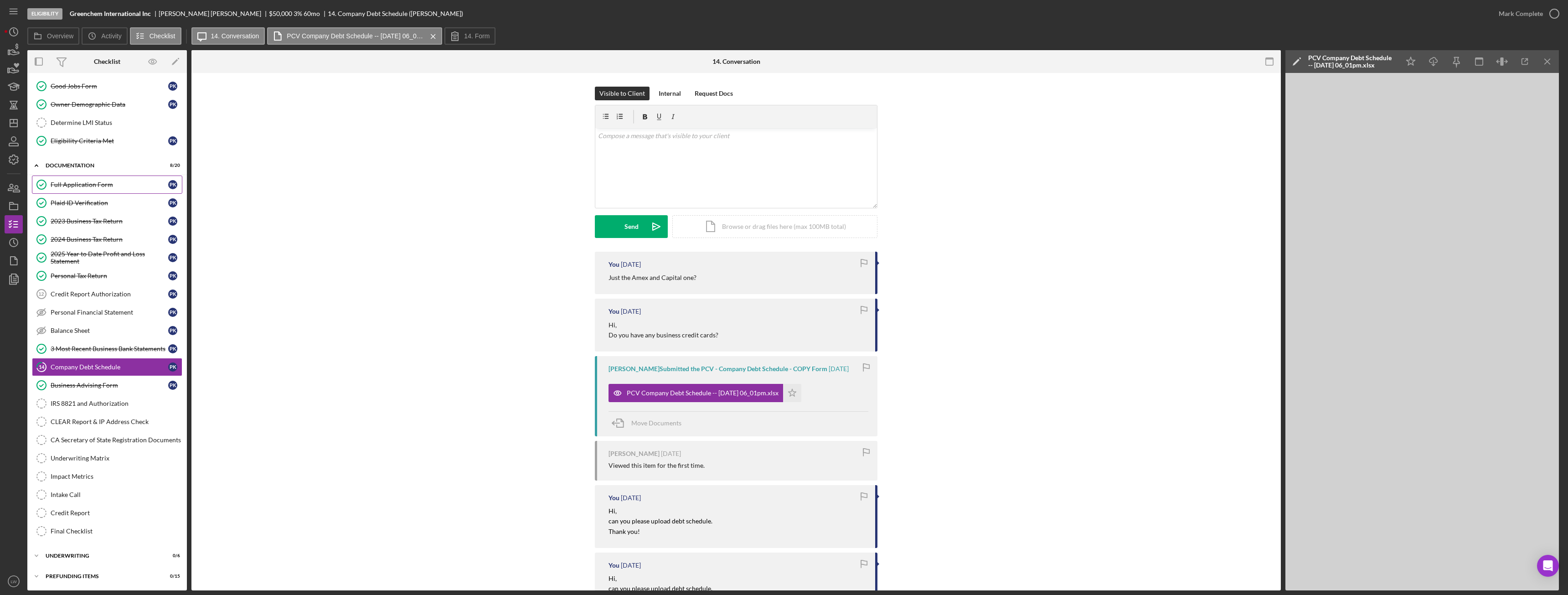
scroll to position [0, 0]
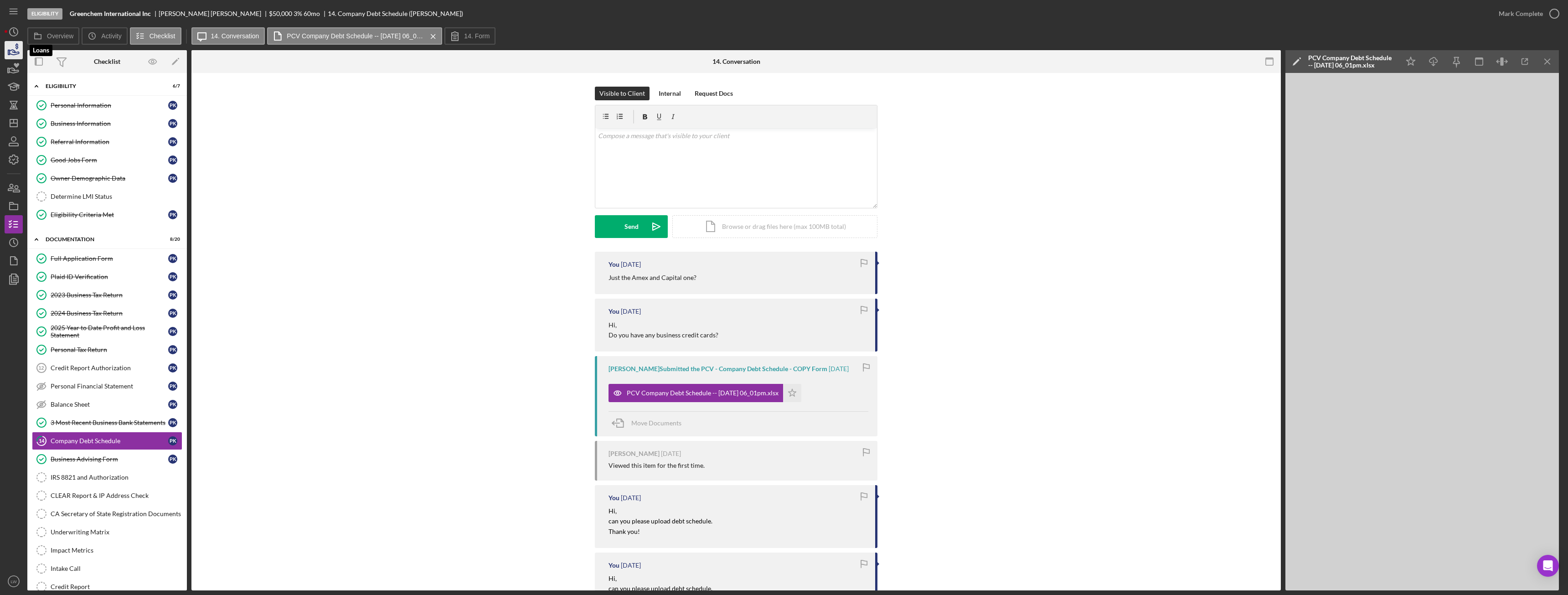
click at [15, 55] on icon "button" at bounding box center [15, 52] width 10 height 5
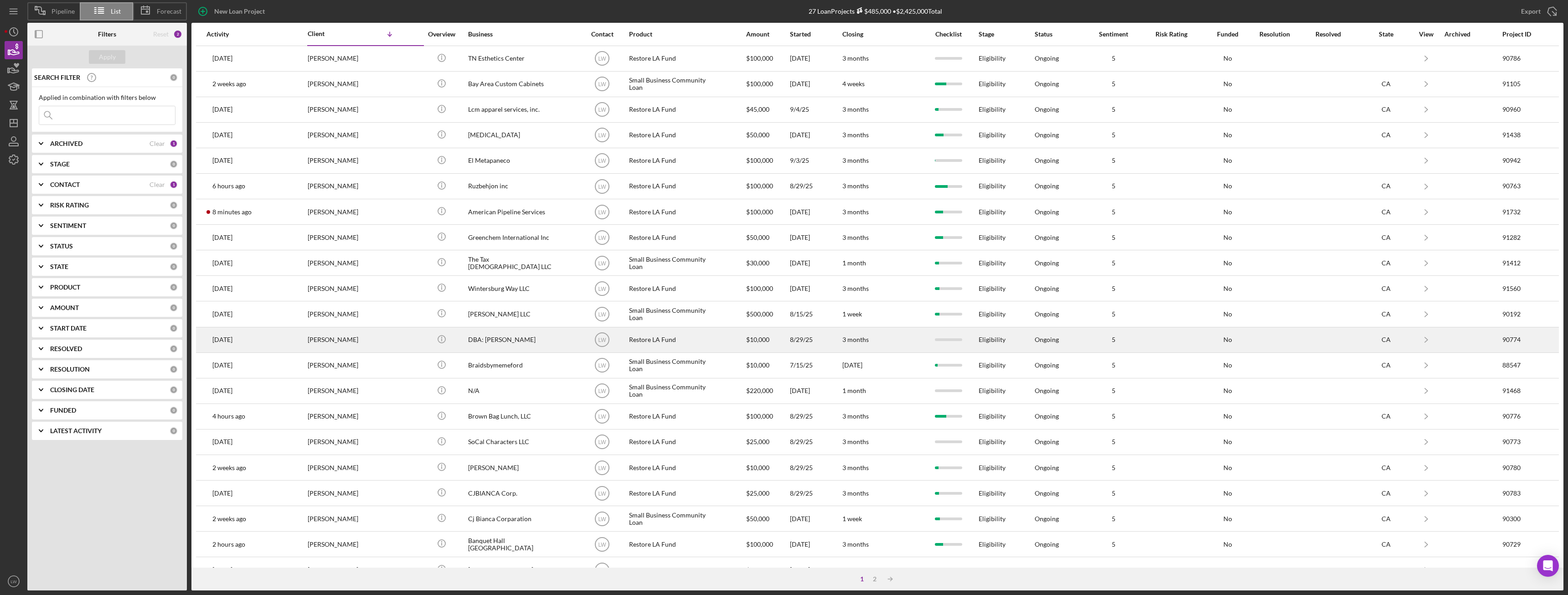
scroll to position [122, 0]
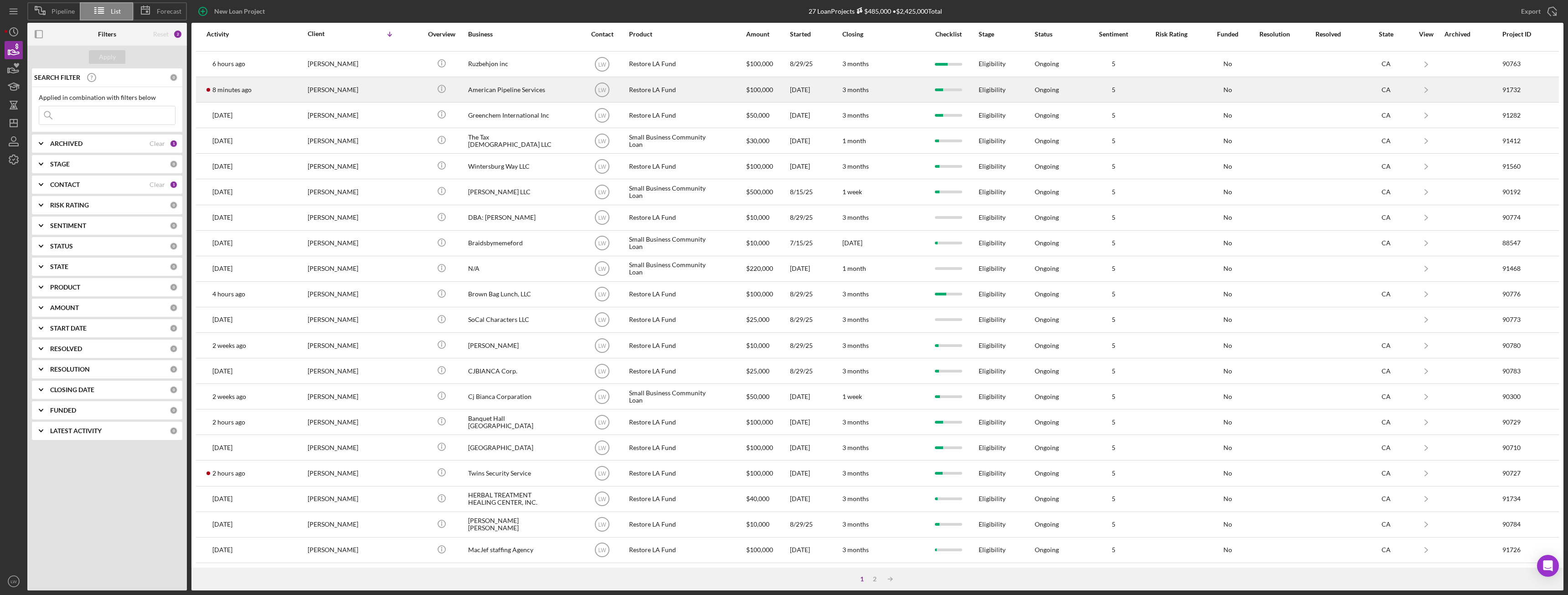
click at [334, 91] on div "[PERSON_NAME]" at bounding box center [353, 90] width 91 height 24
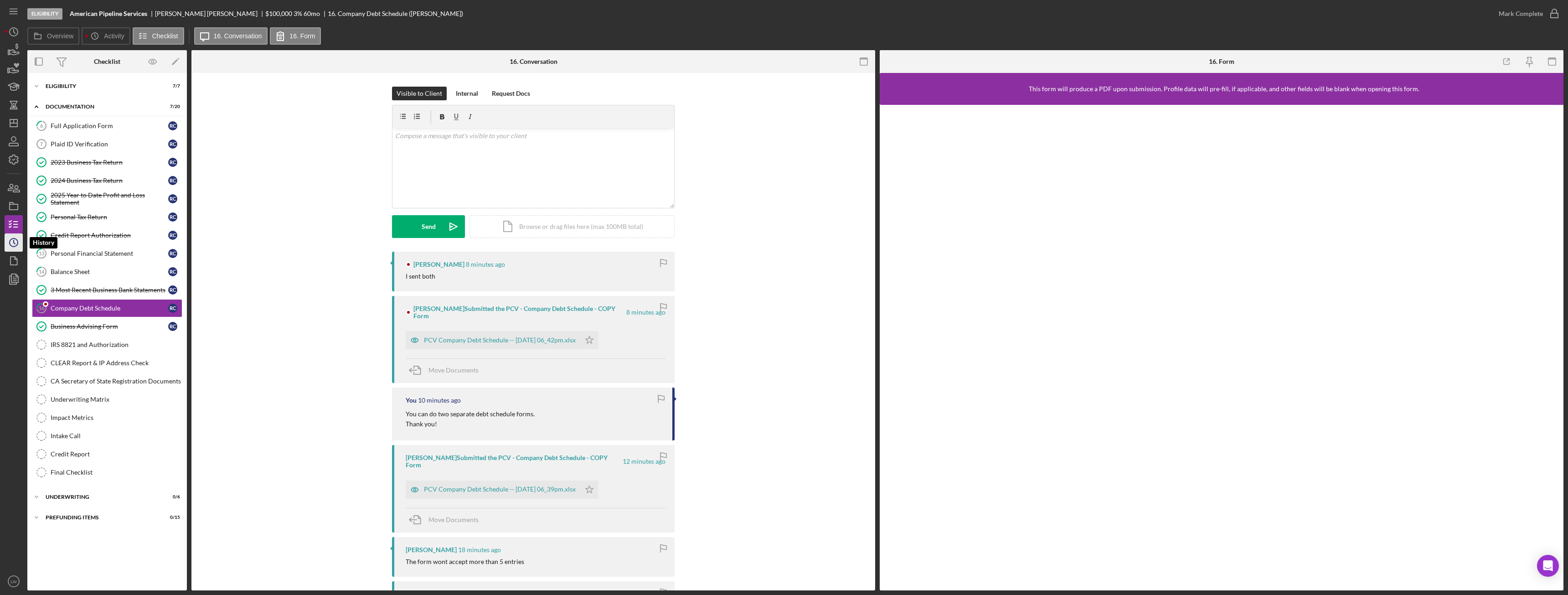
click at [15, 246] on icon "Icon/History" at bounding box center [13, 242] width 23 height 23
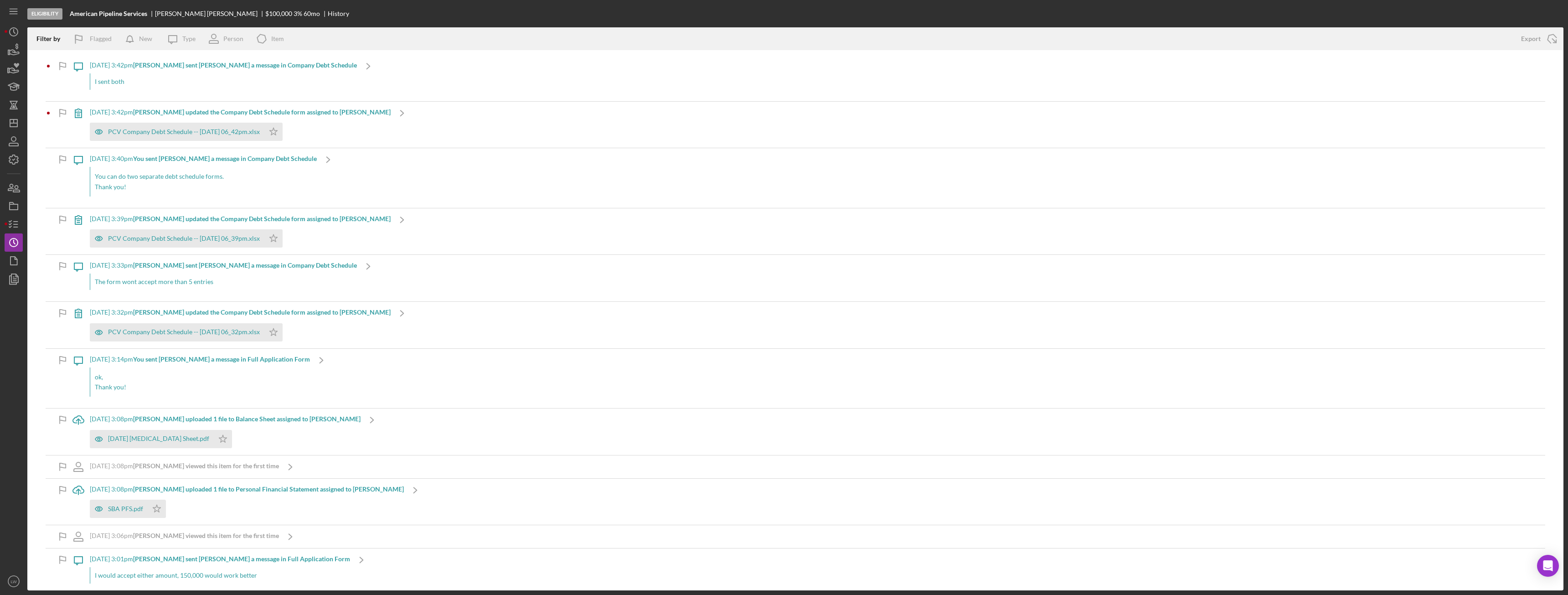
click at [105, 81] on div "I sent both" at bounding box center [223, 82] width 267 height 16
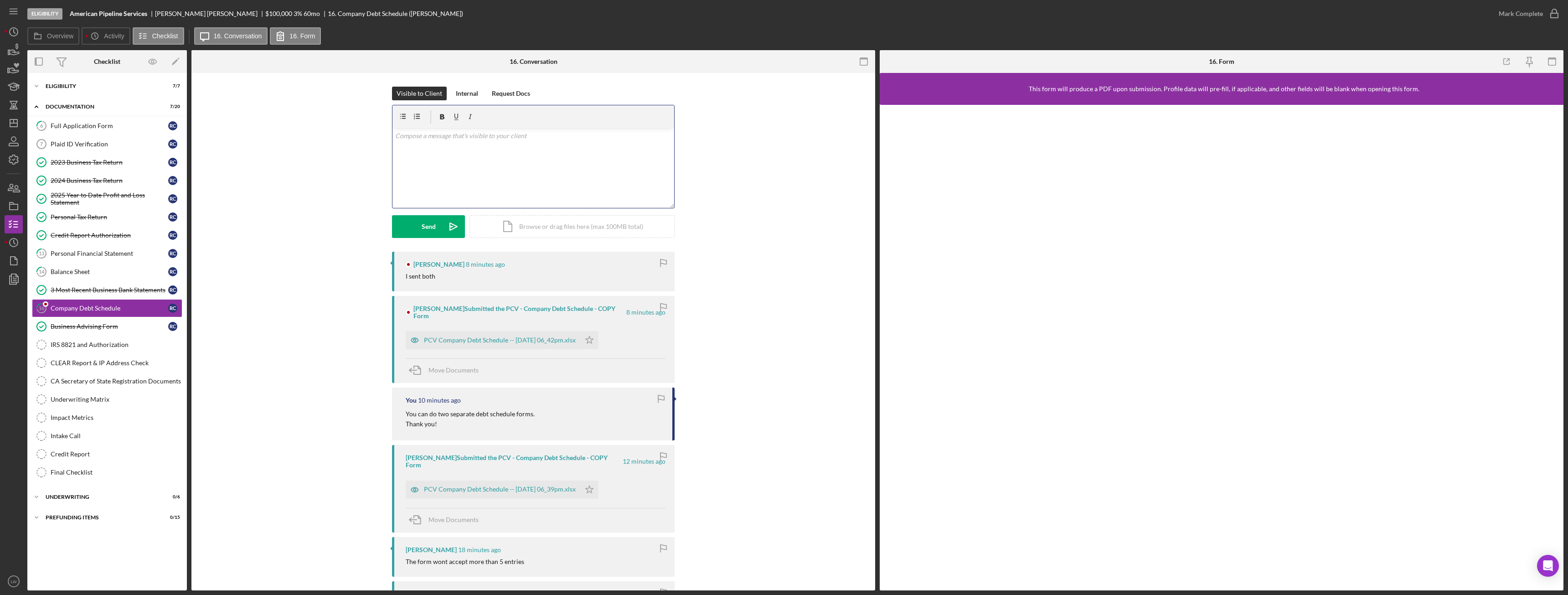
click at [511, 172] on div "v Color teal Color pink Remove color Add row above Add row below Add column bef…" at bounding box center [533, 167] width 282 height 80
click at [404, 230] on button "Send Icon/icon-invite-send" at bounding box center [429, 226] width 73 height 23
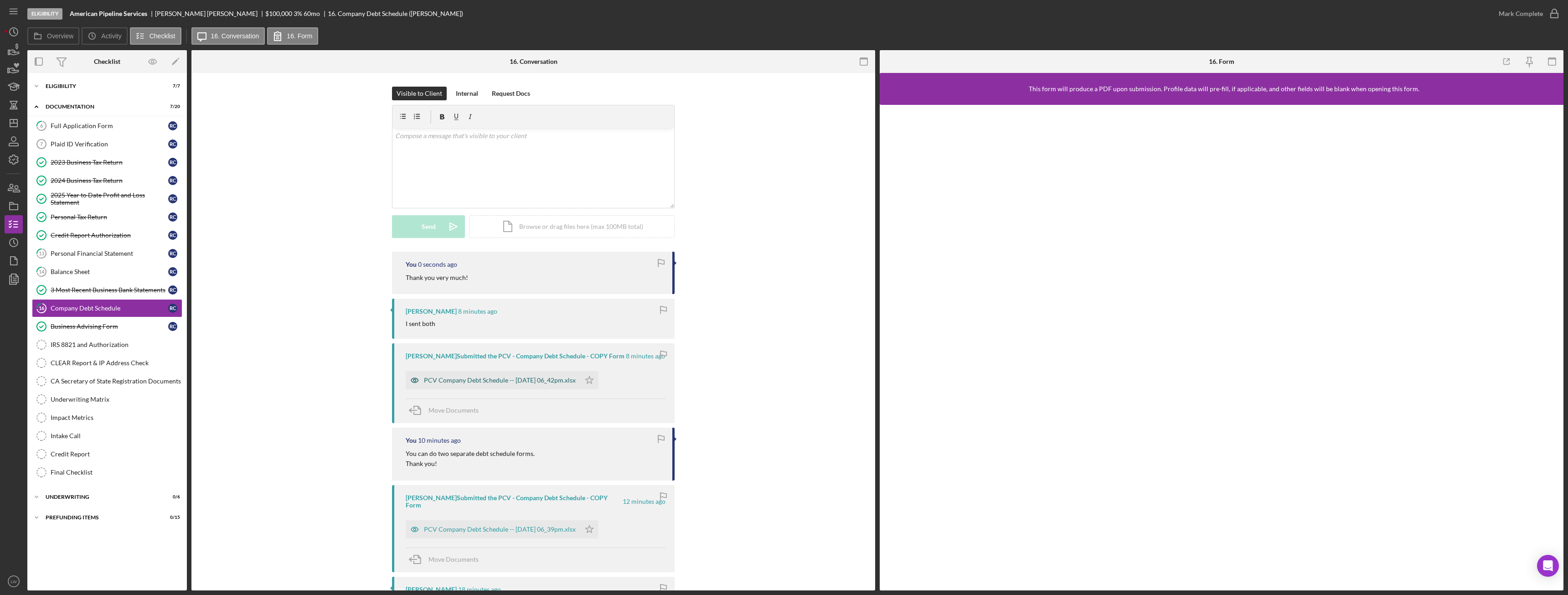
click at [514, 384] on div "PCV Company Debt Schedule -- 2025-09-22 06_42pm.xlsx" at bounding box center [492, 381] width 175 height 18
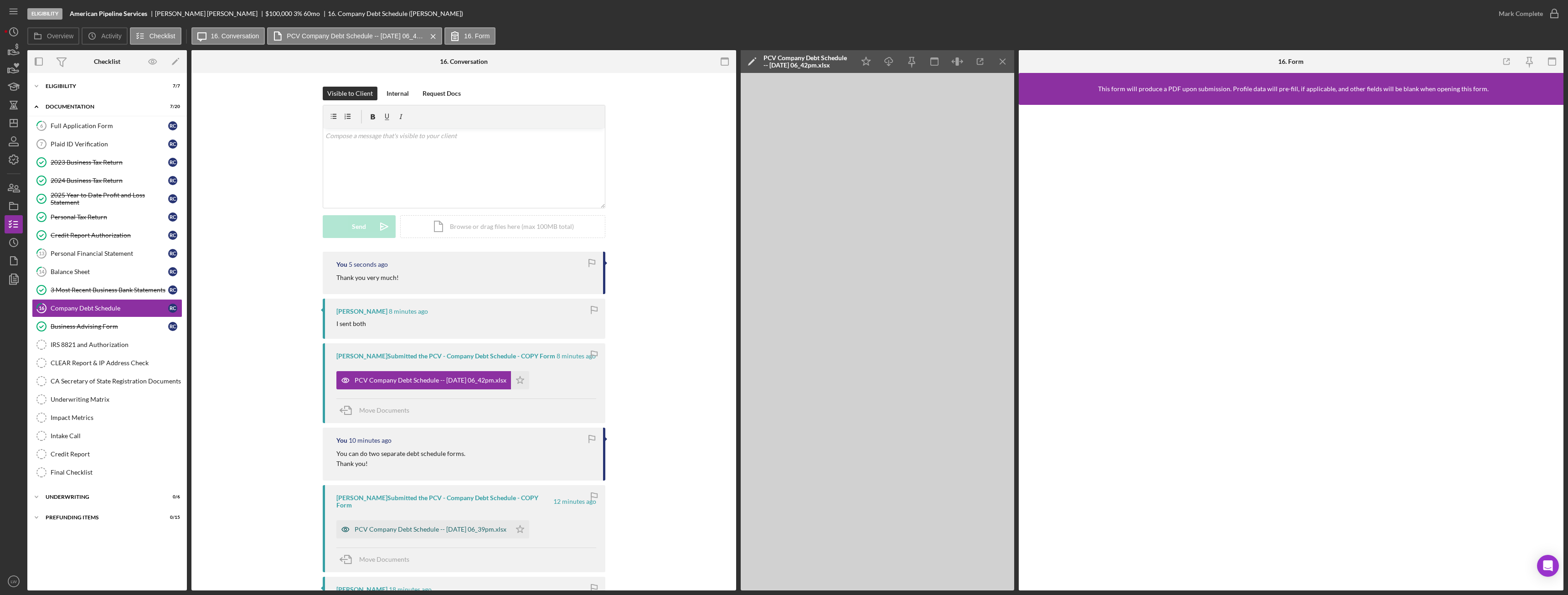
click at [456, 526] on div "PCV Company Debt Schedule -- 2025-09-22 06_39pm.xlsx" at bounding box center [430, 529] width 152 height 7
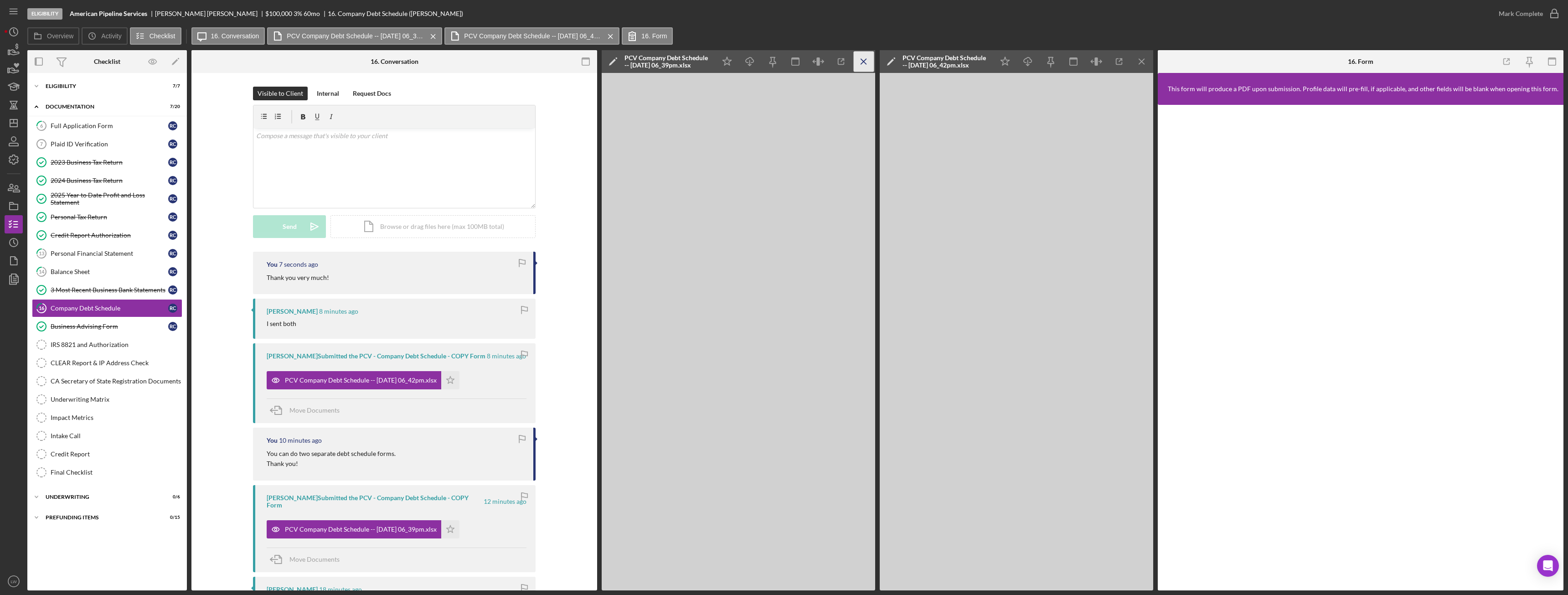
click at [866, 64] on line "button" at bounding box center [864, 62] width 5 height 5
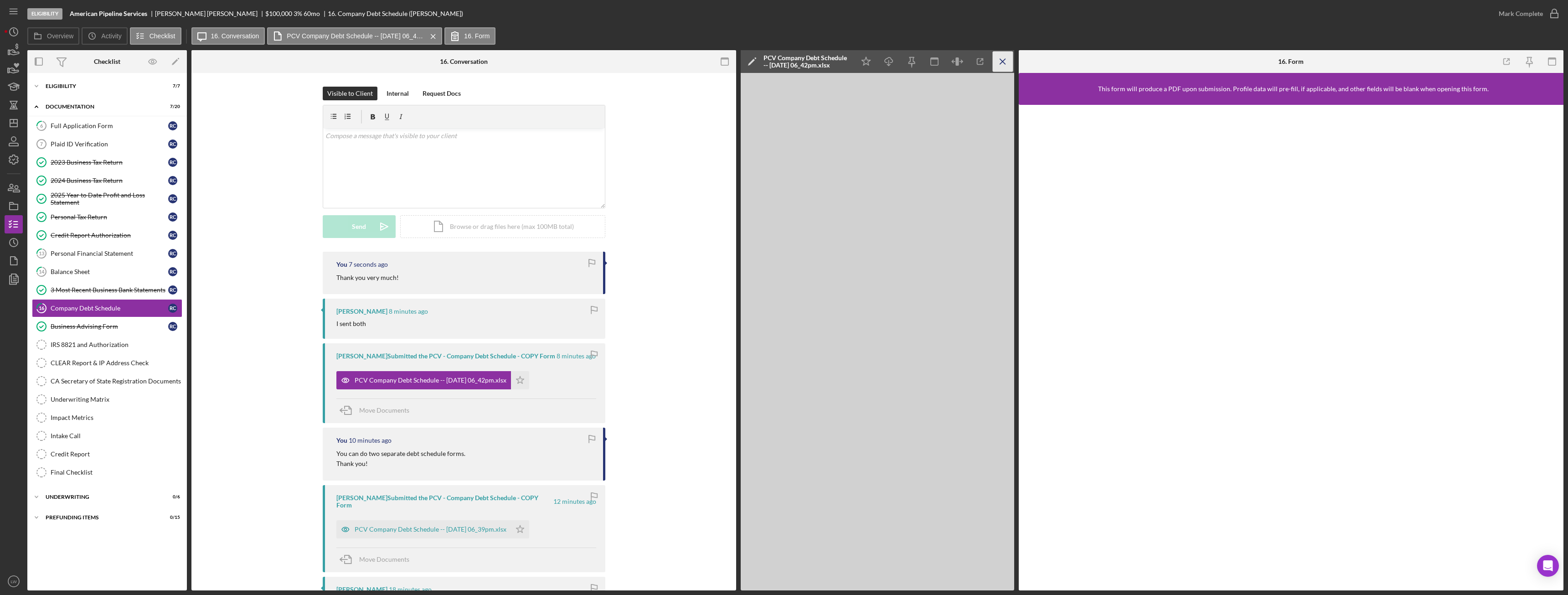
click at [993, 60] on icon "Icon/Menu Close" at bounding box center [1003, 62] width 21 height 21
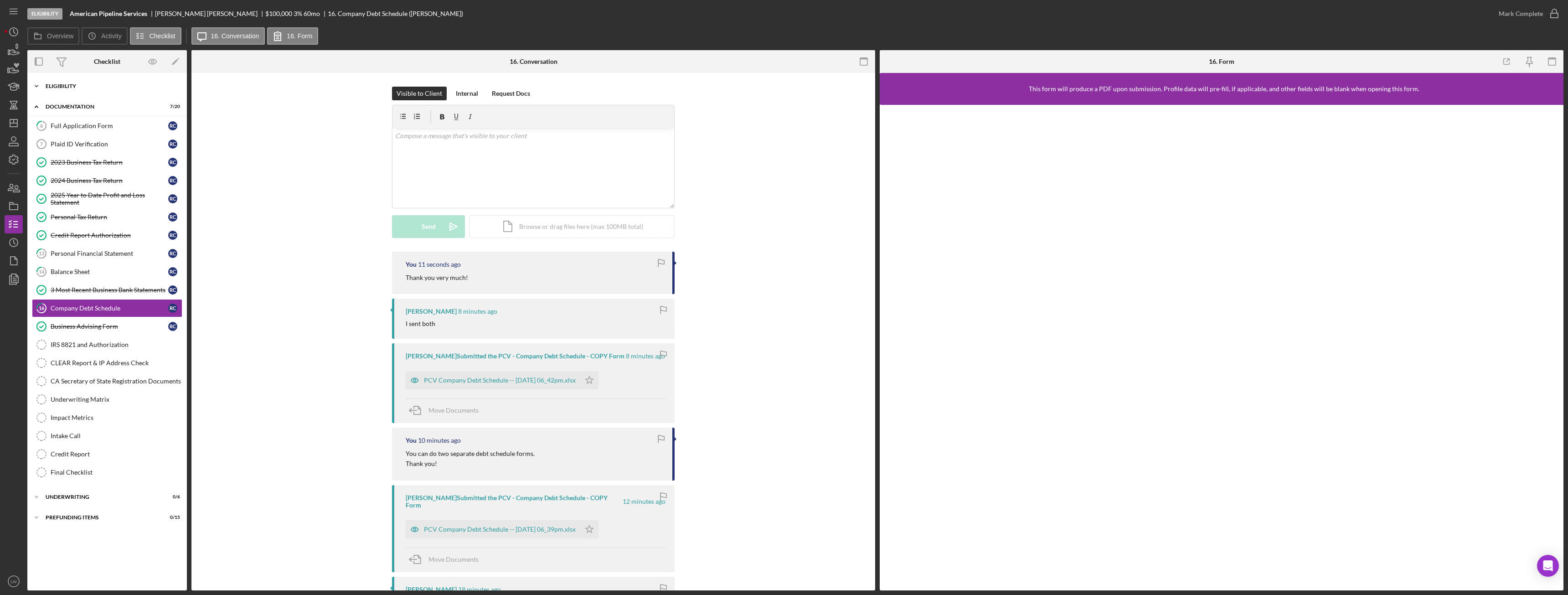
click at [68, 83] on div "Icon/Expander Eligibility 7 / 7" at bounding box center [107, 86] width 159 height 18
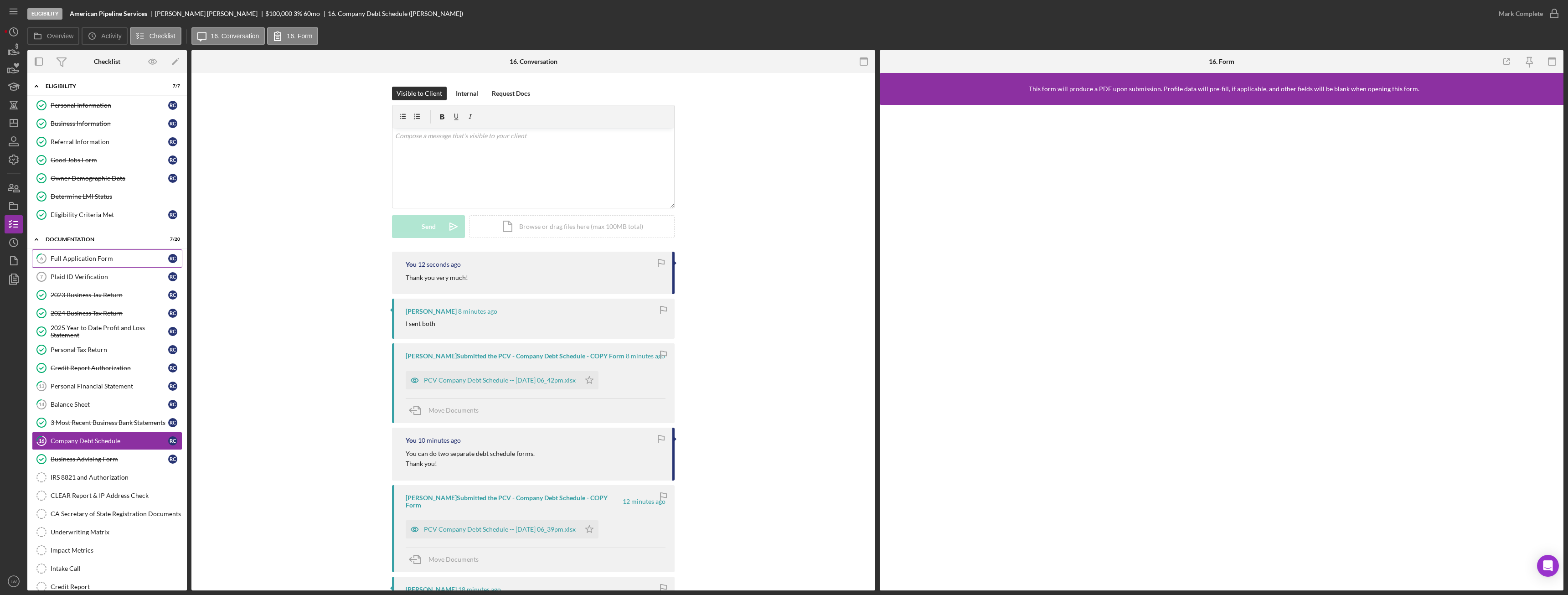
click at [68, 259] on div "Full Application Form" at bounding box center [109, 259] width 117 height 7
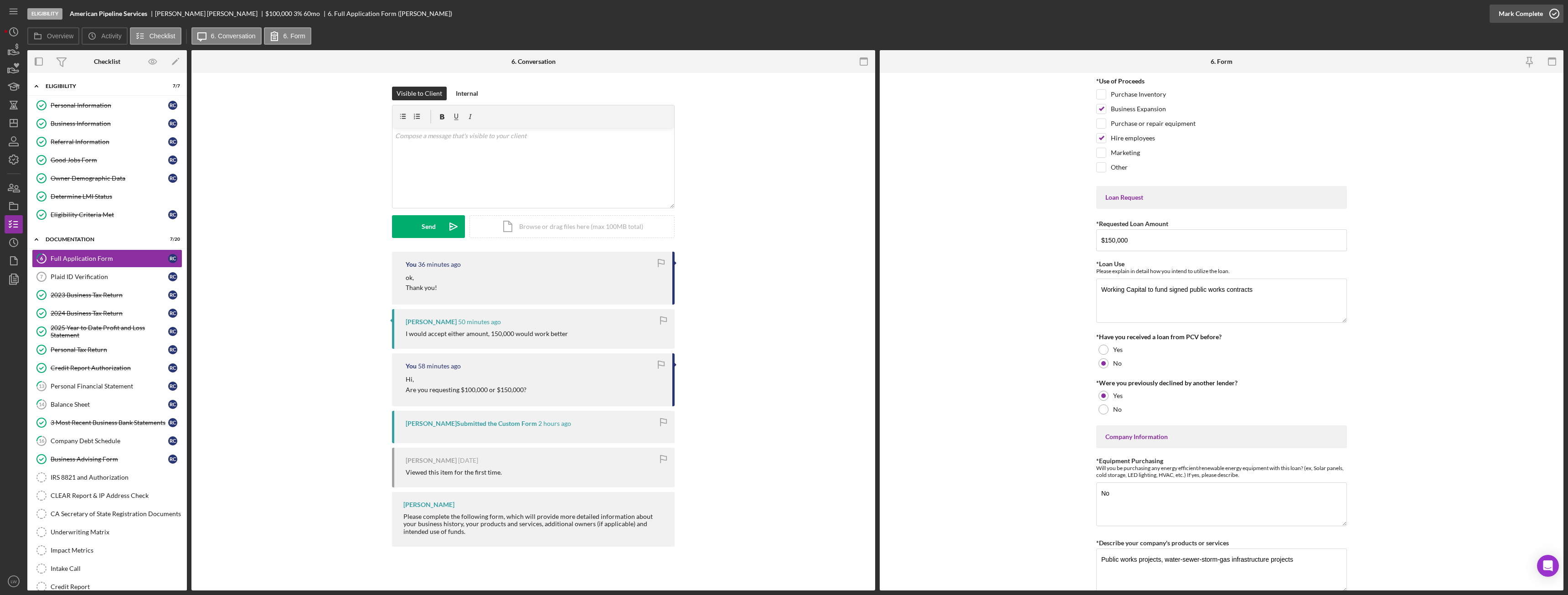
click at [1532, 12] on div "Mark Complete" at bounding box center [1521, 13] width 44 height 18
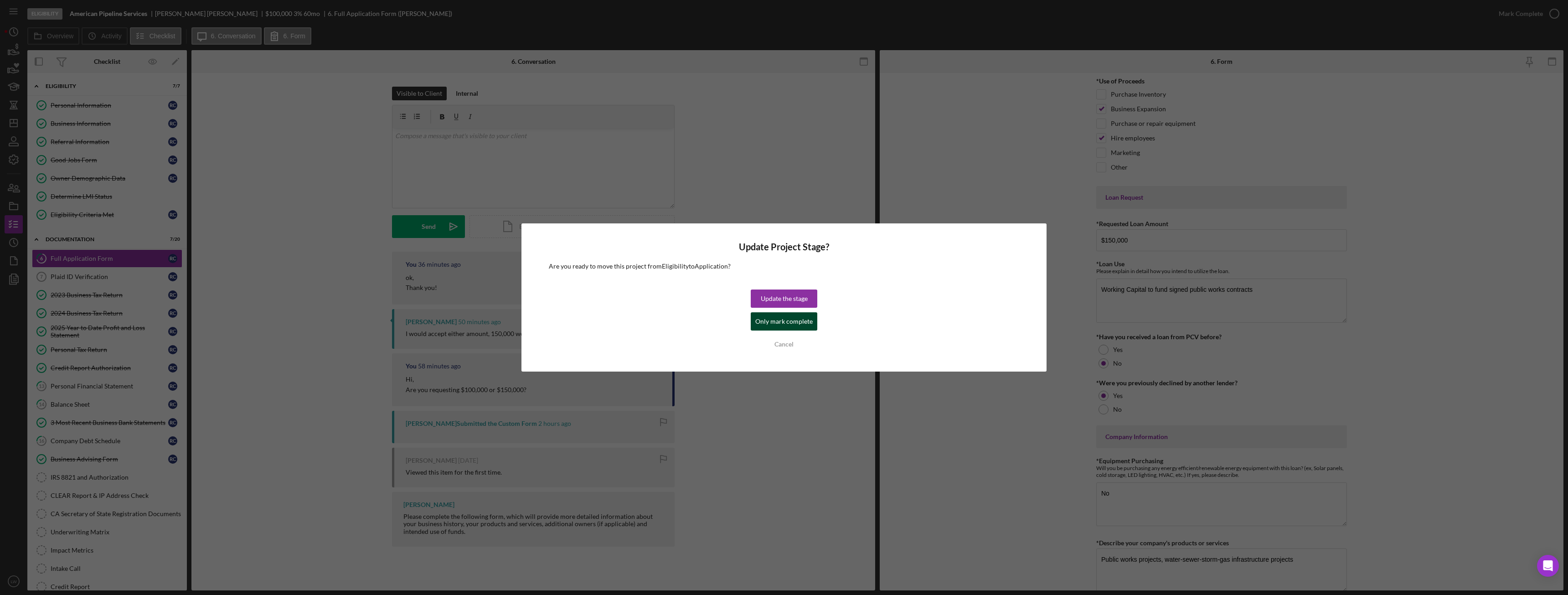
click at [799, 319] on div "Only mark complete" at bounding box center [784, 322] width 57 height 18
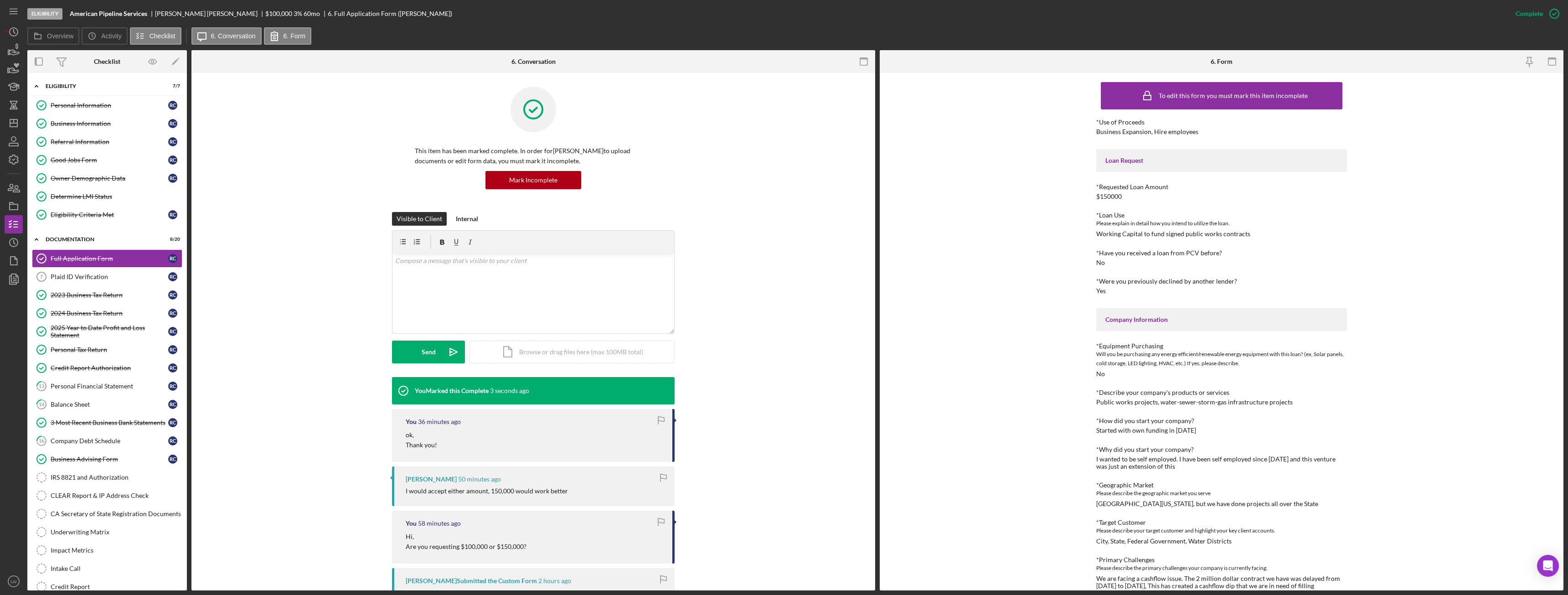
click at [181, 15] on div "Richard Craig" at bounding box center [210, 13] width 110 height 7
copy div "Richard Craig"
click at [82, 270] on link "Plaid ID Verification 7 Plaid ID Verification R C" at bounding box center [107, 277] width 150 height 18
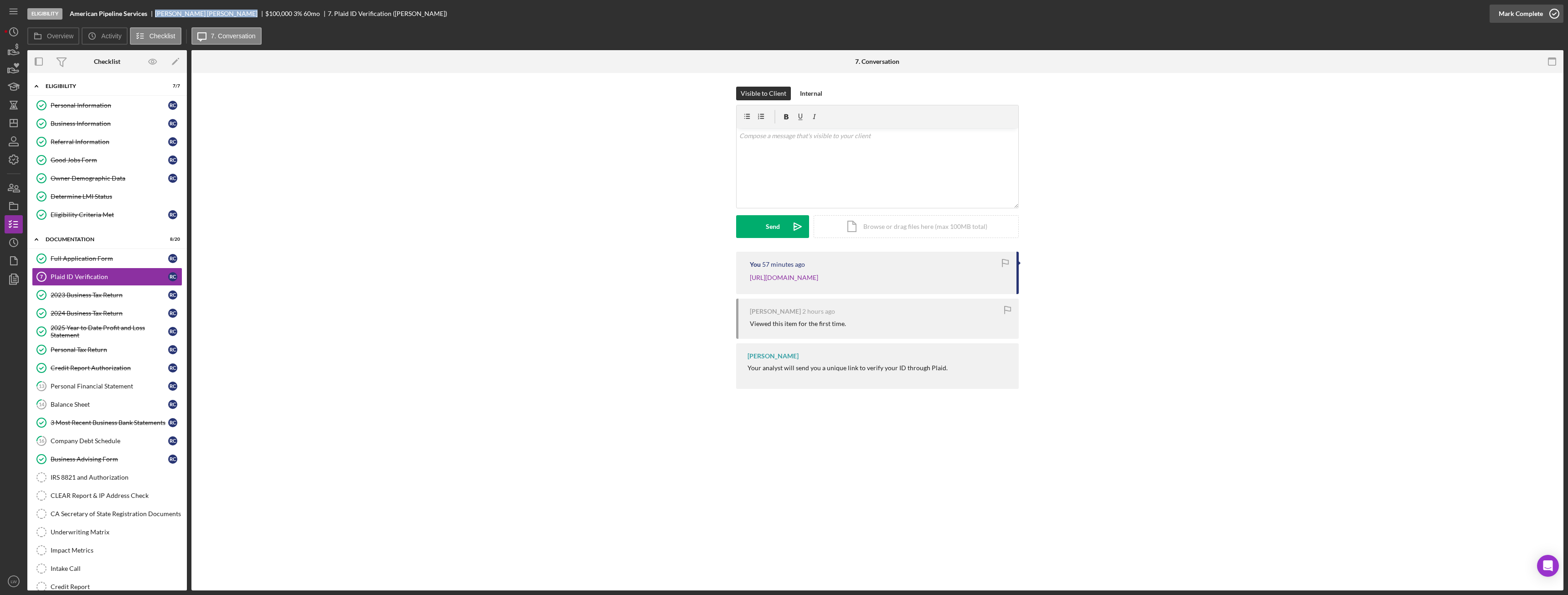
click at [1523, 13] on div "Mark Complete" at bounding box center [1521, 13] width 44 height 18
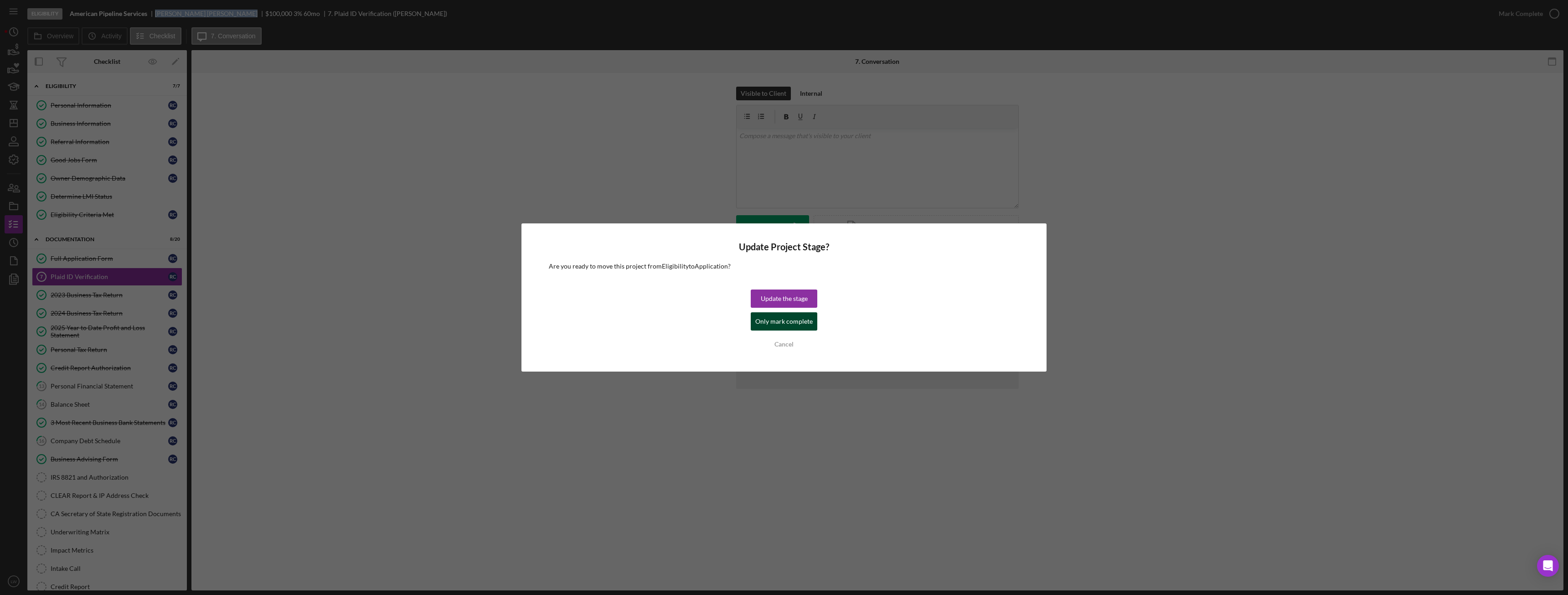
click at [783, 330] on div "Update the stage Only mark complete Cancel" at bounding box center [783, 322] width 66 height 64
click at [787, 322] on div "Only mark complete" at bounding box center [784, 322] width 57 height 18
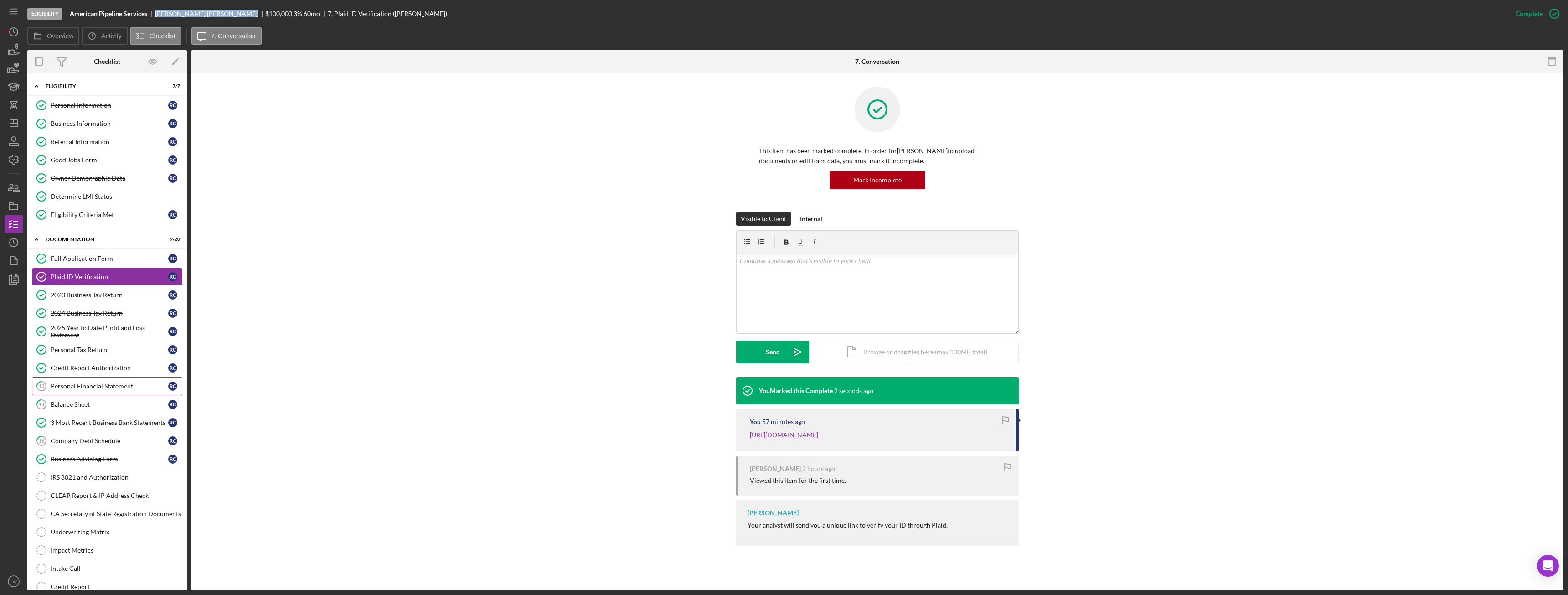
click at [100, 395] on link "13 Personal Financial Statement R C" at bounding box center [107, 386] width 150 height 18
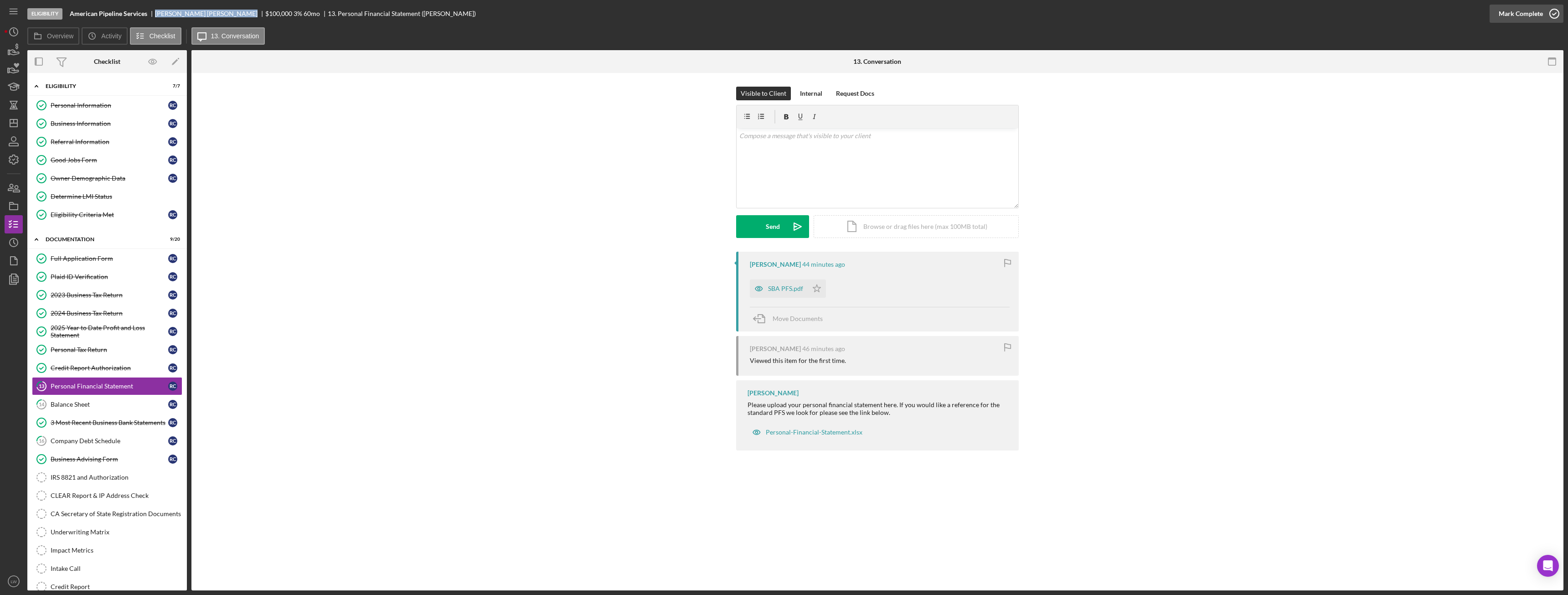
click at [1538, 10] on div "Mark Complete" at bounding box center [1521, 13] width 44 height 18
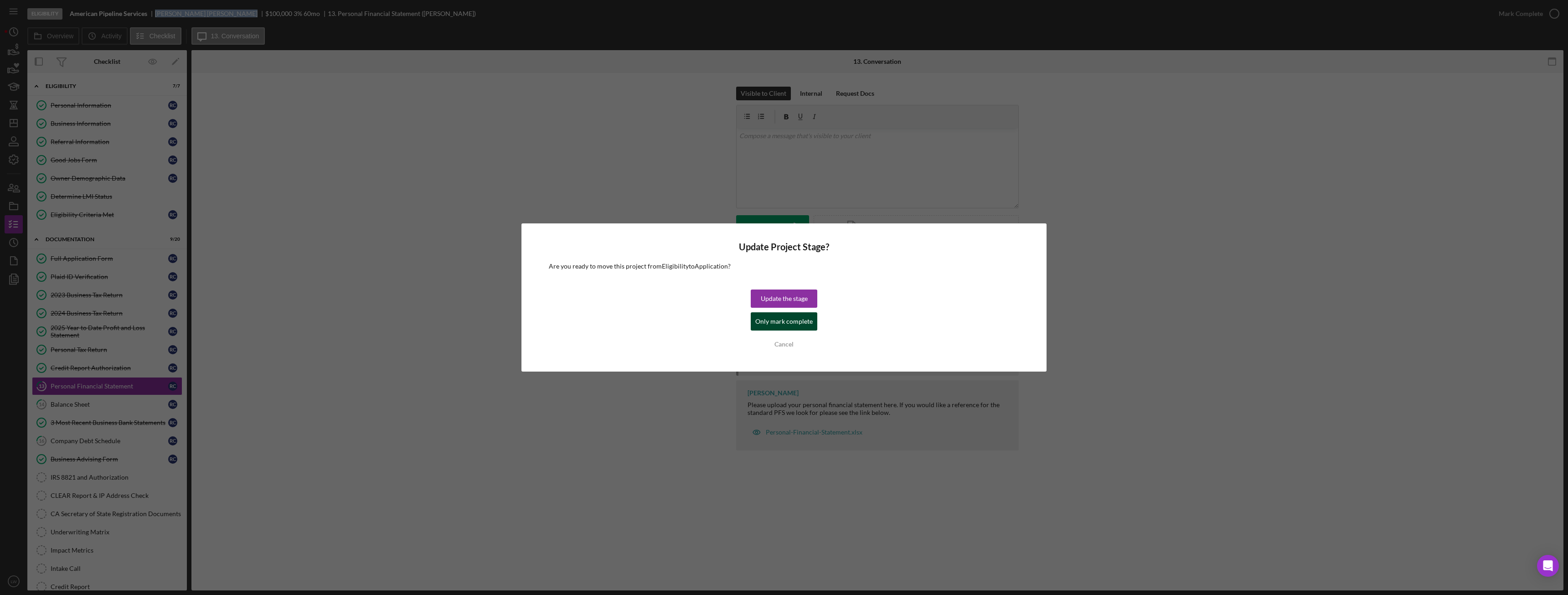
click at [788, 326] on div "Only mark complete" at bounding box center [784, 322] width 57 height 18
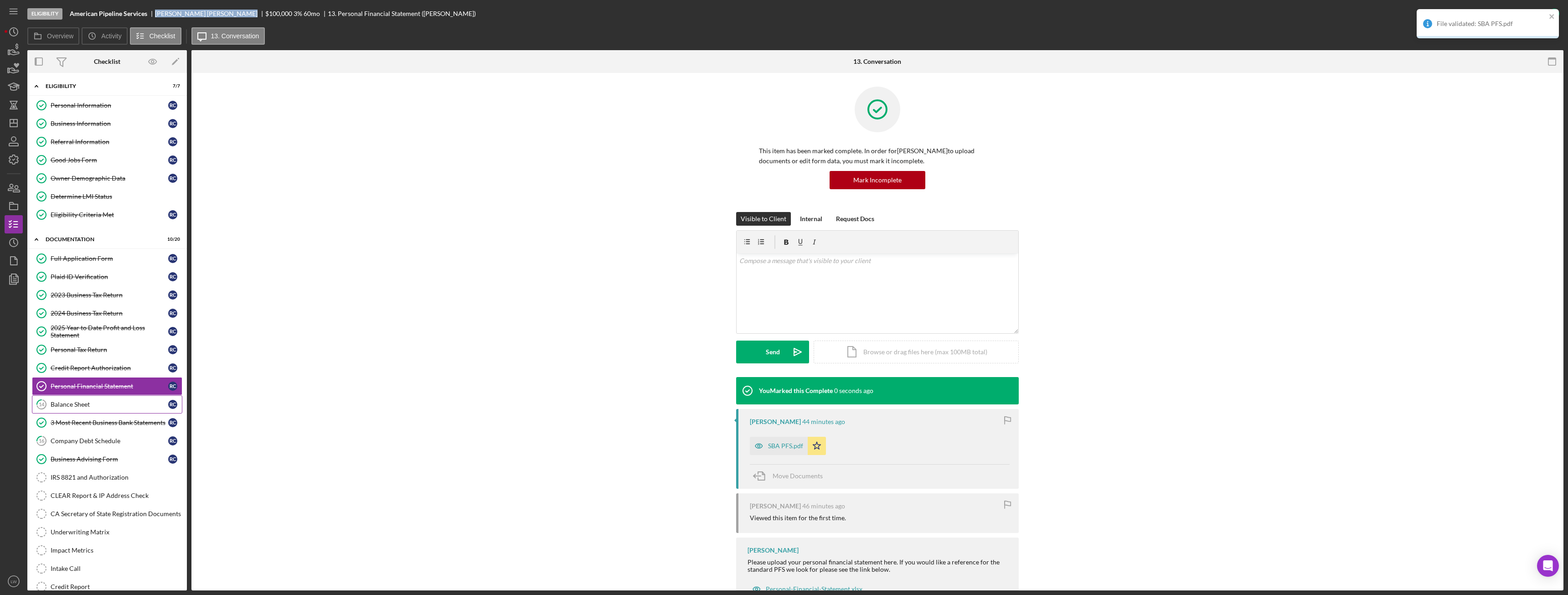
click at [62, 410] on link "14 Balance Sheet R C" at bounding box center [107, 404] width 150 height 18
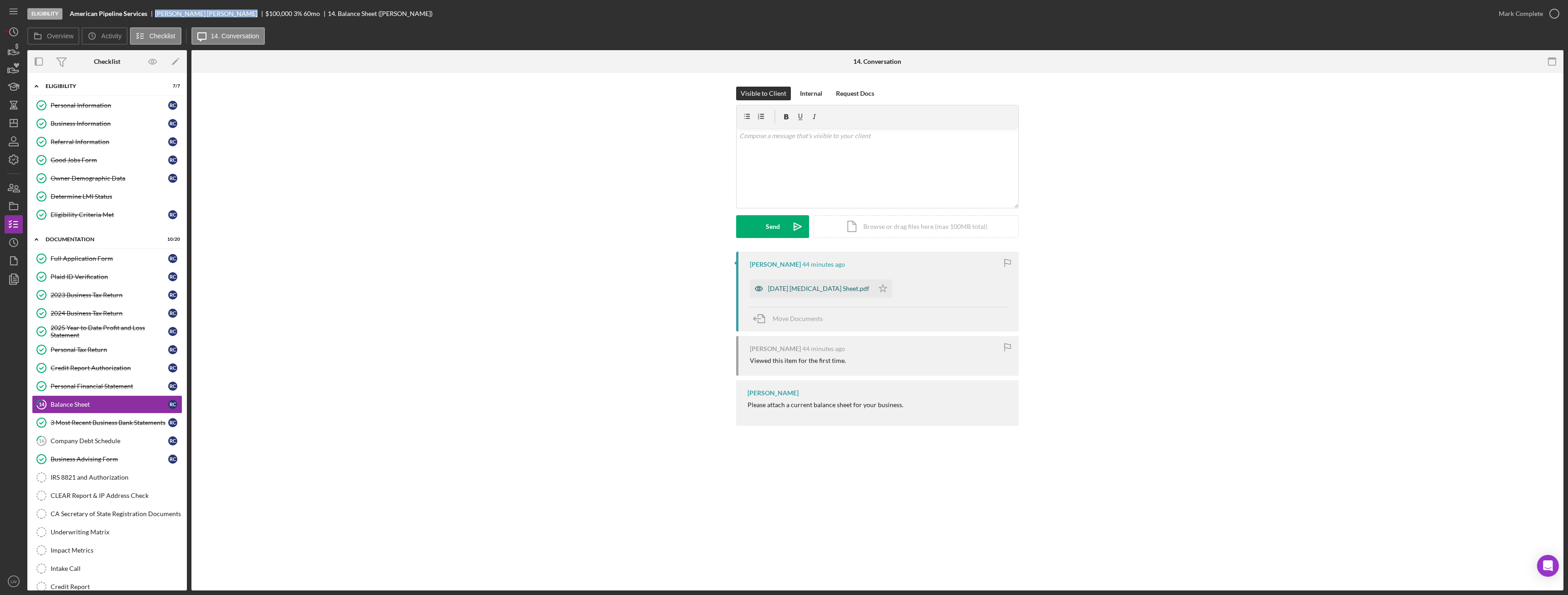
click at [796, 293] on div "08-31-25 Bal Sheet.pdf" at bounding box center [812, 289] width 124 height 18
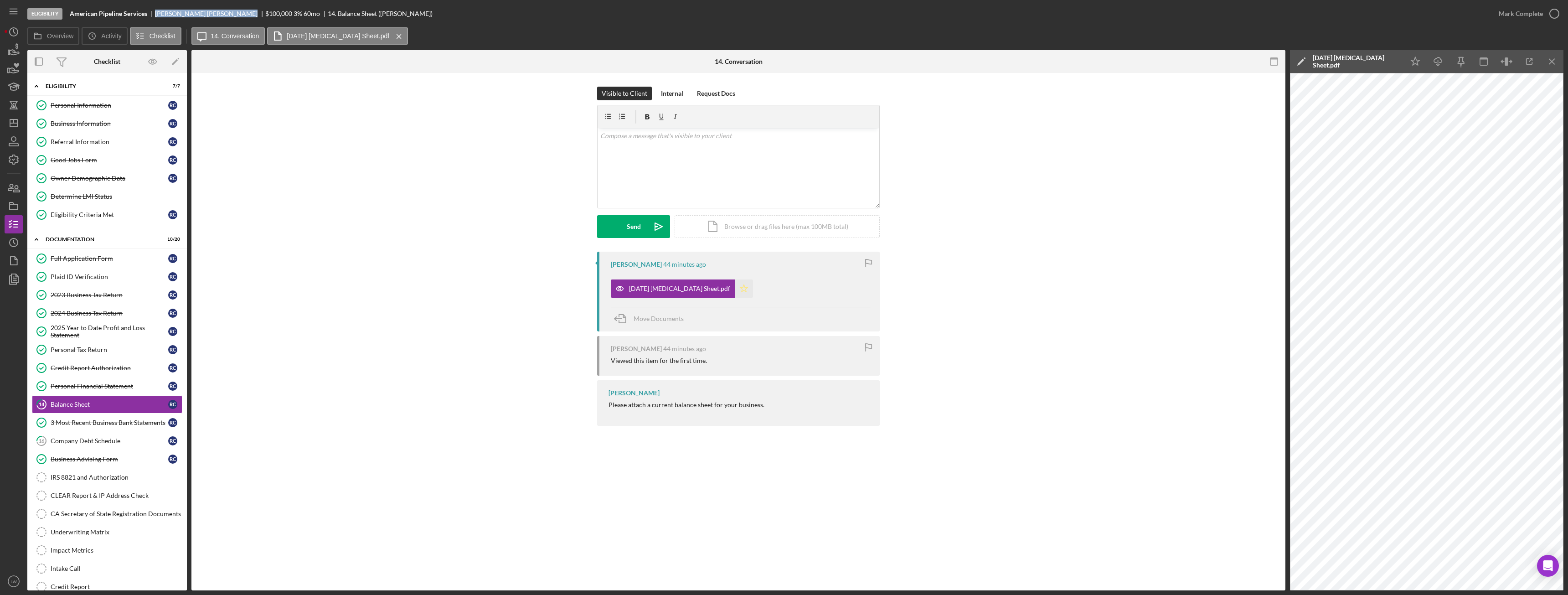
click at [735, 294] on icon "Icon/Star" at bounding box center [744, 289] width 18 height 18
click at [1517, 12] on div "Mark Complete" at bounding box center [1521, 13] width 44 height 18
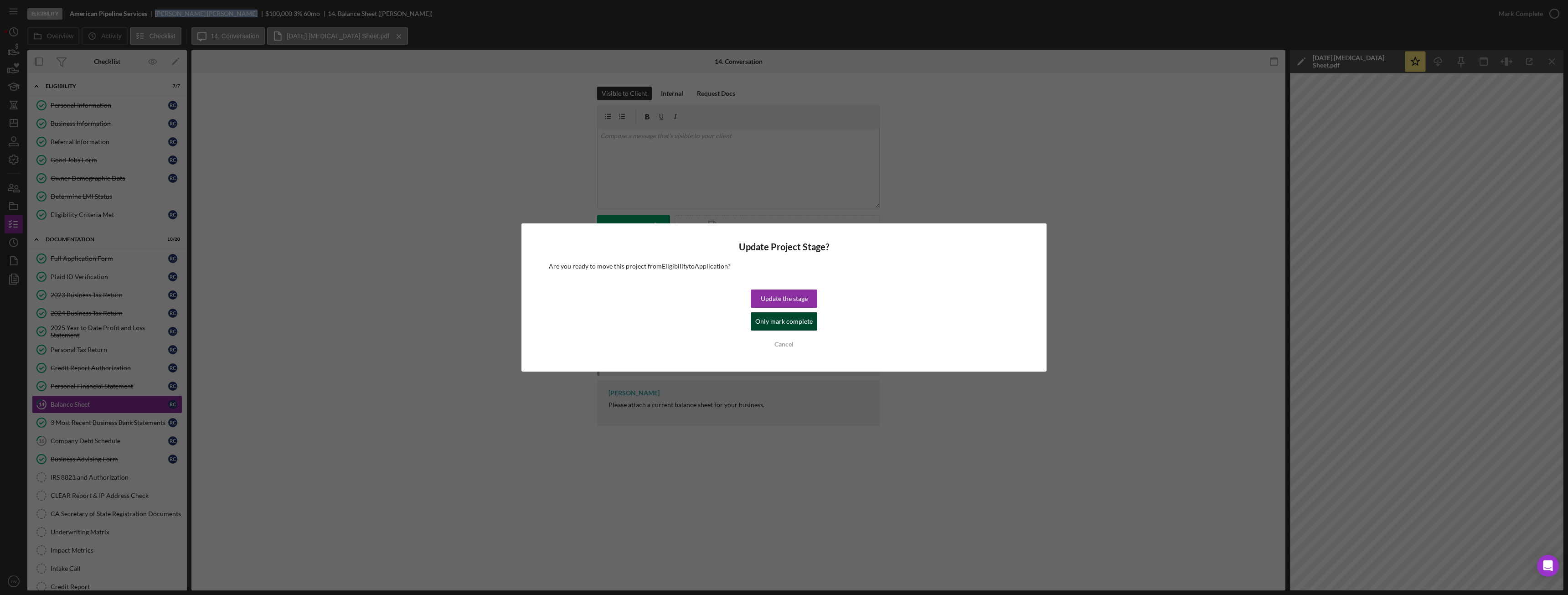
click at [785, 326] on div "Only mark complete" at bounding box center [784, 322] width 57 height 18
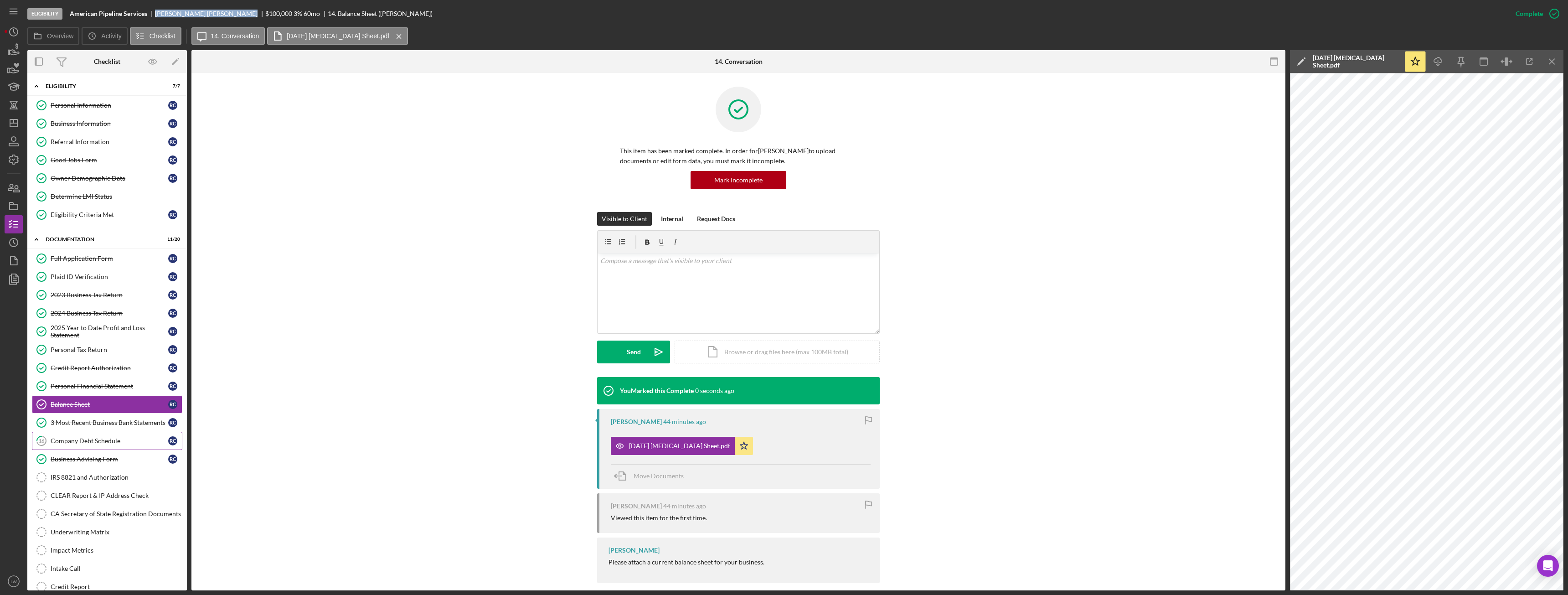
click at [92, 439] on div "Company Debt Schedule" at bounding box center [109, 441] width 117 height 7
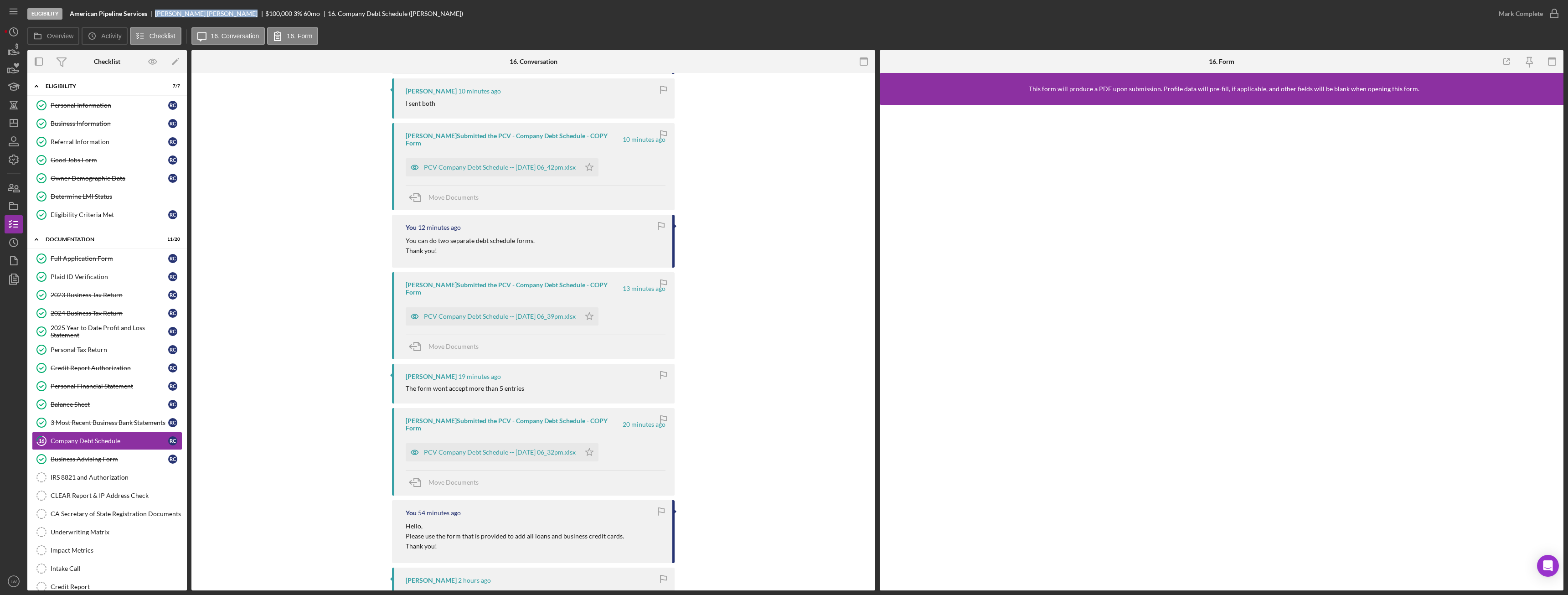
scroll to position [228, 0]
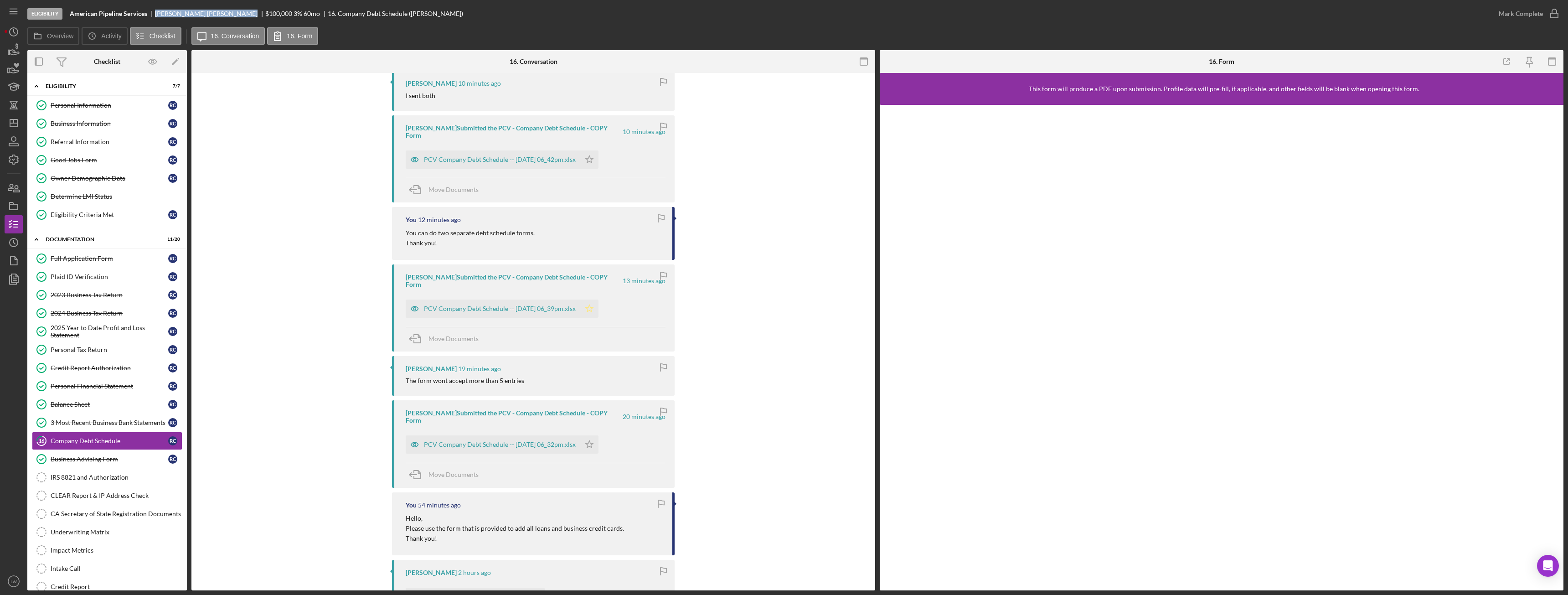
click at [598, 300] on icon "Icon/Star" at bounding box center [589, 309] width 18 height 18
click at [593, 155] on polygon "button" at bounding box center [589, 159] width 8 height 7
click at [549, 441] on div "PCV Company Debt Schedule -- 2025-09-22 06_32pm.xlsx" at bounding box center [499, 445] width 152 height 7
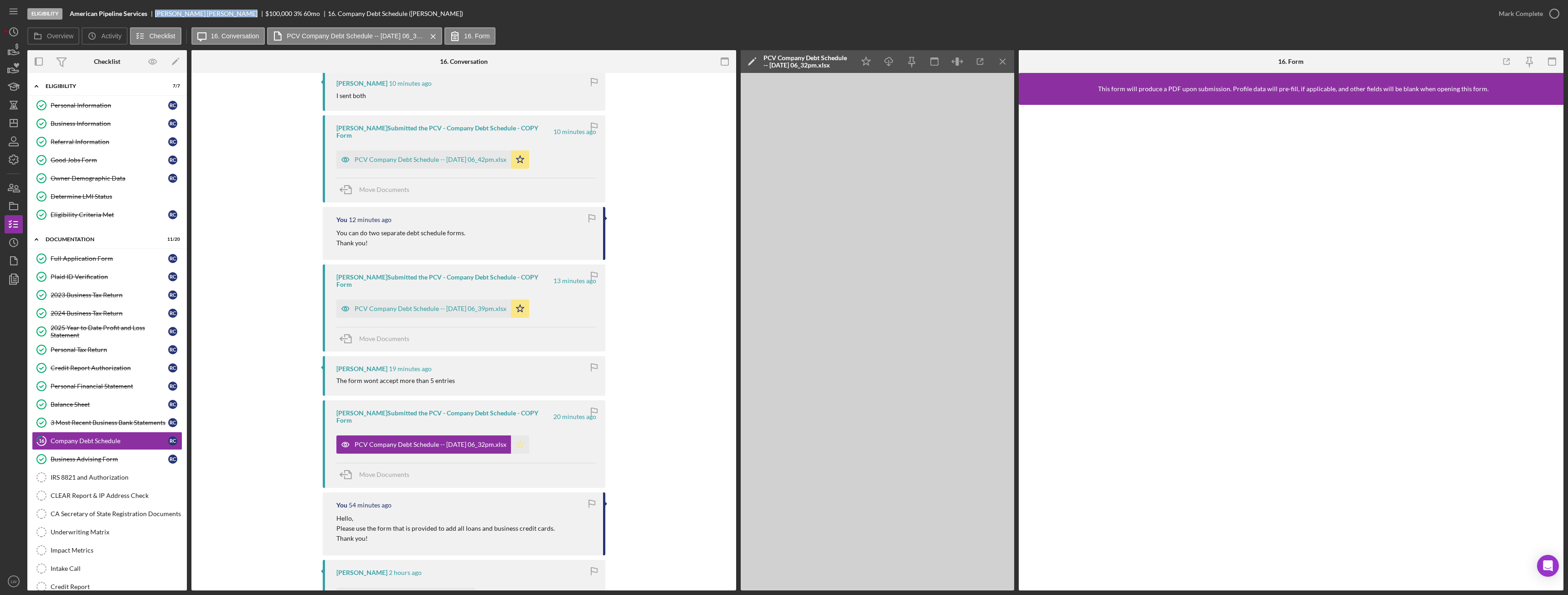
click at [523, 441] on polygon "button" at bounding box center [520, 445] width 8 height 7
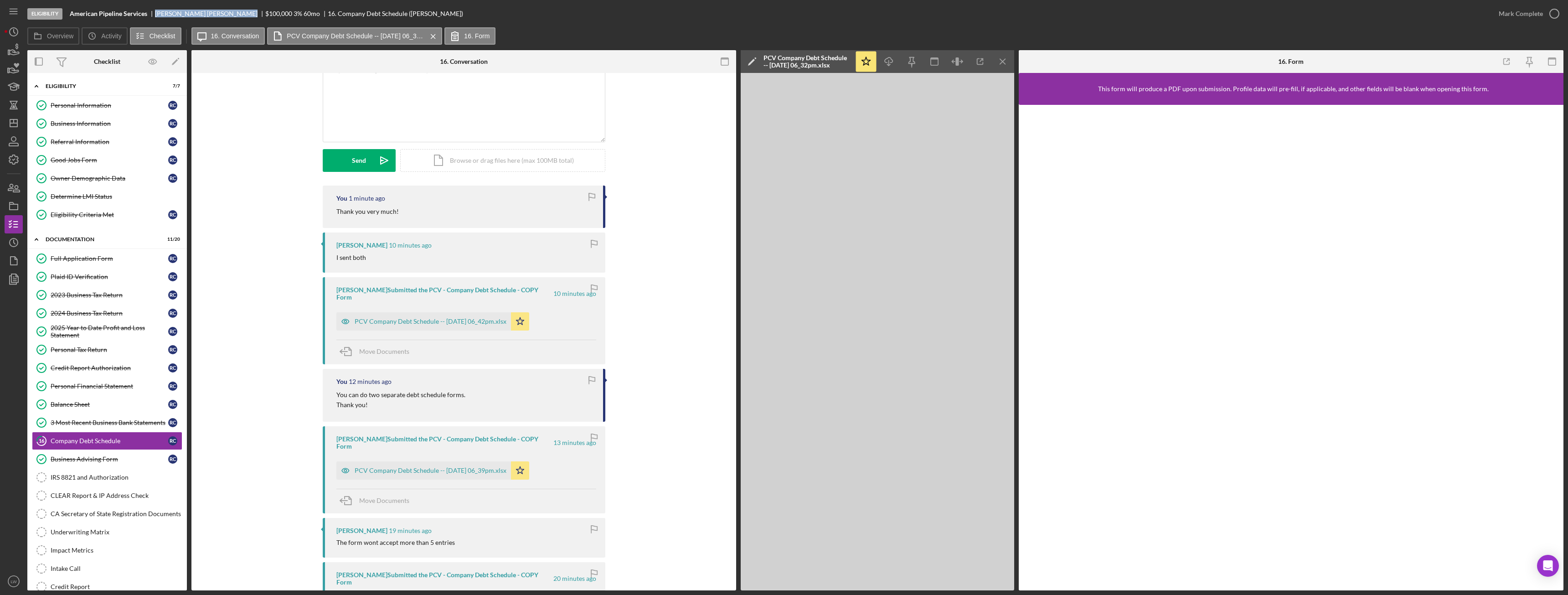
scroll to position [0, 0]
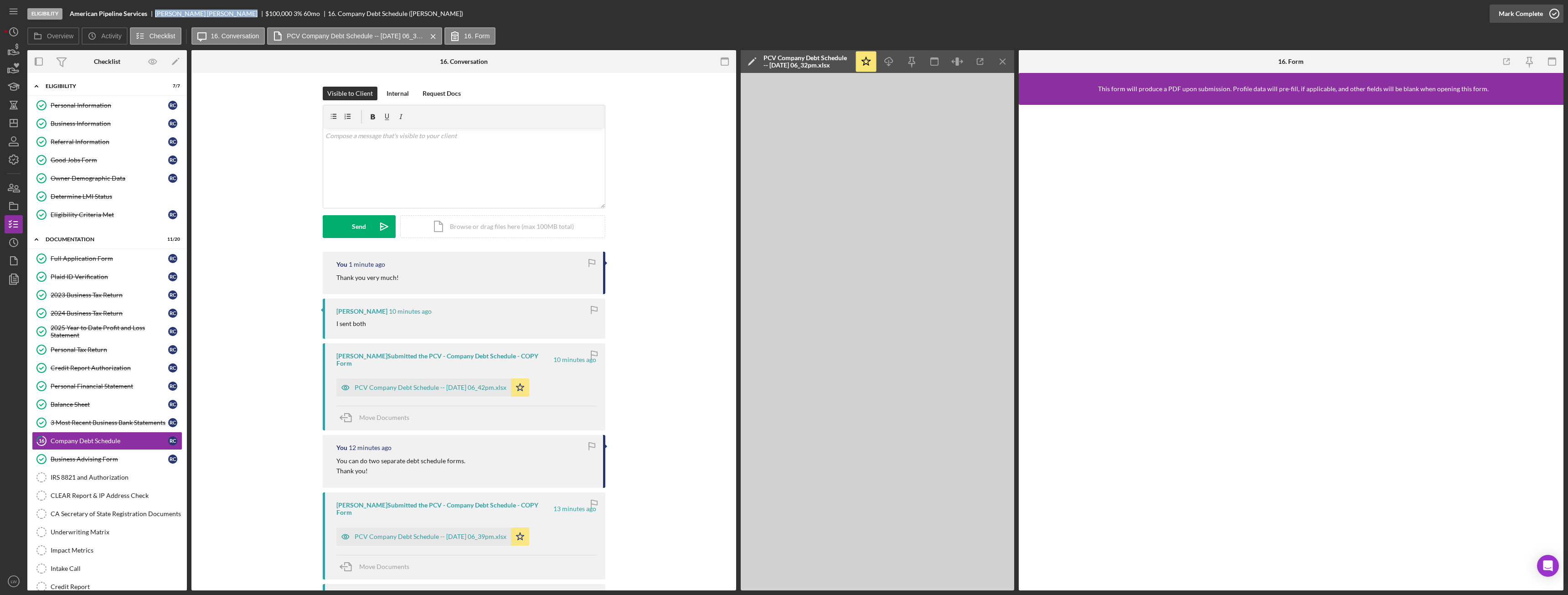
click at [1517, 7] on div "Mark Complete" at bounding box center [1521, 13] width 44 height 18
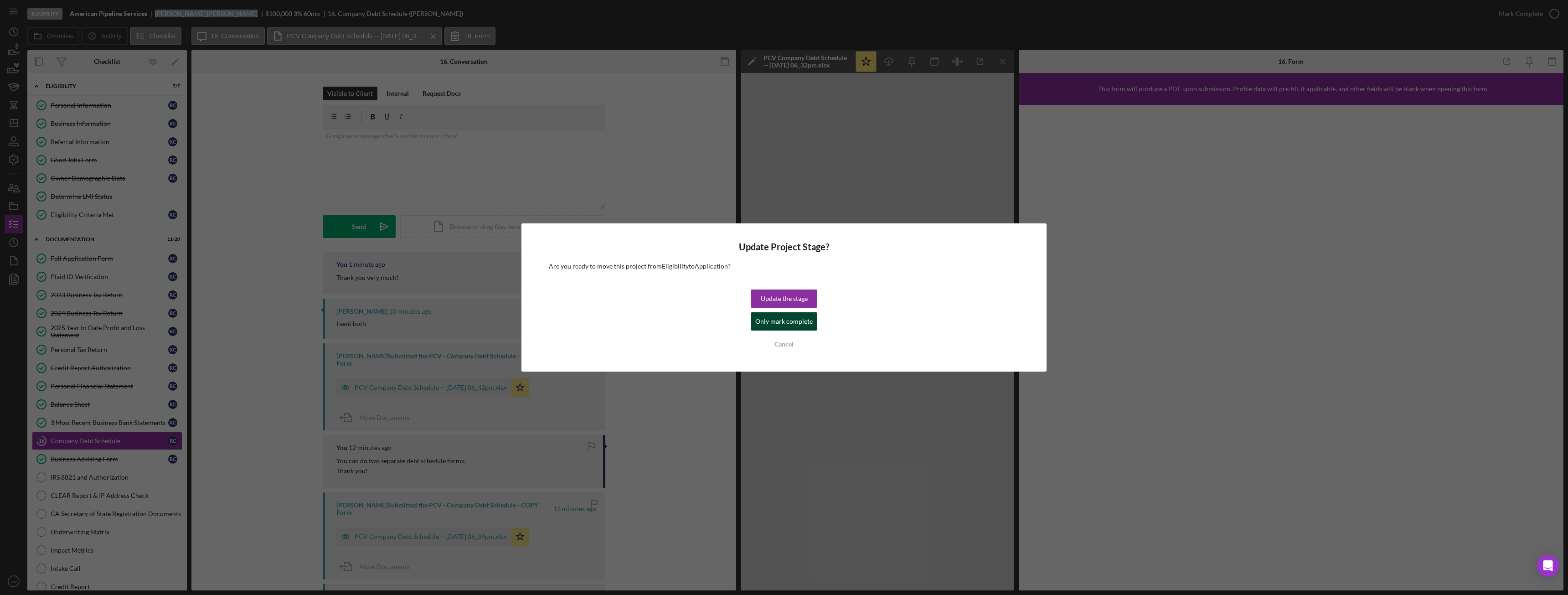
click at [765, 323] on div "Only mark complete" at bounding box center [784, 322] width 57 height 18
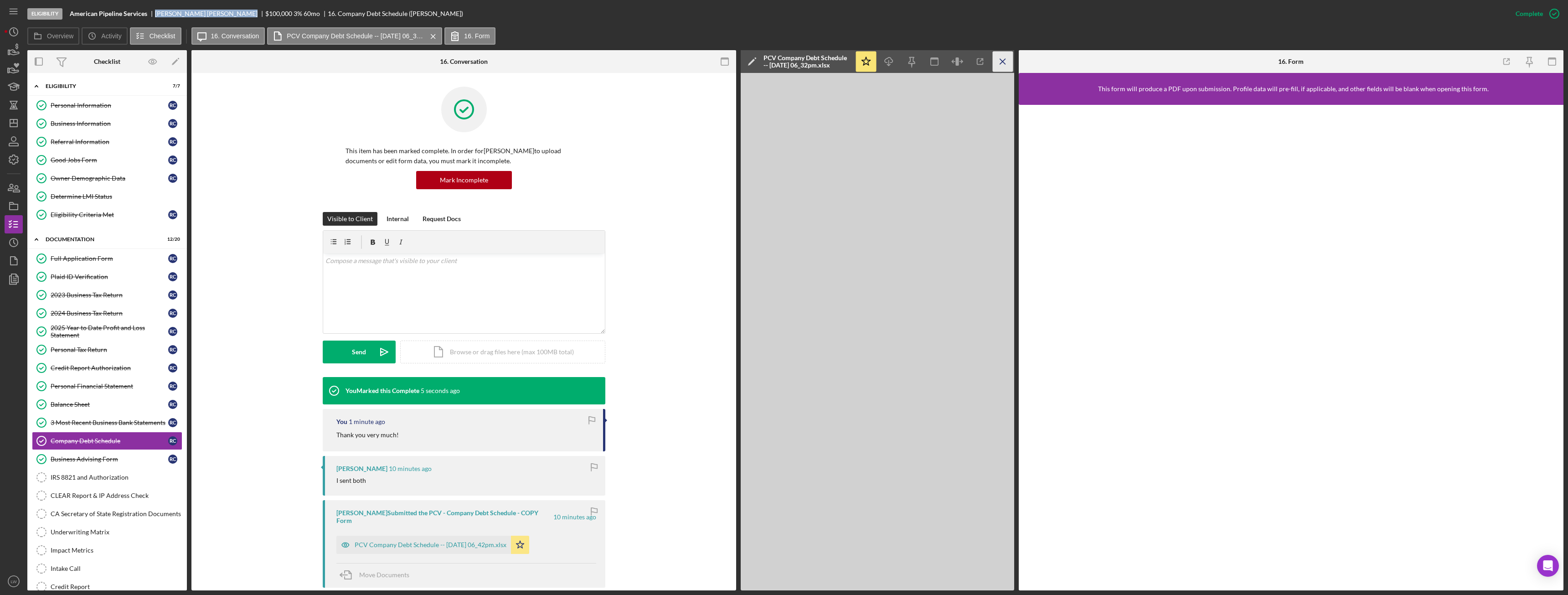
click at [1007, 66] on icon "Icon/Menu Close" at bounding box center [1003, 62] width 21 height 21
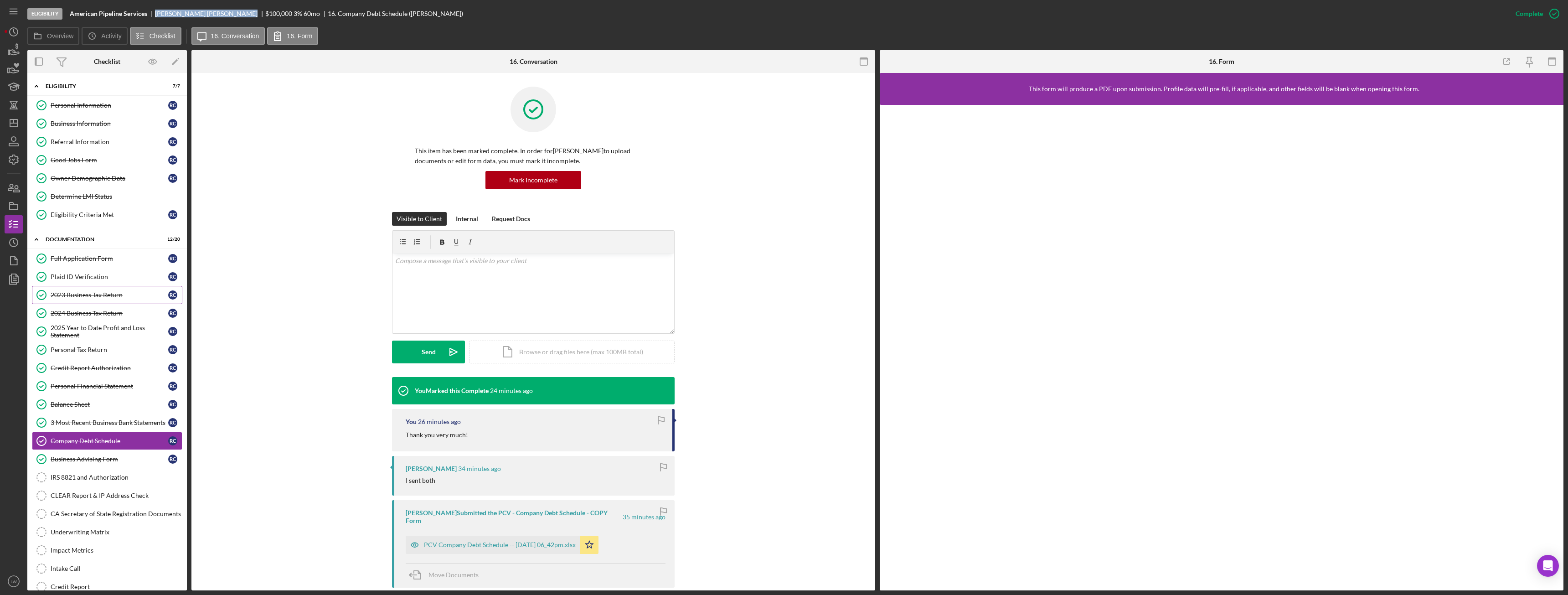
click at [86, 300] on link "2023 Business Tax Return 2023 Business Tax Return R C" at bounding box center [107, 295] width 150 height 18
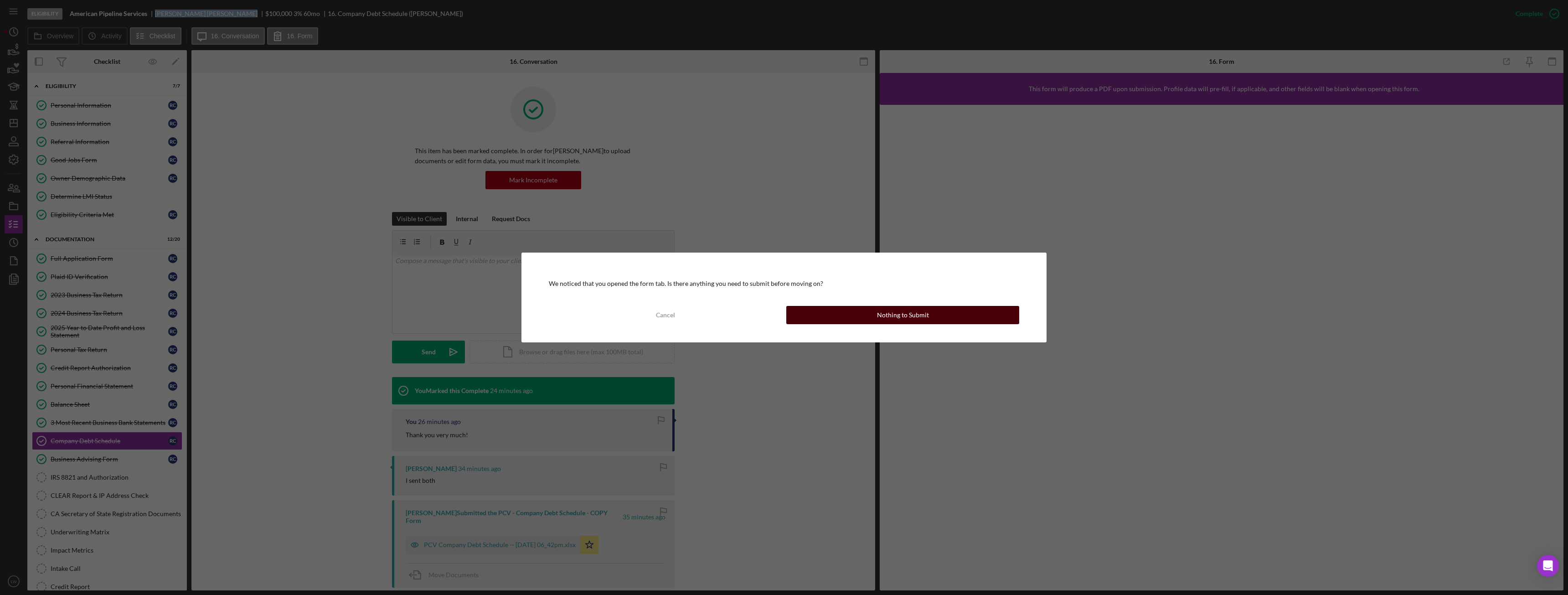
click at [921, 318] on div "Nothing to Submit" at bounding box center [903, 315] width 52 height 18
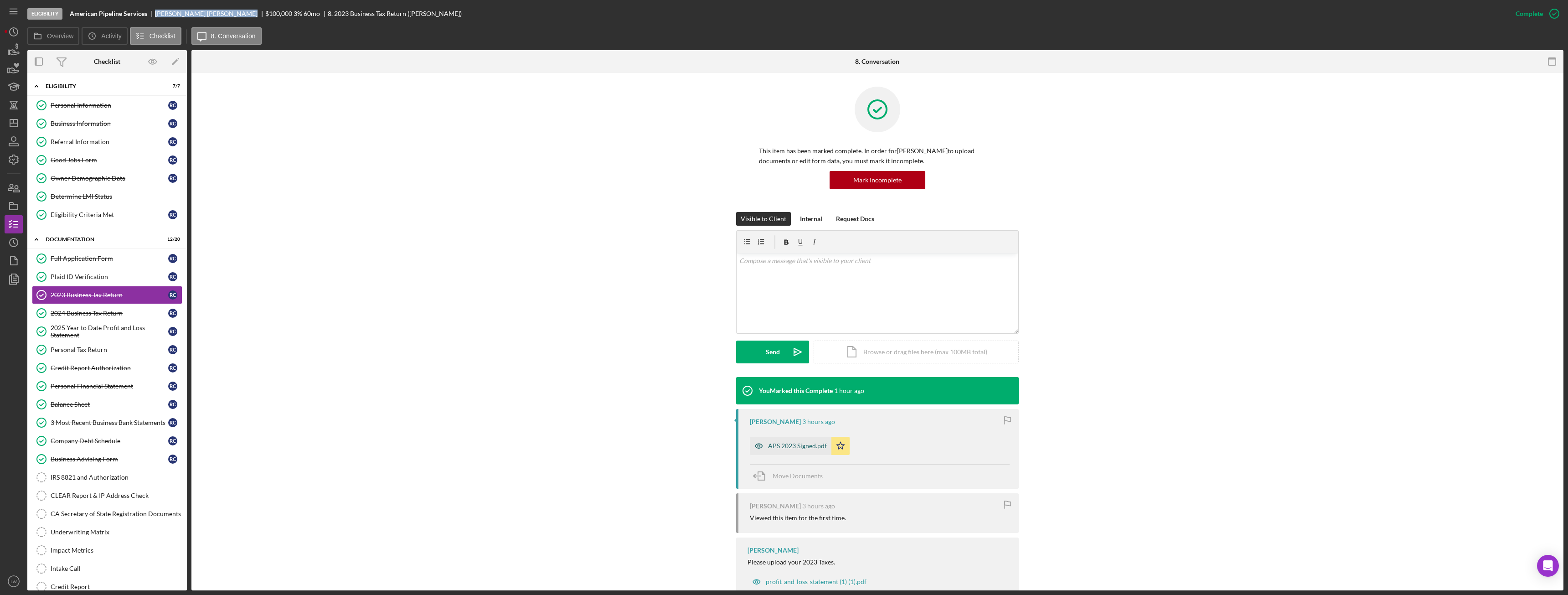
click at [768, 446] on div "APS 2023 Signed.pdf" at bounding box center [797, 446] width 59 height 7
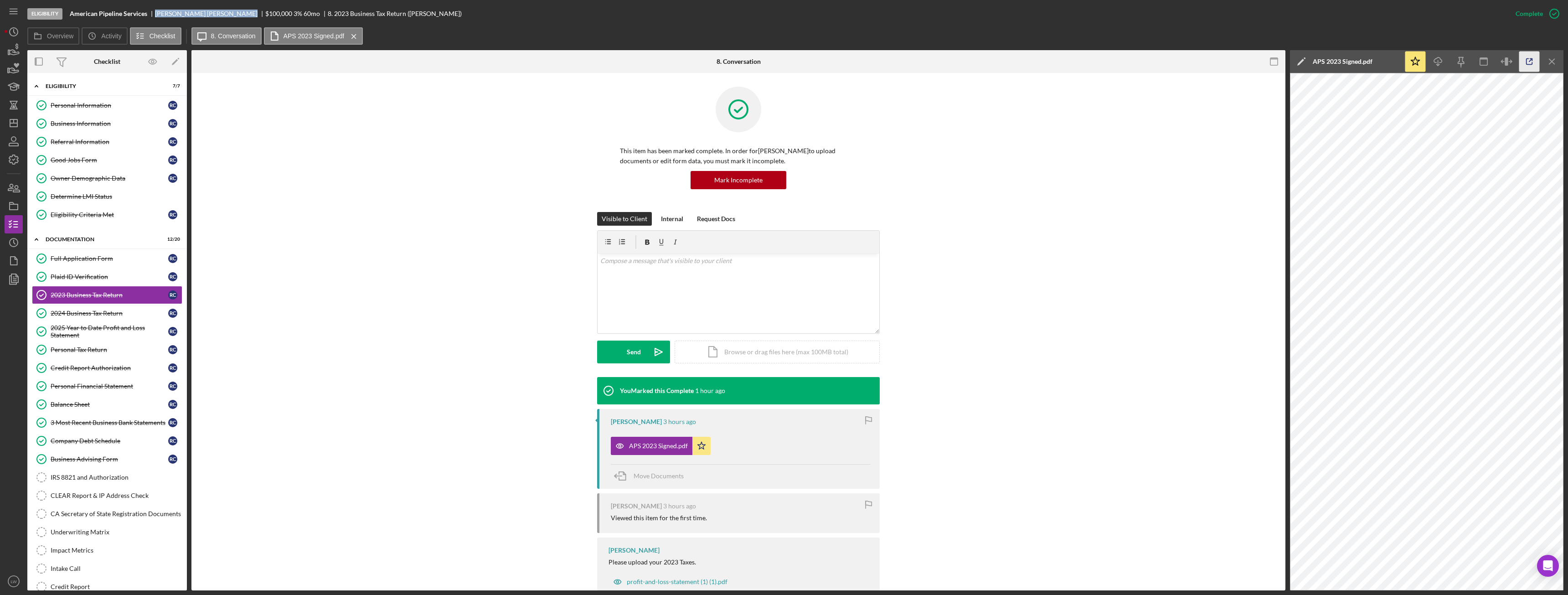
click at [1527, 63] on icon "button" at bounding box center [1530, 62] width 21 height 21
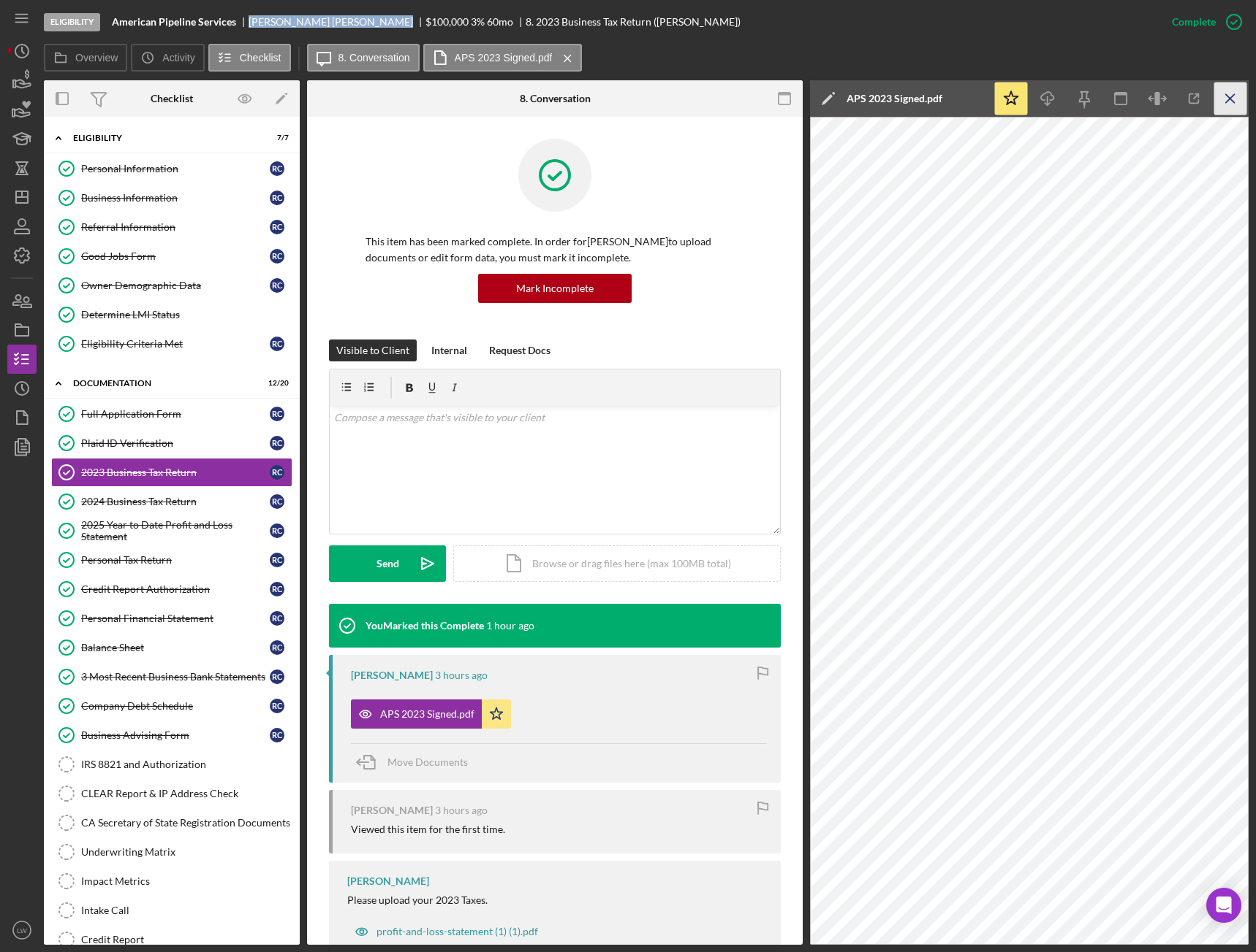
click at [1232, 93] on icon "Icon/Menu Close" at bounding box center [1231, 99] width 33 height 33
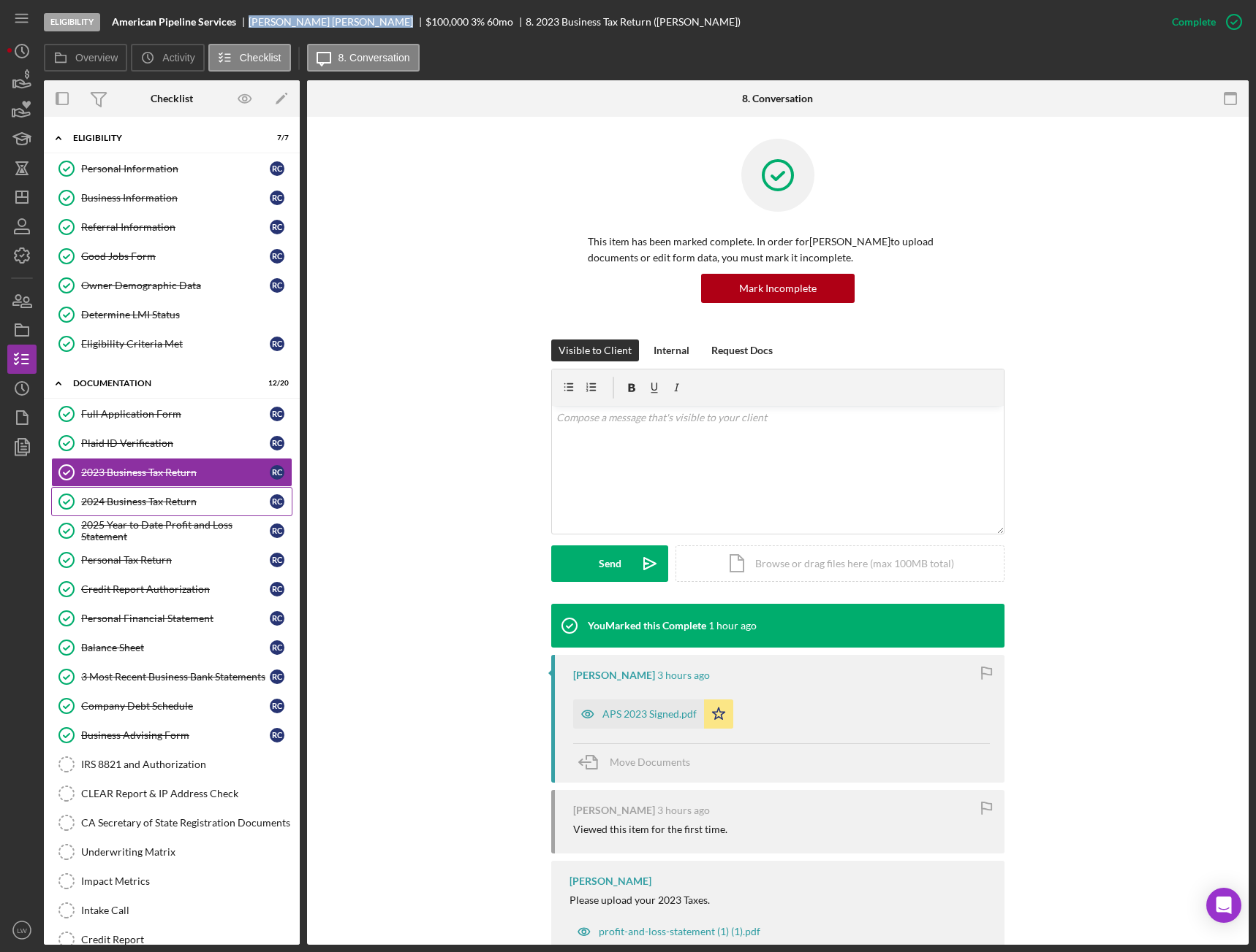
click at [170, 501] on div "2024 Business Tax Return" at bounding box center [175, 501] width 188 height 12
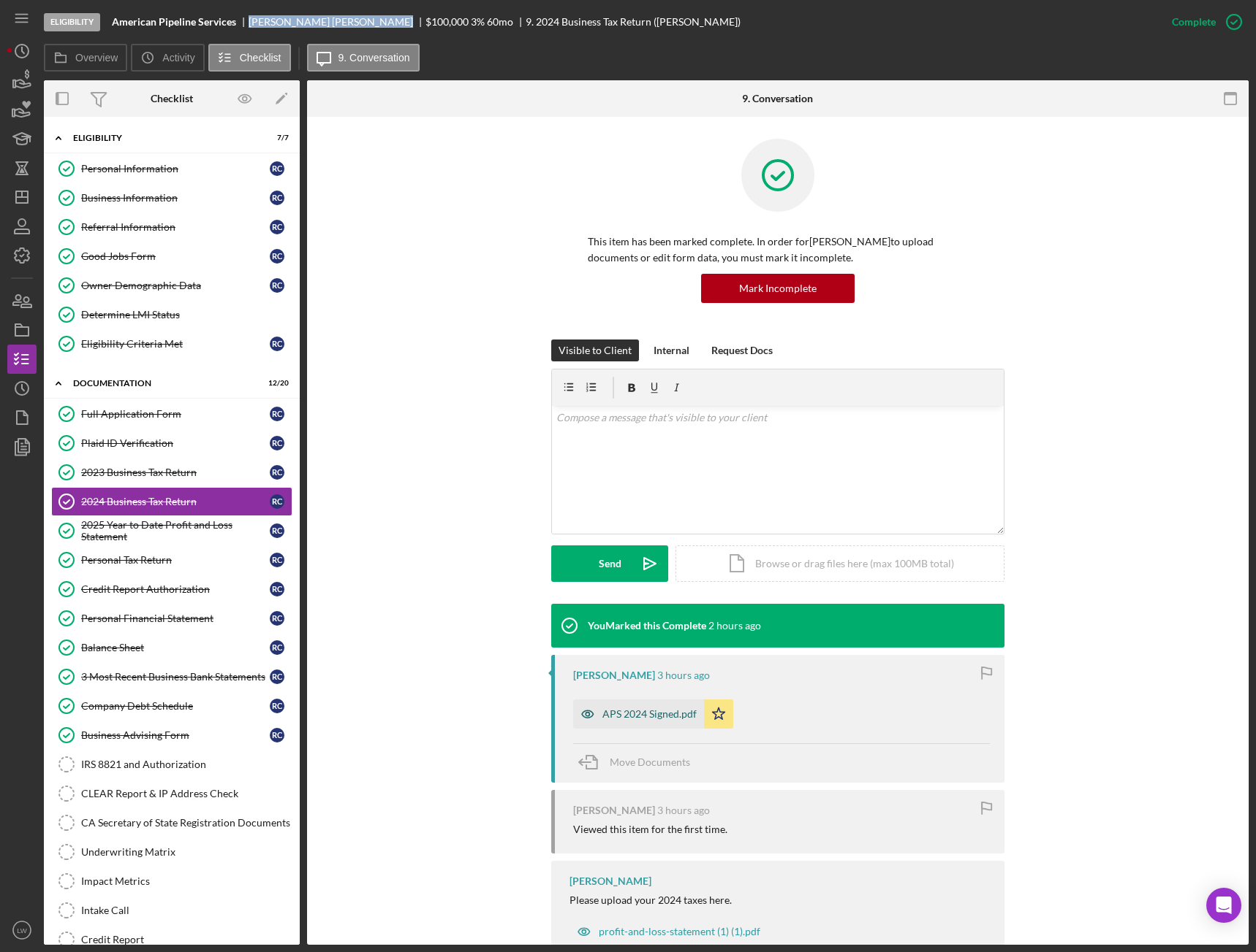
click at [668, 720] on div "APS 2024 Signed.pdf" at bounding box center [638, 714] width 131 height 29
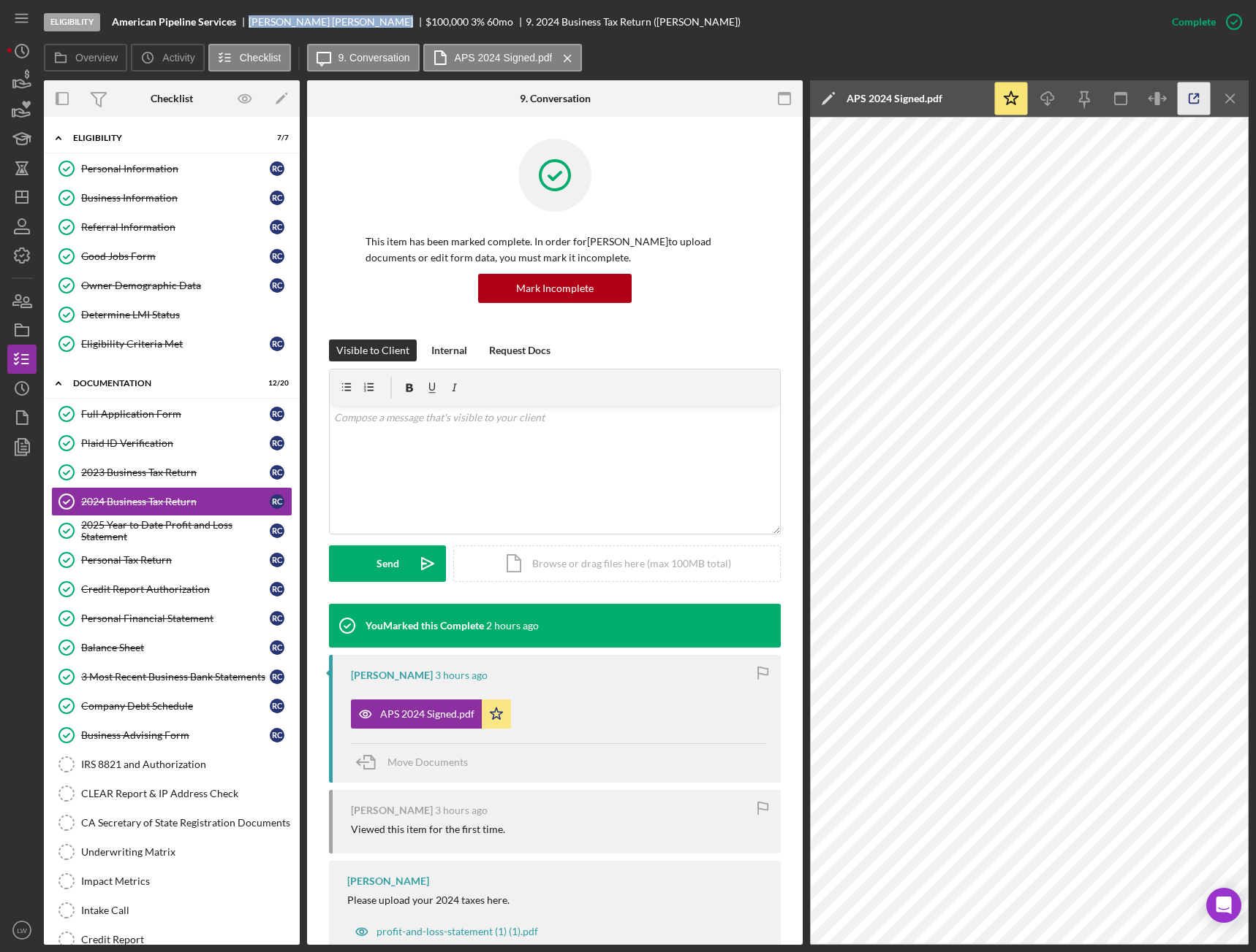
click at [1186, 96] on icon "button" at bounding box center [1194, 99] width 33 height 33
click at [202, 525] on div "2025 Year to Date Profit and Loss Statement" at bounding box center [175, 531] width 188 height 23
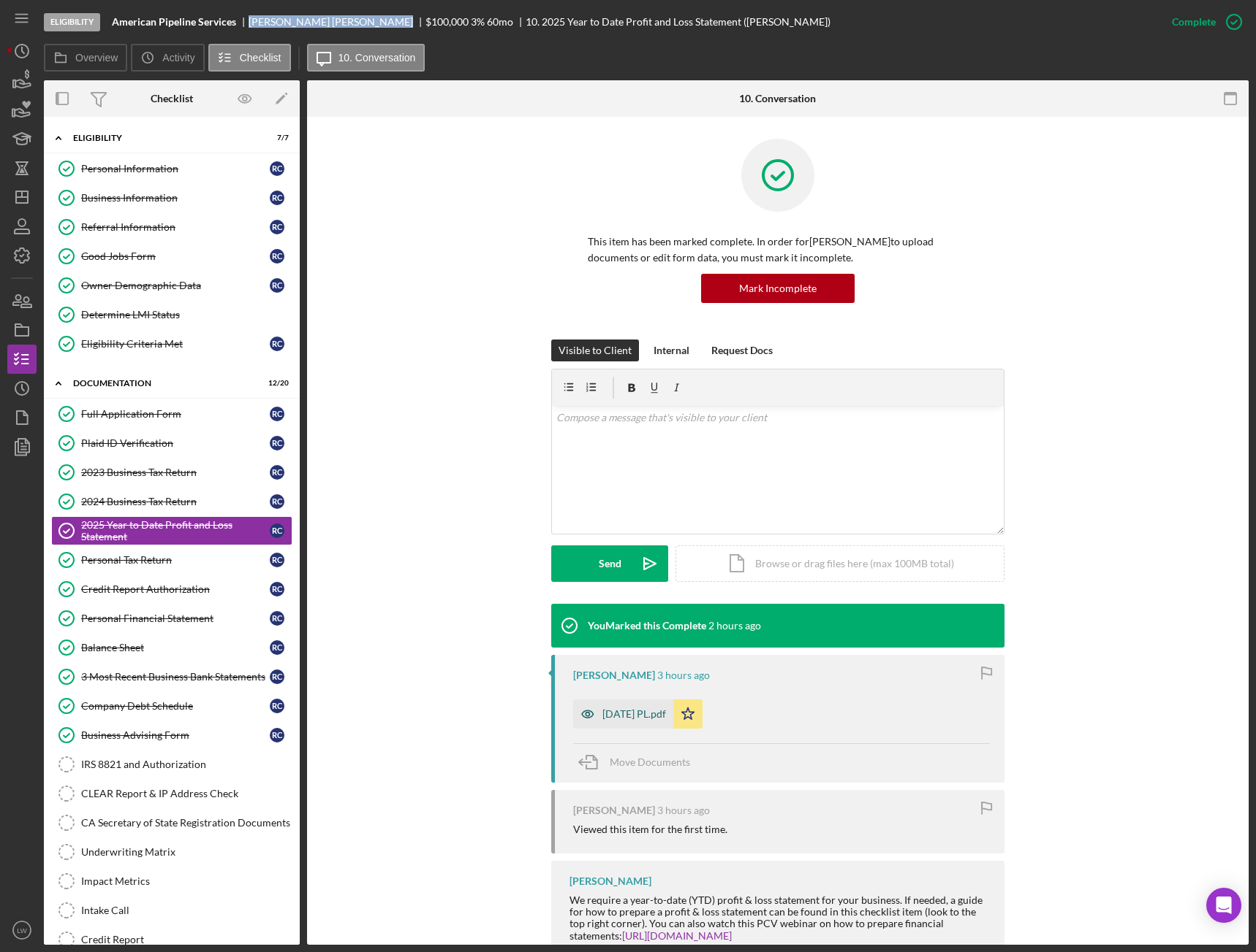
click at [617, 713] on div "08-31-25 PL.pdf" at bounding box center [633, 714] width 63 height 12
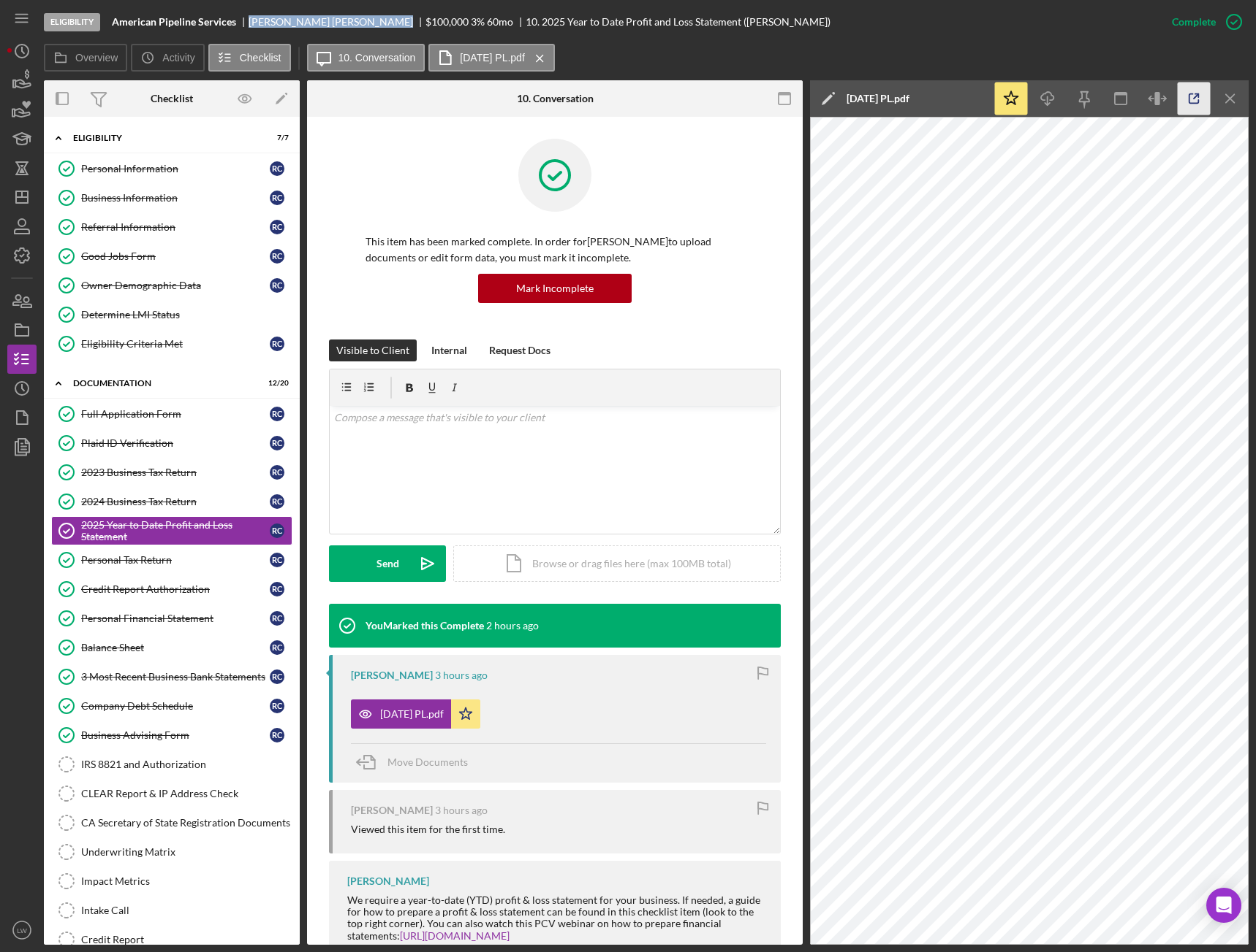
click at [1195, 98] on icon "button" at bounding box center [1194, 99] width 33 height 33
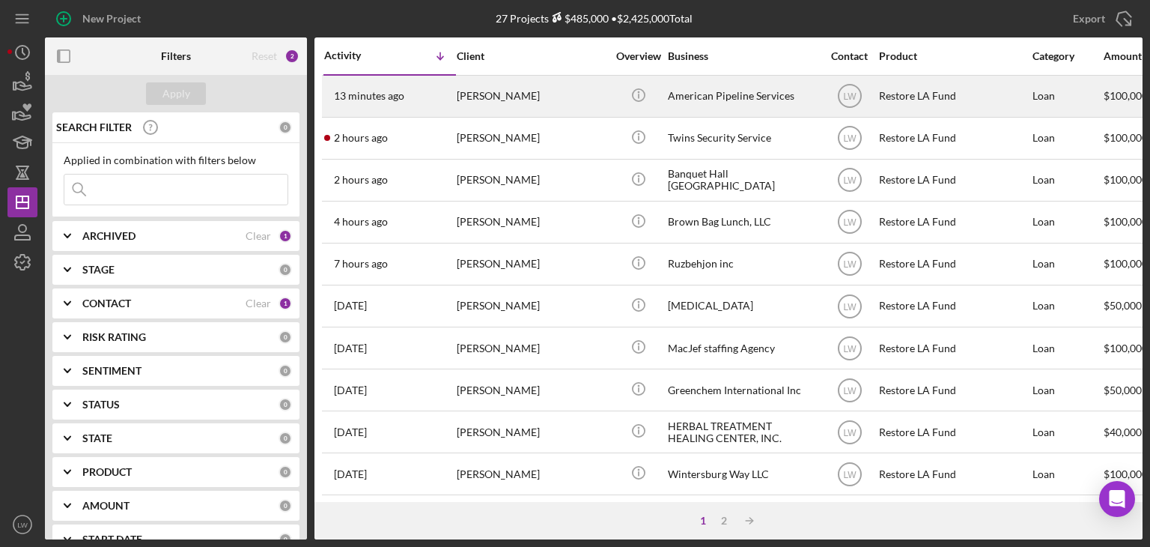
click at [524, 102] on div "[PERSON_NAME]" at bounding box center [532, 96] width 150 height 40
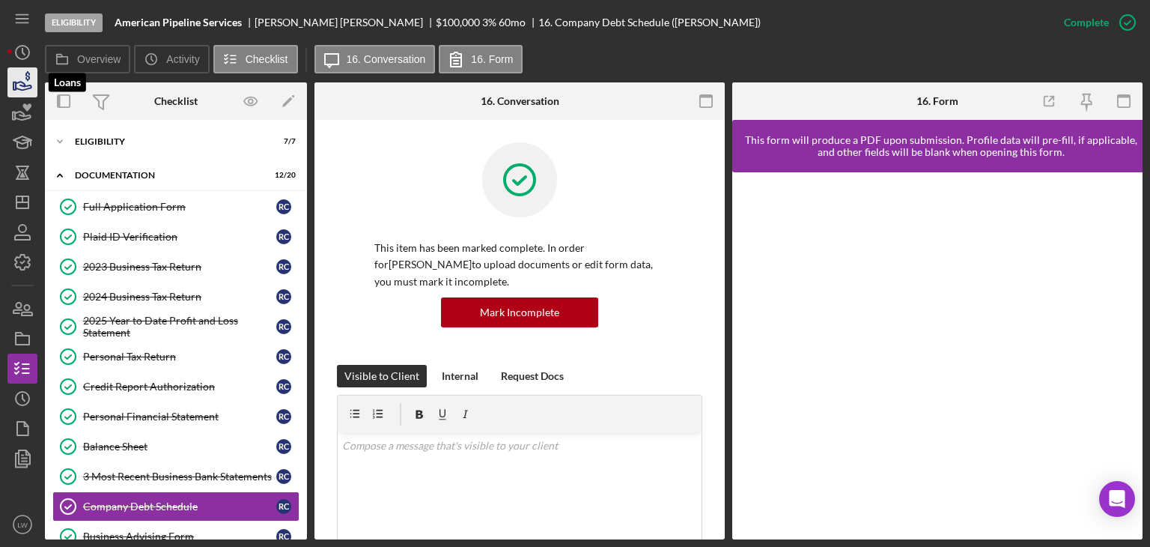
click at [24, 82] on icon "button" at bounding box center [22, 82] width 37 height 37
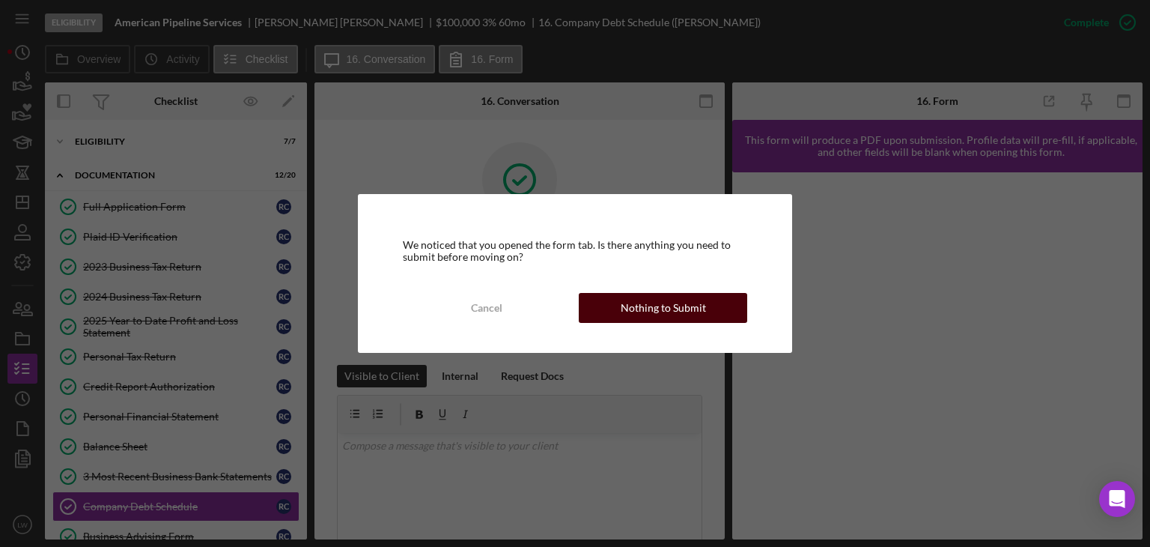
click at [628, 307] on div "Nothing to Submit" at bounding box center [663, 308] width 85 height 30
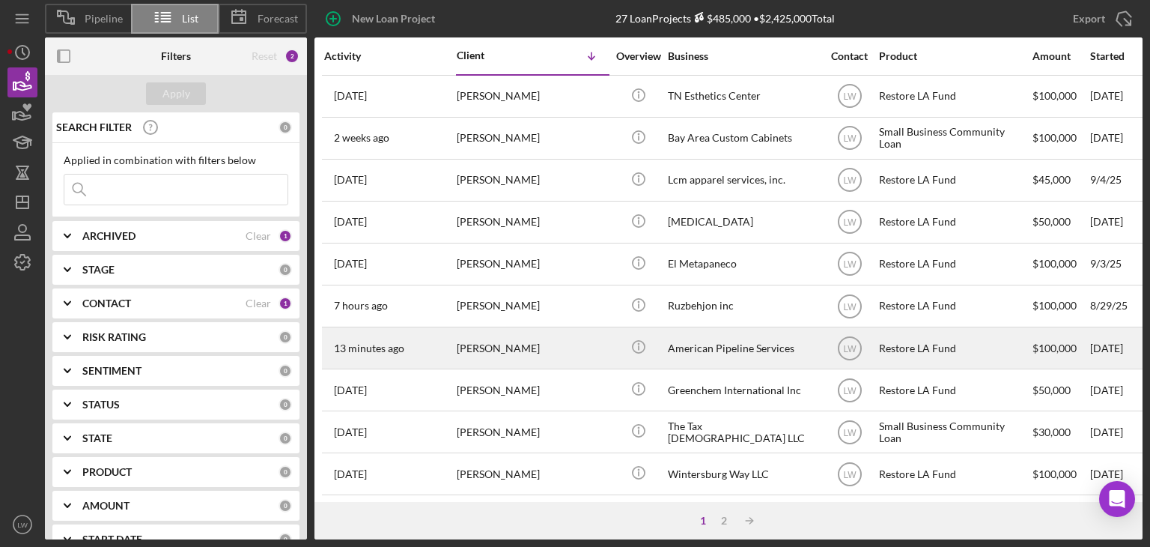
click at [555, 348] on div "[PERSON_NAME]" at bounding box center [532, 348] width 150 height 40
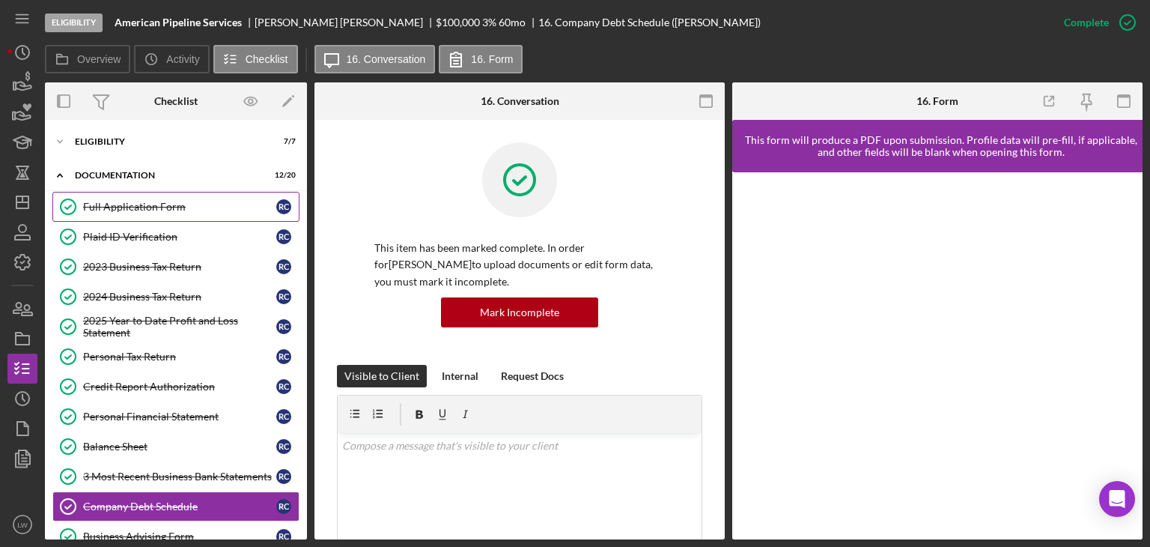
click at [124, 205] on div "Full Application Form" at bounding box center [179, 207] width 193 height 12
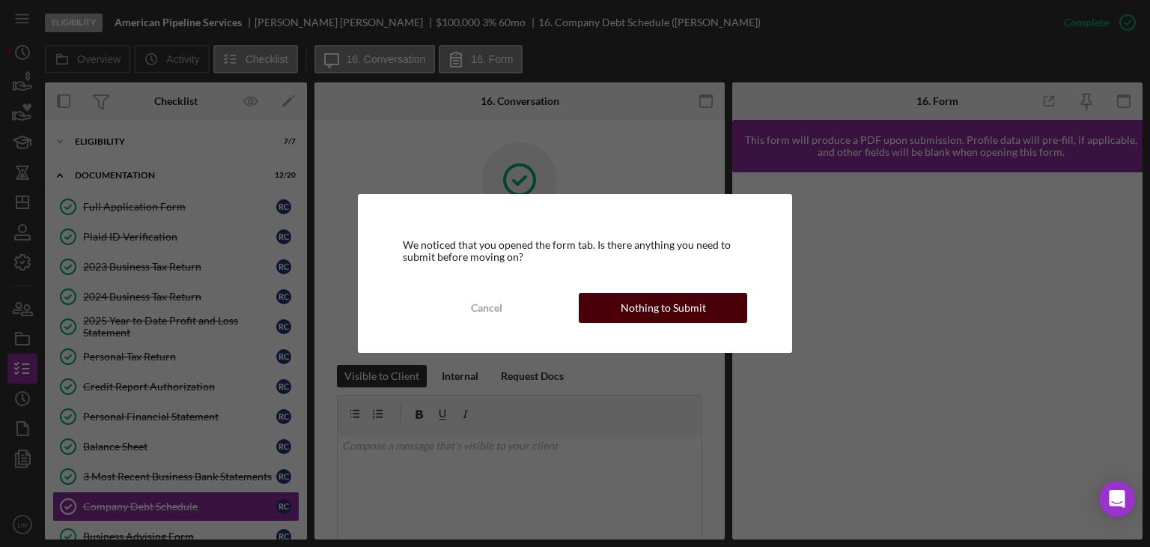
click at [708, 303] on button "Nothing to Submit" at bounding box center [663, 308] width 168 height 30
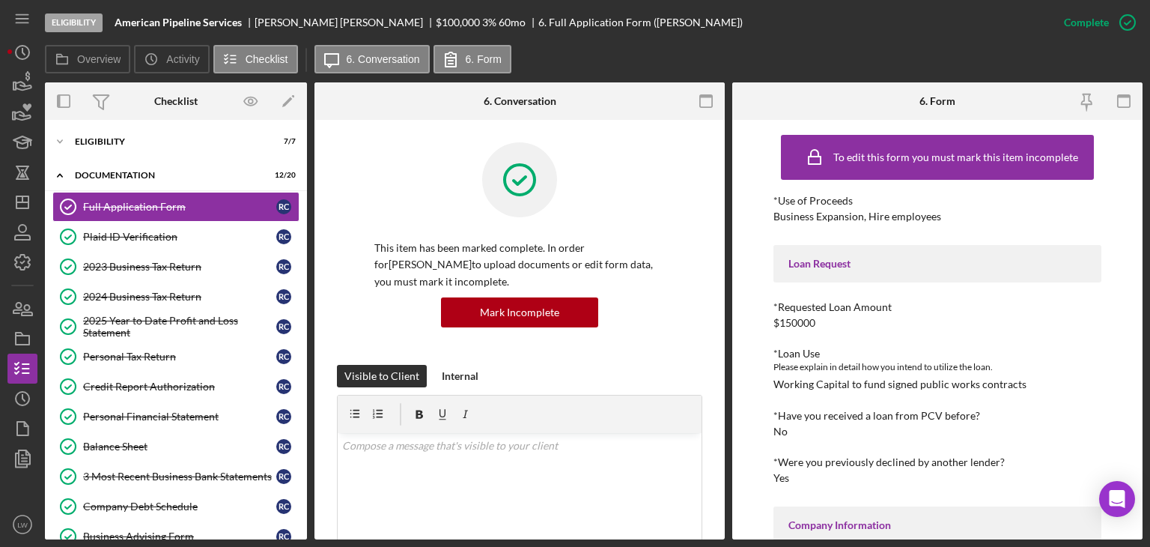
click at [886, 390] on div "Working Capital to fund signed public works contracts" at bounding box center [900, 384] width 253 height 12
copy div "Working Capital to fund signed public works contracts"
click at [85, 136] on div "Icon/Expander Eligibility 7 / 7" at bounding box center [176, 142] width 262 height 30
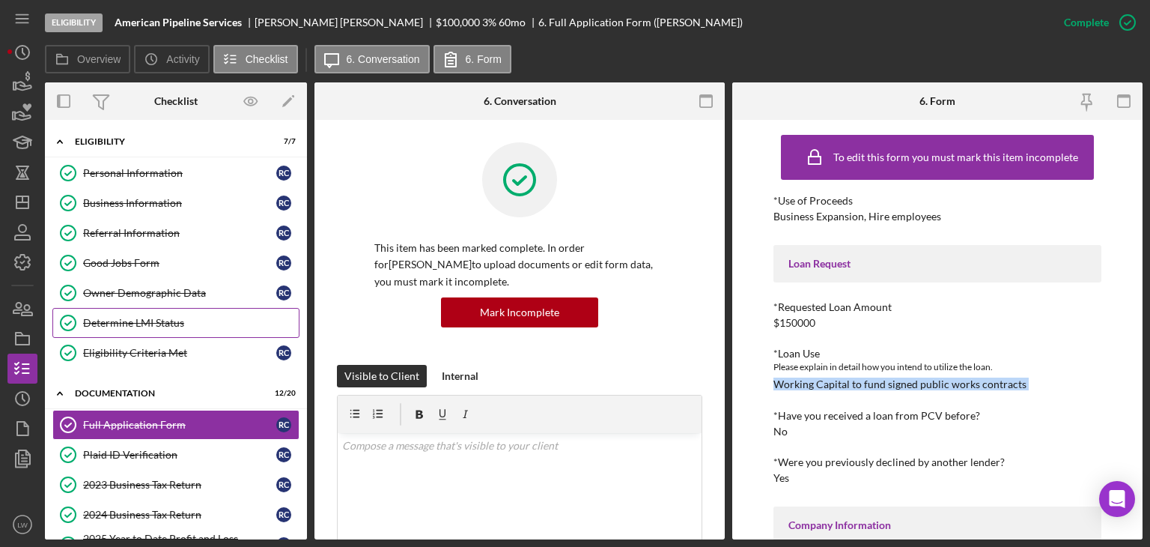
click at [117, 324] on div "Determine LMI Status" at bounding box center [191, 323] width 216 height 12
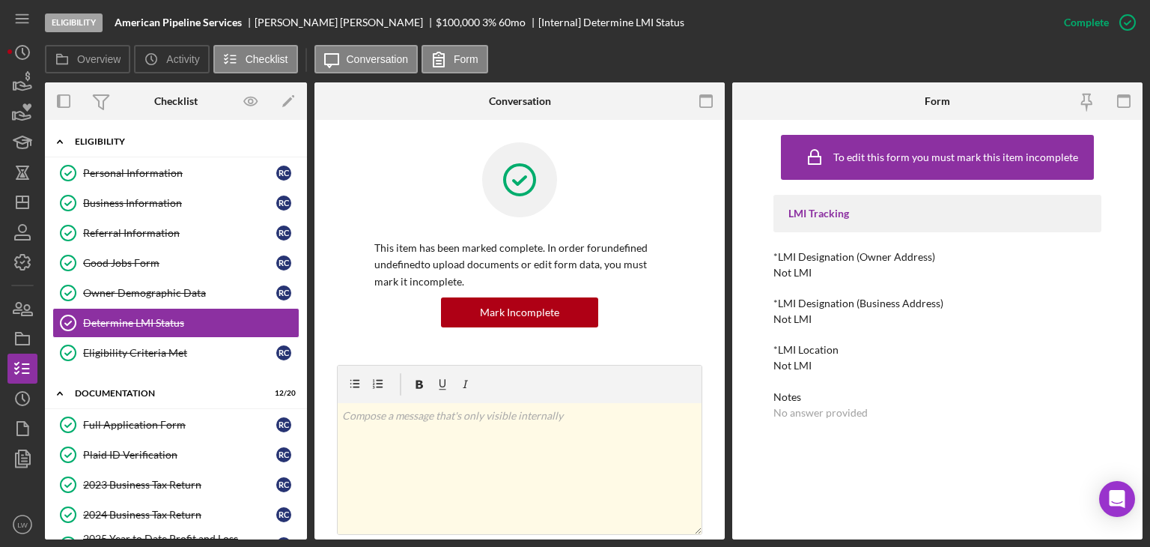
click at [70, 141] on icon "Icon/Expander" at bounding box center [60, 142] width 30 height 30
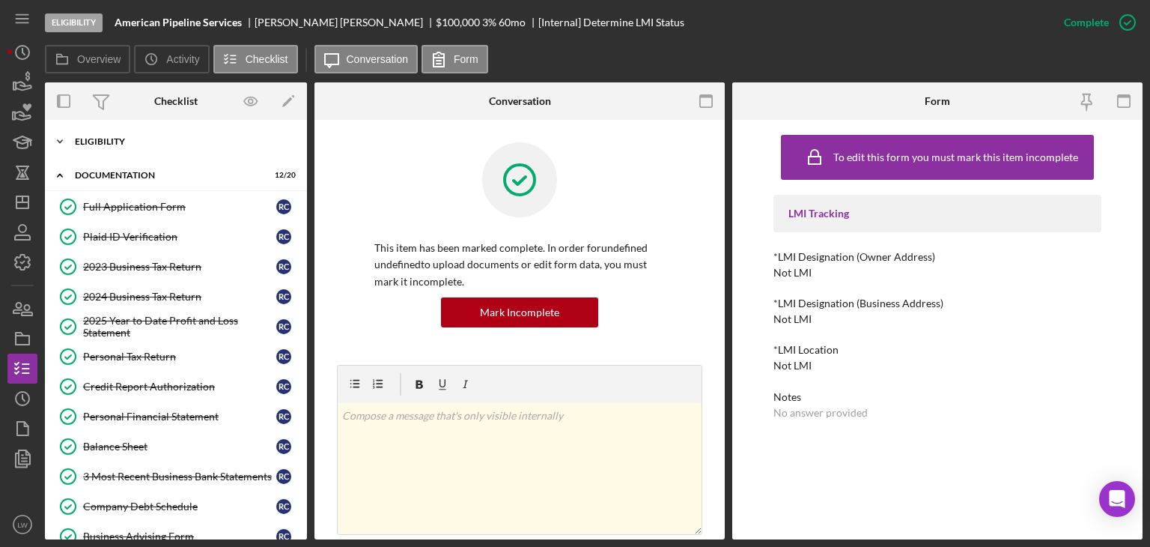
click at [70, 141] on icon "Icon/Expander" at bounding box center [60, 142] width 30 height 30
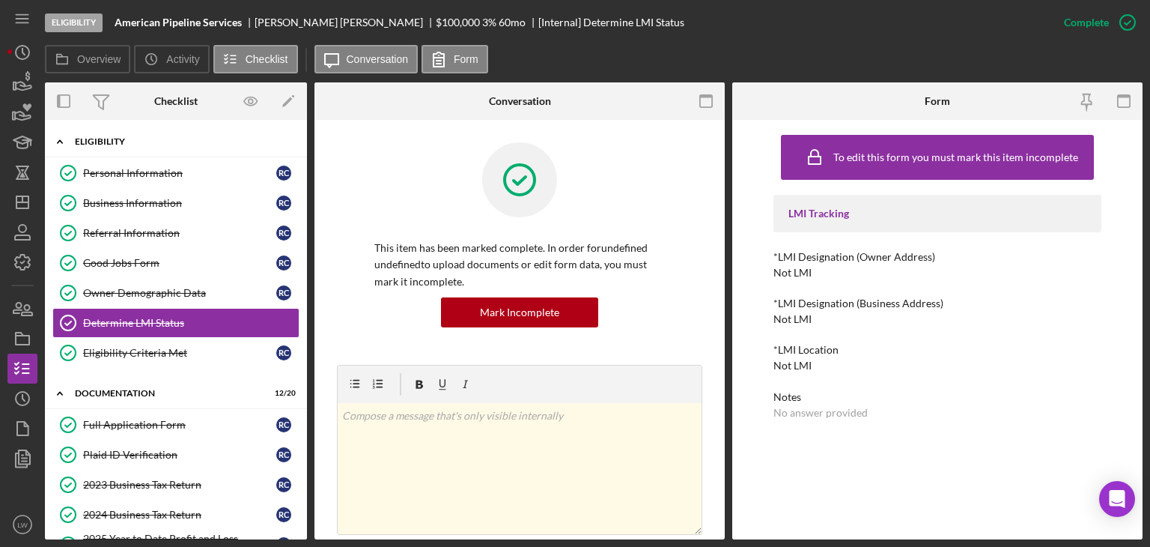
click at [130, 155] on div "Icon/Expander Eligibility 7 / 7" at bounding box center [176, 142] width 262 height 31
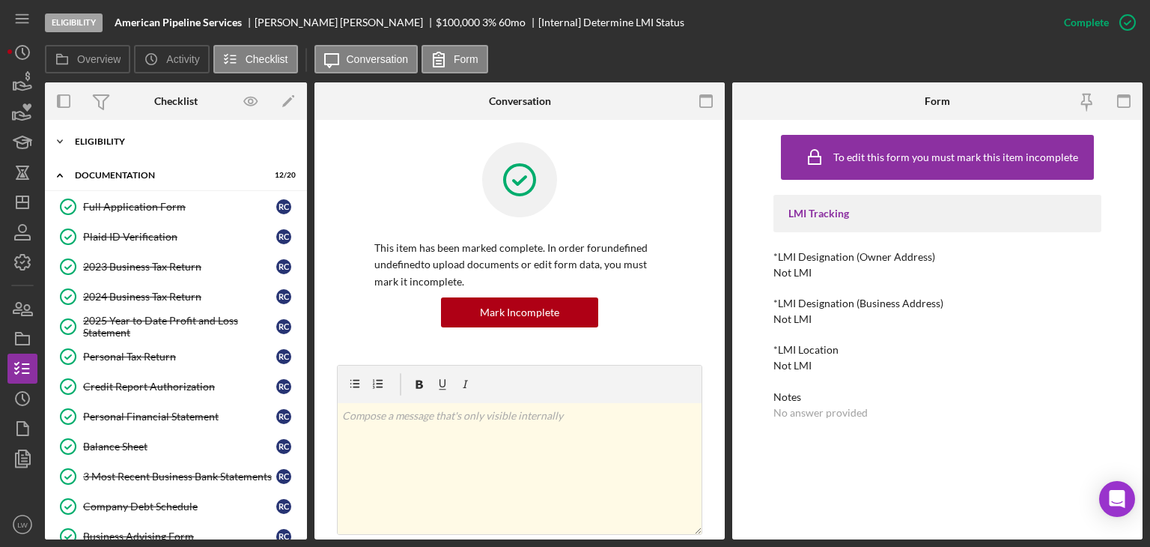
click at [104, 127] on div "Icon/Expander Eligibility 7 / 7" at bounding box center [176, 142] width 262 height 30
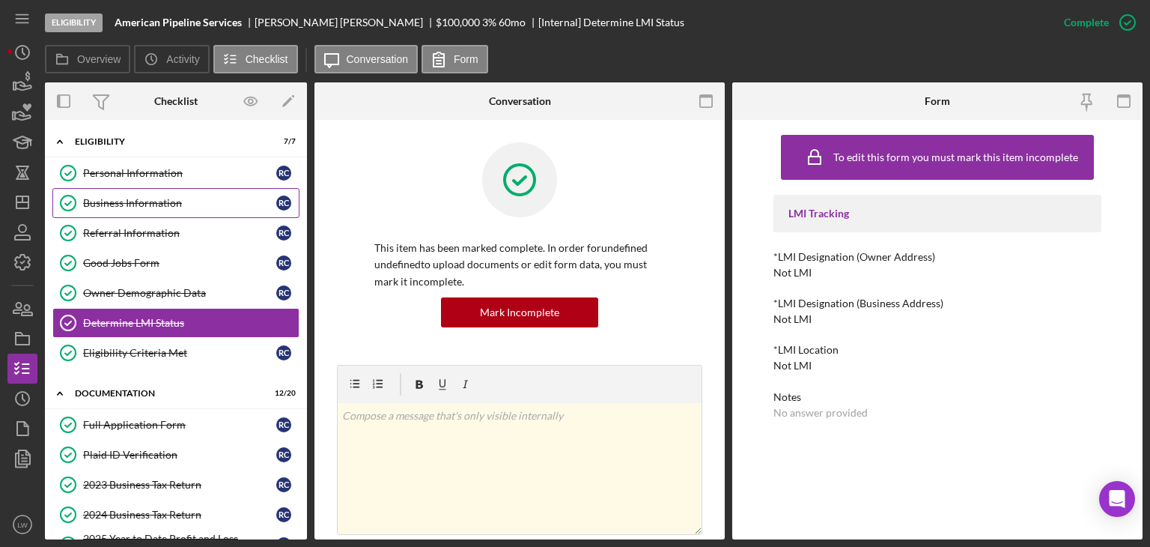
click at [109, 201] on div "Business Information" at bounding box center [179, 203] width 193 height 12
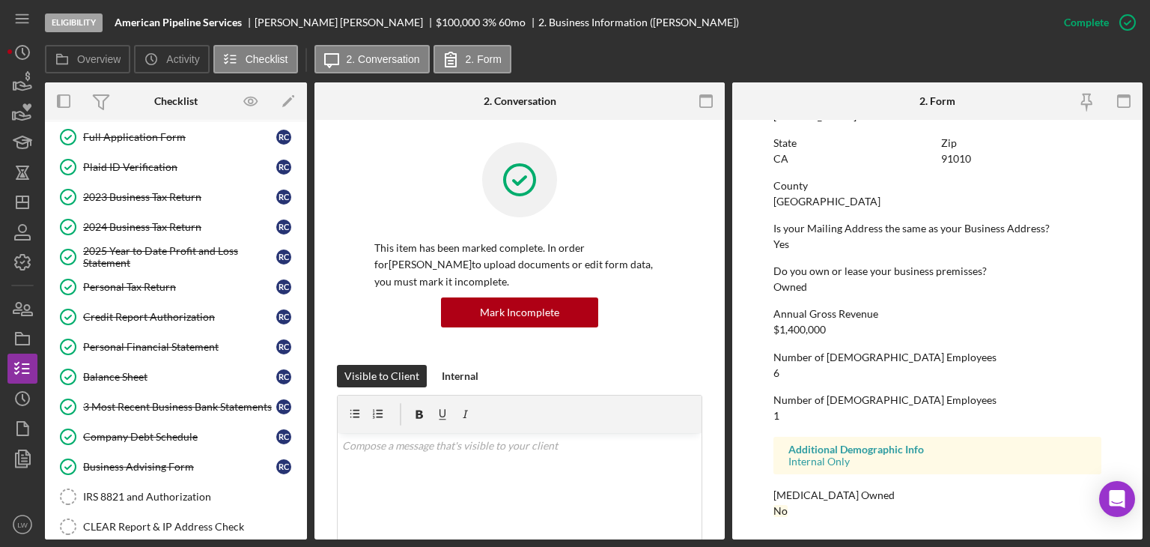
scroll to position [300, 0]
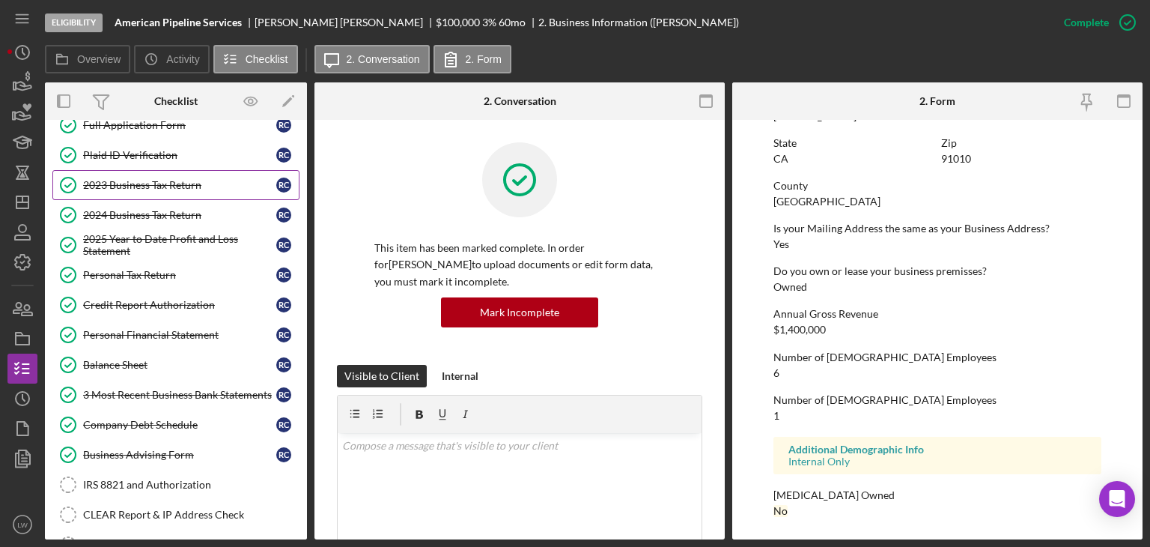
click at [120, 180] on div "2023 Business Tax Return" at bounding box center [179, 185] width 193 height 12
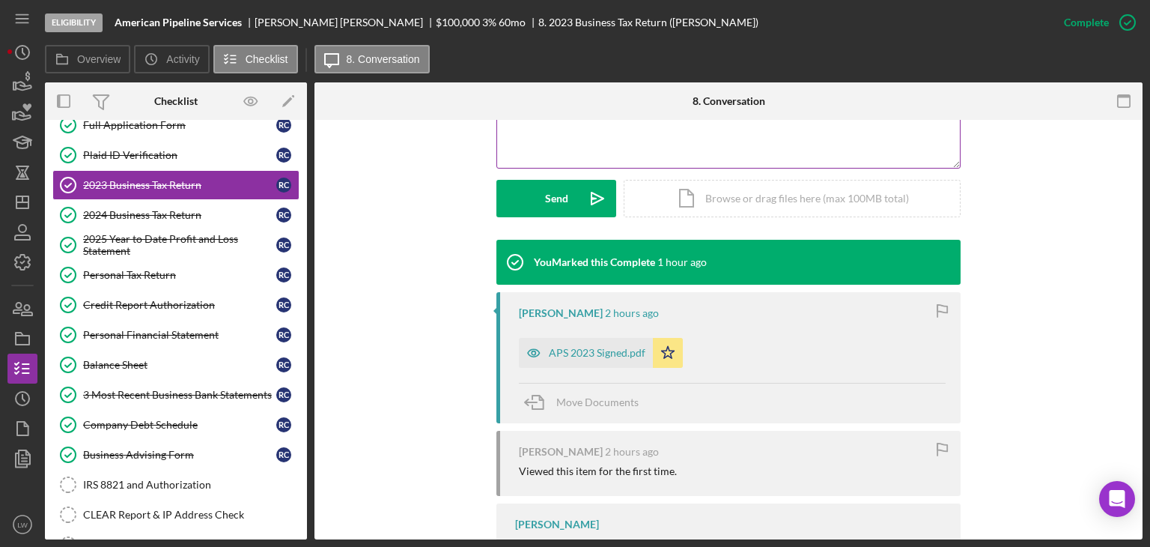
scroll to position [449, 0]
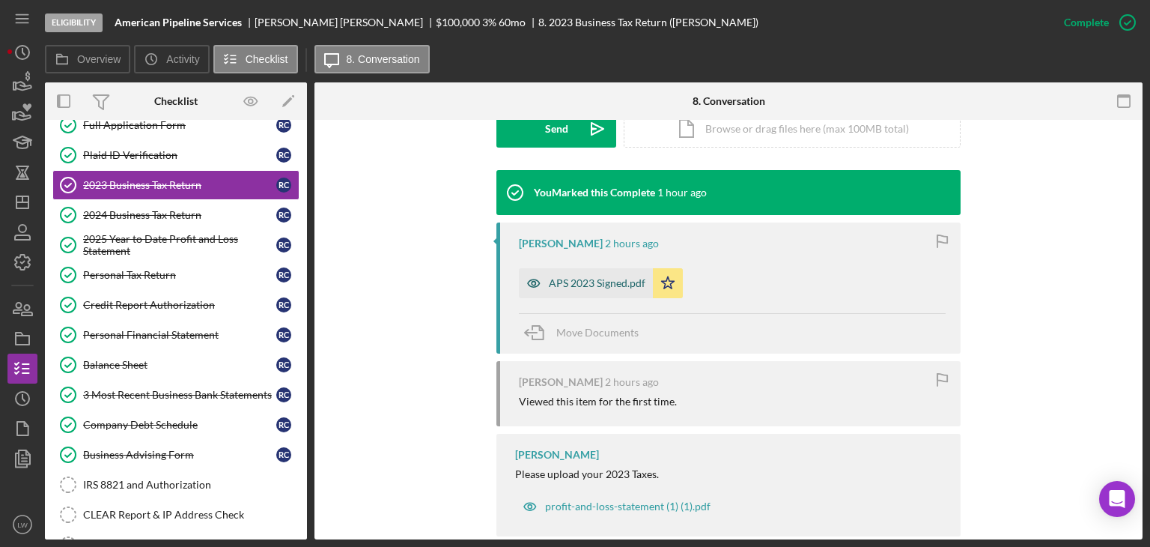
click at [619, 282] on div "APS 2023 Signed.pdf" at bounding box center [597, 283] width 97 height 12
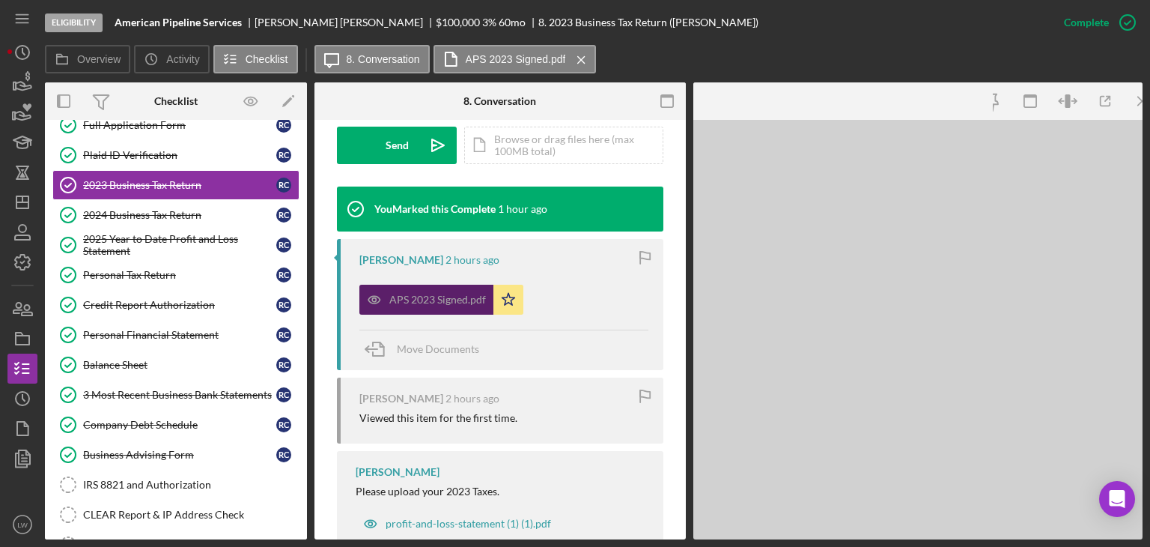
scroll to position [466, 0]
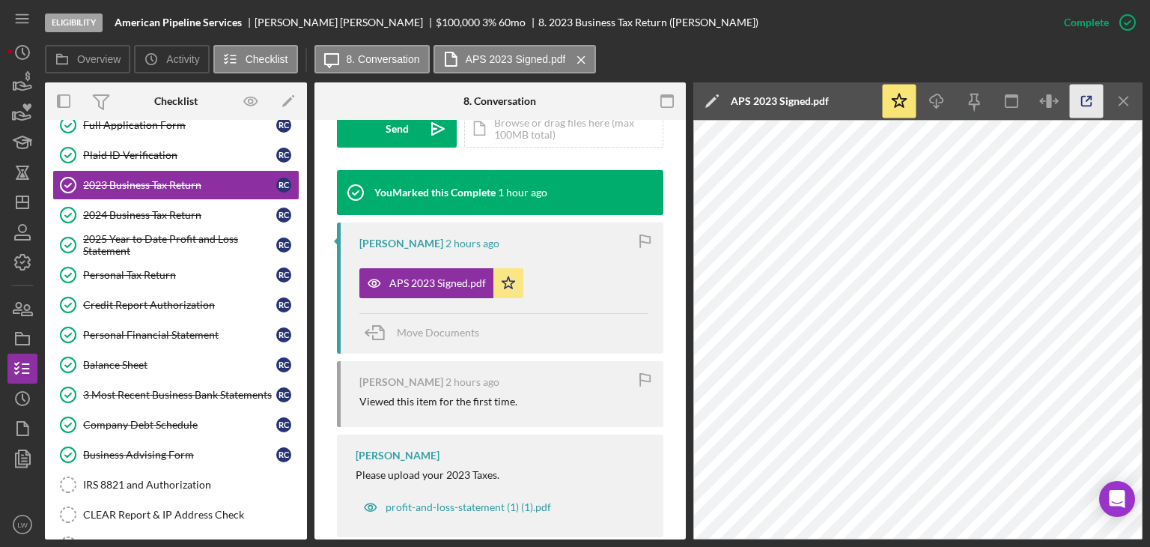
click at [1078, 97] on icon "button" at bounding box center [1087, 102] width 34 height 34
click at [193, 217] on link "2024 Business Tax Return 2024 Business Tax Return R C" at bounding box center [175, 215] width 247 height 30
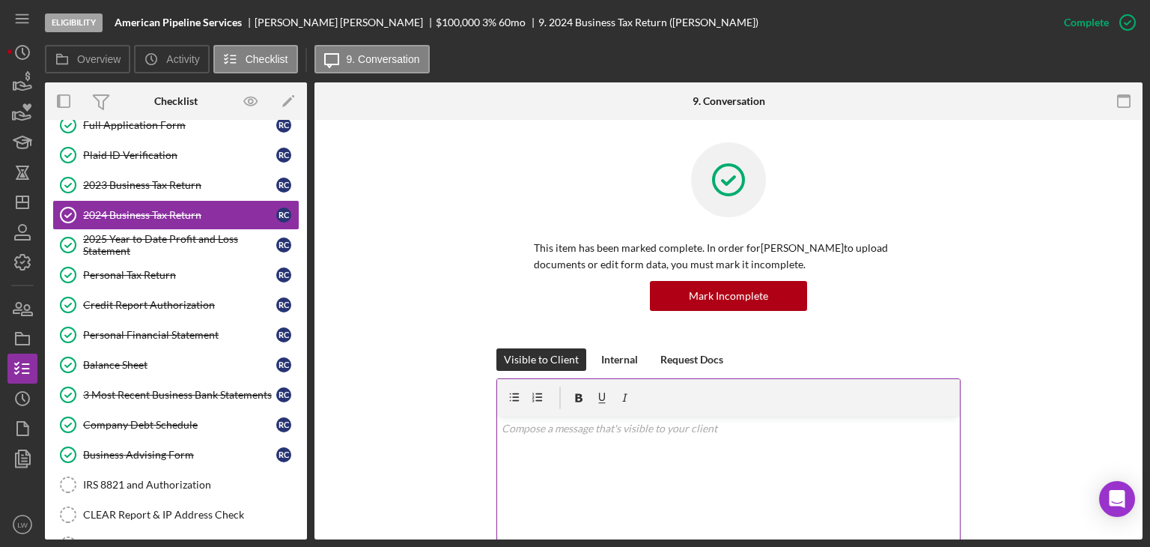
scroll to position [374, 0]
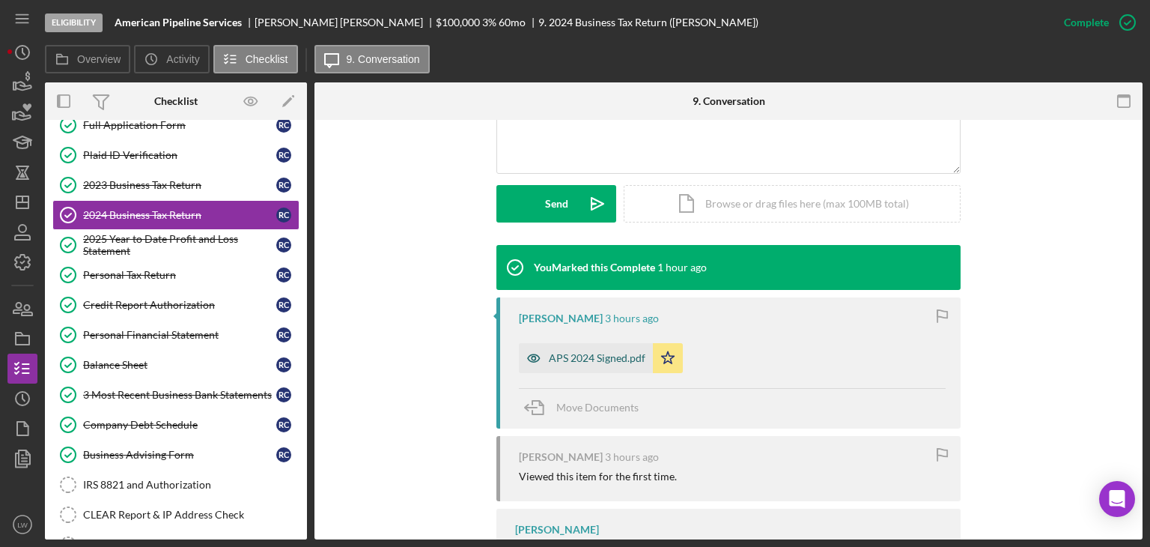
click at [585, 352] on div "APS 2024 Signed.pdf" at bounding box center [597, 358] width 97 height 12
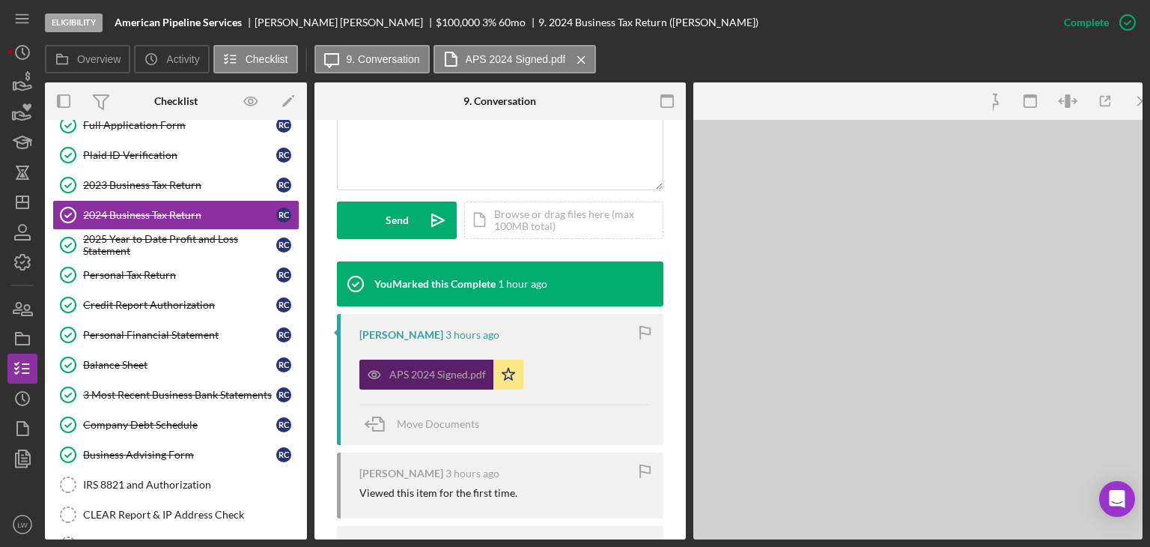
scroll to position [391, 0]
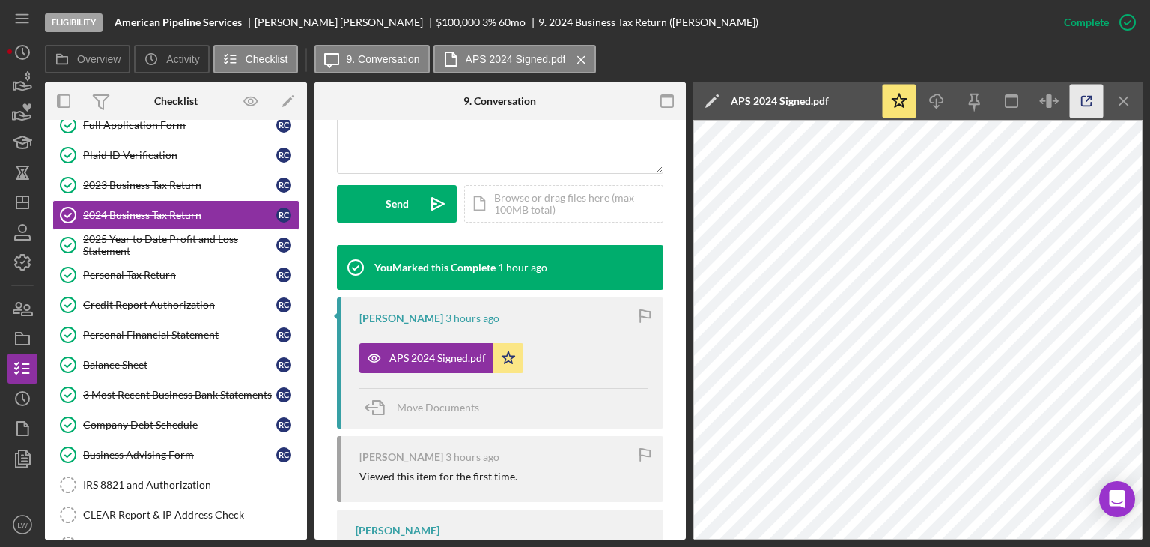
click at [1079, 100] on icon "button" at bounding box center [1087, 102] width 34 height 34
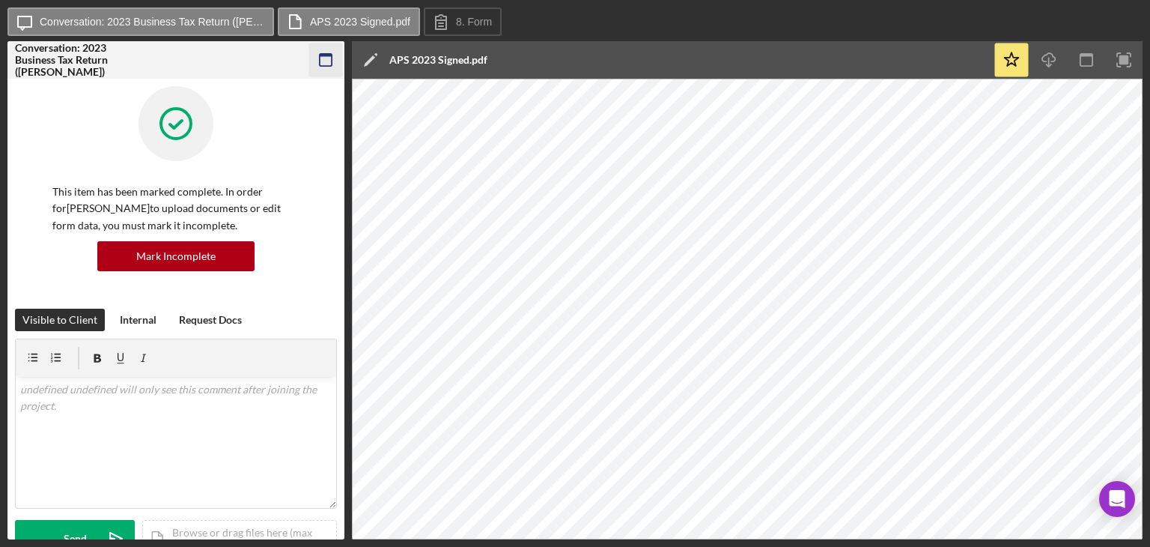
click at [321, 58] on icon "button" at bounding box center [326, 60] width 34 height 34
click at [328, 60] on icon "button" at bounding box center [326, 60] width 34 height 34
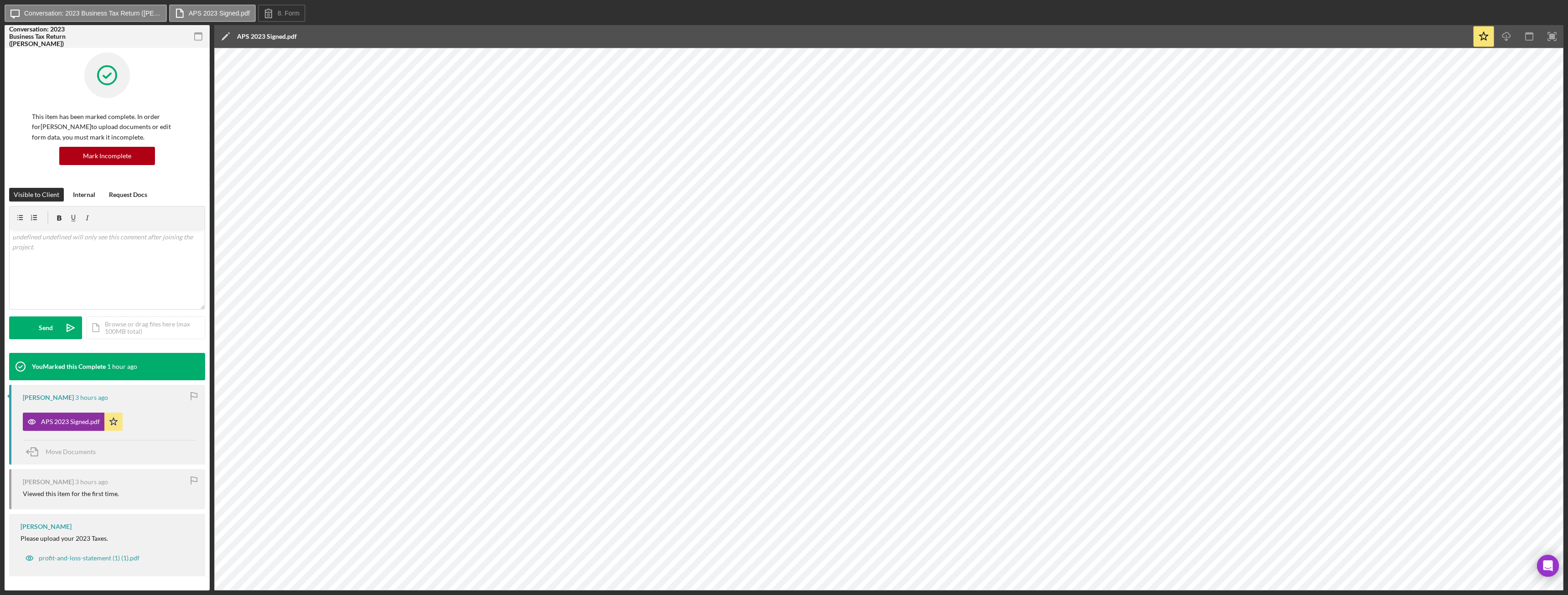
click at [198, 32] on icon "button" at bounding box center [198, 37] width 21 height 21
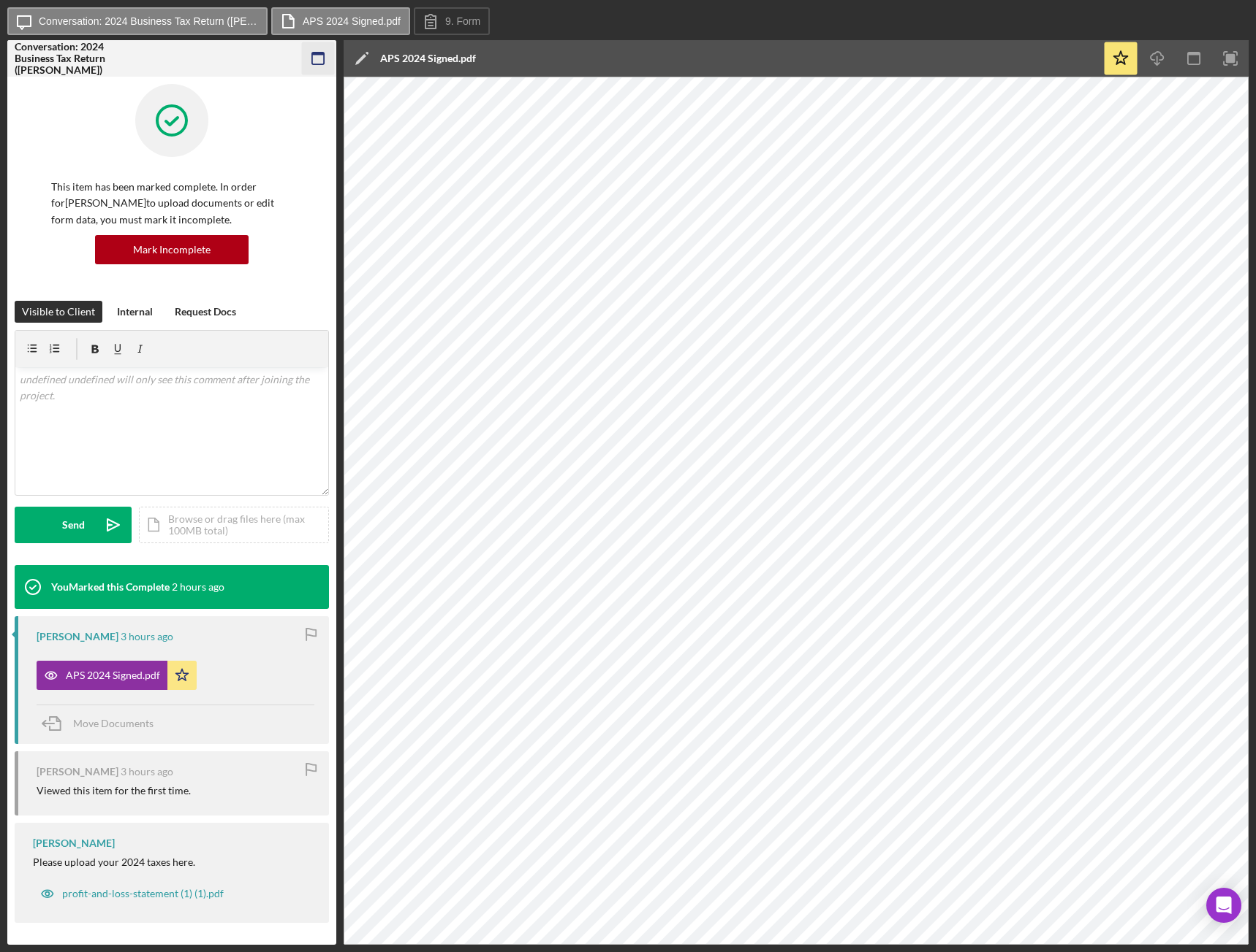
click at [307, 55] on icon "button" at bounding box center [318, 59] width 33 height 33
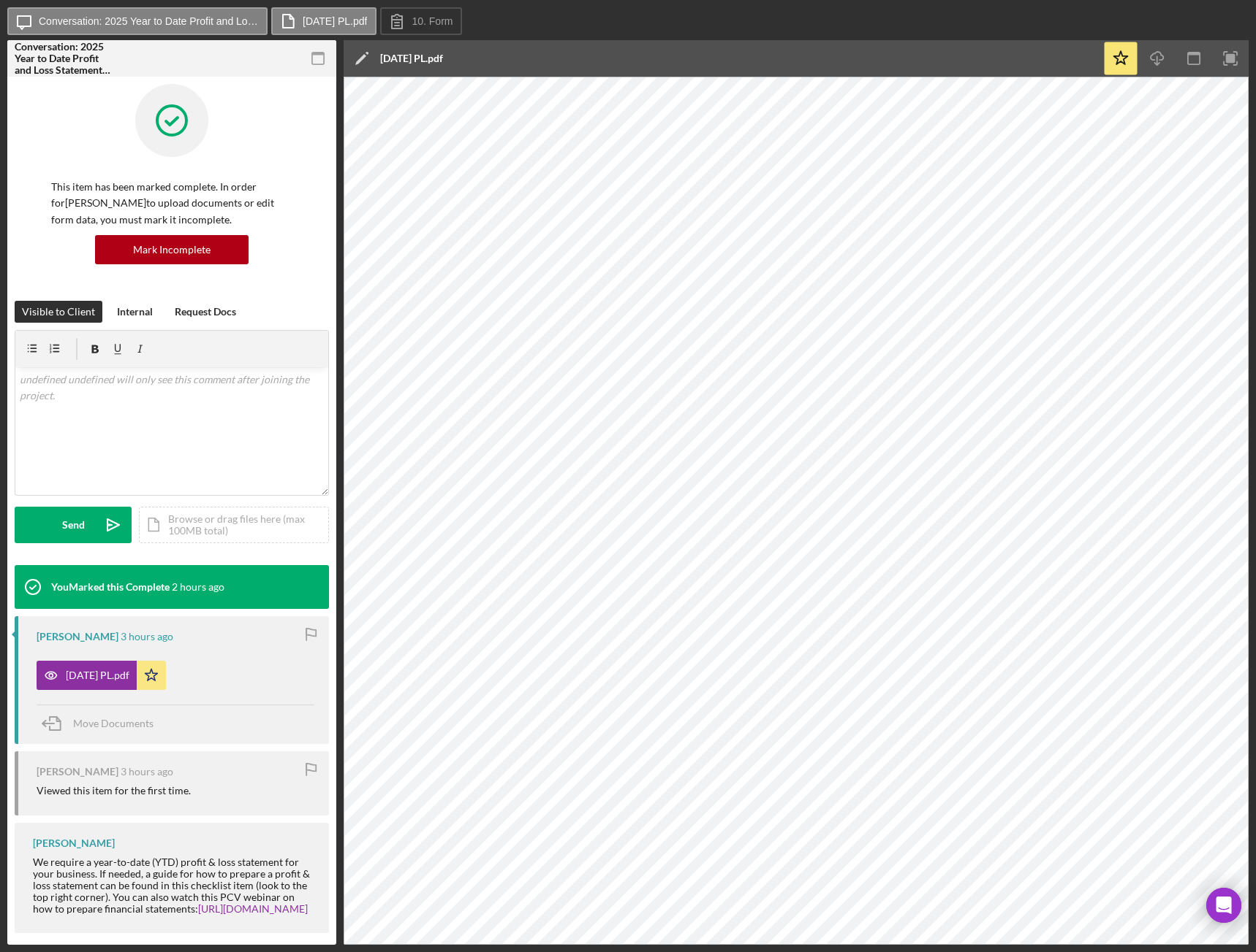
click at [321, 57] on icon "button" at bounding box center [318, 59] width 33 height 33
